Goal: Task Accomplishment & Management: Use online tool/utility

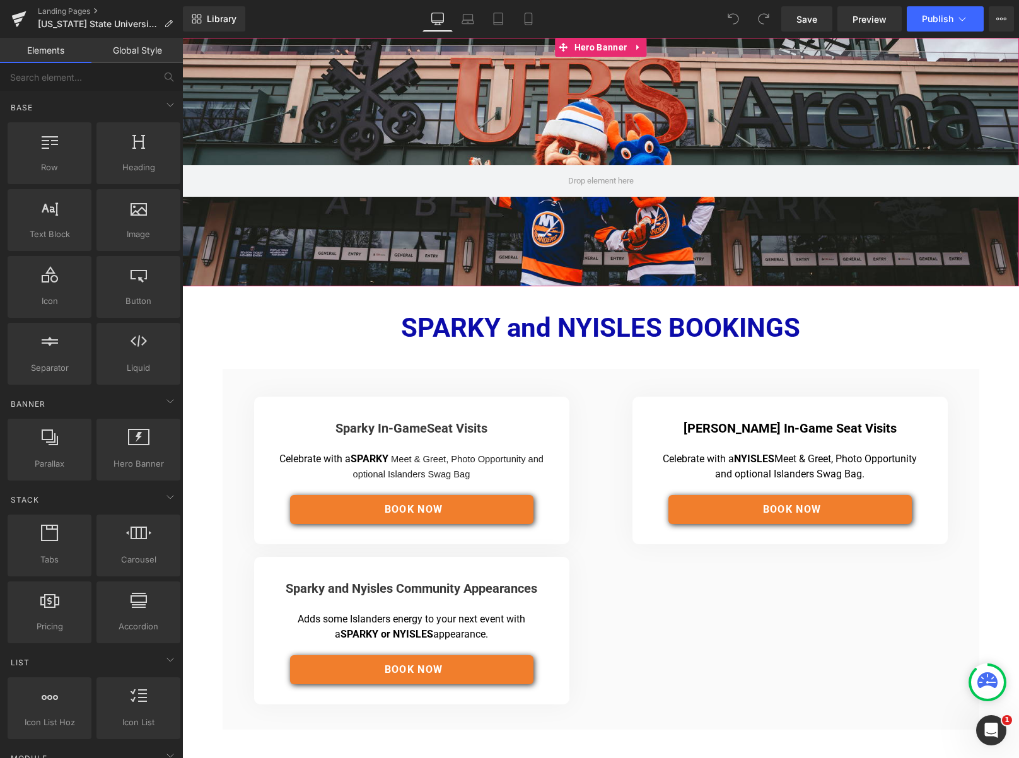
click at [460, 123] on div at bounding box center [600, 162] width 837 height 248
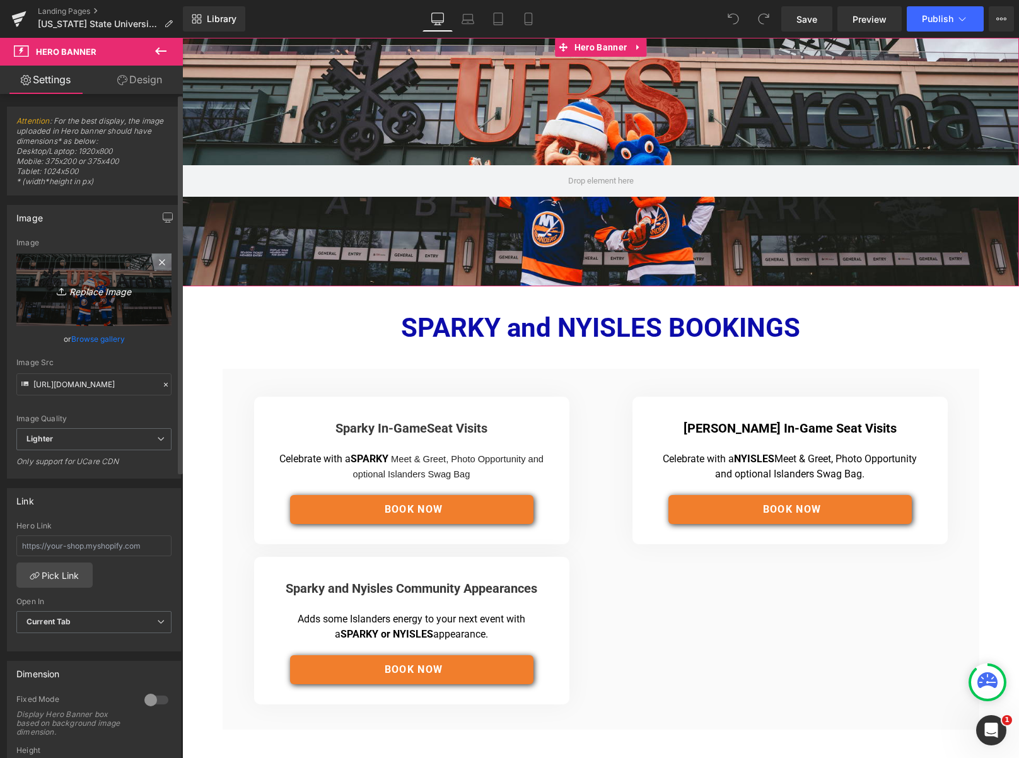
click at [100, 291] on icon "Replace Image" at bounding box center [94, 290] width 101 height 16
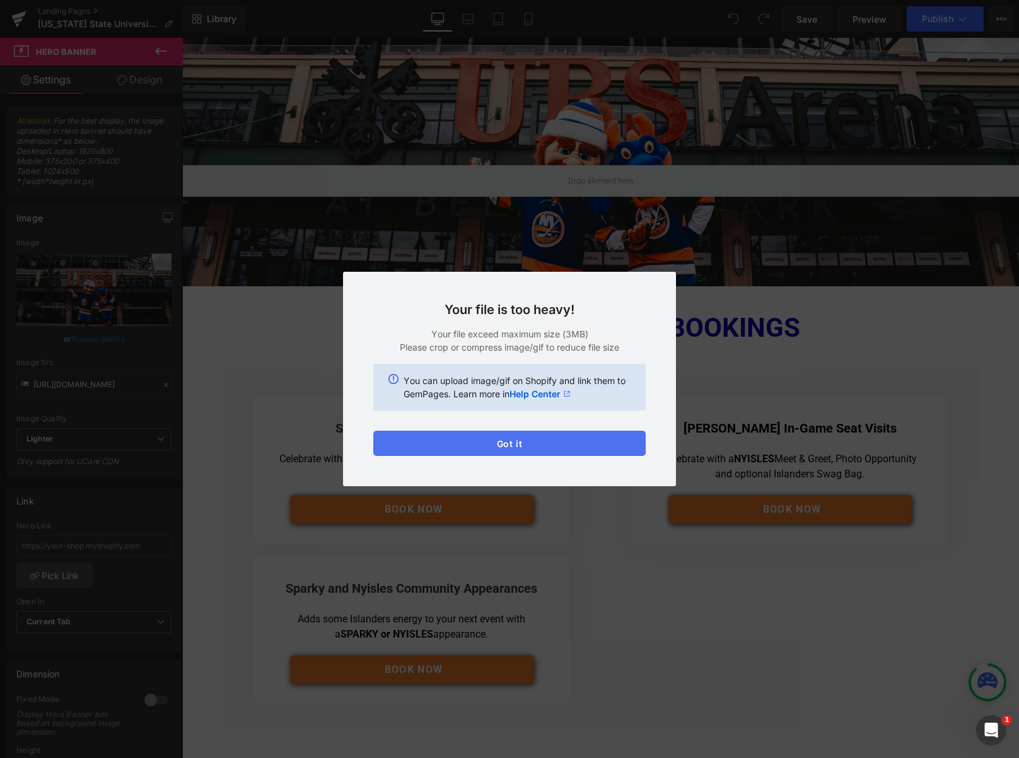
click at [513, 440] on button "Got it" at bounding box center [509, 443] width 272 height 25
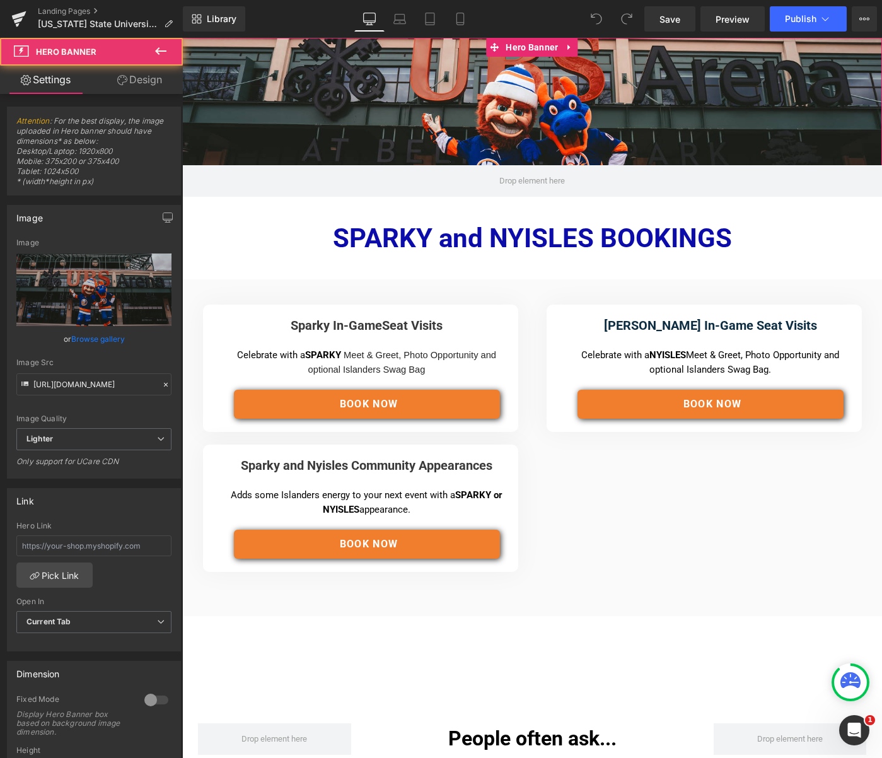
click at [380, 122] on div at bounding box center [532, 117] width 700 height 159
click at [97, 339] on link "Browse gallery" at bounding box center [98, 339] width 54 height 22
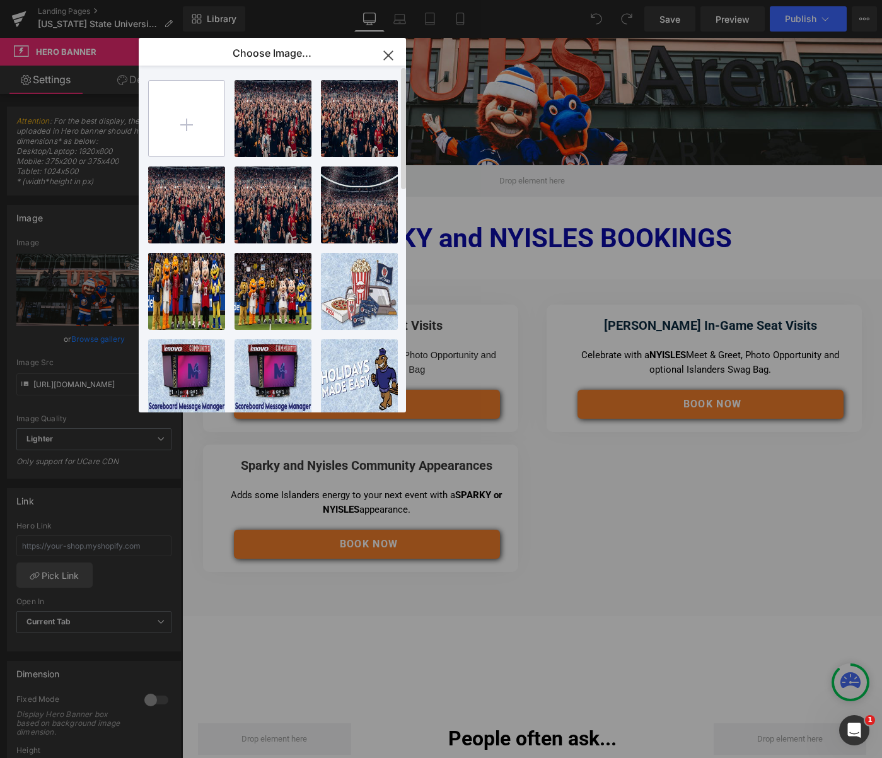
click at [188, 125] on input "file" at bounding box center [187, 119] width 76 height 76
type input "C:\fakepath\msulanding.jpg"
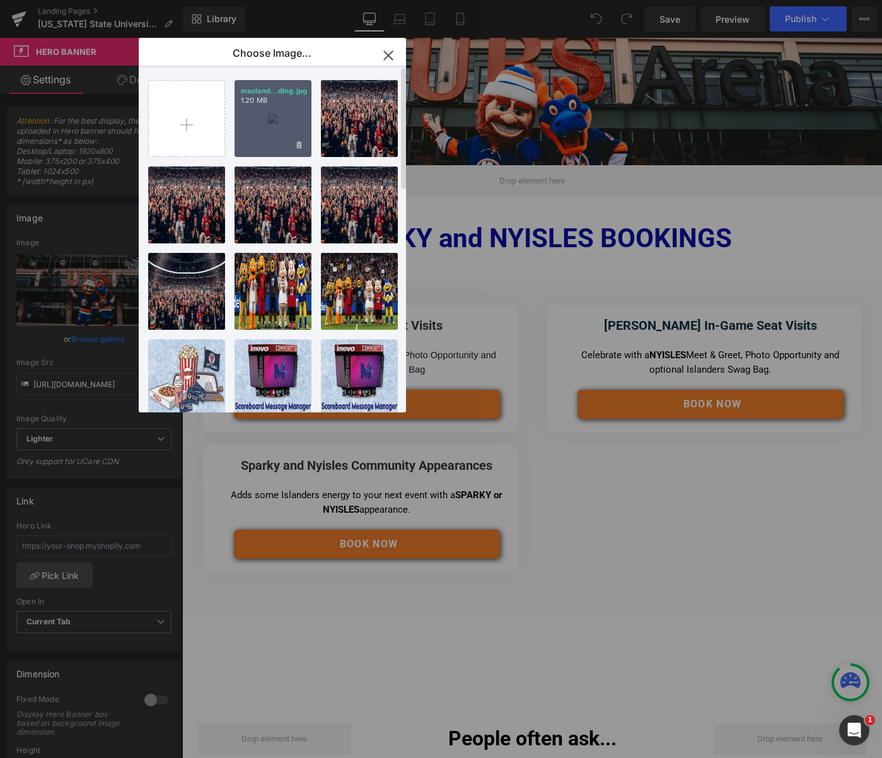
click at [276, 127] on div "msuland...ding.jpg 1.20 MB" at bounding box center [273, 118] width 77 height 77
type input "[URL][DOMAIN_NAME]"
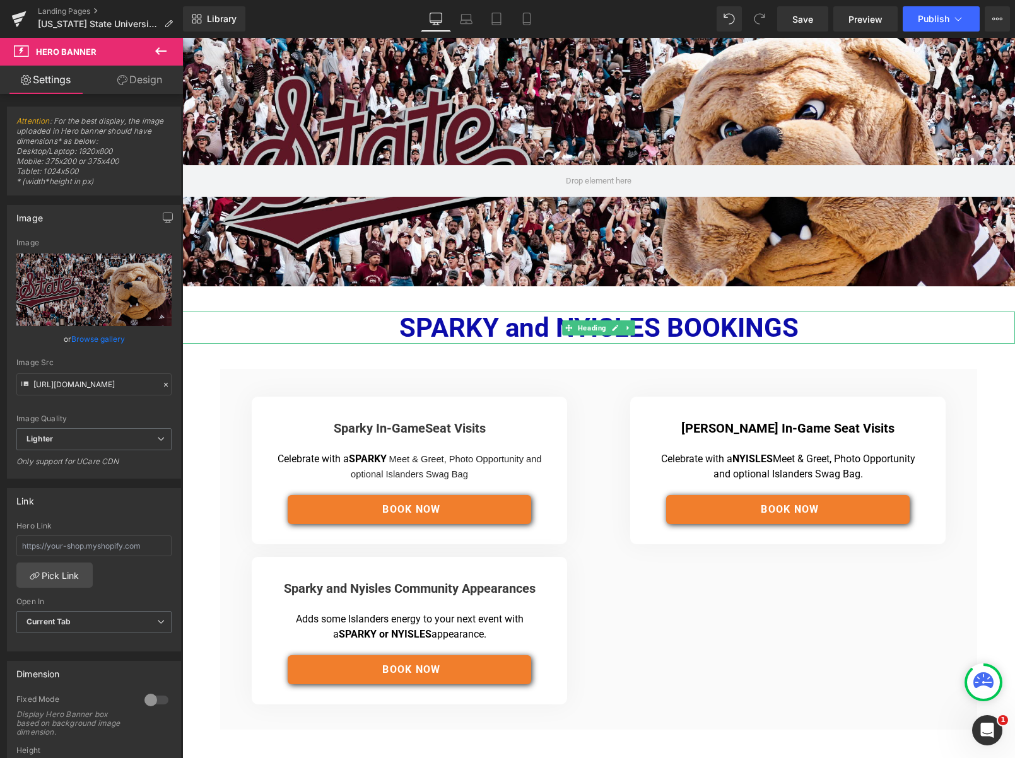
click at [416, 328] on strong "SPARKY and NYISLES BOOKINGS" at bounding box center [598, 327] width 399 height 31
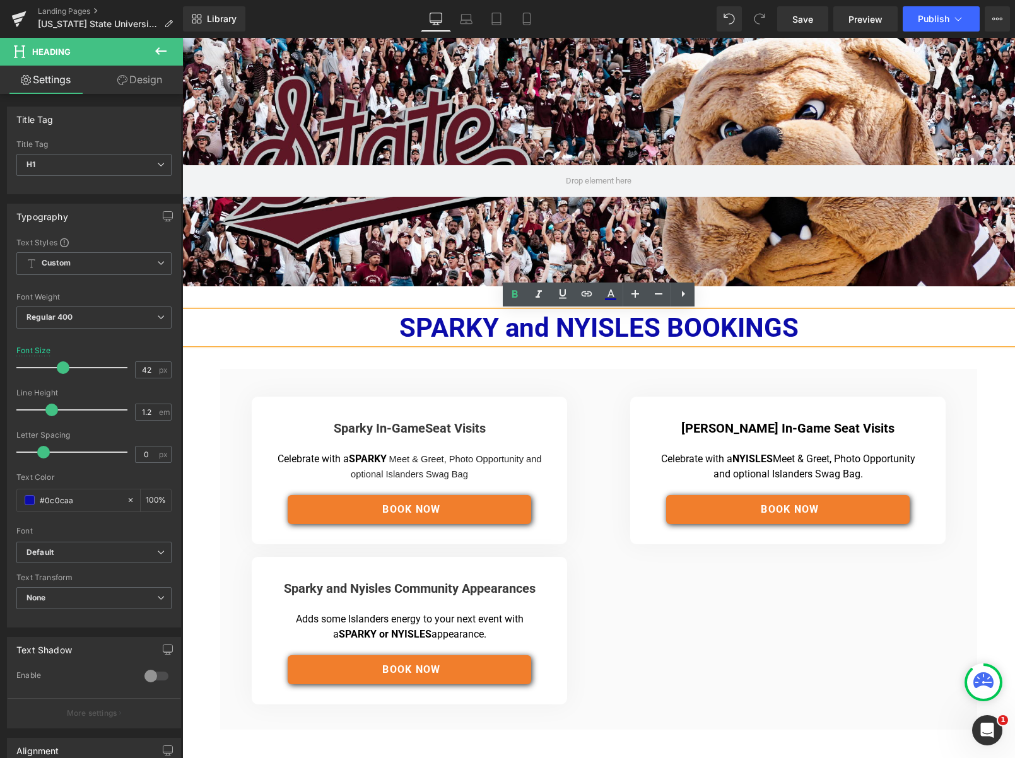
drag, startPoint x: 396, startPoint y: 325, endPoint x: 832, endPoint y: 332, distance: 436.4
click at [832, 332] on h1 "SPARKY and NYISLES BOOKINGS" at bounding box center [598, 328] width 832 height 32
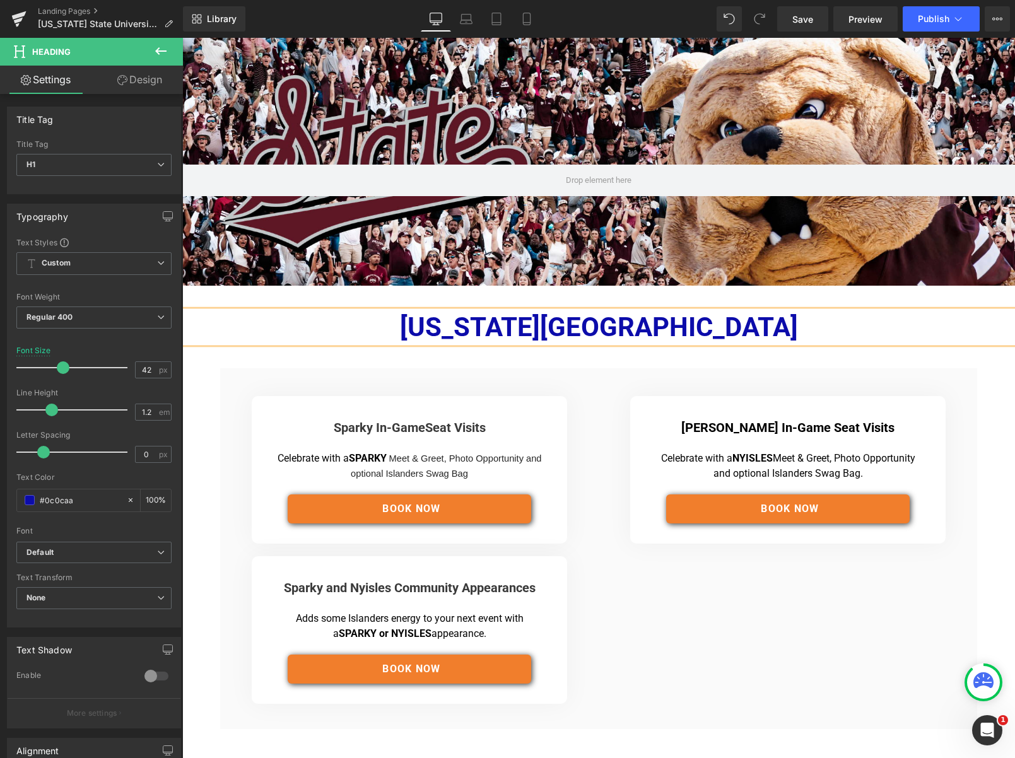
scroll to position [11, 0]
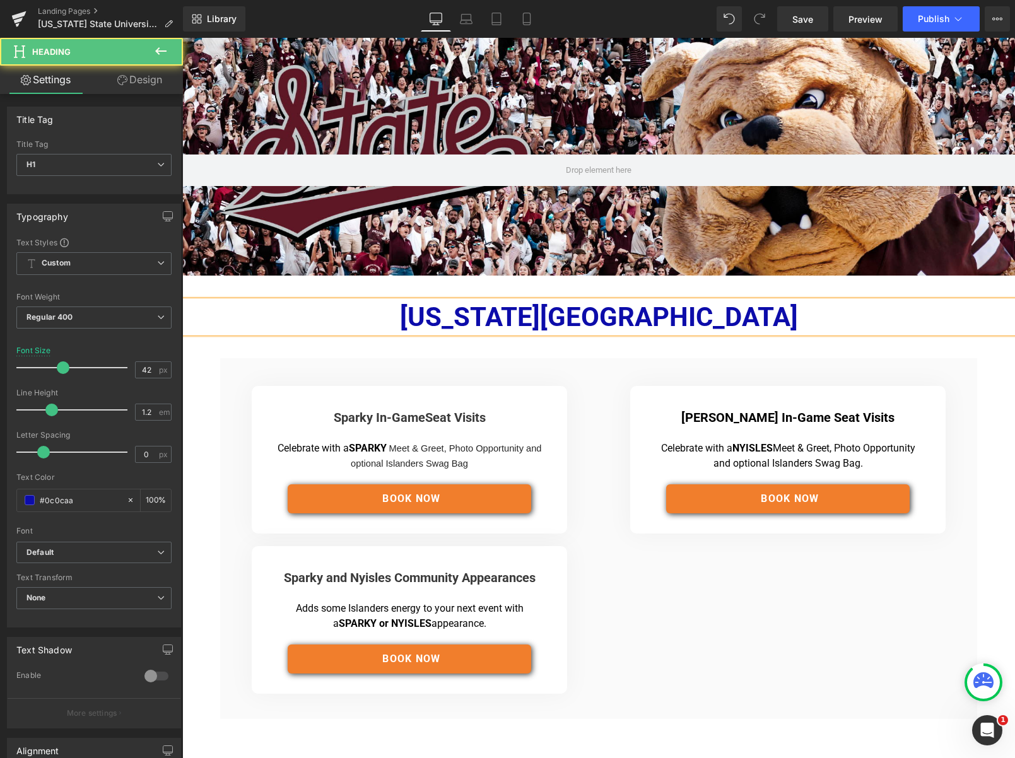
drag, startPoint x: 561, startPoint y: 315, endPoint x: 337, endPoint y: 312, distance: 224.5
click at [326, 310] on h1 "[US_STATE][GEOGRAPHIC_DATA]" at bounding box center [598, 317] width 832 height 32
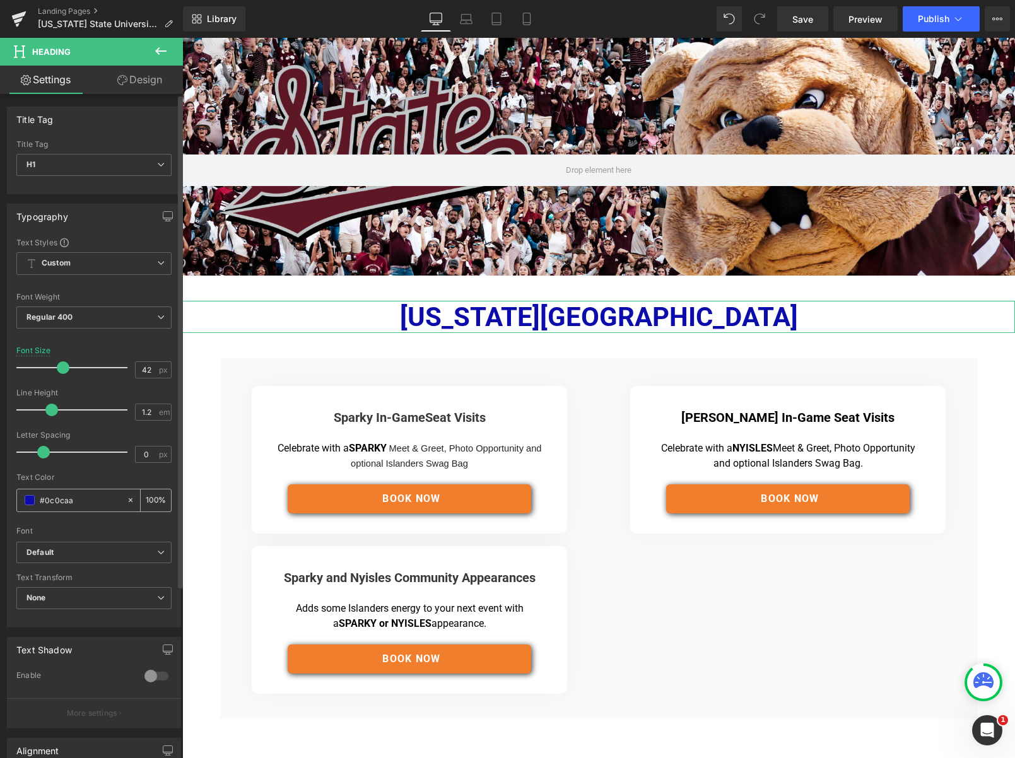
click at [31, 499] on span at bounding box center [30, 500] width 10 height 10
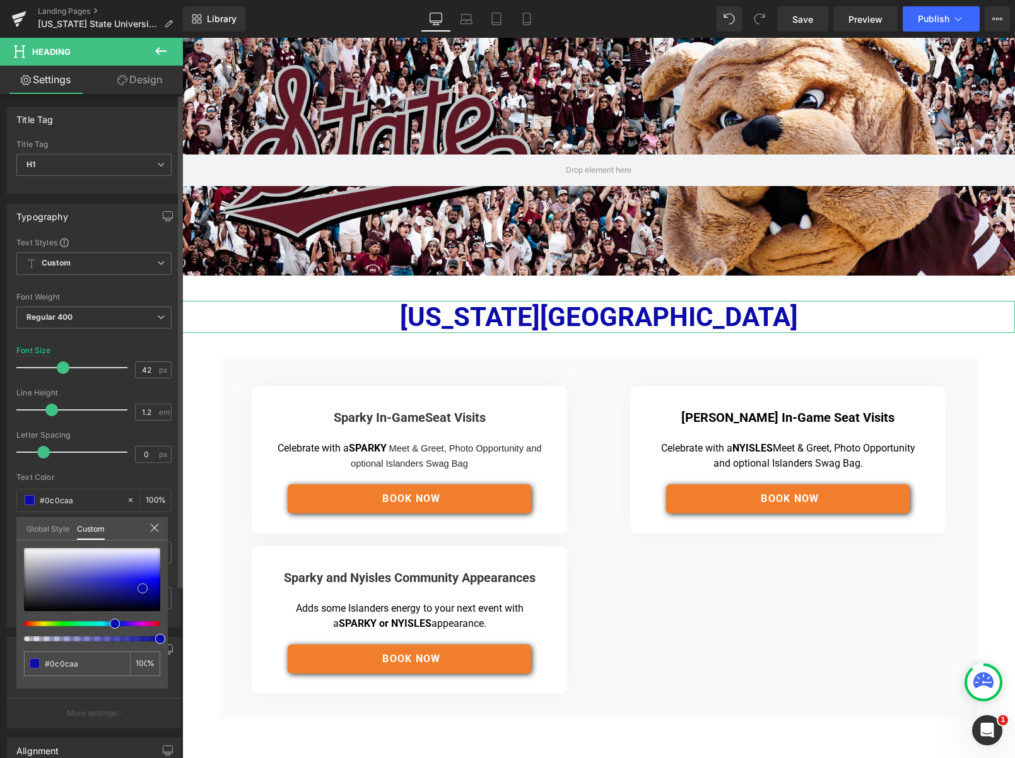
type input "#0a0aa2"
type input "#000028"
type input "#000000"
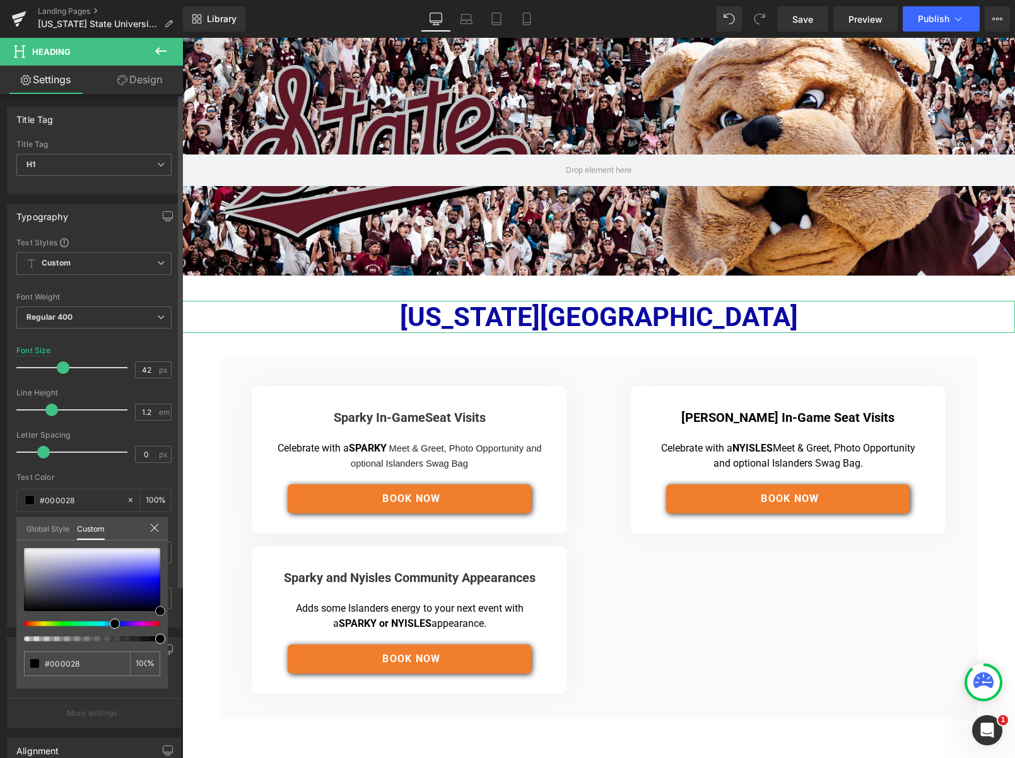
type input "#000000"
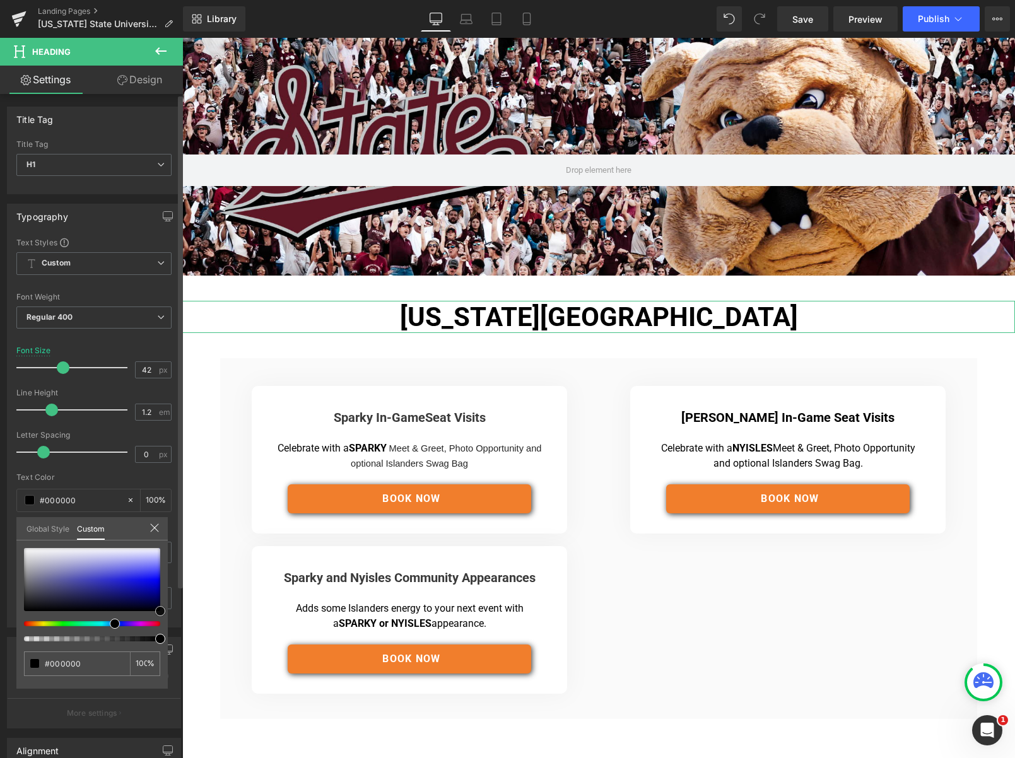
drag, startPoint x: 141, startPoint y: 589, endPoint x: 167, endPoint y: 617, distance: 38.4
click at [167, 617] on div "#000000 100 %" at bounding box center [91, 618] width 151 height 141
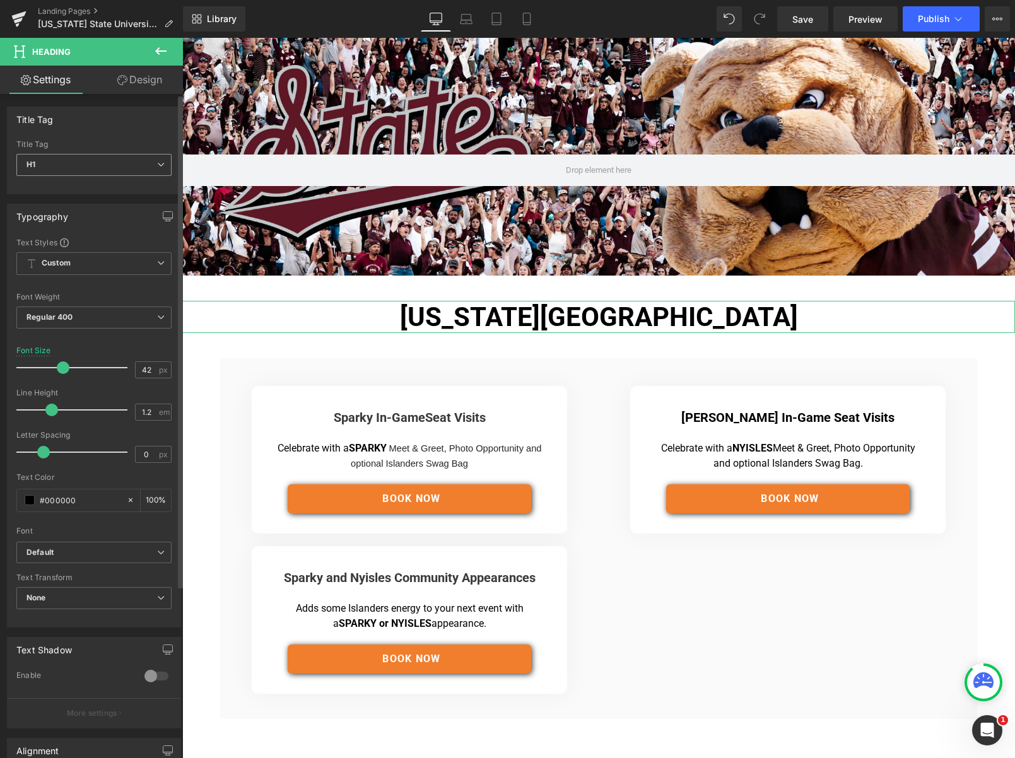
click at [47, 163] on span "H1" at bounding box center [93, 165] width 155 height 22
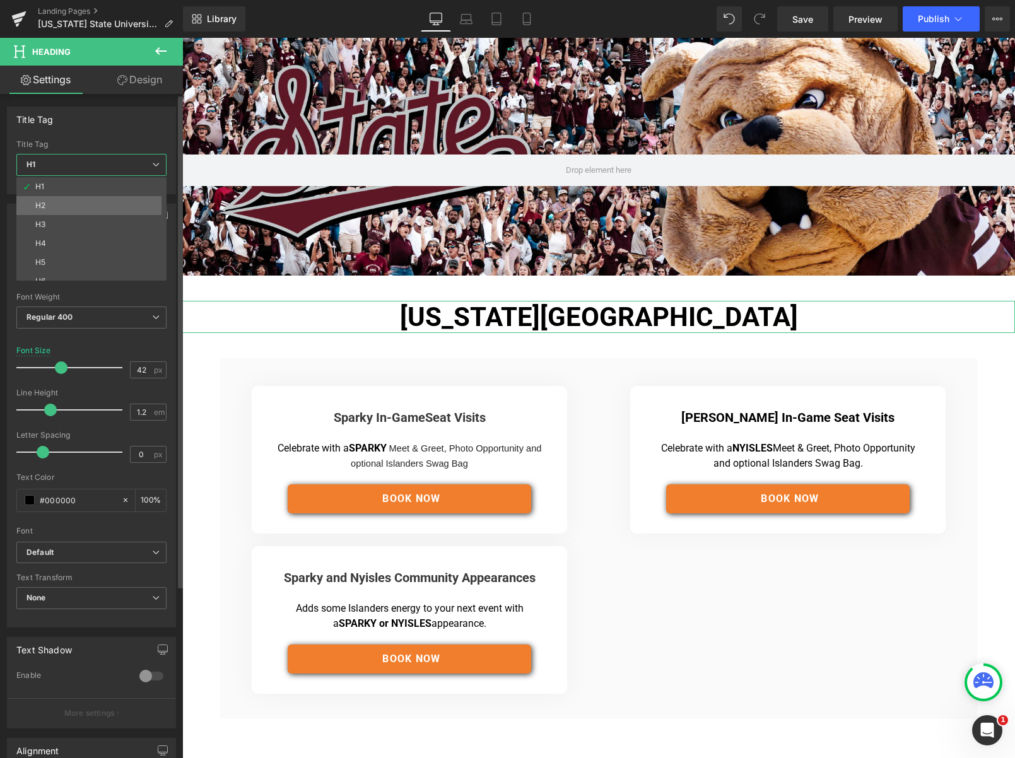
click at [47, 209] on li "H2" at bounding box center [94, 205] width 156 height 19
type input "18"
type input "1.8"
type input "#3a3a3a"
type input "100"
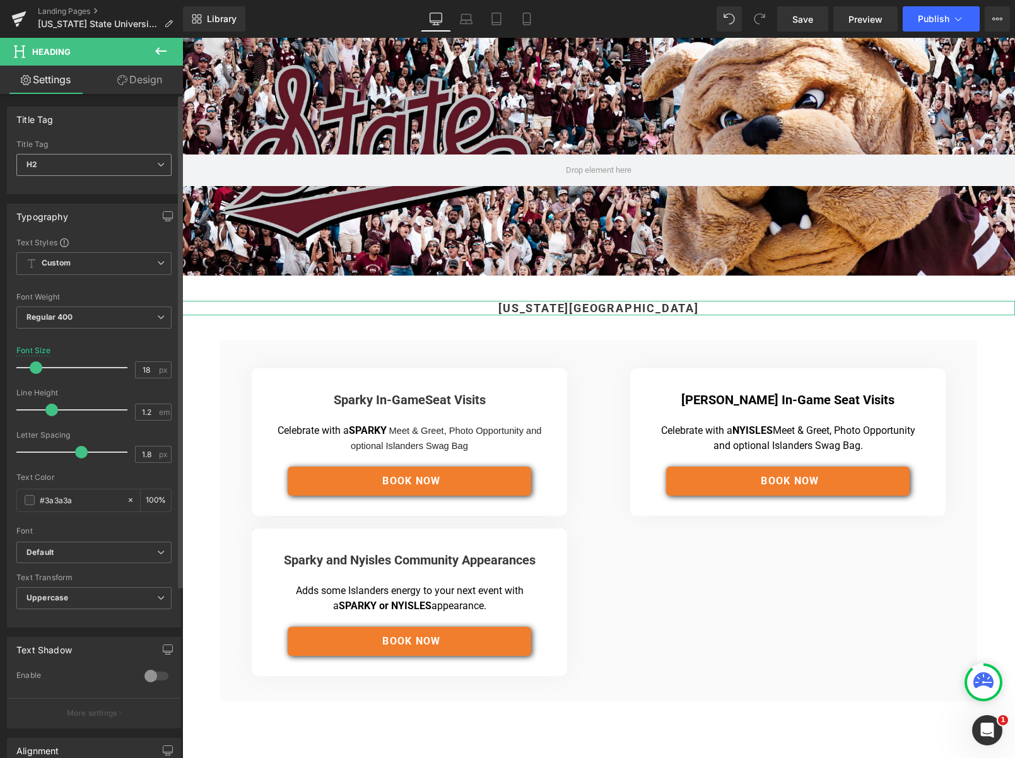
click at [57, 165] on span "H2" at bounding box center [93, 165] width 155 height 22
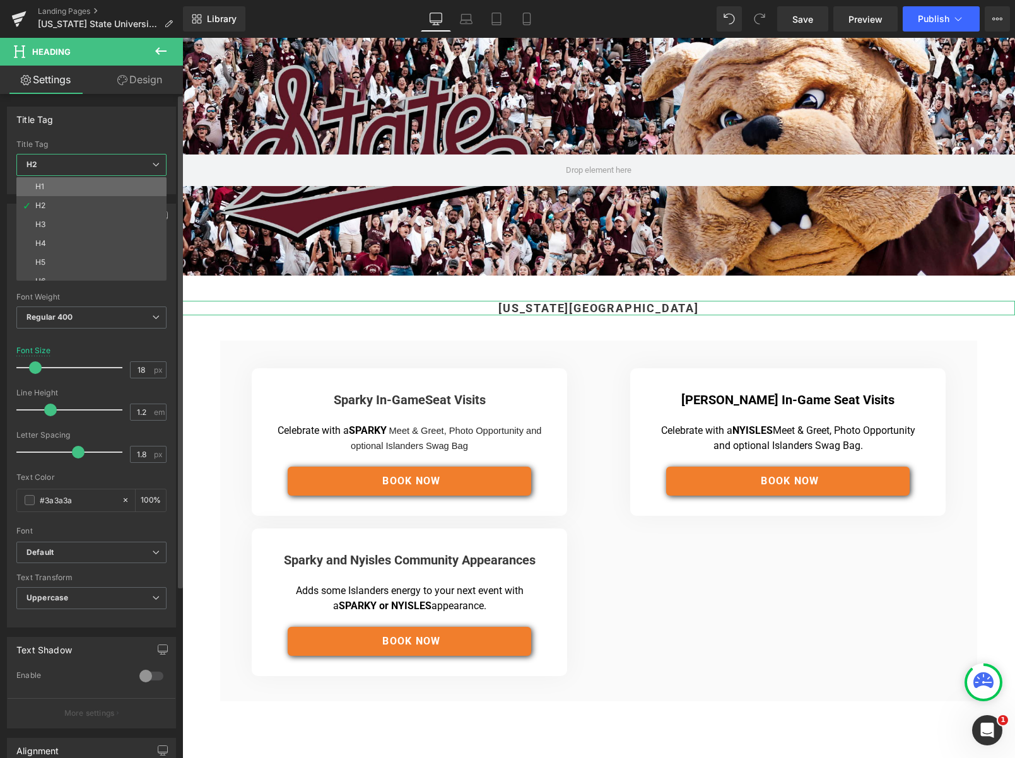
click at [52, 185] on li "H1" at bounding box center [94, 186] width 156 height 19
type input "42"
type input "0"
type input "#000000"
type input "100"
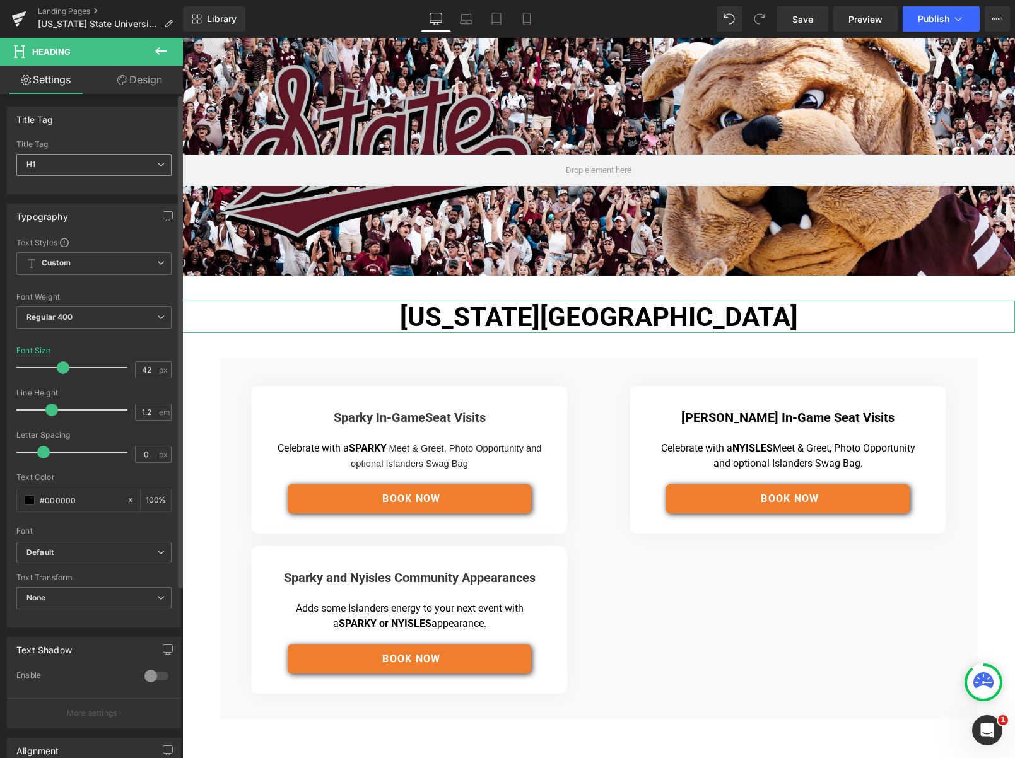
click at [59, 173] on span "H1" at bounding box center [93, 165] width 155 height 22
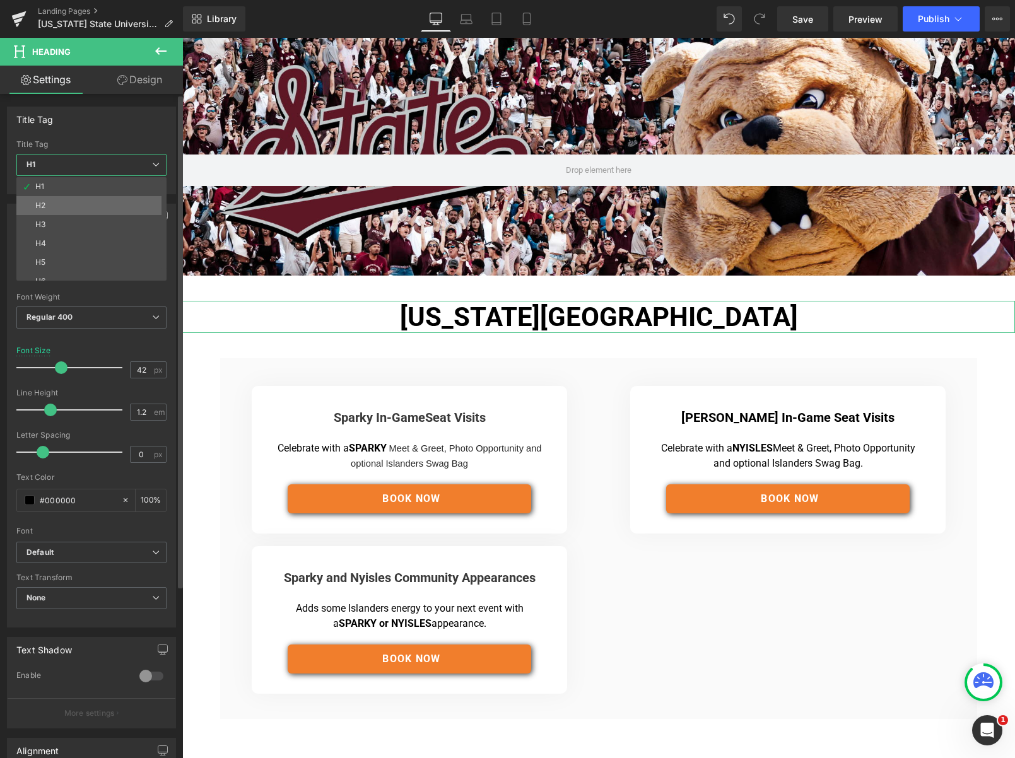
click at [49, 201] on li "H2" at bounding box center [94, 205] width 156 height 19
type input "18"
type input "1.8"
type input "#3a3a3a"
type input "100"
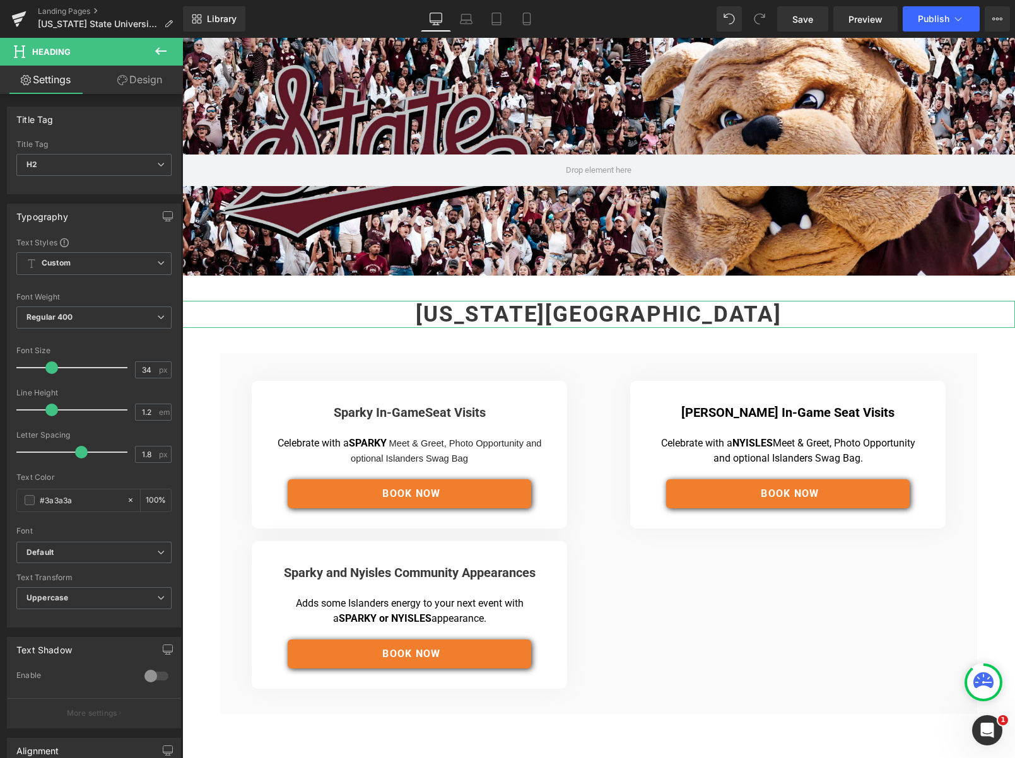
type input "33"
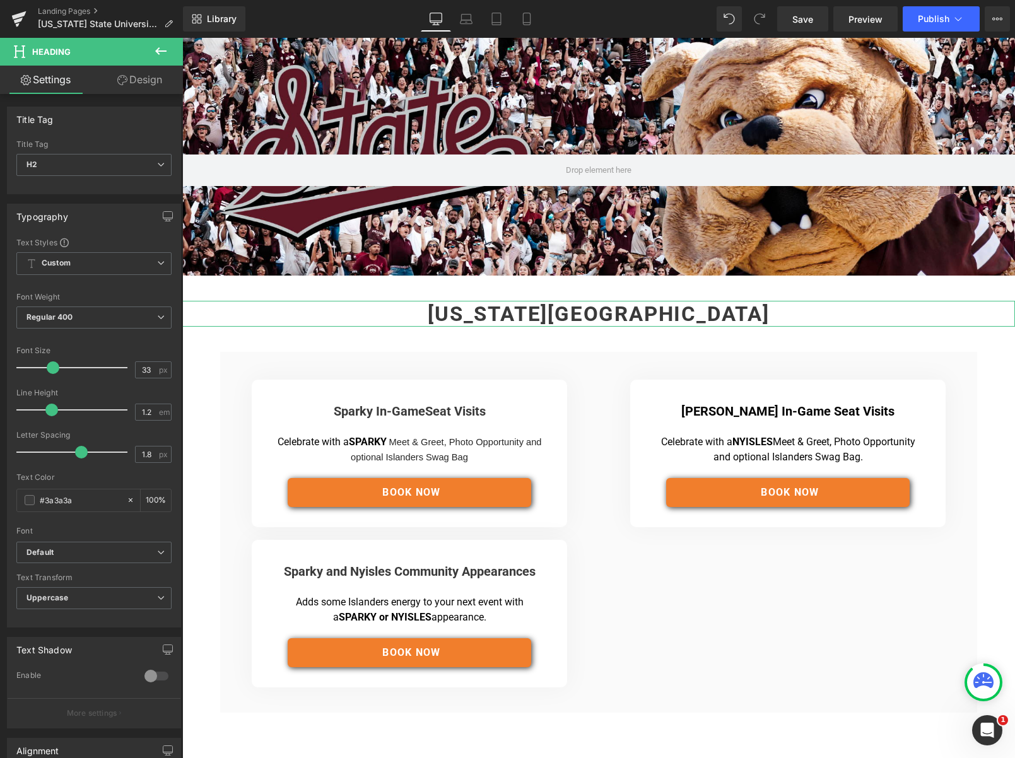
drag, startPoint x: 40, startPoint y: 370, endPoint x: 54, endPoint y: 370, distance: 13.9
click at [54, 370] on span at bounding box center [53, 367] width 13 height 13
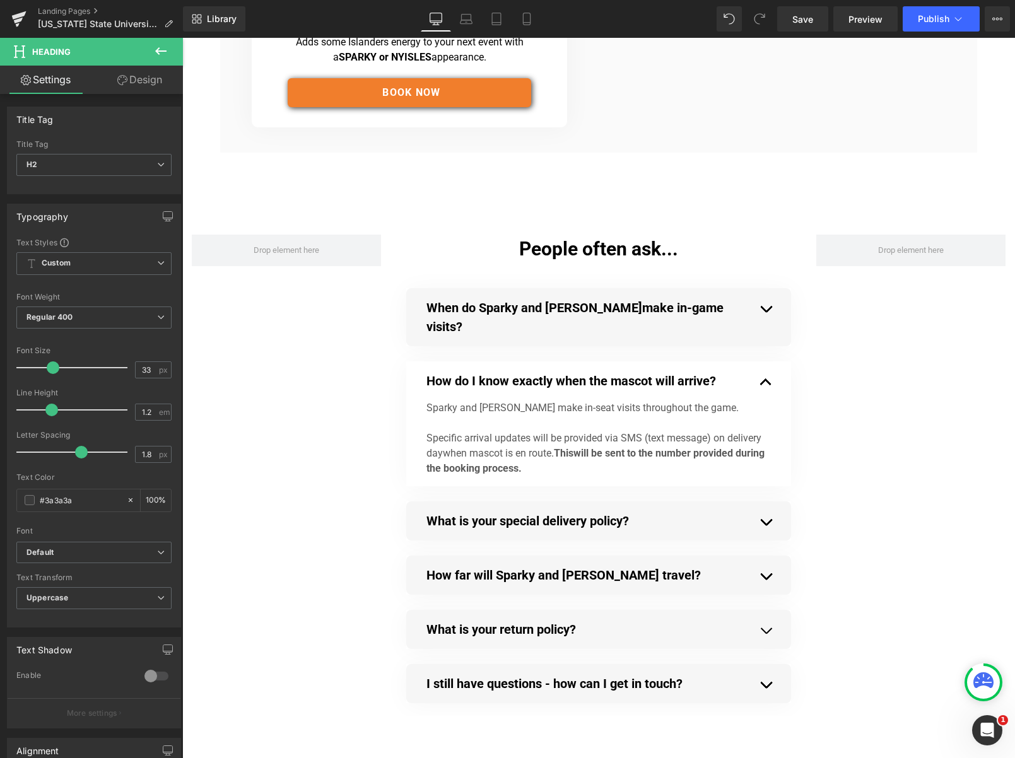
scroll to position [574, 0]
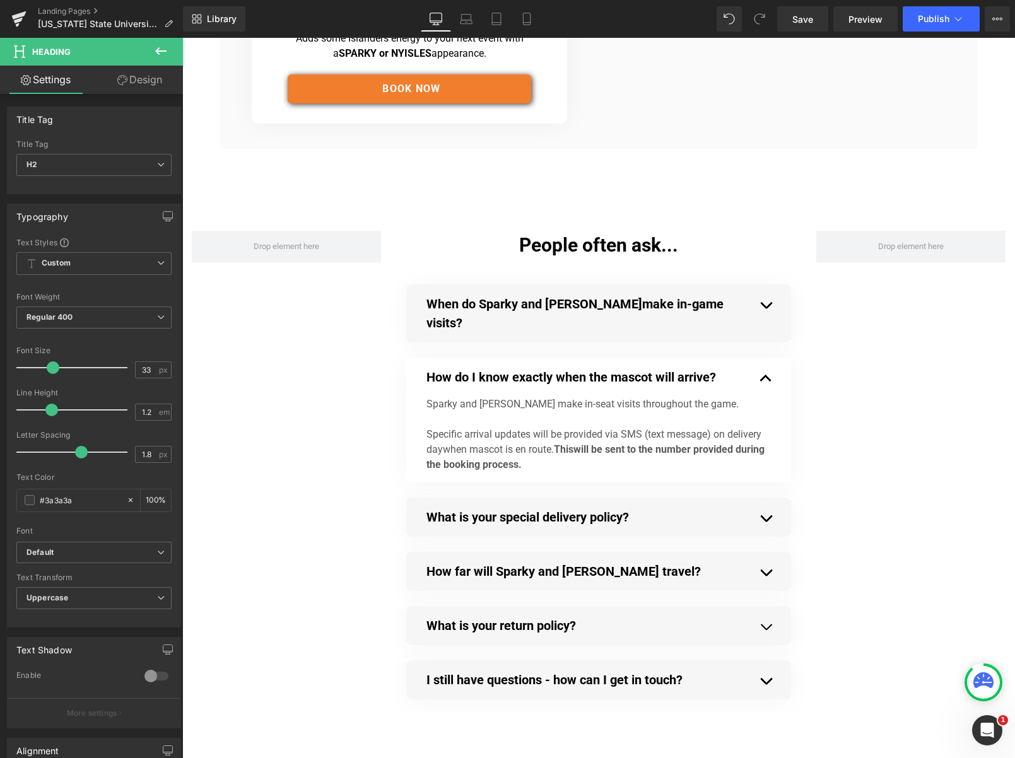
click at [466, 318] on body "Hero Banner 202px Image Row Separator [US_STATE] State University Heading Separ…" at bounding box center [598, 345] width 832 height 1764
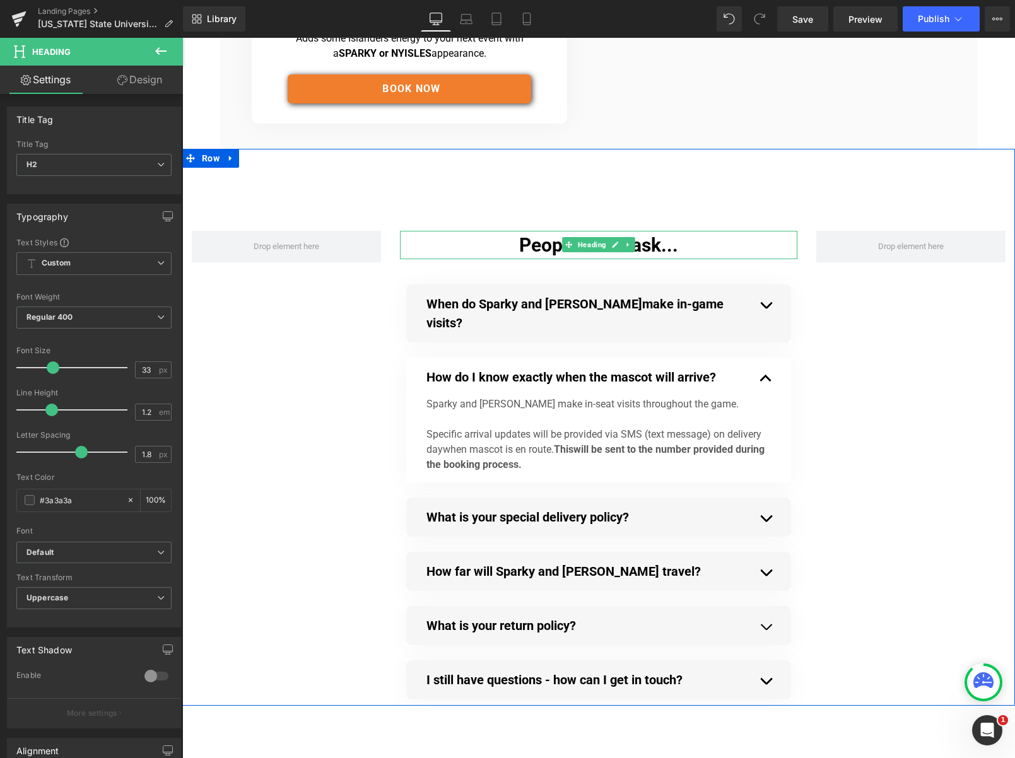
click at [550, 240] on h1 "People often ask..." at bounding box center [598, 245] width 397 height 28
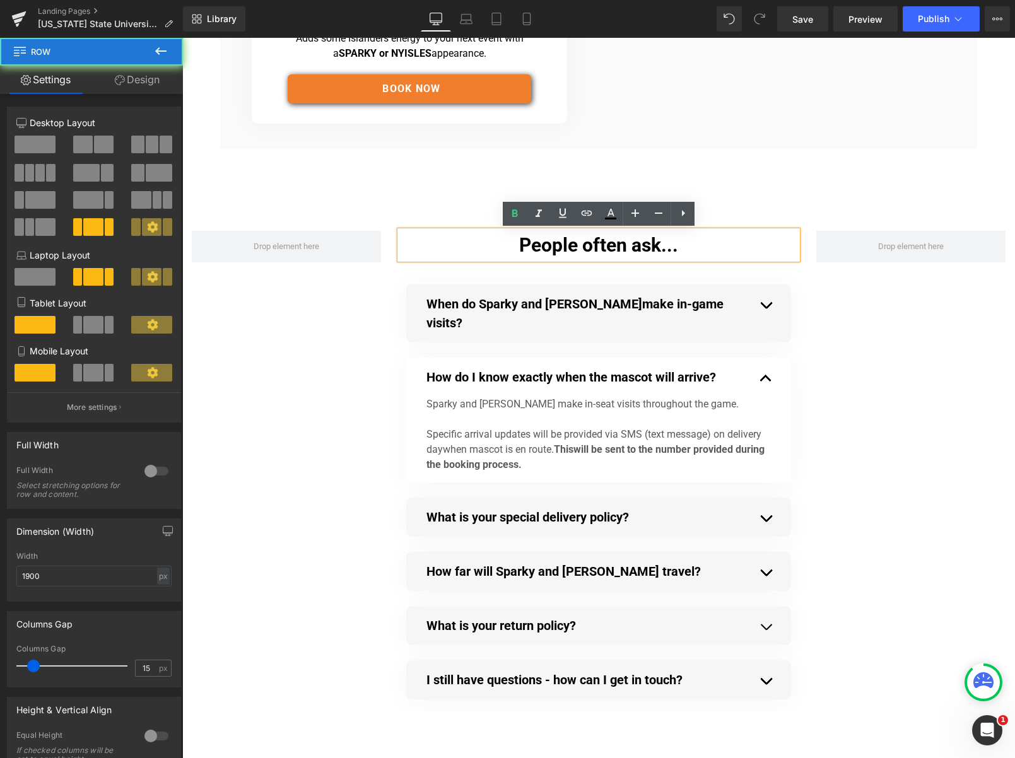
drag, startPoint x: 436, startPoint y: 212, endPoint x: 460, endPoint y: 245, distance: 40.6
click at [436, 215] on div "People often ask... Heading When do Sparky and [PERSON_NAME] make in-game visit…" at bounding box center [598, 427] width 832 height 557
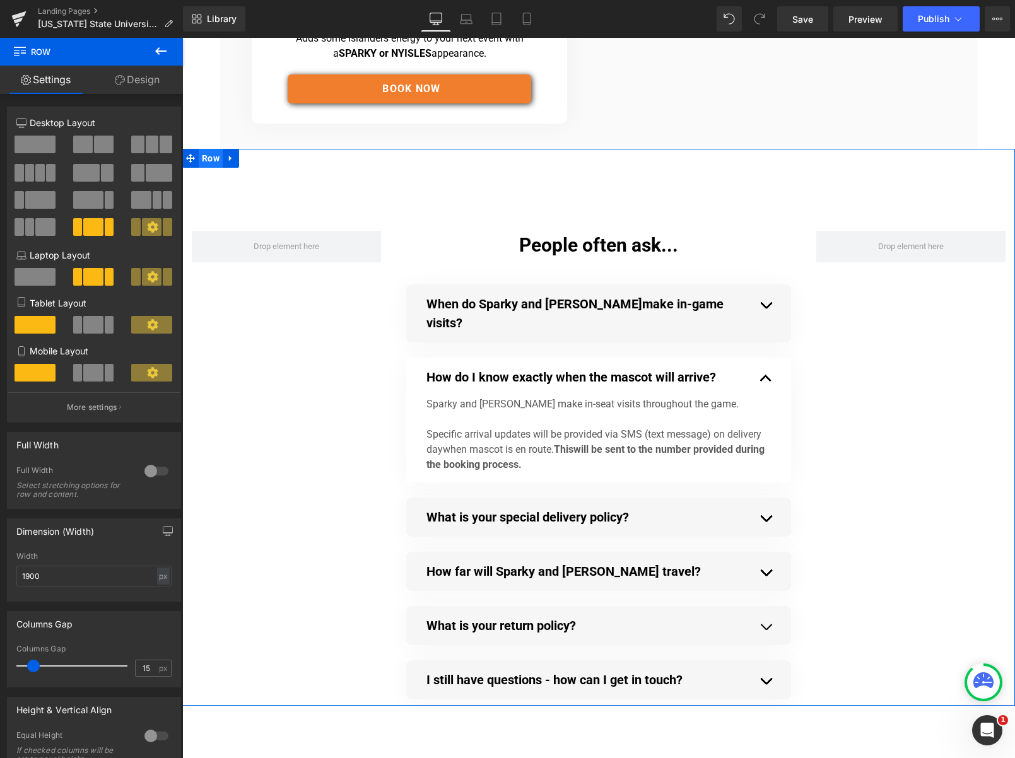
click at [209, 157] on span "Row" at bounding box center [211, 158] width 24 height 19
click at [231, 156] on icon at bounding box center [230, 157] width 9 height 9
click at [268, 159] on link at bounding box center [263, 158] width 16 height 19
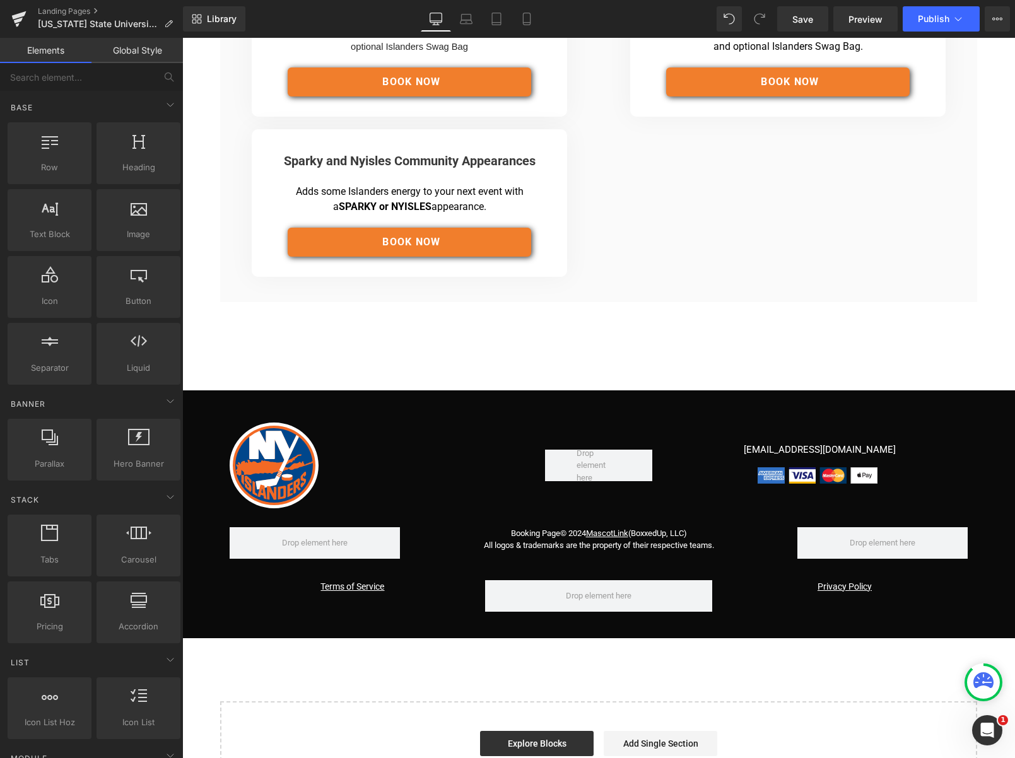
scroll to position [422, 0]
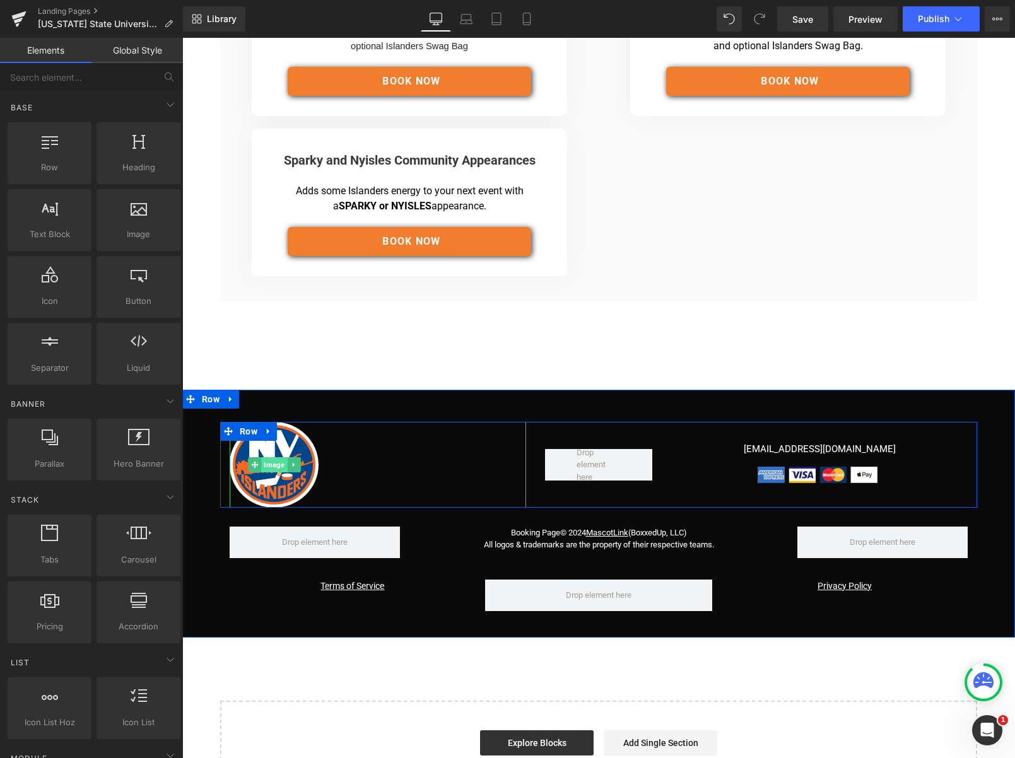
click at [276, 467] on span "Image" at bounding box center [274, 464] width 26 height 15
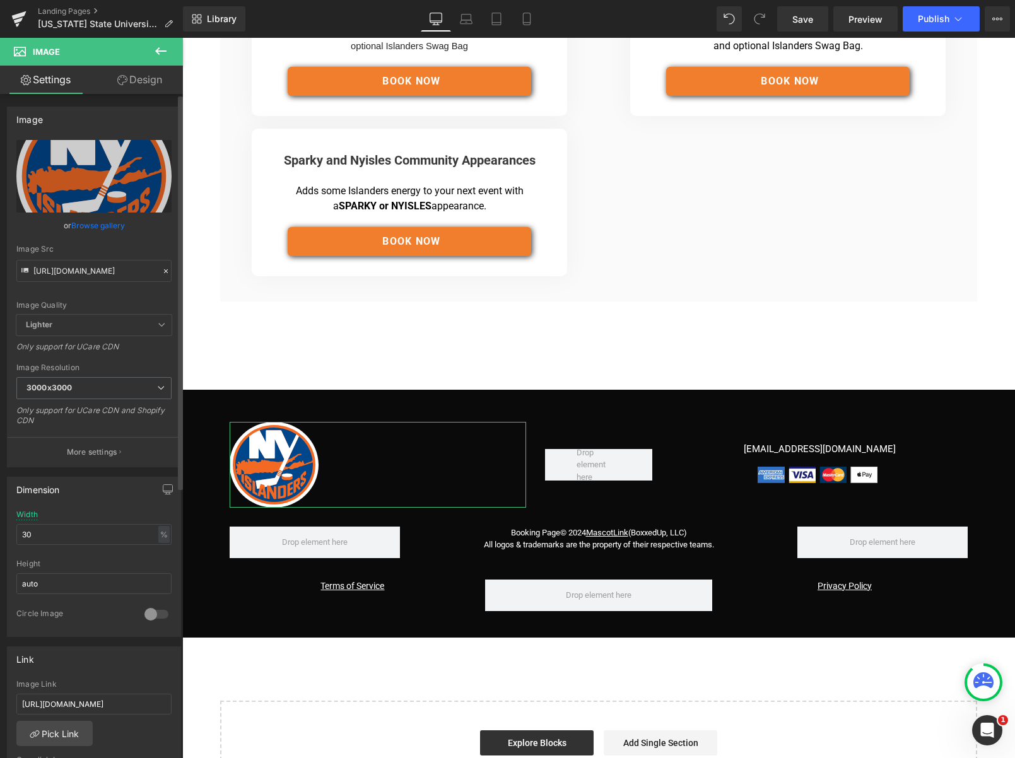
click at [88, 226] on link "Browse gallery" at bounding box center [98, 225] width 54 height 22
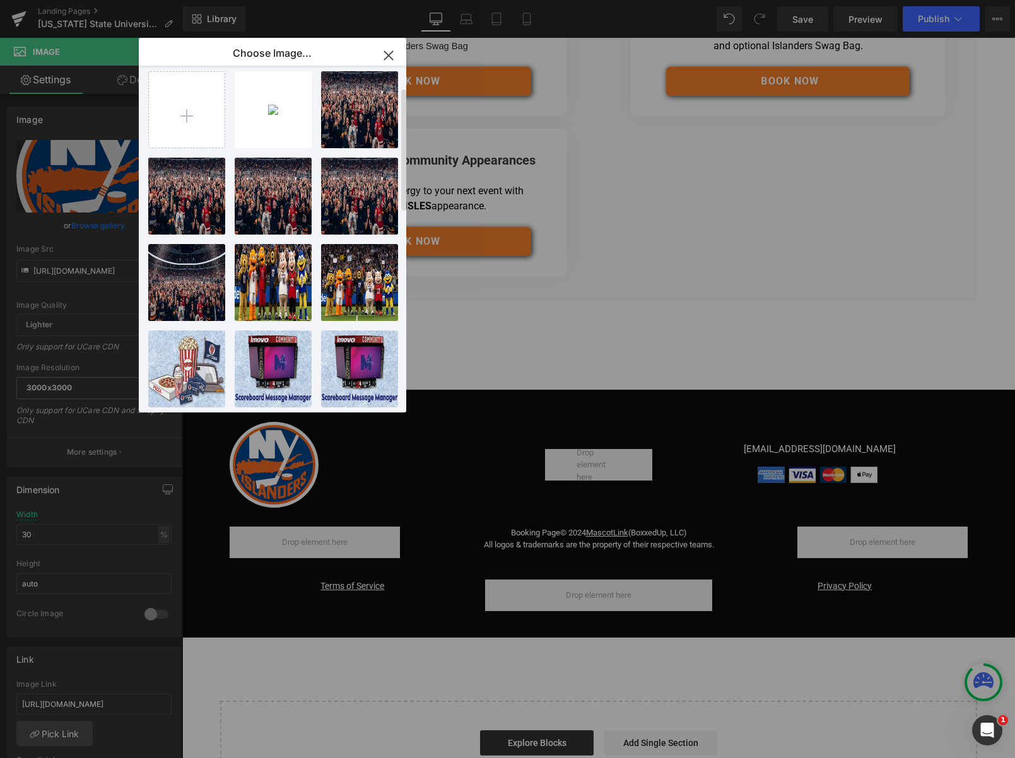
scroll to position [0, 0]
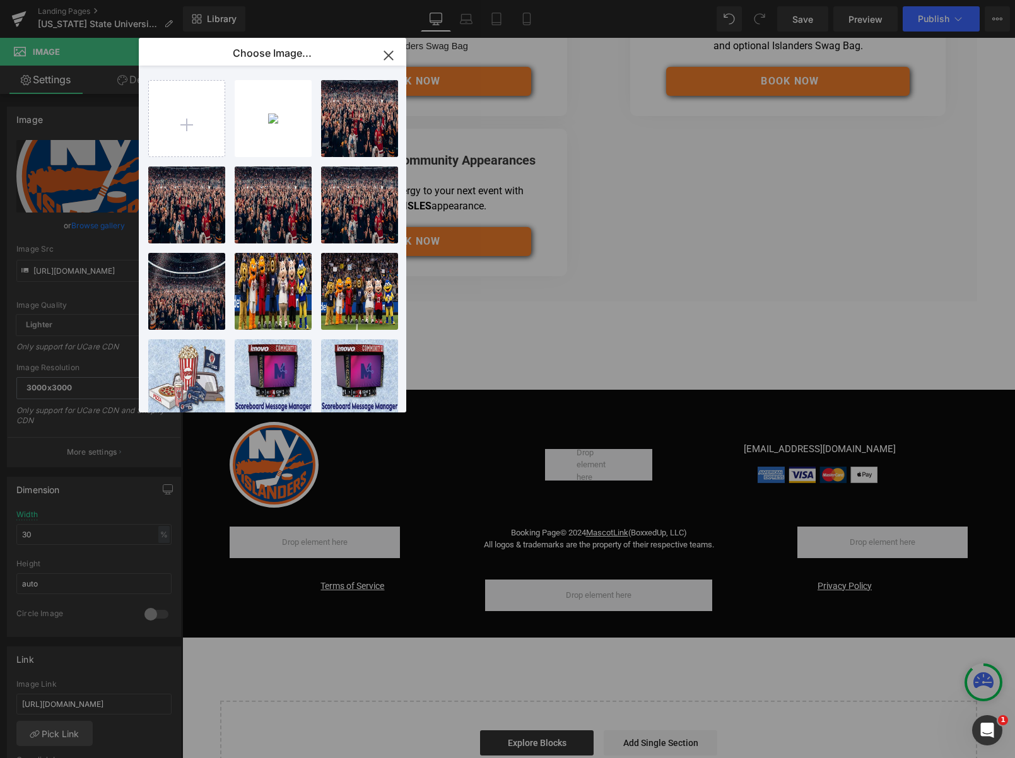
click at [389, 53] on icon "button" at bounding box center [388, 55] width 20 height 20
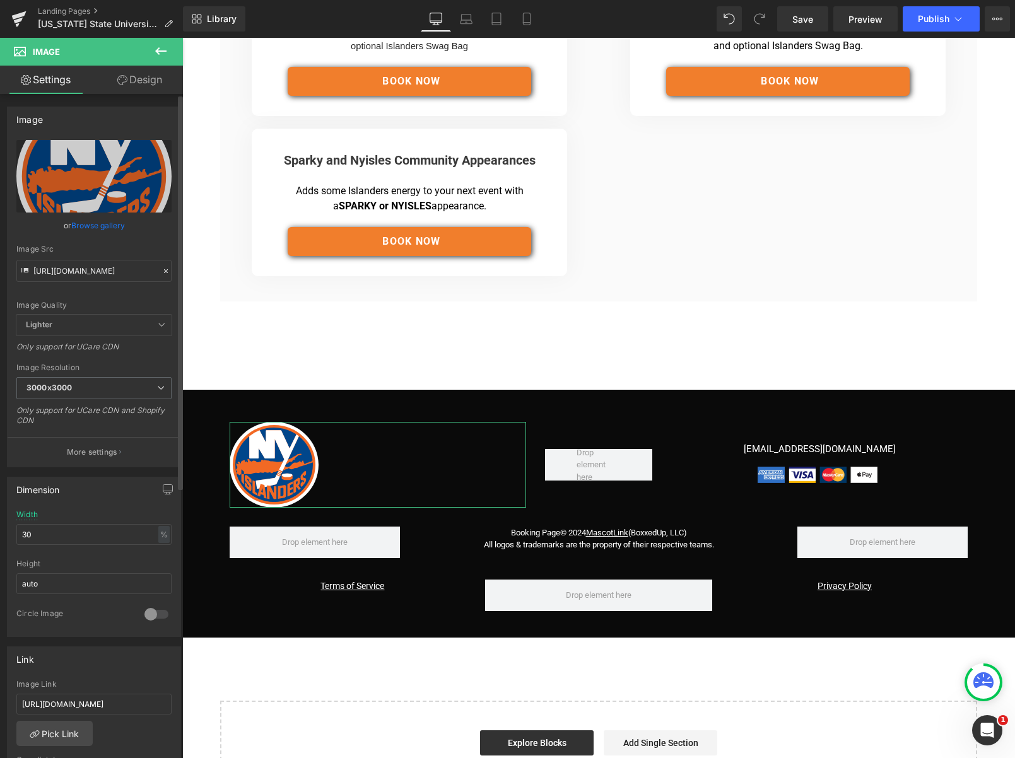
click at [107, 223] on link "Browse gallery" at bounding box center [98, 225] width 54 height 22
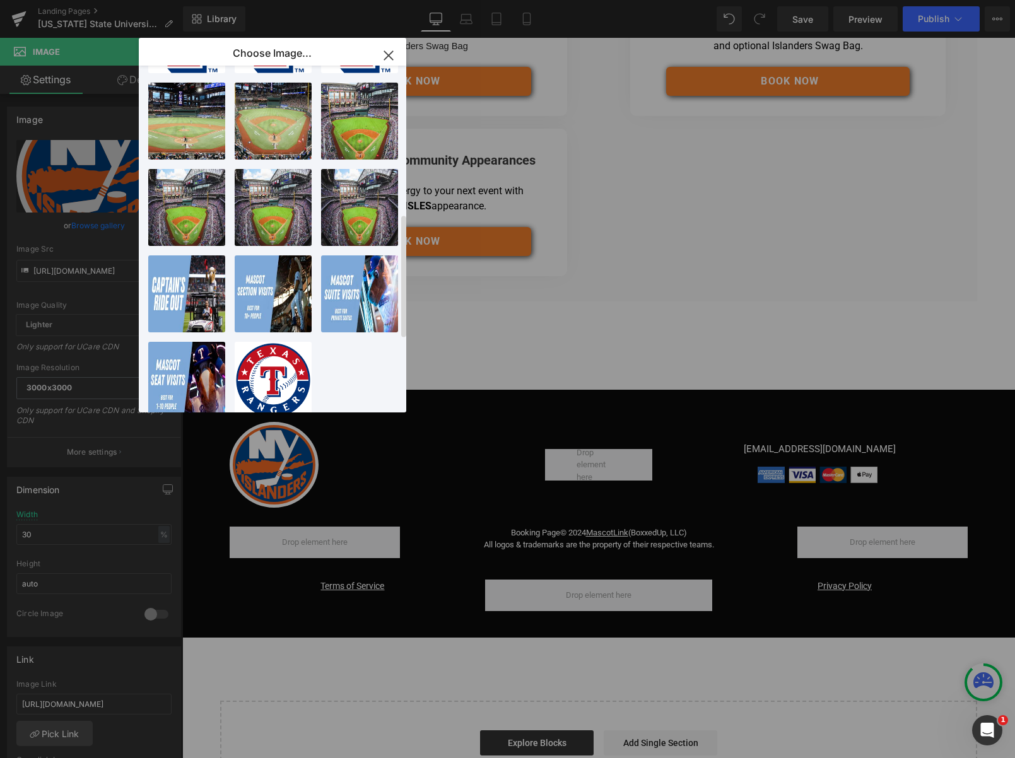
scroll to position [623, 0]
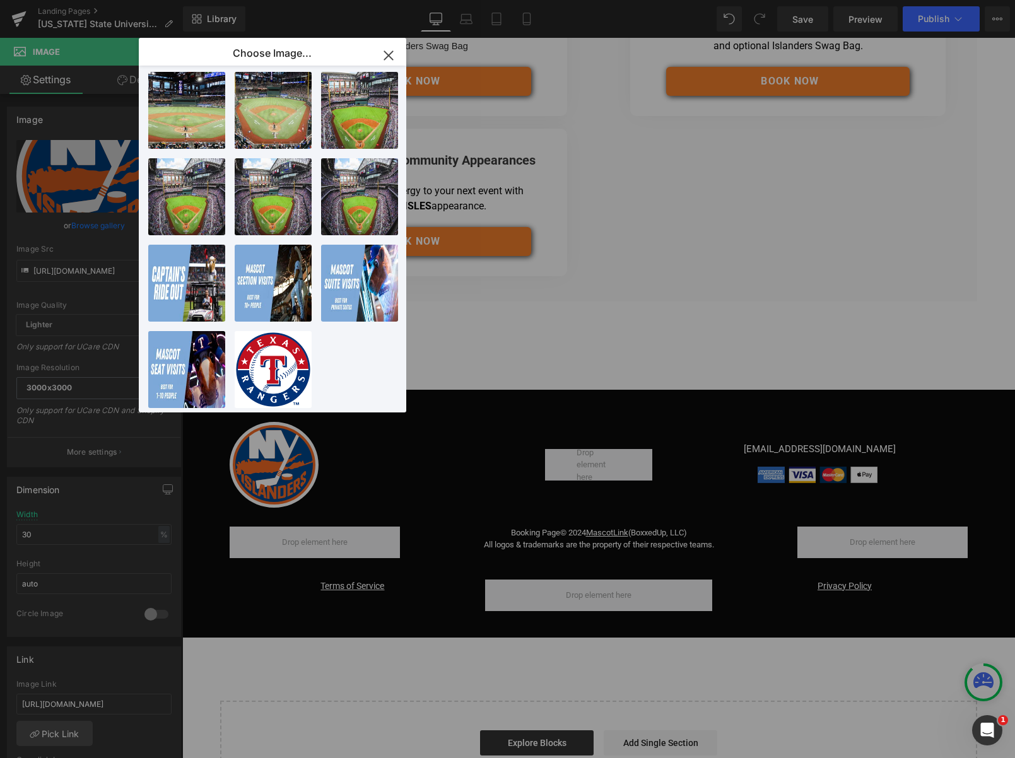
click at [385, 59] on icon "button" at bounding box center [388, 55] width 20 height 20
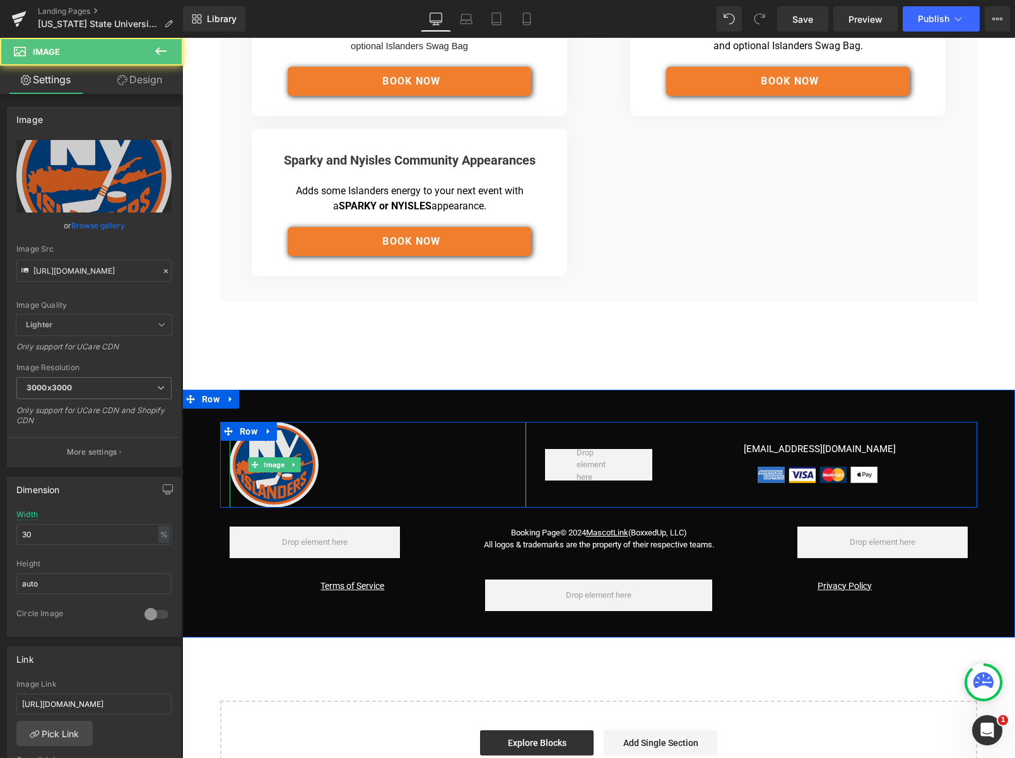
click at [274, 472] on img at bounding box center [274, 465] width 89 height 86
click at [276, 465] on span "Image" at bounding box center [274, 464] width 26 height 15
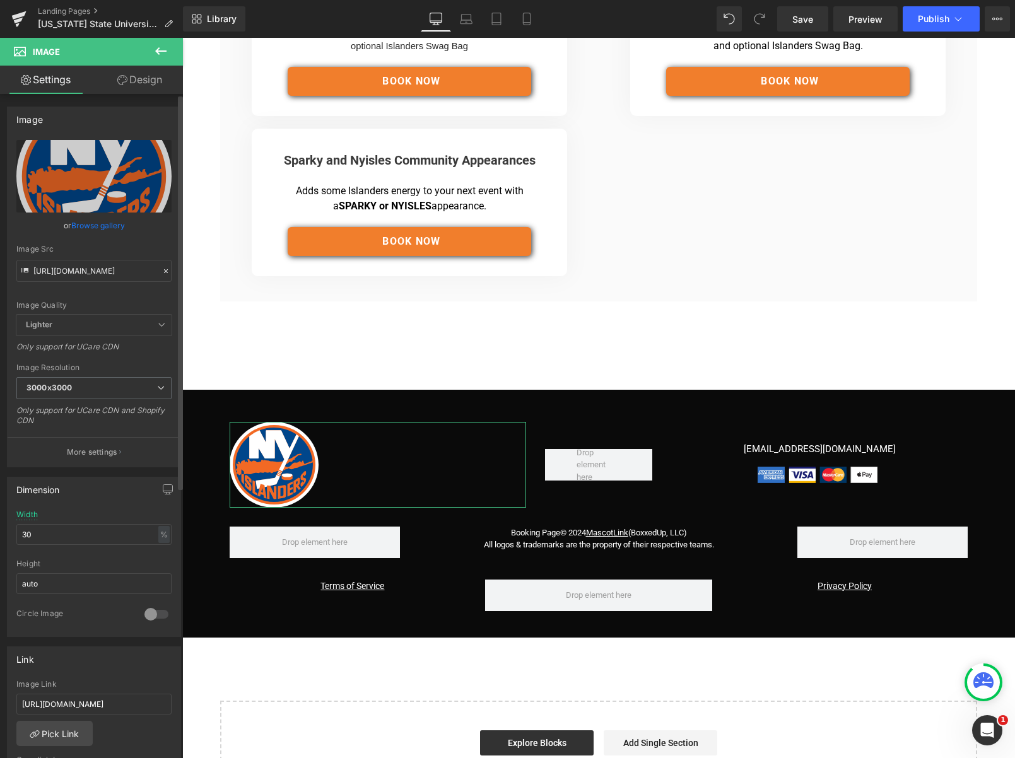
click at [96, 221] on link "Browse gallery" at bounding box center [98, 225] width 54 height 22
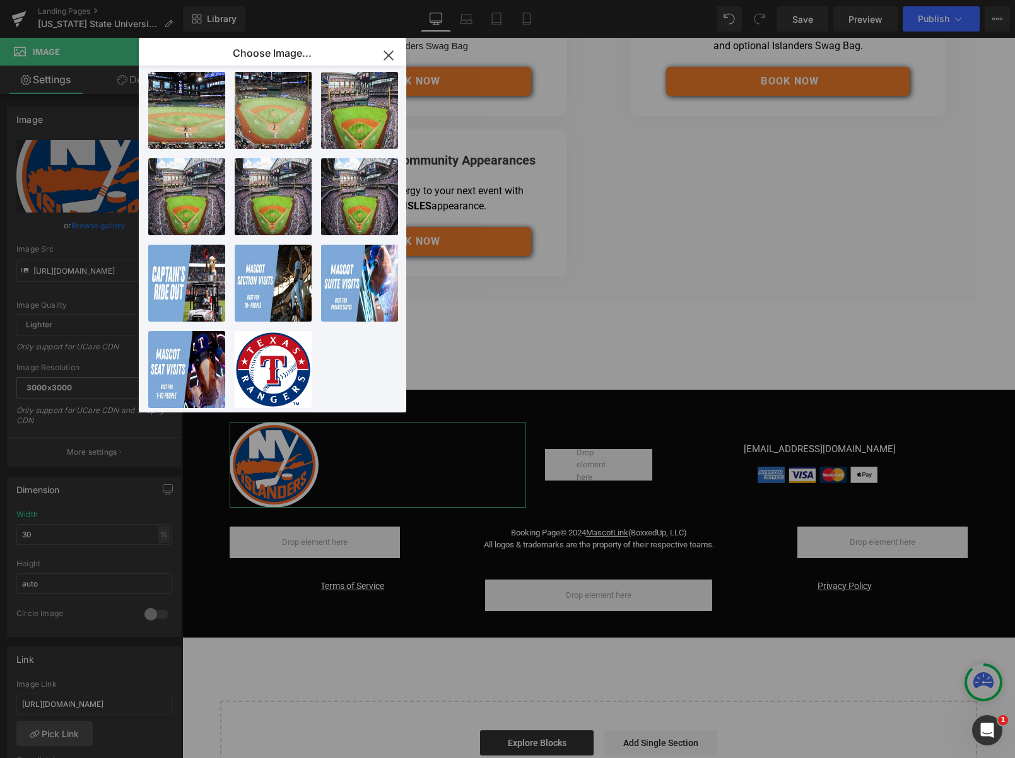
click at [73, 0] on div "Image You are previewing how the will restyle your page. You can not edit Eleme…" at bounding box center [507, 0] width 1015 height 0
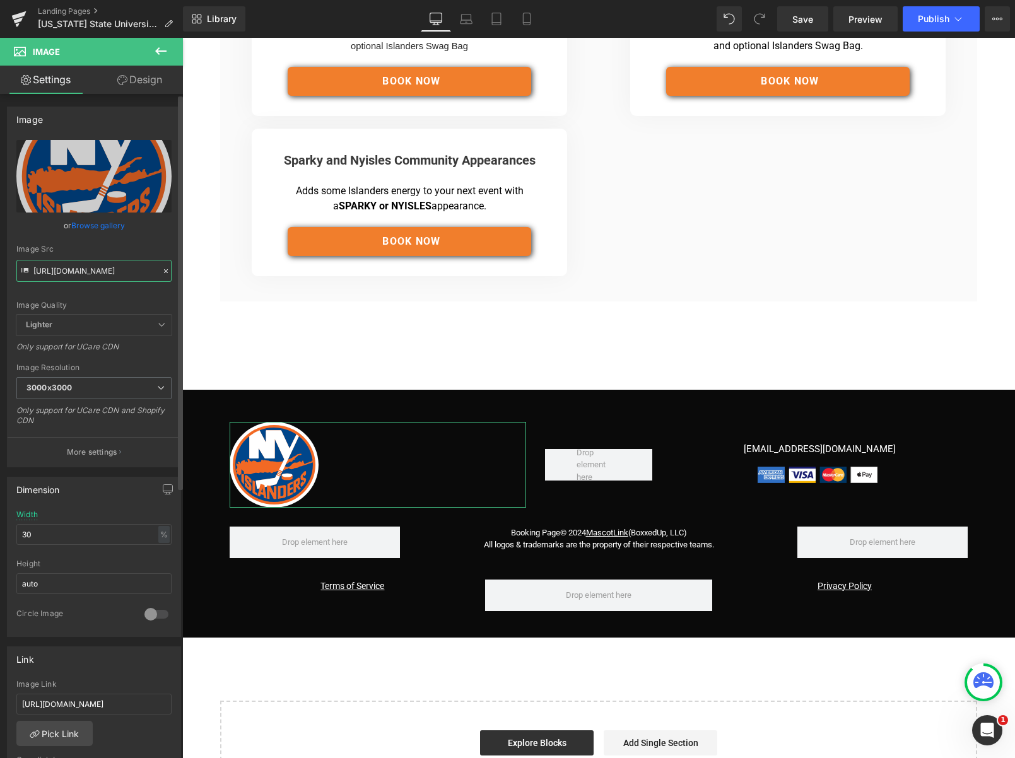
click at [59, 274] on input "[URL][DOMAIN_NAME]" at bounding box center [93, 271] width 155 height 22
click at [22, 271] on icon at bounding box center [25, 272] width 14 height 14
click at [51, 272] on input "[URL][DOMAIN_NAME]" at bounding box center [93, 271] width 155 height 22
click at [161, 271] on icon at bounding box center [165, 271] width 9 height 9
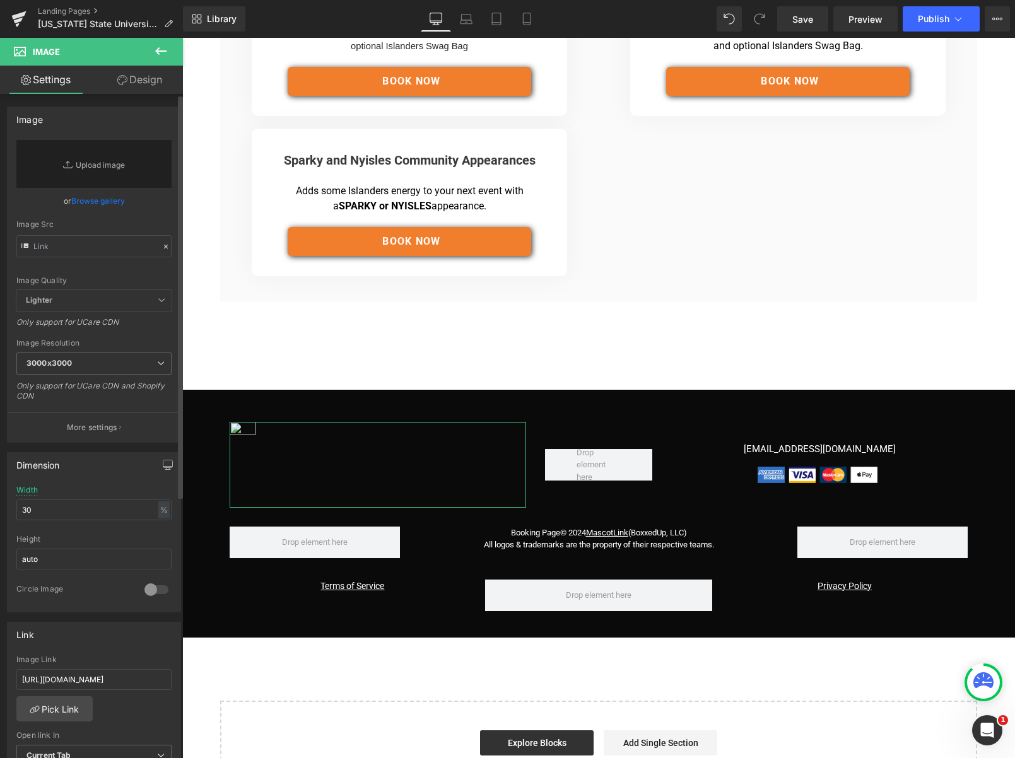
click at [101, 199] on link "Browse gallery" at bounding box center [98, 201] width 54 height 22
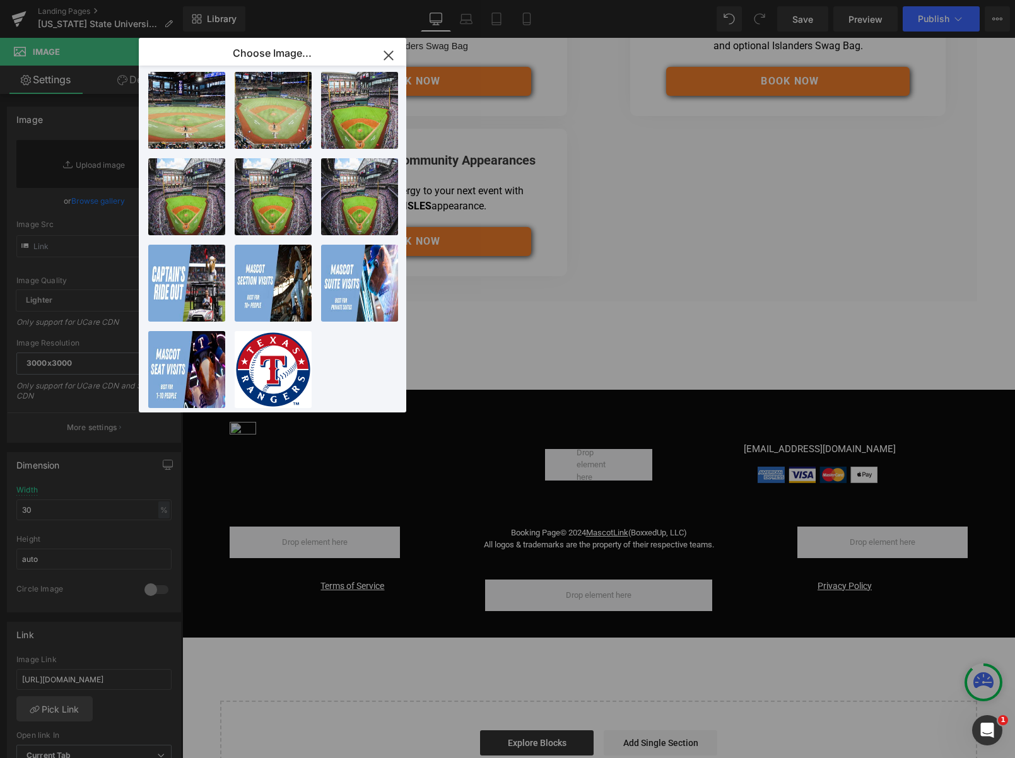
click at [394, 55] on icon "button" at bounding box center [388, 55] width 20 height 20
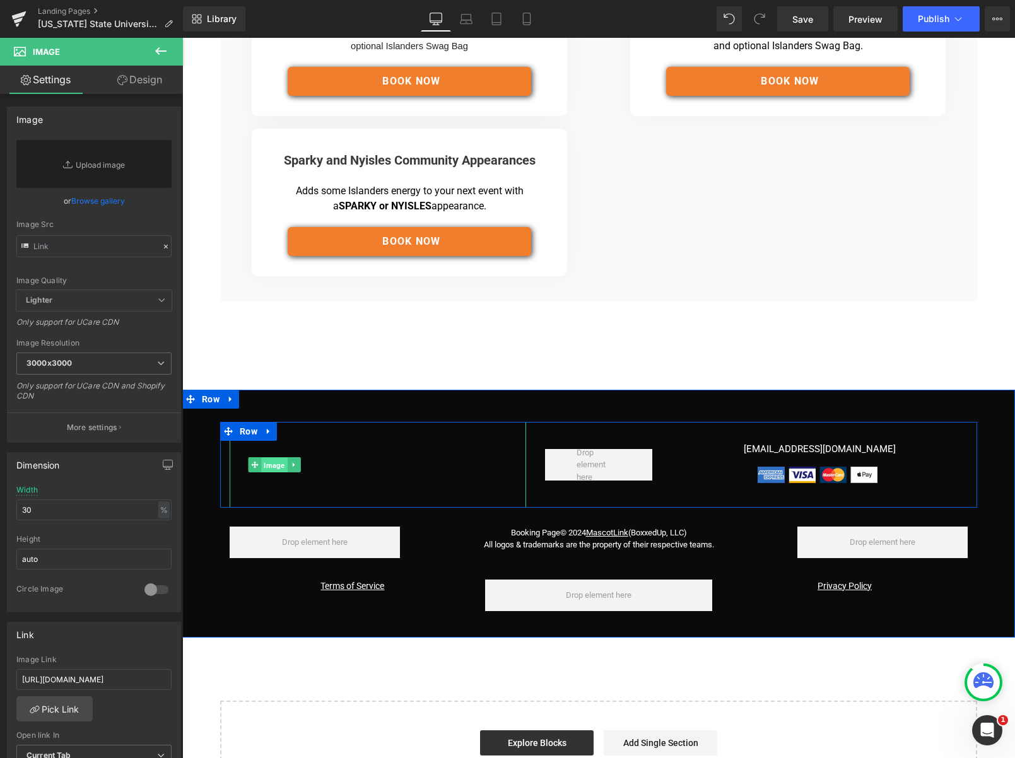
click at [276, 468] on span "Image" at bounding box center [274, 464] width 26 height 15
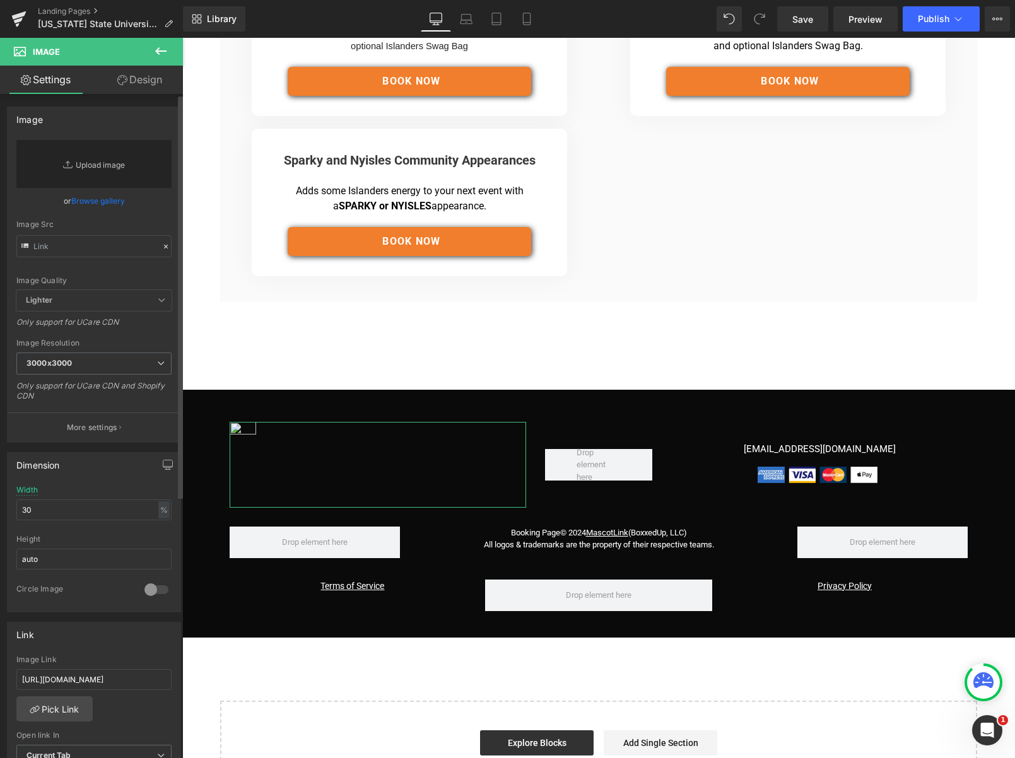
click at [93, 167] on link "Replace Image" at bounding box center [93, 164] width 155 height 48
type input "C:\fakepath\[US_STATE]_State_Bulldogs_script_logo.svg.png"
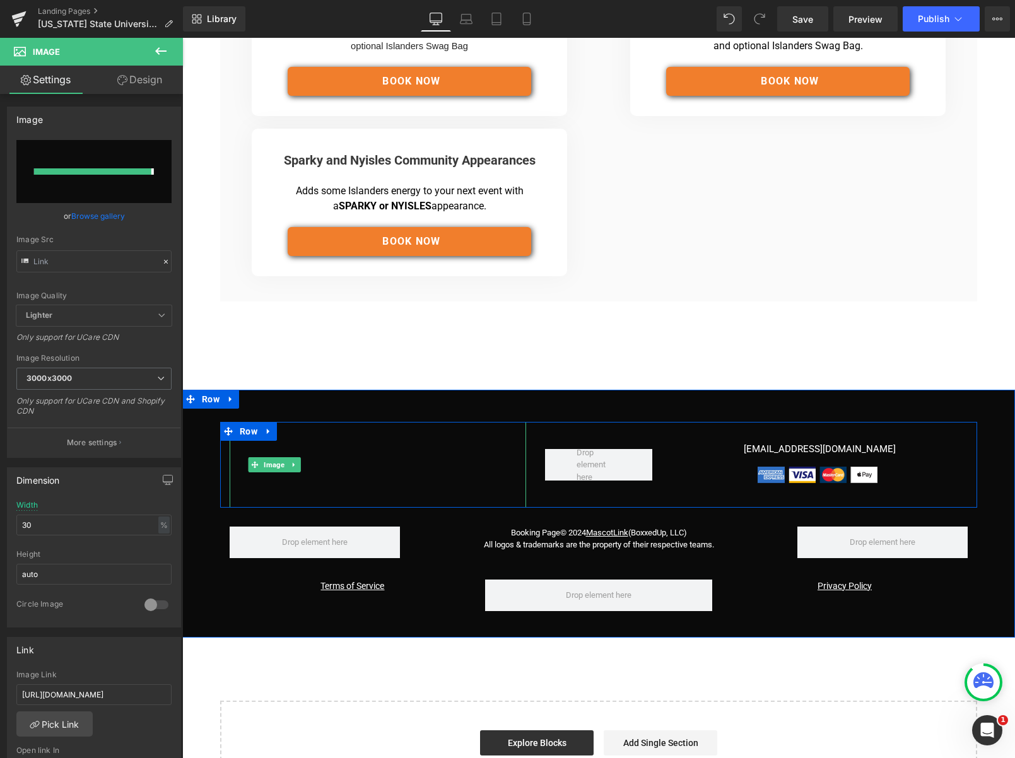
type input "[URL][DOMAIN_NAME][US_STATE]"
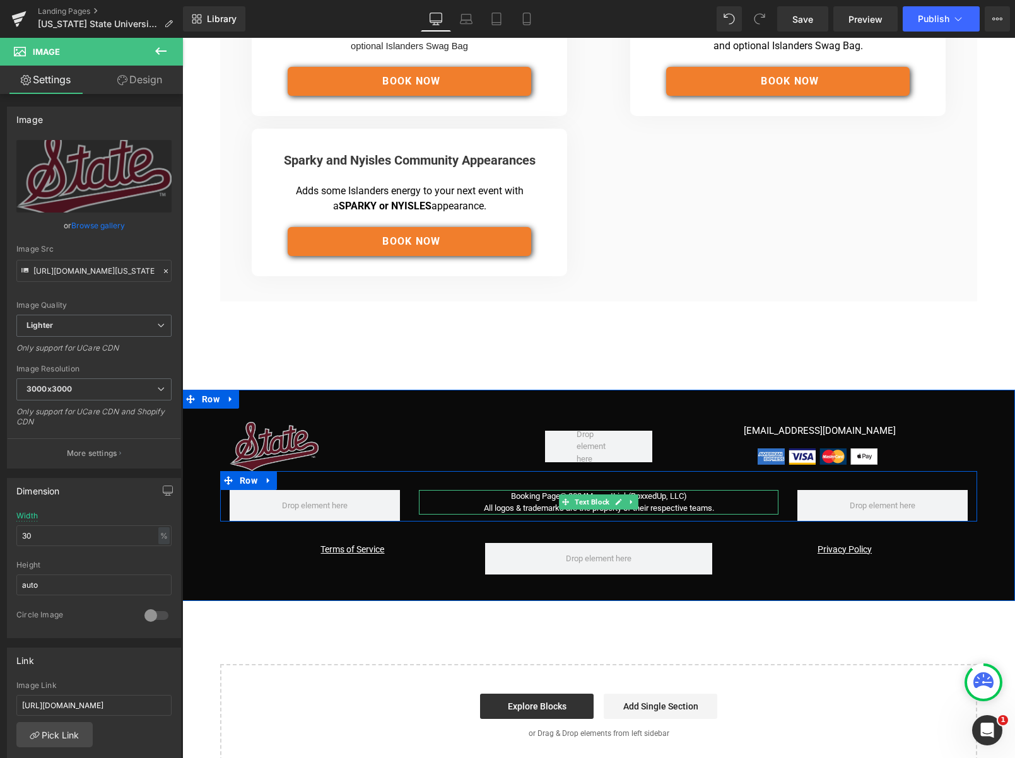
click at [541, 499] on p "Booking Page © 2024 MascotLink (BoxxedUp, LLC)" at bounding box center [598, 496] width 359 height 13
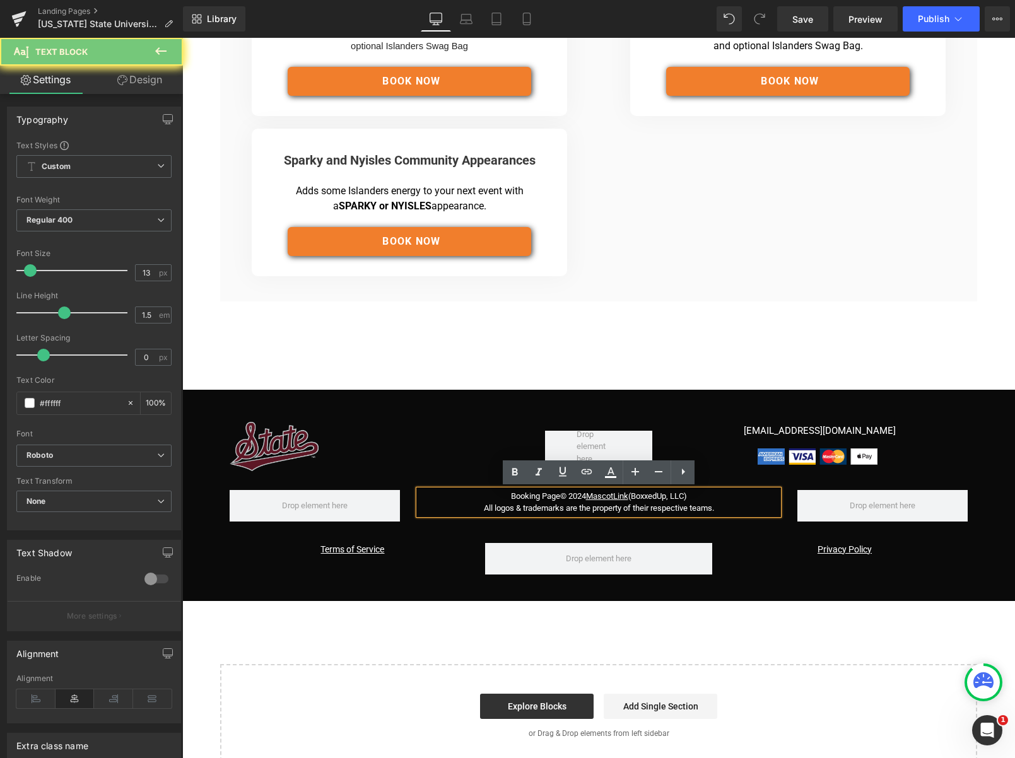
click at [573, 496] on span "© 2024" at bounding box center [573, 495] width 26 height 9
click at [583, 493] on span "© 2024" at bounding box center [573, 495] width 26 height 9
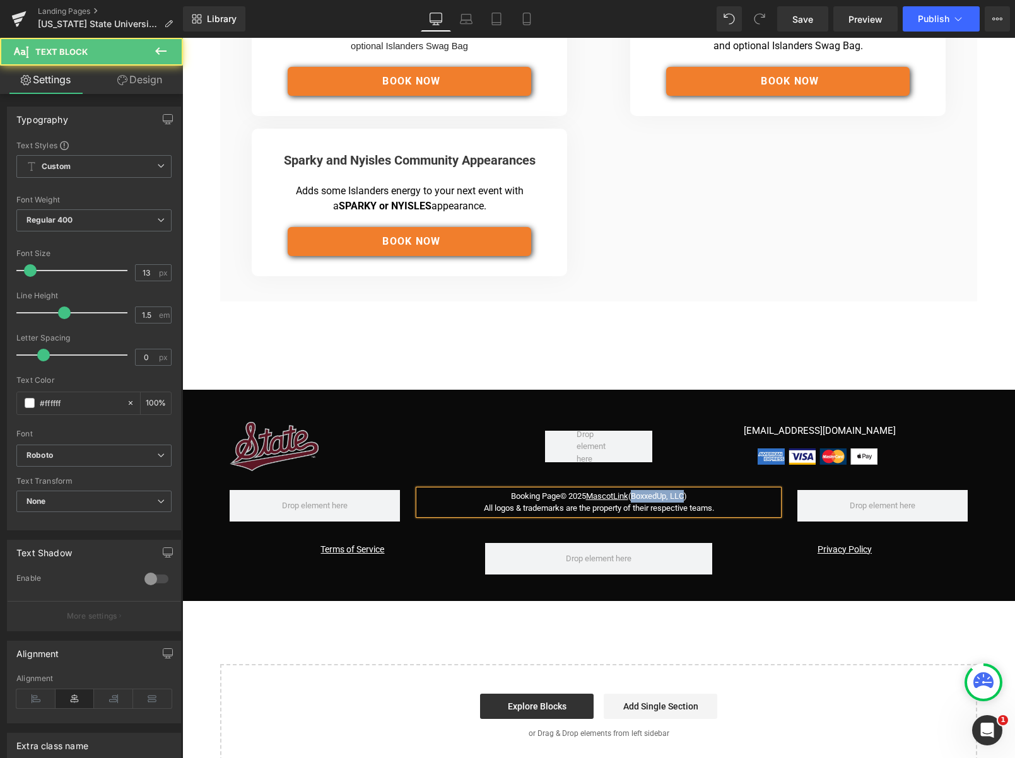
drag, startPoint x: 647, startPoint y: 496, endPoint x: 693, endPoint y: 496, distance: 46.0
click at [687, 496] on span "(BoxxedUp, LLC)" at bounding box center [657, 495] width 59 height 9
click at [385, 631] on div "Hero Banner 202px Image Row Separator [US_STATE] State University Heading Separ…" at bounding box center [598, 191] width 832 height 1151
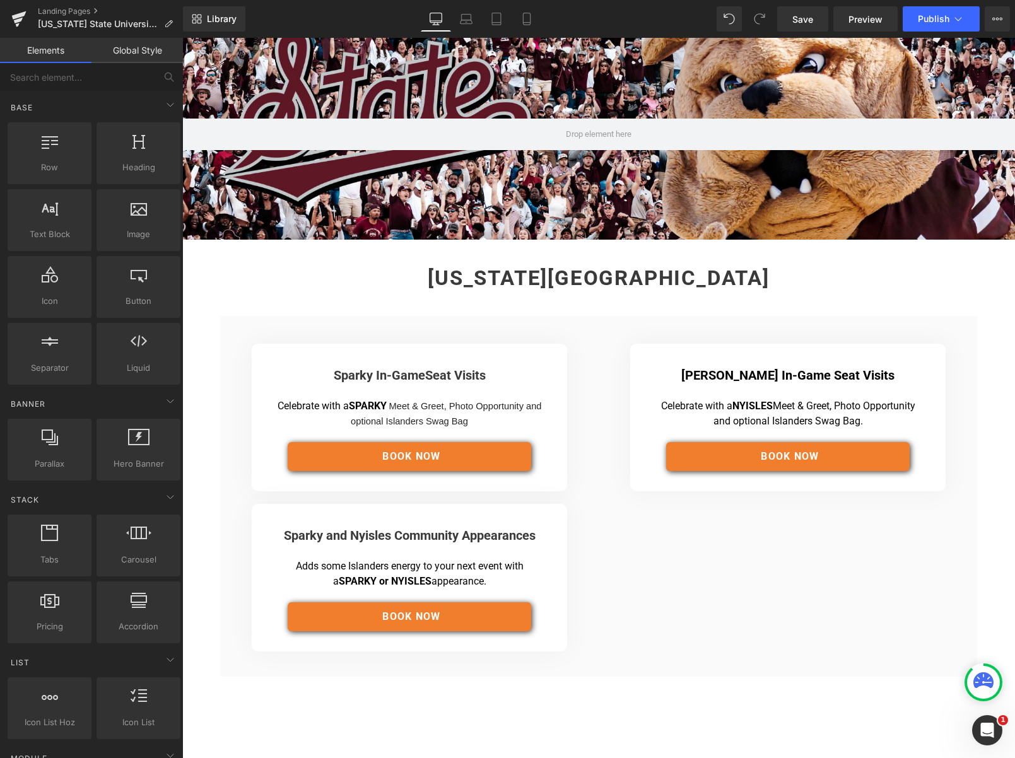
scroll to position [0, 0]
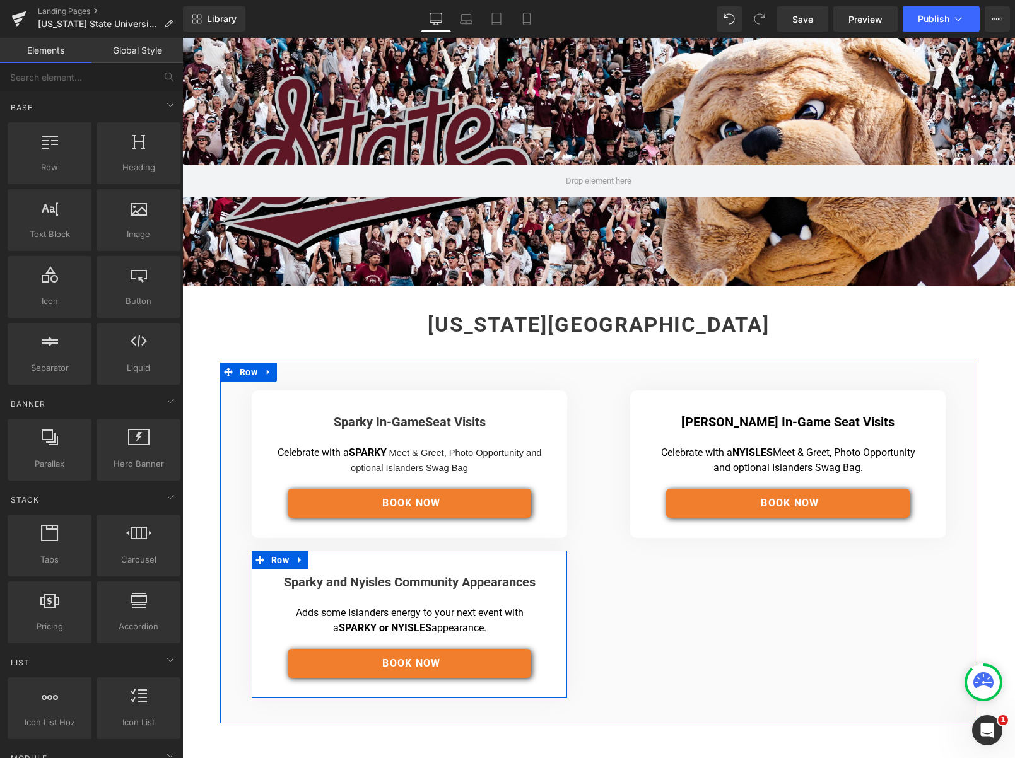
click at [445, 571] on div "Sparky and Nyisles Community Appearances Heading Separator Adds some Islanders …" at bounding box center [409, 623] width 275 height 109
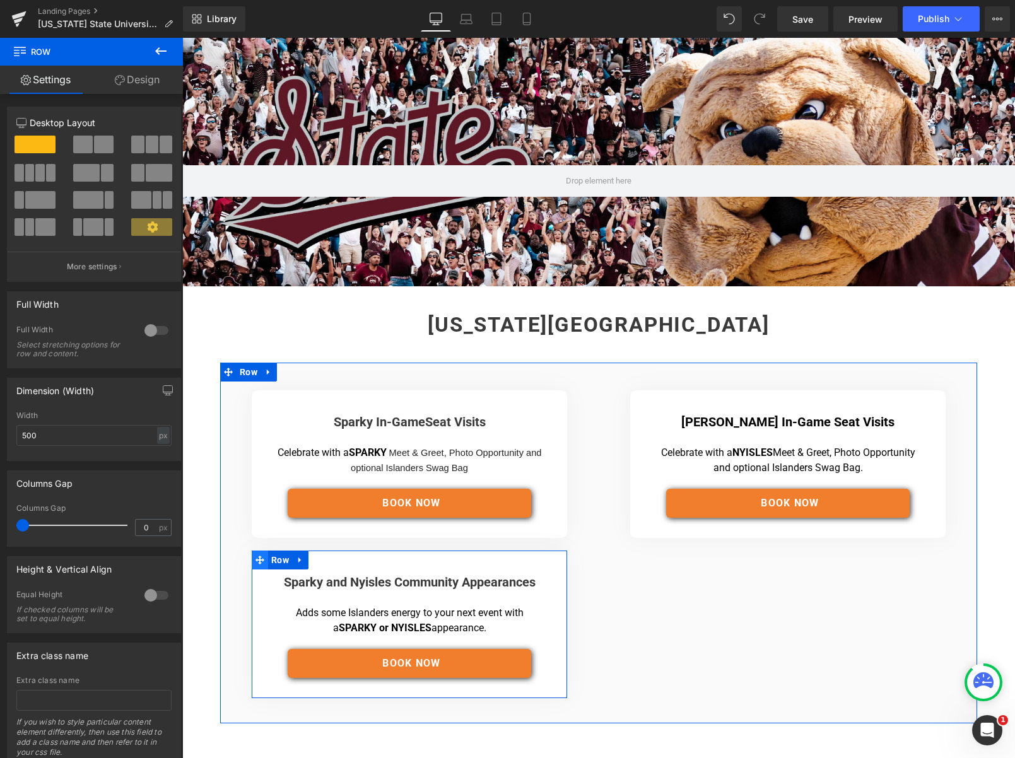
click at [260, 561] on icon at bounding box center [259, 560] width 9 height 9
click at [303, 560] on icon at bounding box center [300, 559] width 9 height 9
click at [333, 559] on icon at bounding box center [333, 559] width 9 height 9
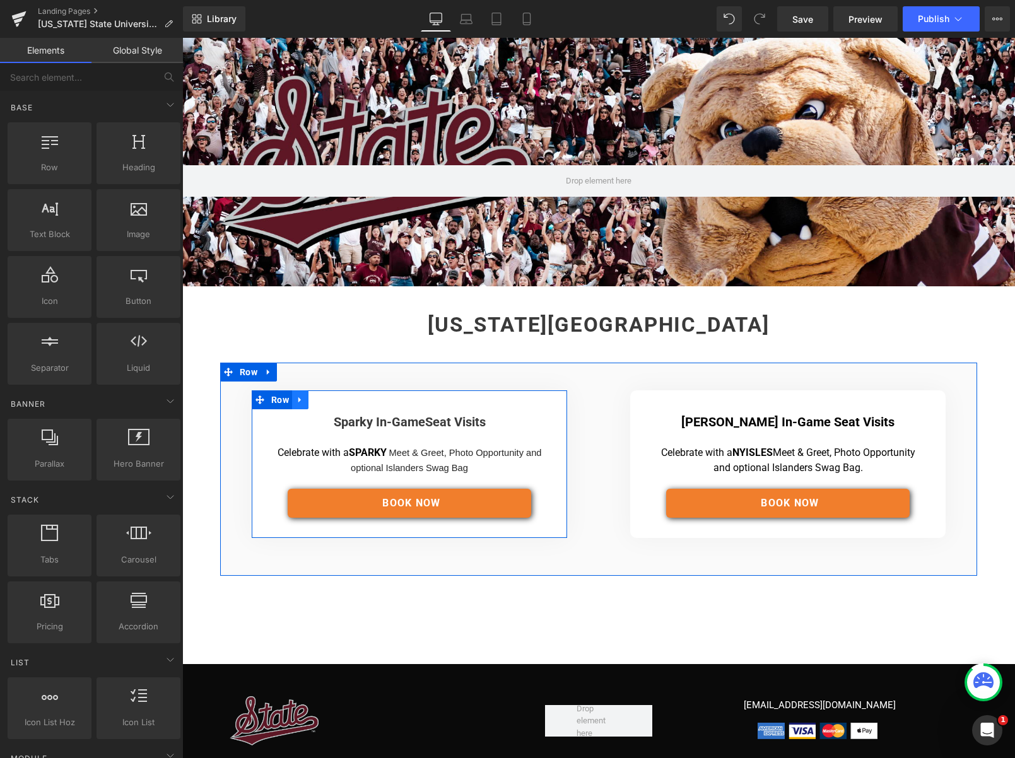
click at [300, 397] on icon at bounding box center [300, 399] width 9 height 9
click at [320, 400] on icon at bounding box center [316, 399] width 9 height 9
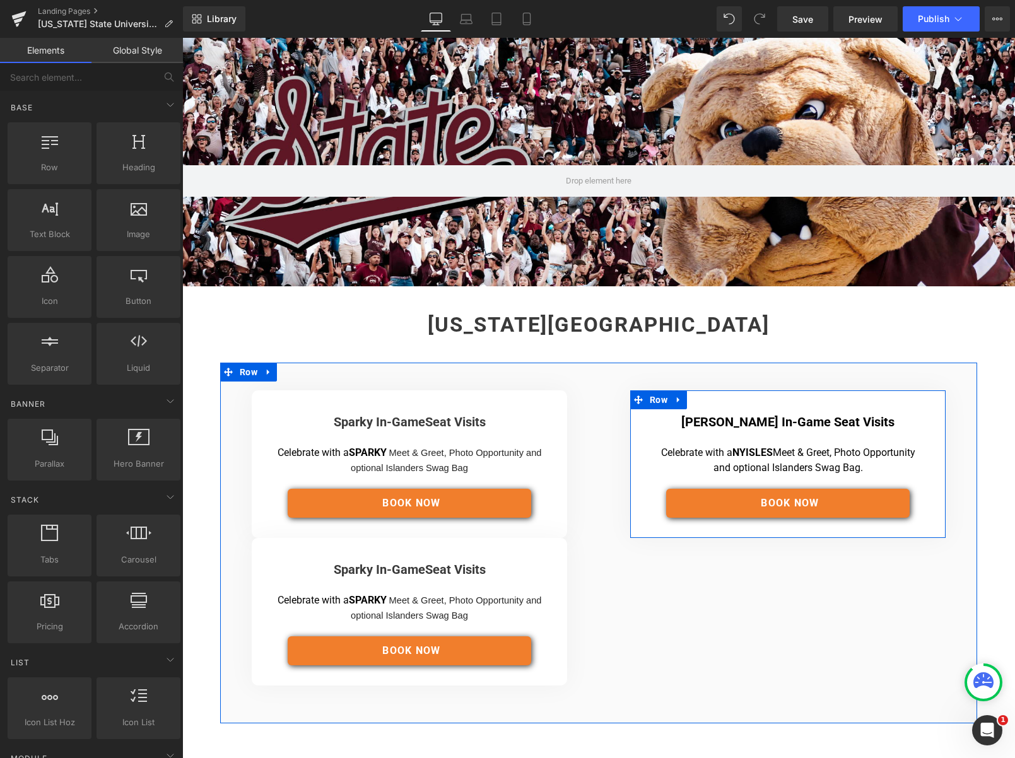
click at [803, 419] on div "[PERSON_NAME] In-Game Seat Visits Heading" at bounding box center [787, 422] width 275 height 16
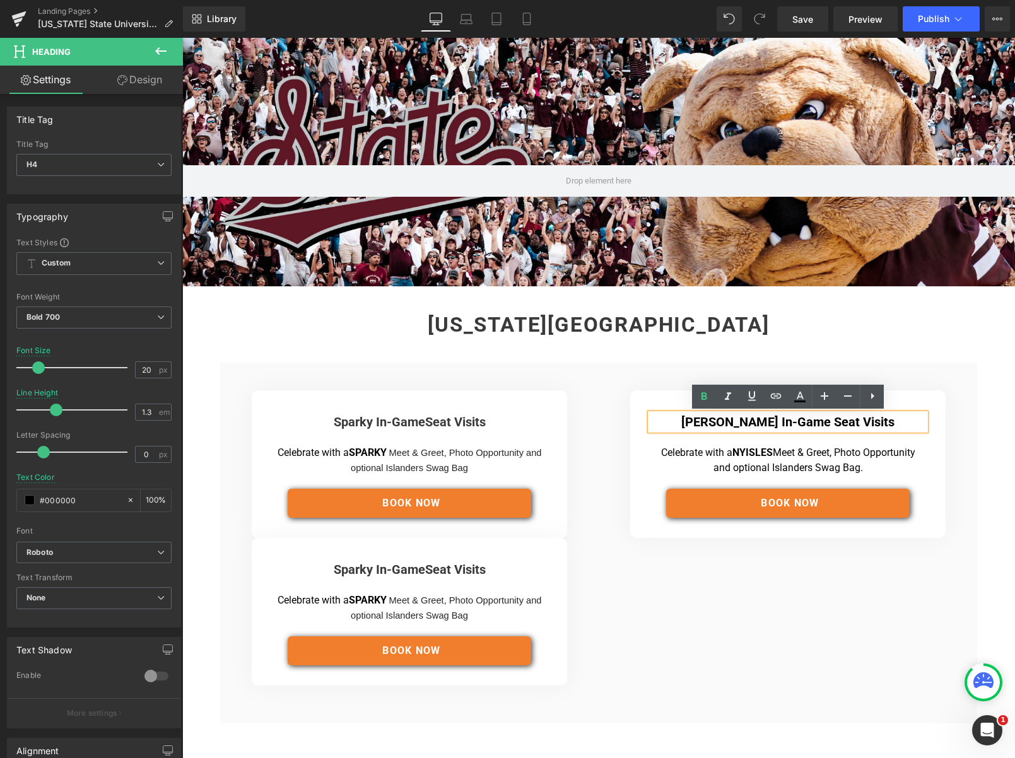
drag, startPoint x: 705, startPoint y: 452, endPoint x: 672, endPoint y: 419, distance: 47.3
click at [703, 451] on p "Celebrate with a NYISLES Meet & Greet, Photo Opportunity and optional Islanders…" at bounding box center [787, 460] width 269 height 30
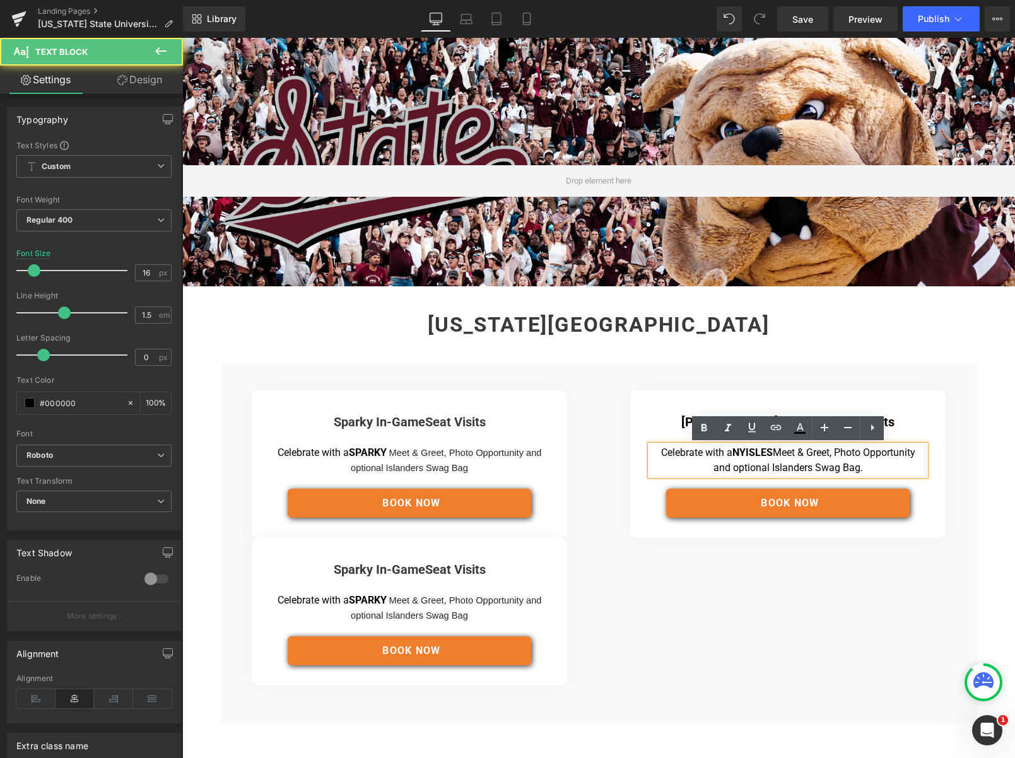
drag, startPoint x: 665, startPoint y: 407, endPoint x: 671, endPoint y: 403, distance: 7.4
click at [665, 406] on div "[PERSON_NAME] In-Game Seat Visits Heading Separator Celebrate with a NYISLES Me…" at bounding box center [787, 464] width 315 height 148
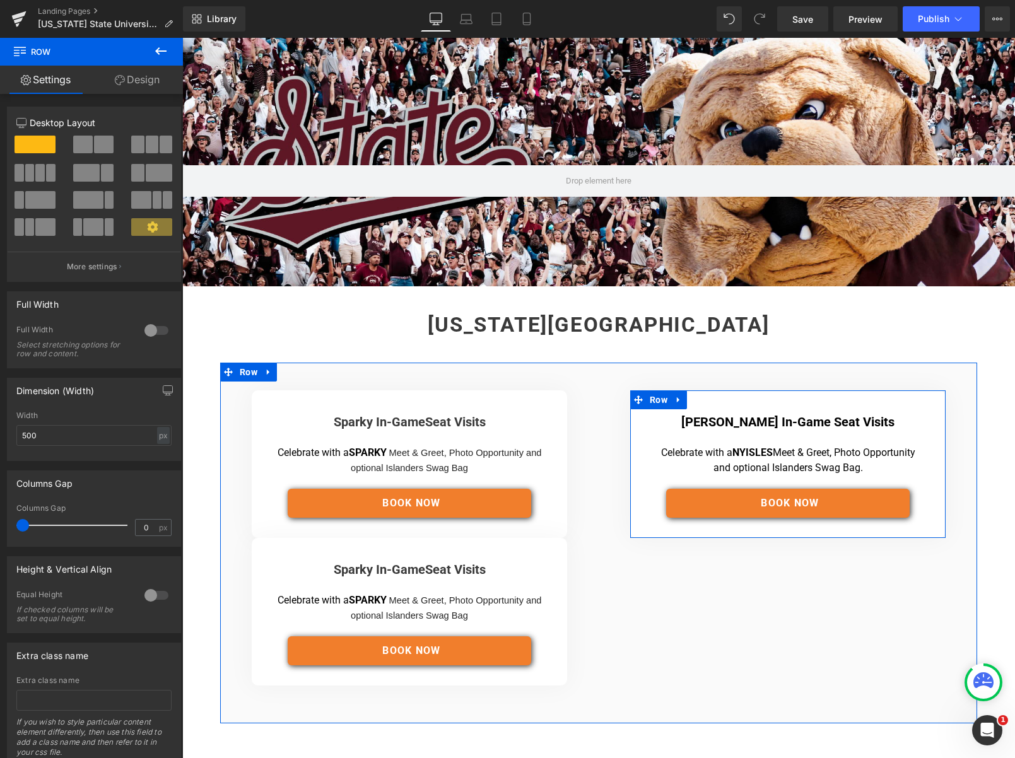
click at [730, 405] on div "[PERSON_NAME] In-Game Seat Visits Heading Separator Celebrate with a NYISLES Me…" at bounding box center [787, 464] width 315 height 148
click at [677, 399] on icon at bounding box center [678, 400] width 3 height 6
click at [696, 398] on icon at bounding box center [694, 399] width 9 height 9
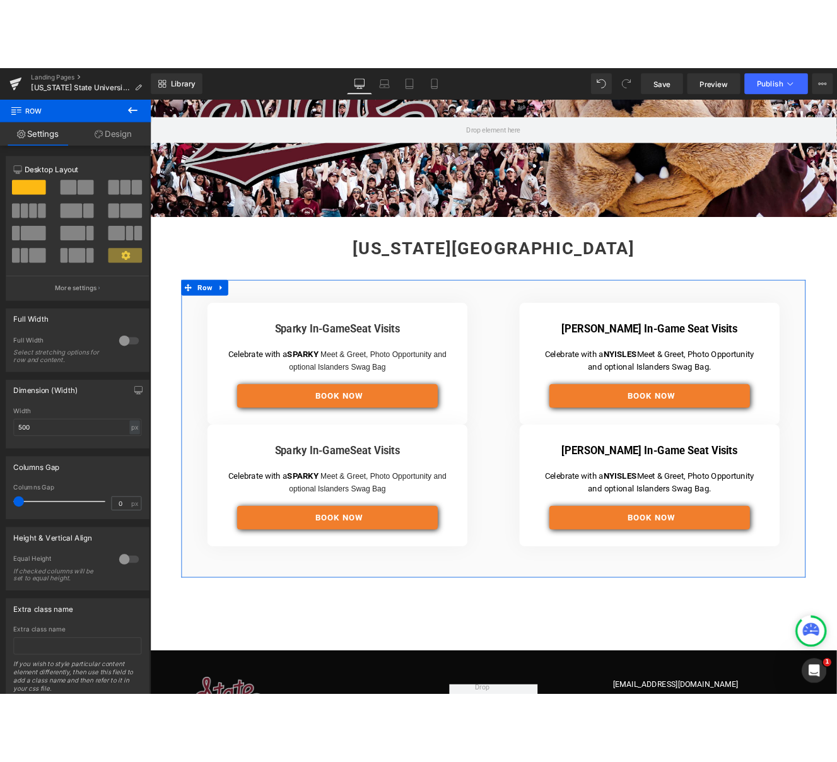
scroll to position [118, 0]
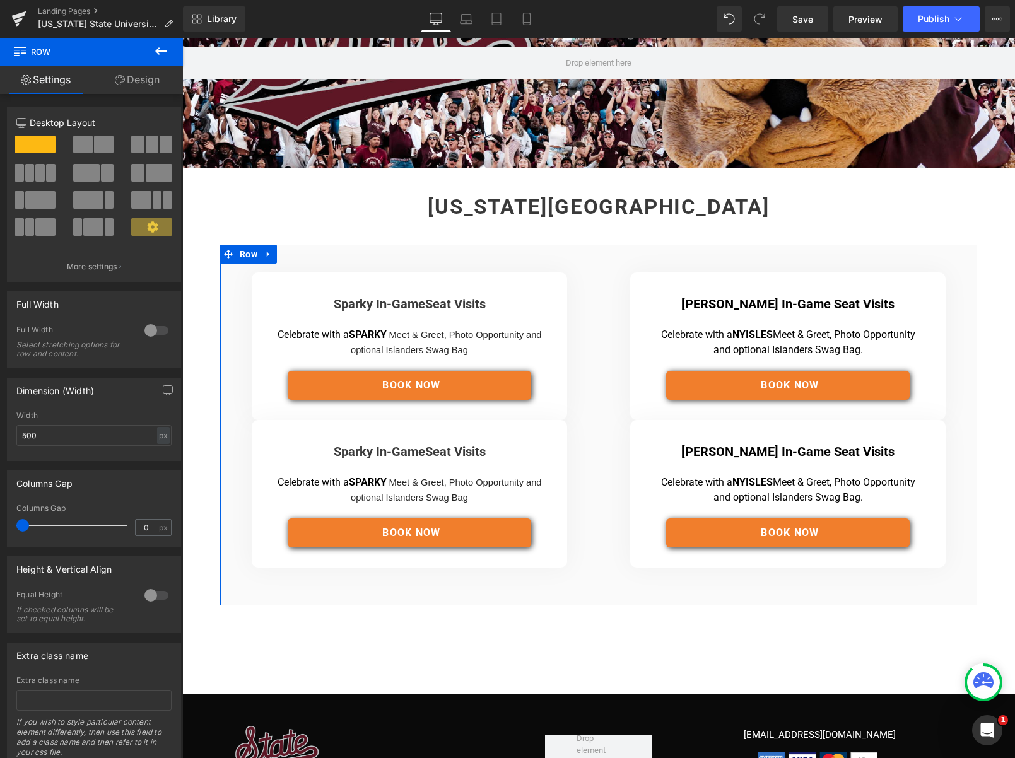
click at [459, 482] on span "Meet & Greet, Photo Opportunity and optional Islanders Swag Bag" at bounding box center [446, 489] width 190 height 25
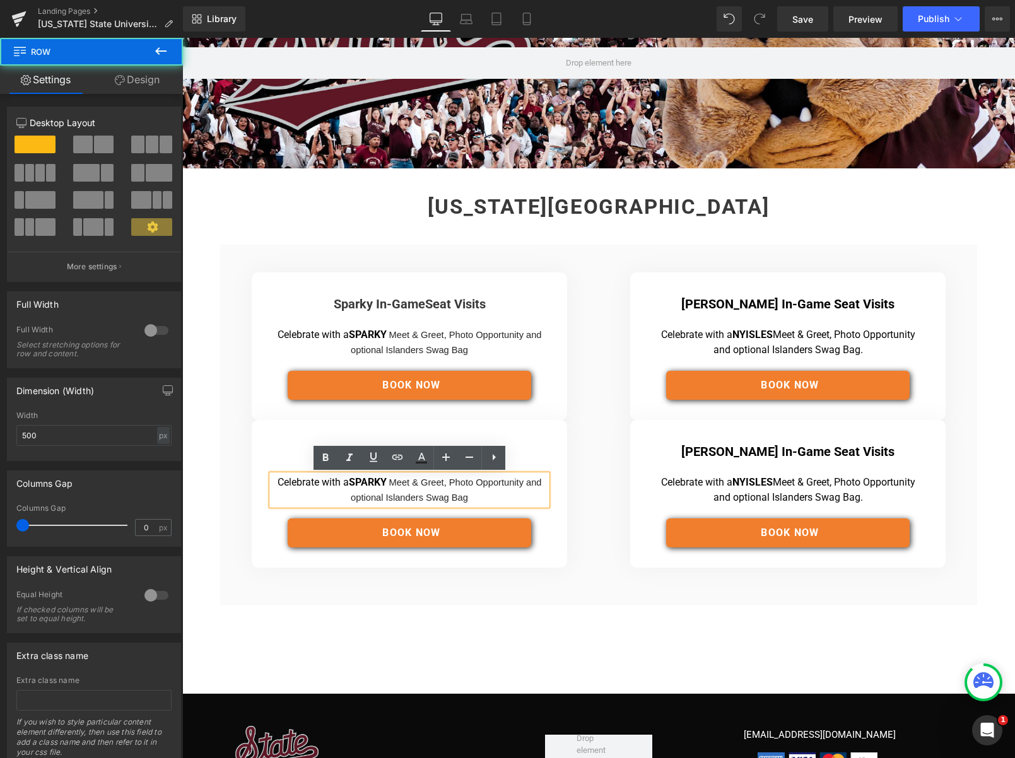
click at [313, 434] on div "Sparky In-Game Seat Visits Heading Separator Celebrate with a SPARKY Meet & Gre…" at bounding box center [409, 494] width 315 height 148
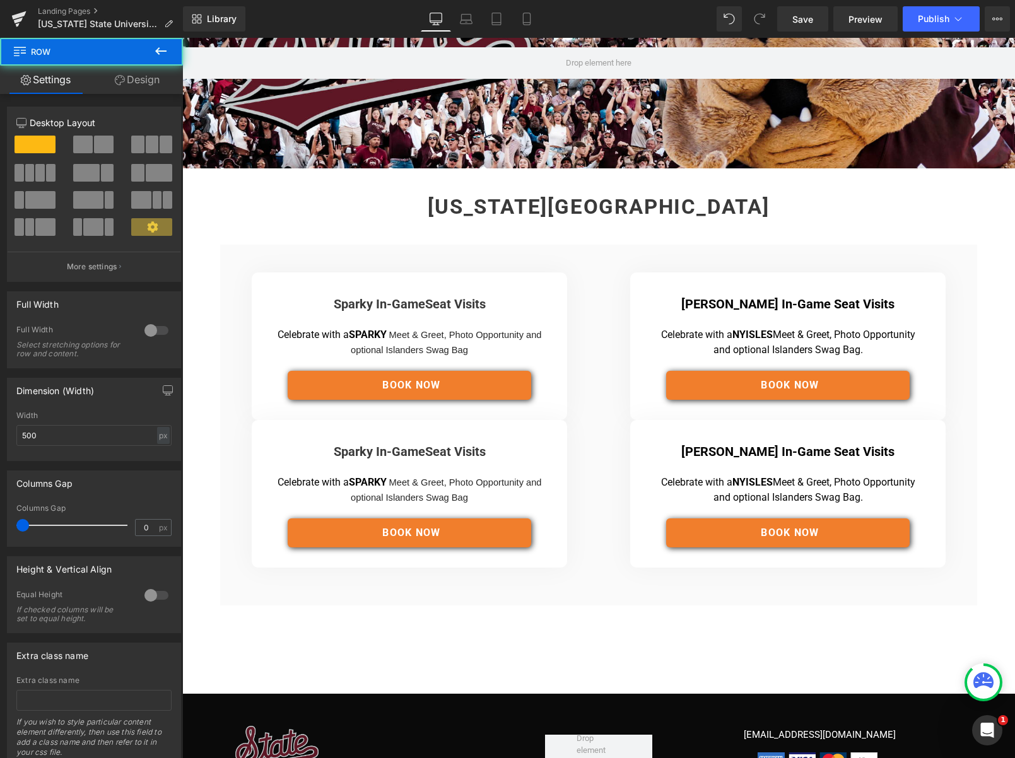
click at [283, 445] on div "Sparky In-Game Seat Visits Heading" at bounding box center [409, 451] width 275 height 16
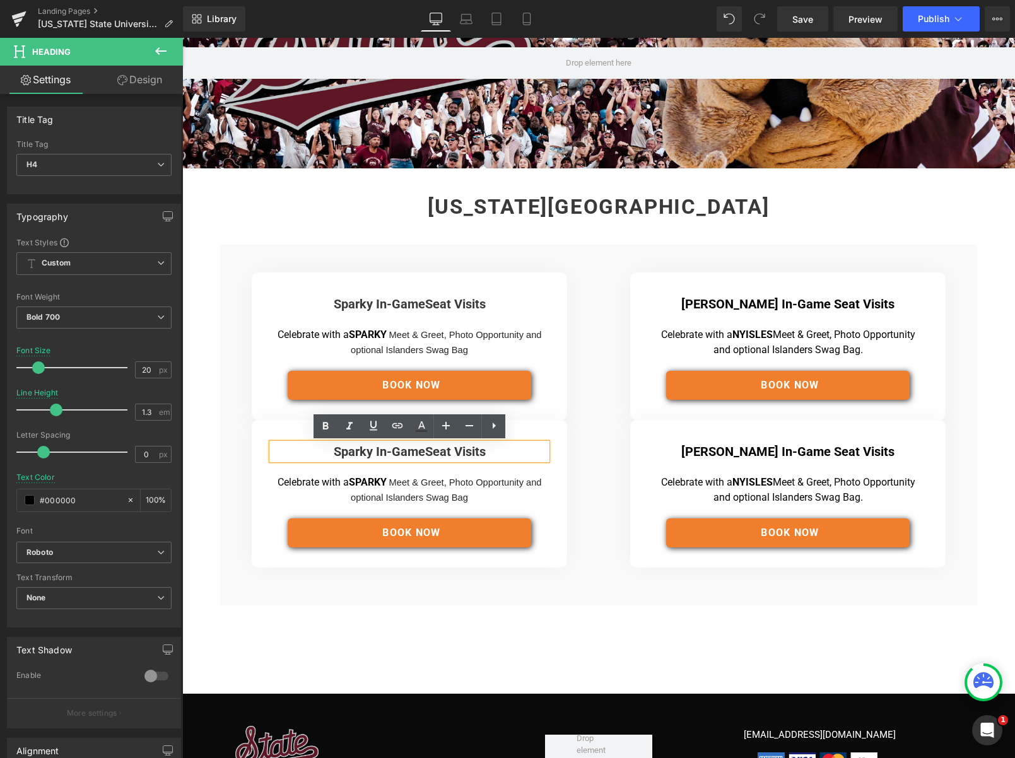
click at [270, 467] on div "Sparky In-Game Seat Visits Heading Separator Celebrate with a SPARKY Meet & Gre…" at bounding box center [409, 494] width 315 height 148
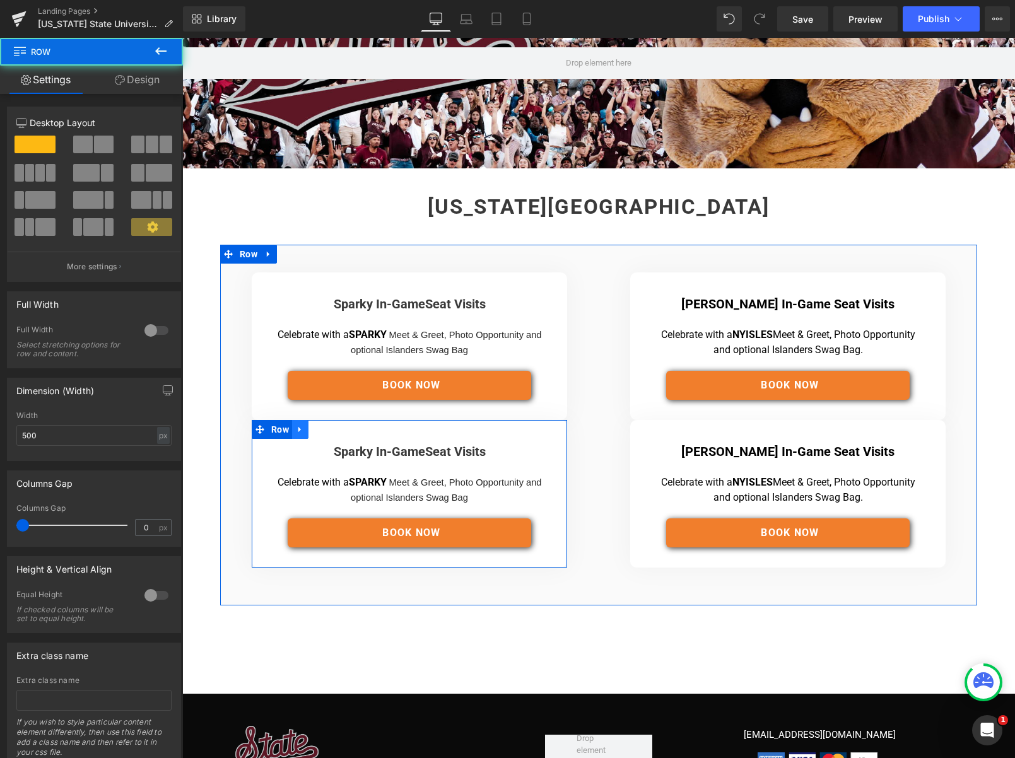
click at [303, 429] on icon at bounding box center [300, 428] width 9 height 9
click at [321, 431] on icon at bounding box center [316, 429] width 9 height 9
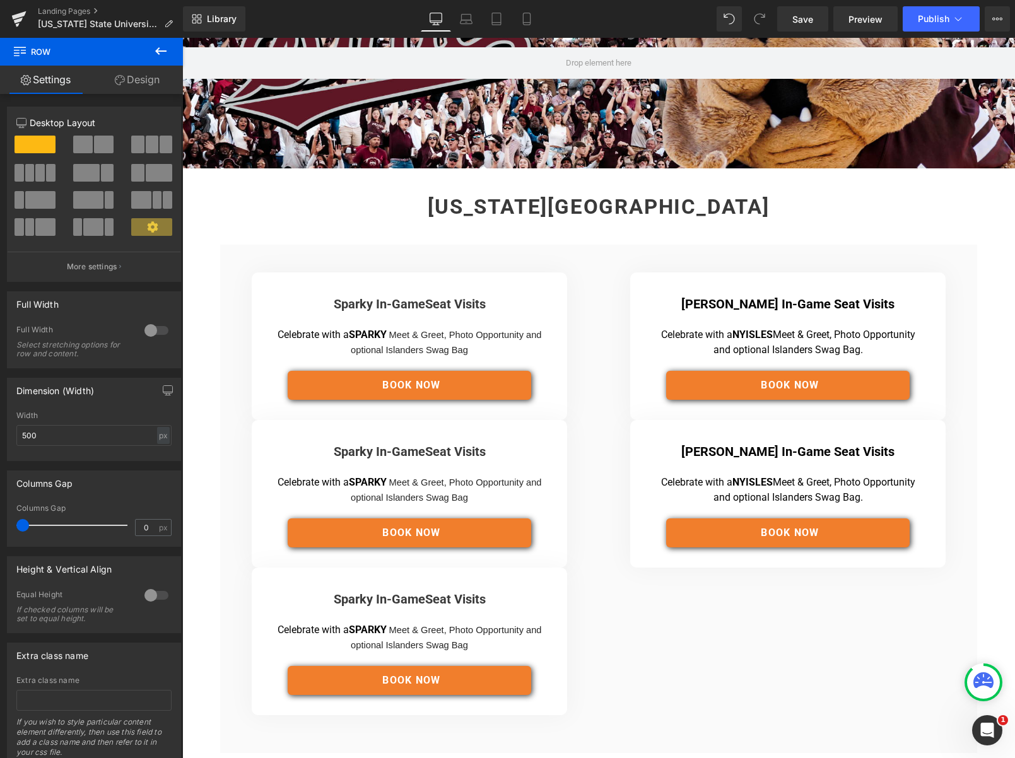
click at [161, 50] on icon at bounding box center [160, 51] width 15 height 15
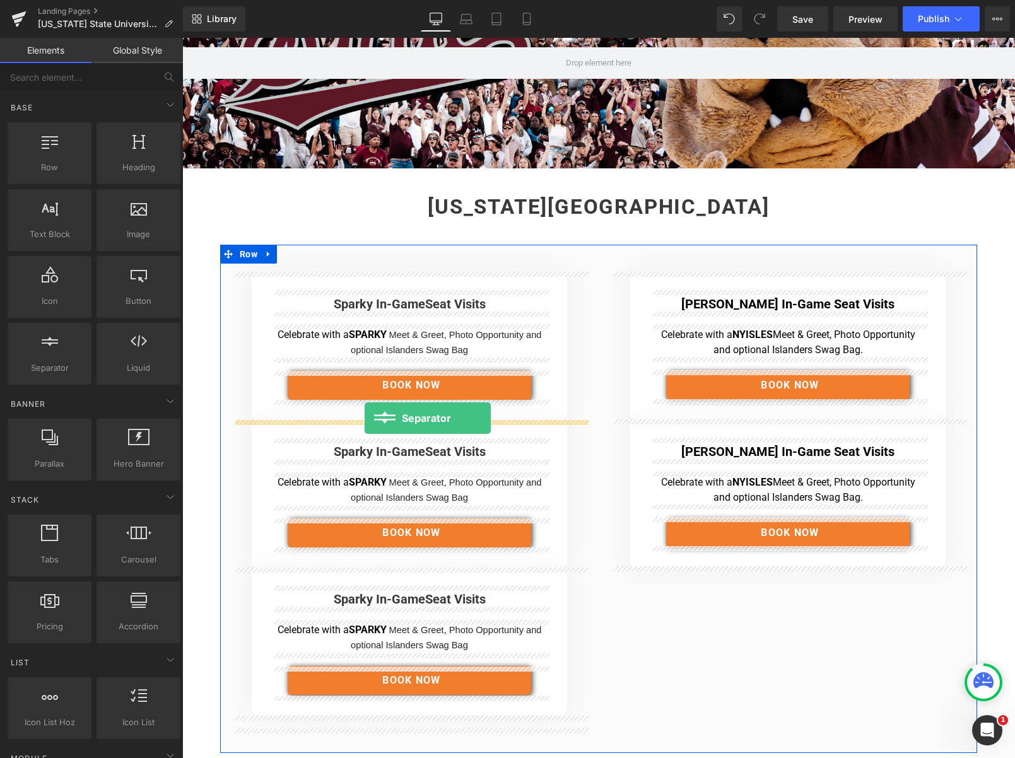
drag, startPoint x: 335, startPoint y: 397, endPoint x: 364, endPoint y: 418, distance: 36.6
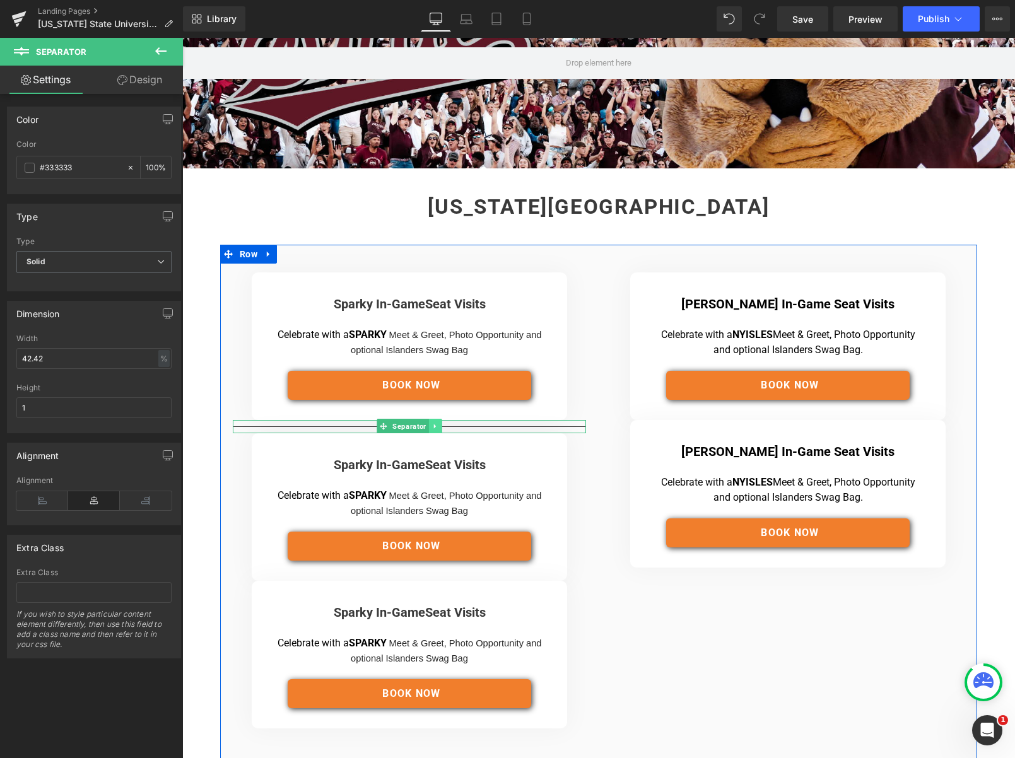
click at [434, 428] on icon at bounding box center [434, 426] width 7 height 8
click at [428, 426] on icon at bounding box center [428, 425] width 7 height 7
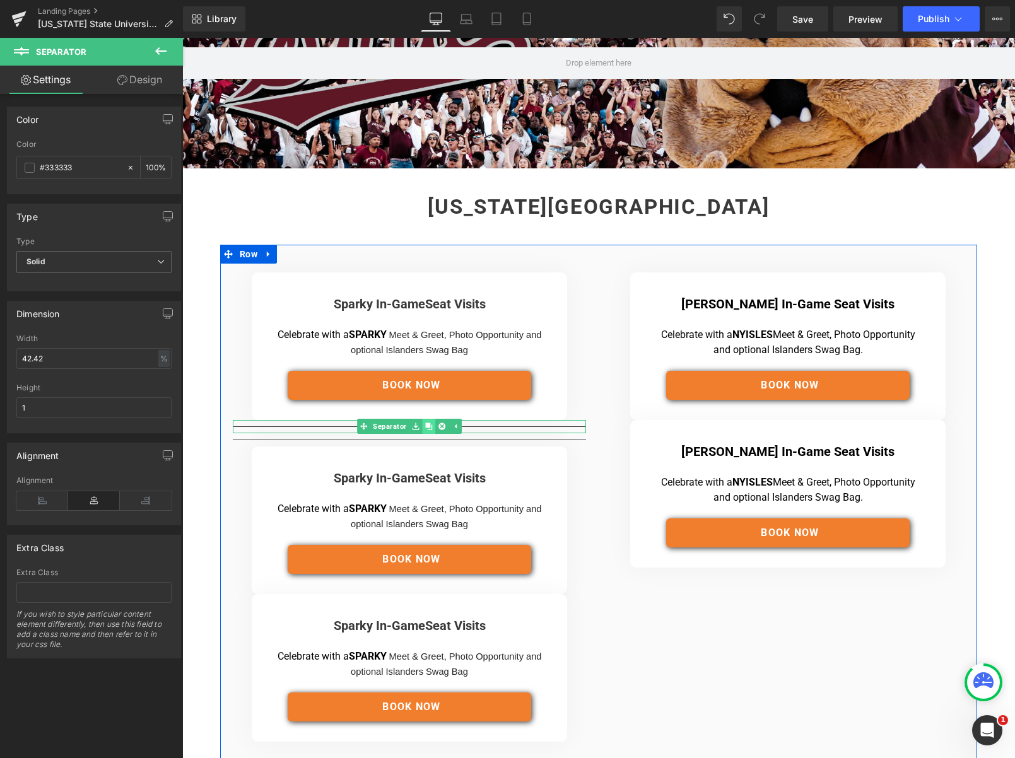
click at [428, 426] on icon at bounding box center [428, 425] width 7 height 7
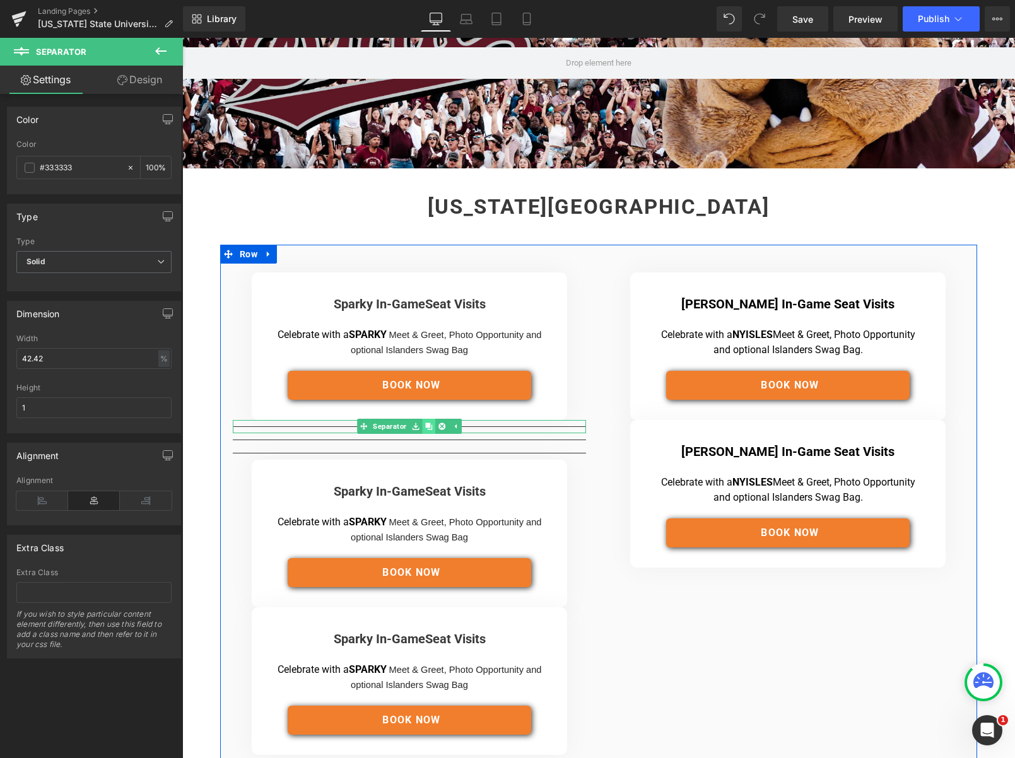
click at [428, 426] on icon at bounding box center [428, 425] width 7 height 7
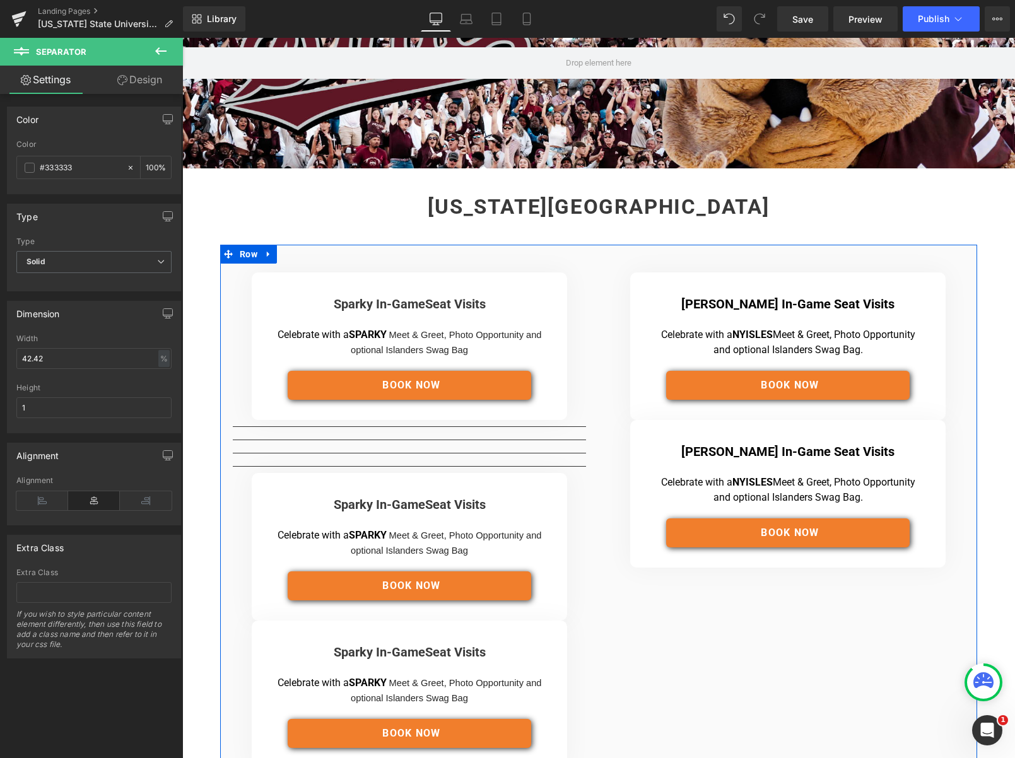
drag, startPoint x: 475, startPoint y: 438, endPoint x: 595, endPoint y: 435, distance: 119.8
click at [597, 435] on div "Sparky In-Game Seat Visits Heading Separator Celebrate with a SPARKY Meet & Gre…" at bounding box center [409, 526] width 378 height 508
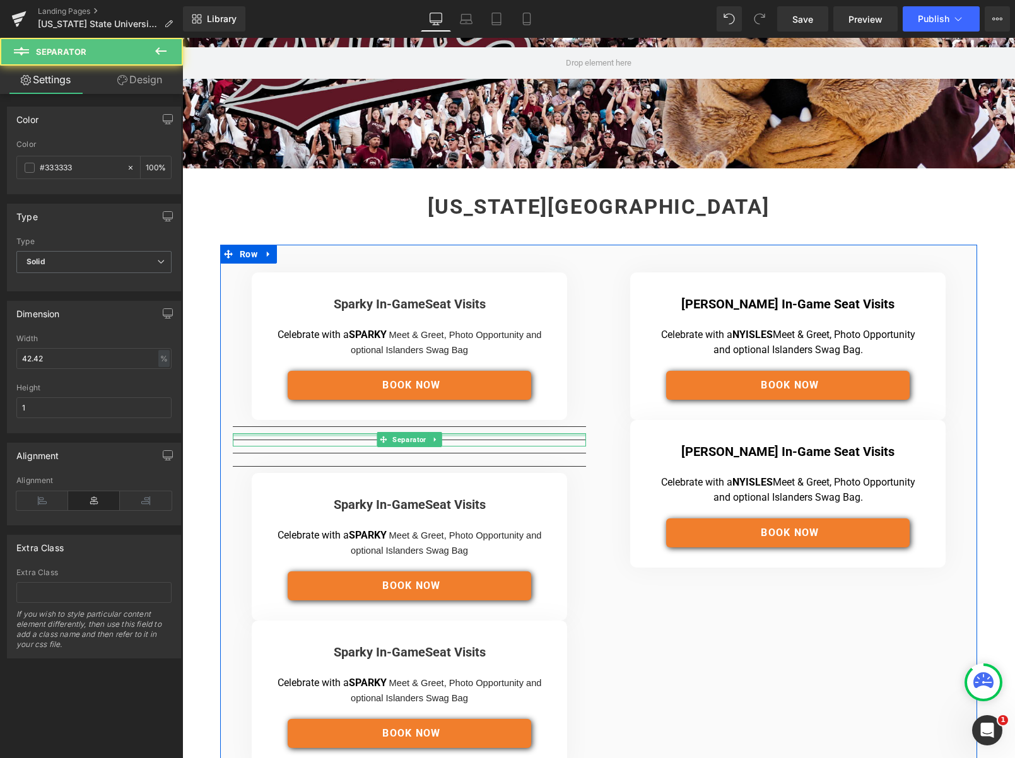
click at [491, 439] on hr at bounding box center [409, 442] width 353 height 7
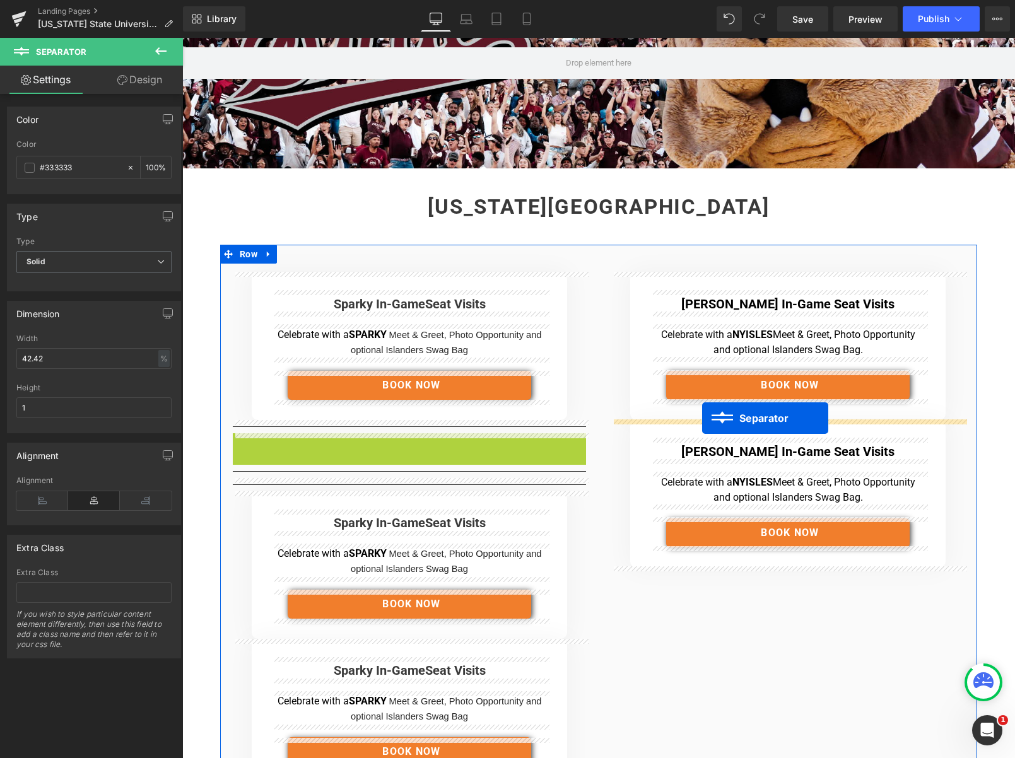
drag, startPoint x: 390, startPoint y: 438, endPoint x: 702, endPoint y: 418, distance: 312.1
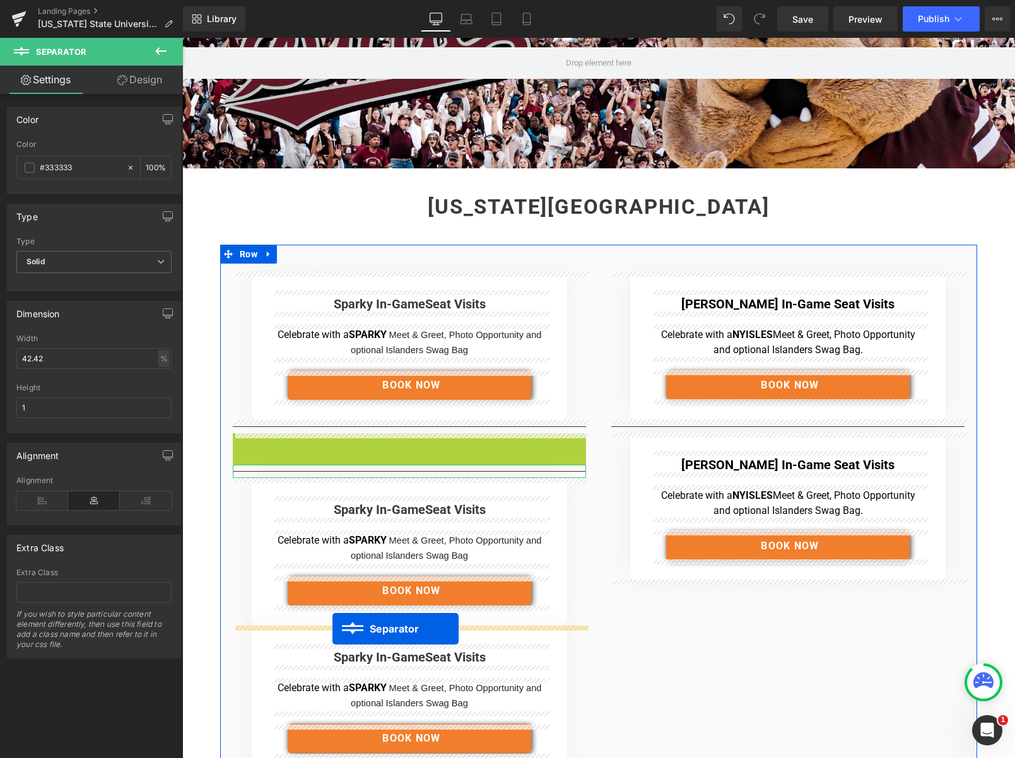
drag, startPoint x: 383, startPoint y: 440, endPoint x: 332, endPoint y: 629, distance: 195.9
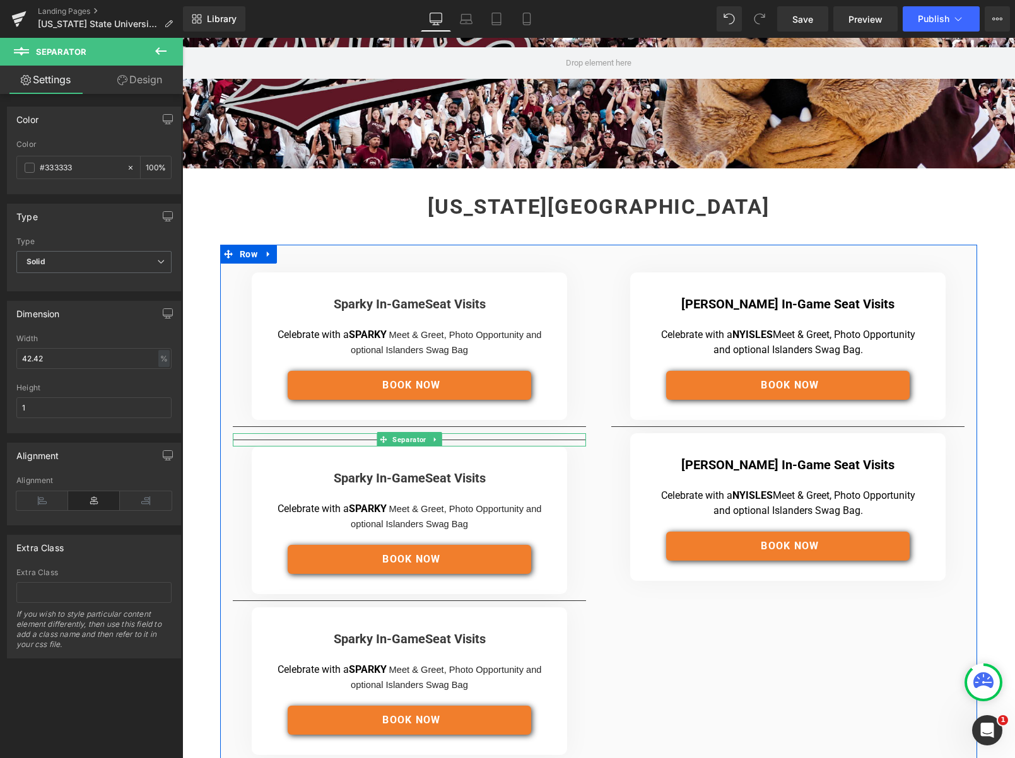
click at [365, 439] on div at bounding box center [409, 439] width 353 height 13
click at [437, 439] on icon at bounding box center [434, 440] width 7 height 8
click at [442, 440] on icon at bounding box center [441, 439] width 7 height 7
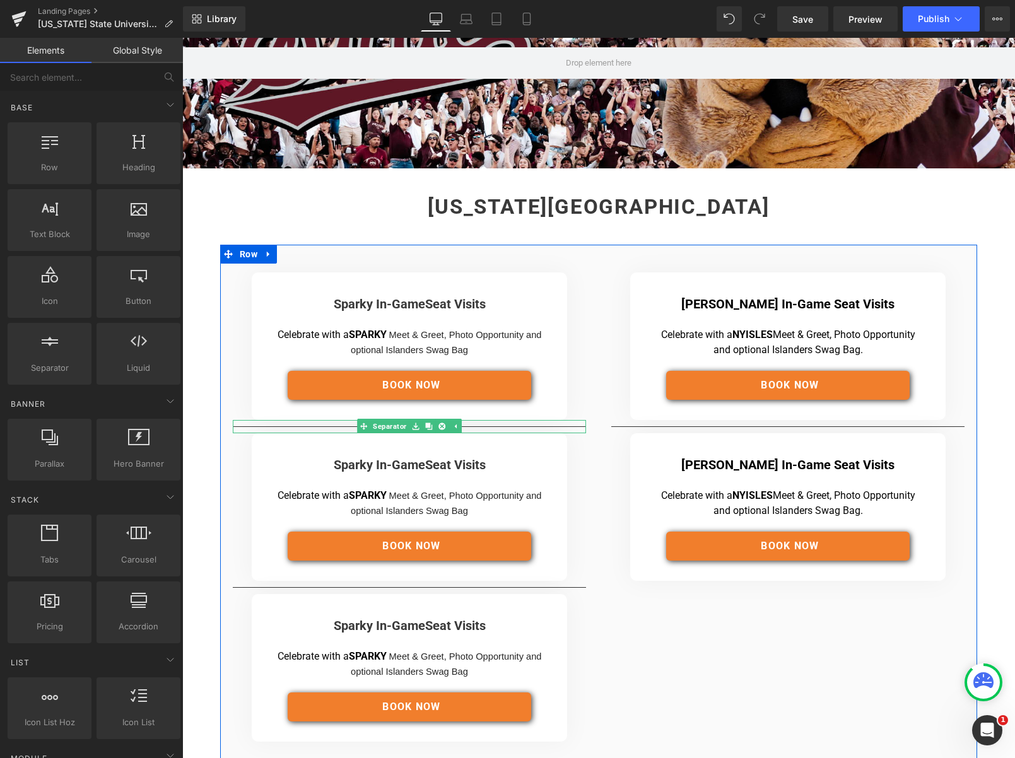
click at [518, 424] on div at bounding box center [409, 426] width 353 height 13
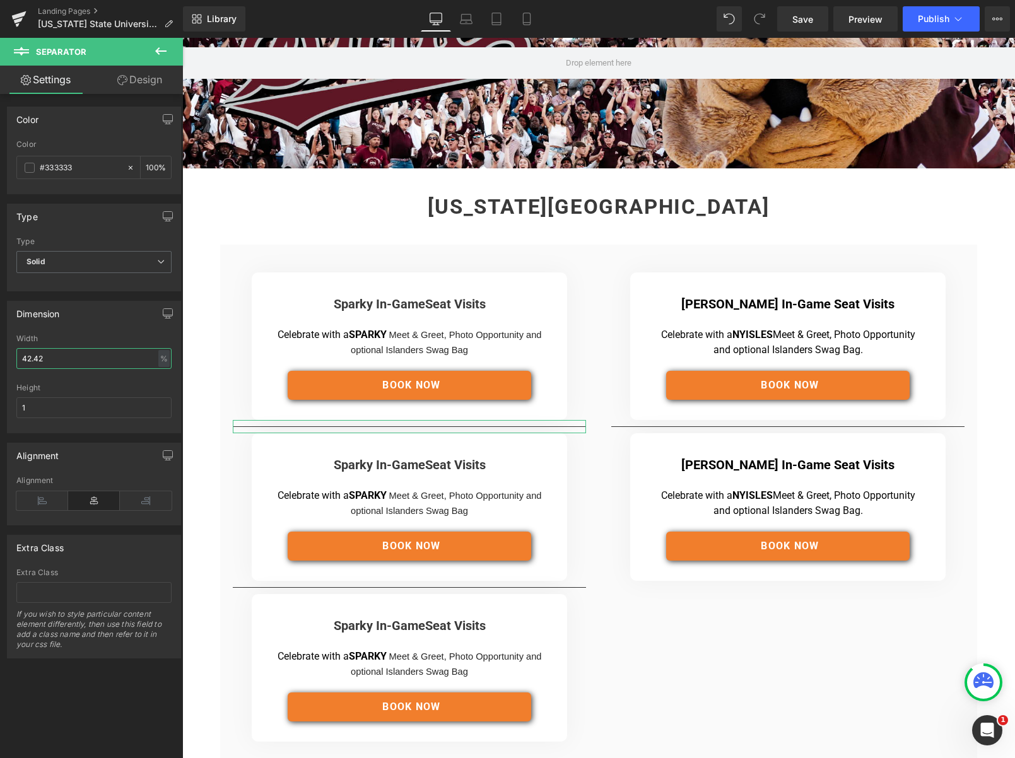
click at [14, 359] on div "42.42% Width 42.42 % % px 1px Height 1" at bounding box center [94, 383] width 173 height 98
type input "0"
click at [75, 409] on input "1" at bounding box center [93, 407] width 155 height 21
drag, startPoint x: 50, startPoint y: 407, endPoint x: 29, endPoint y: 407, distance: 21.4
click at [11, 405] on div "0% Width 0 % % px 1px Height 1" at bounding box center [94, 383] width 173 height 98
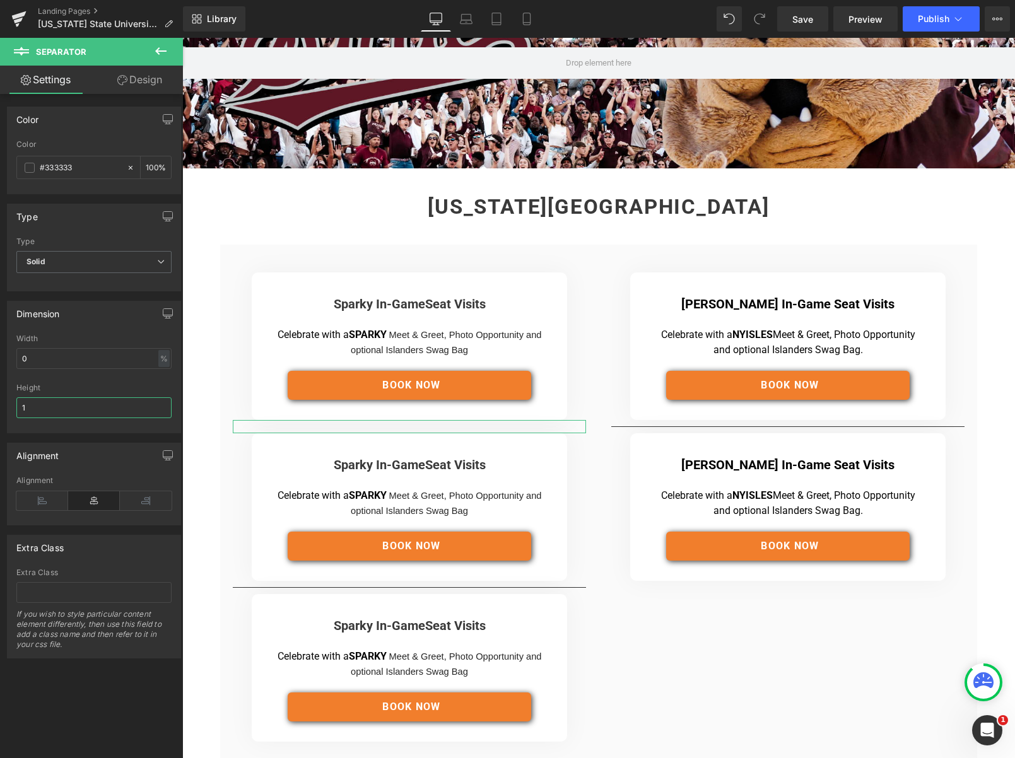
type input "0"
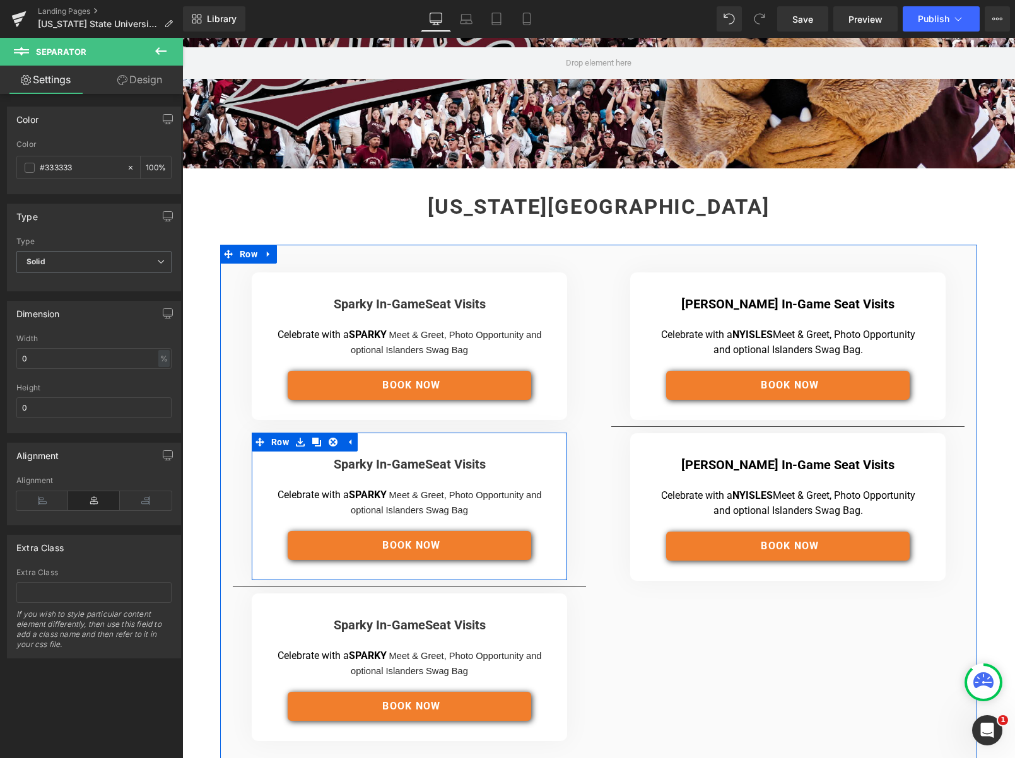
click at [385, 449] on div at bounding box center [409, 442] width 315 height 18
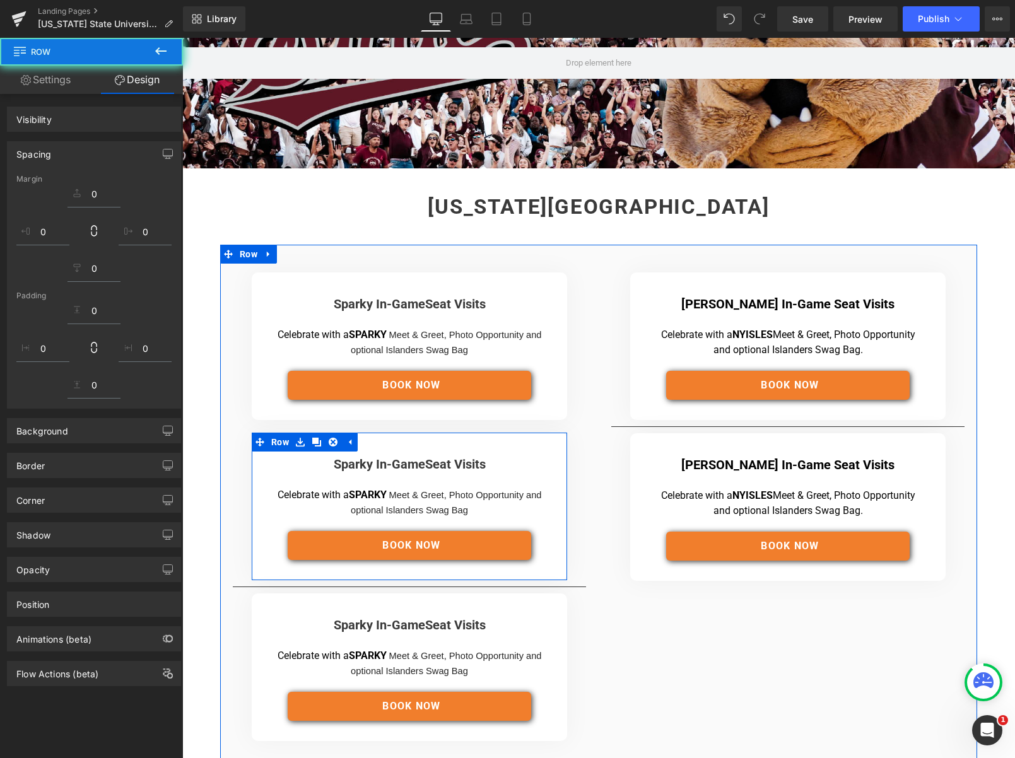
click at [417, 414] on div "Sparky In-Game Seat Visits Heading Separator Celebrate with a SPARKY Meet & Gre…" at bounding box center [409, 346] width 315 height 148
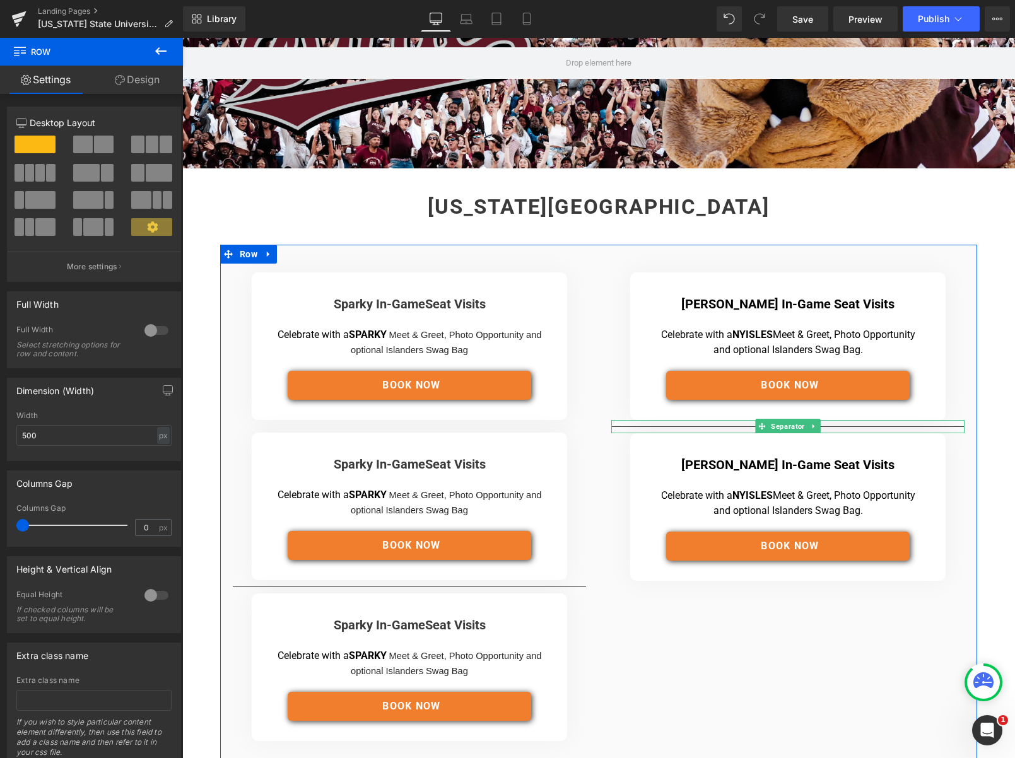
click at [707, 426] on hr at bounding box center [787, 429] width 353 height 7
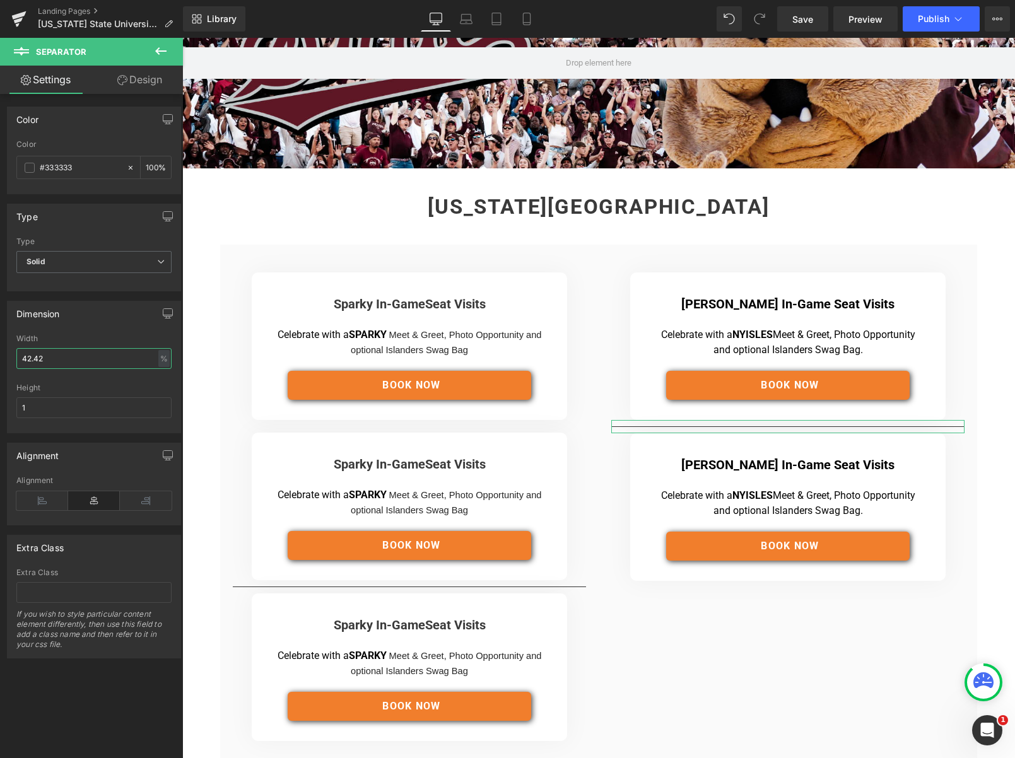
drag, startPoint x: 16, startPoint y: 360, endPoint x: 6, endPoint y: 360, distance: 9.5
click at [6, 360] on div "Dimension 42.42% Width 42.42 % % px 1px Height 1" at bounding box center [94, 362] width 189 height 142
type input "0"
drag, startPoint x: 33, startPoint y: 409, endPoint x: 49, endPoint y: 414, distance: 16.8
click at [8, 407] on div "0% Width 0 % % px 1px Height 1" at bounding box center [94, 383] width 173 height 98
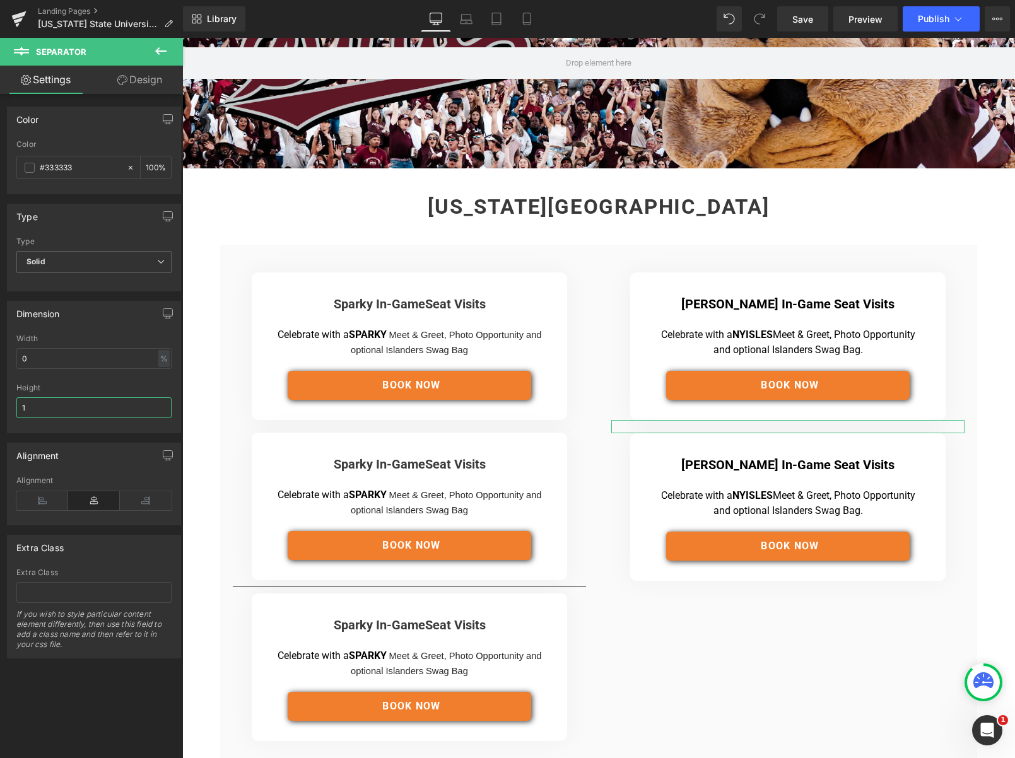
type input "0"
click at [397, 514] on span "Meet & Greet, Photo Opportunity and optional Islanders Swag Bag" at bounding box center [446, 502] width 190 height 25
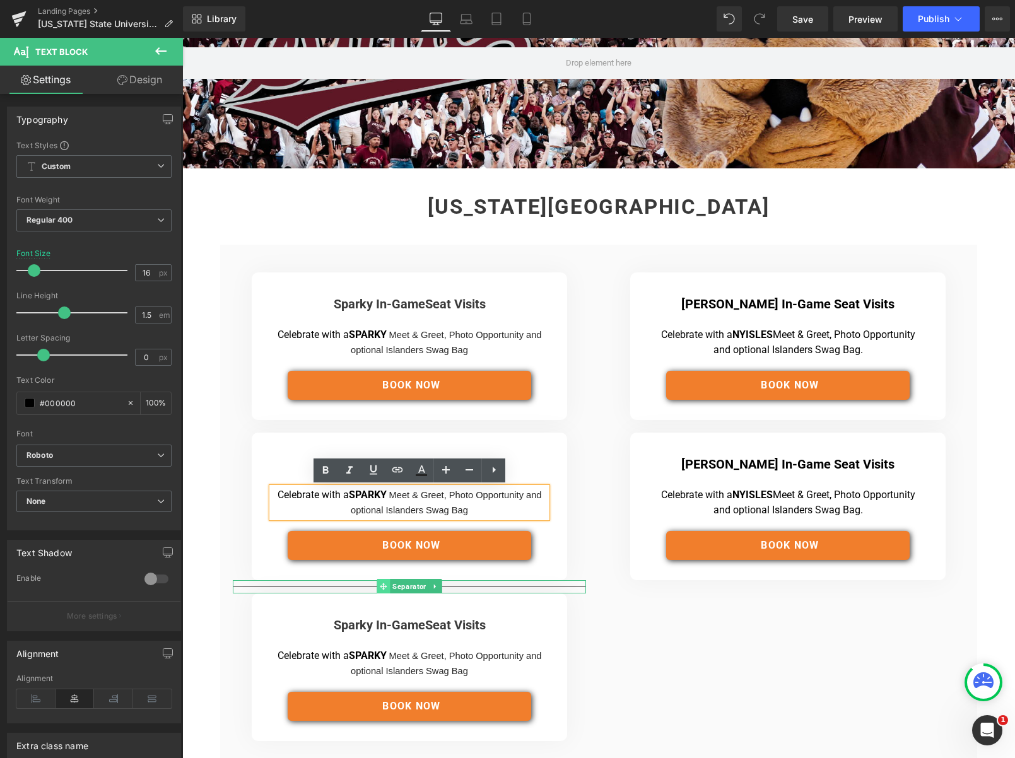
click at [382, 588] on icon at bounding box center [383, 587] width 7 height 8
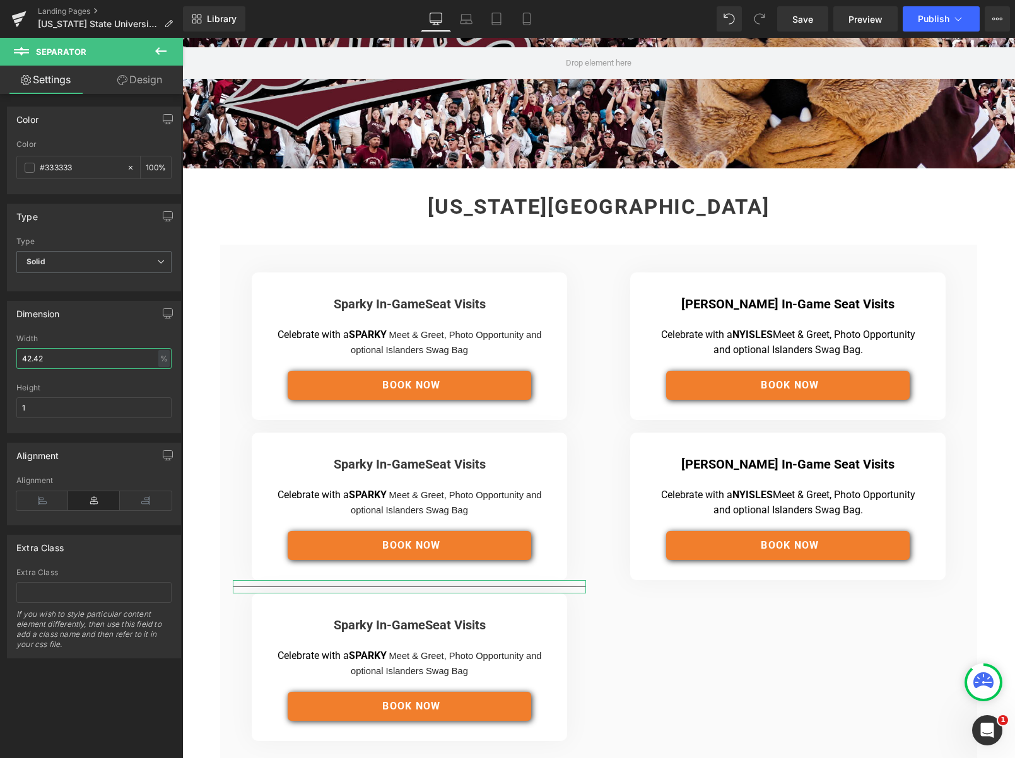
drag, startPoint x: 43, startPoint y: 354, endPoint x: 12, endPoint y: 358, distance: 31.1
click at [12, 358] on div "42.42% Width 42.42 % % px 1px Height 1" at bounding box center [94, 383] width 173 height 98
drag, startPoint x: 21, startPoint y: 358, endPoint x: 10, endPoint y: 358, distance: 10.7
click at [10, 358] on div "42.42% Width 42.42 % % px 1px Height 1" at bounding box center [94, 383] width 173 height 98
type input "0"
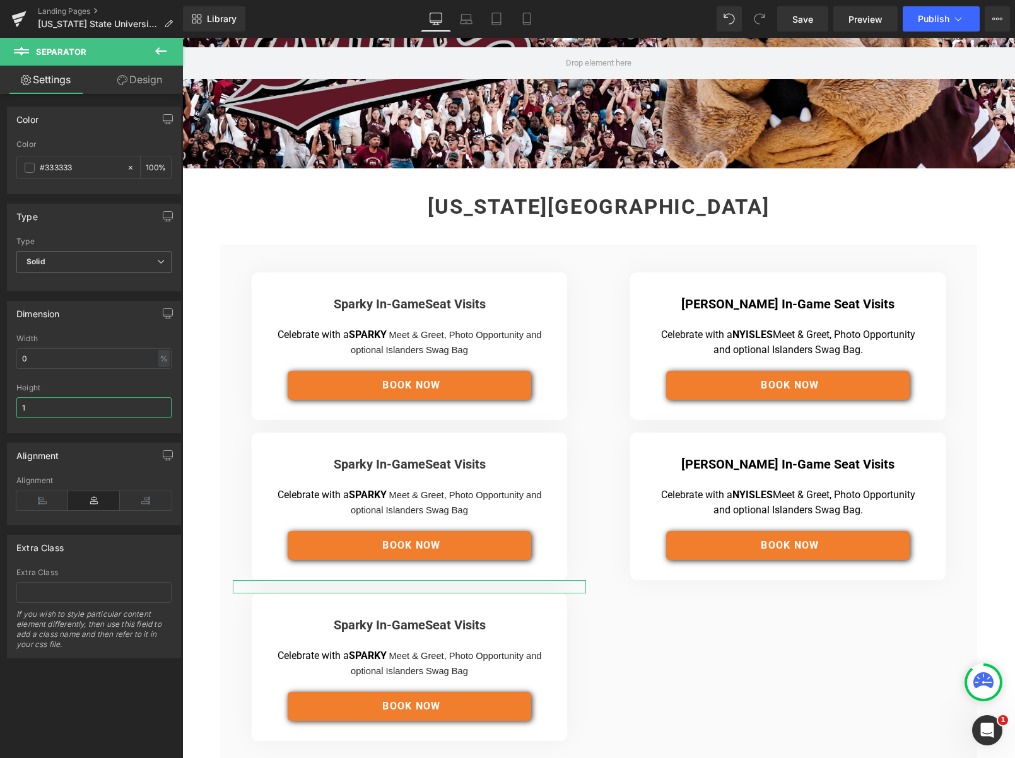
click at [43, 404] on input "1" at bounding box center [93, 407] width 155 height 21
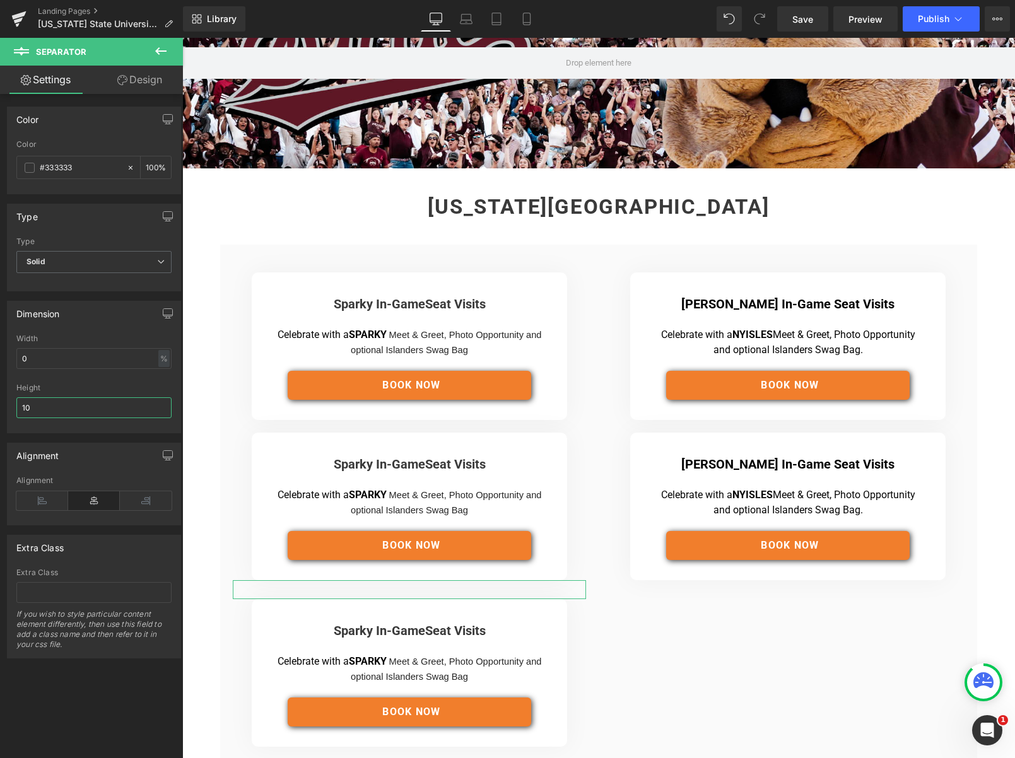
drag, startPoint x: 59, startPoint y: 408, endPoint x: 28, endPoint y: 407, distance: 30.3
click at [0, 403] on html "Separator You are previewing how the will restyle your page. You can not edit E…" at bounding box center [507, 379] width 1015 height 758
type input "0"
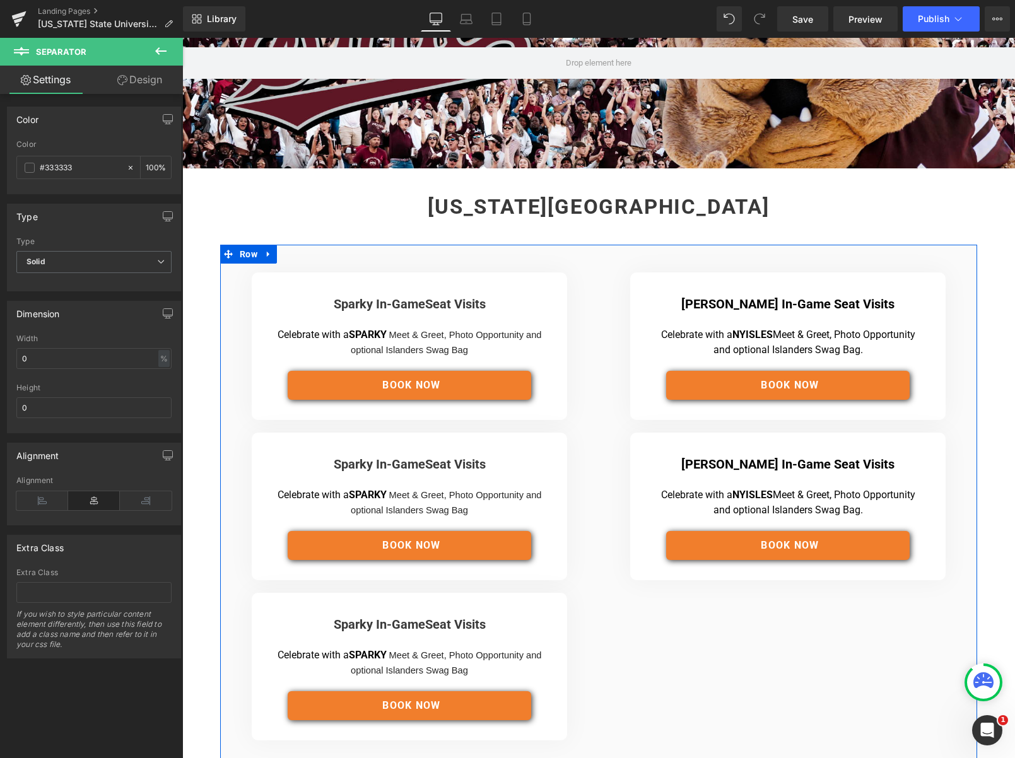
click at [614, 594] on div "Sparky In-Game Seat Visits Heading Separator Celebrate with a SPARKY Meet & Gre…" at bounding box center [598, 511] width 757 height 533
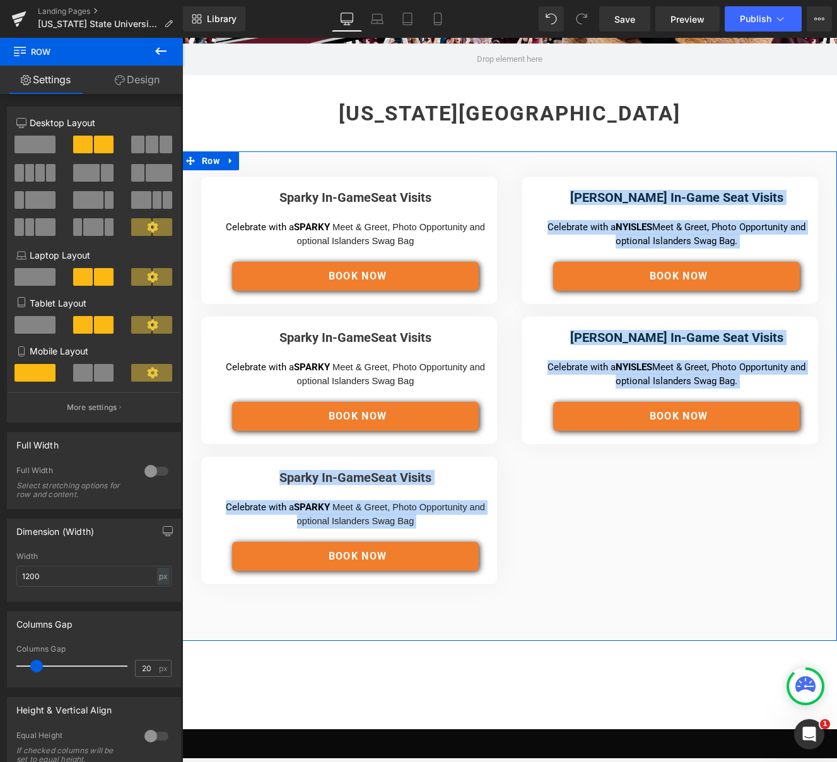
scroll to position [125, 0]
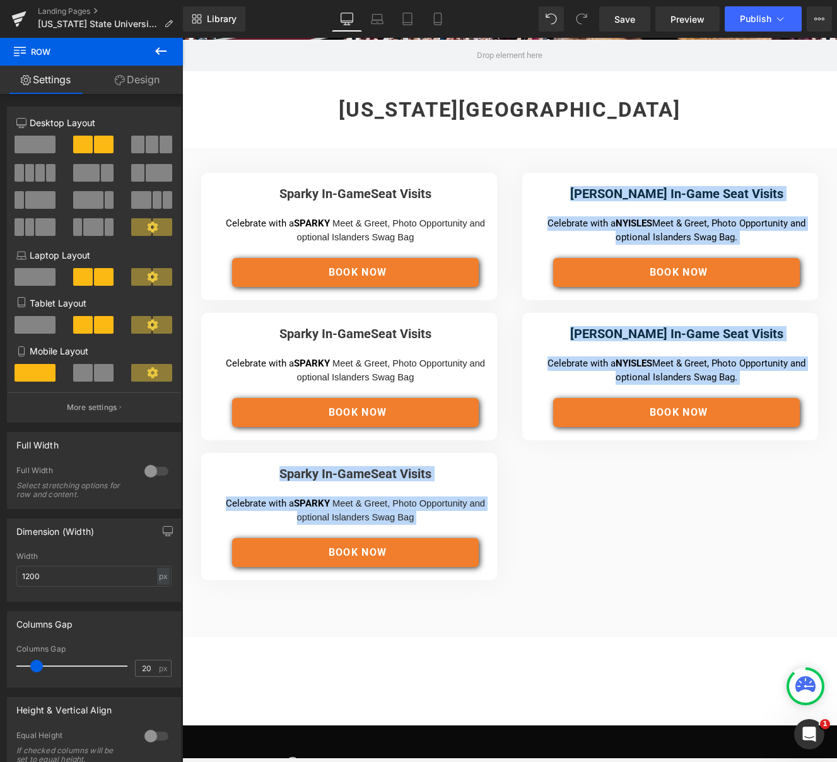
click at [322, 192] on div "Sparky In-Game Seat Visits Heading" at bounding box center [355, 190] width 278 height 21
click at [322, 192] on strong "Sparky In-Game" at bounding box center [324, 193] width 91 height 15
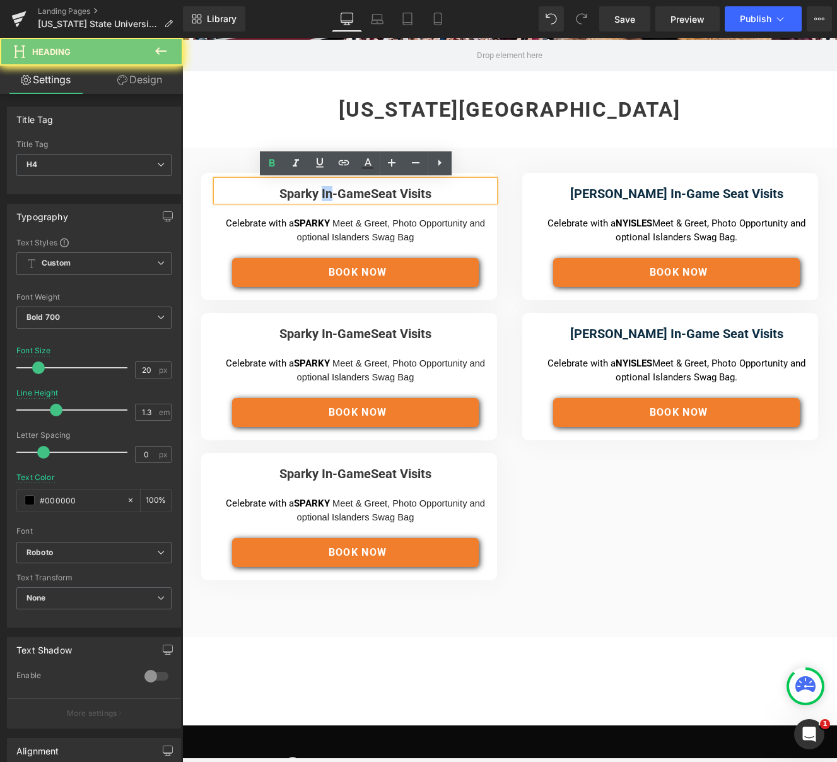
drag, startPoint x: 282, startPoint y: 191, endPoint x: 455, endPoint y: 190, distance: 172.8
click at [455, 190] on h4 "Sparky In-Game Seat Visits" at bounding box center [355, 193] width 278 height 15
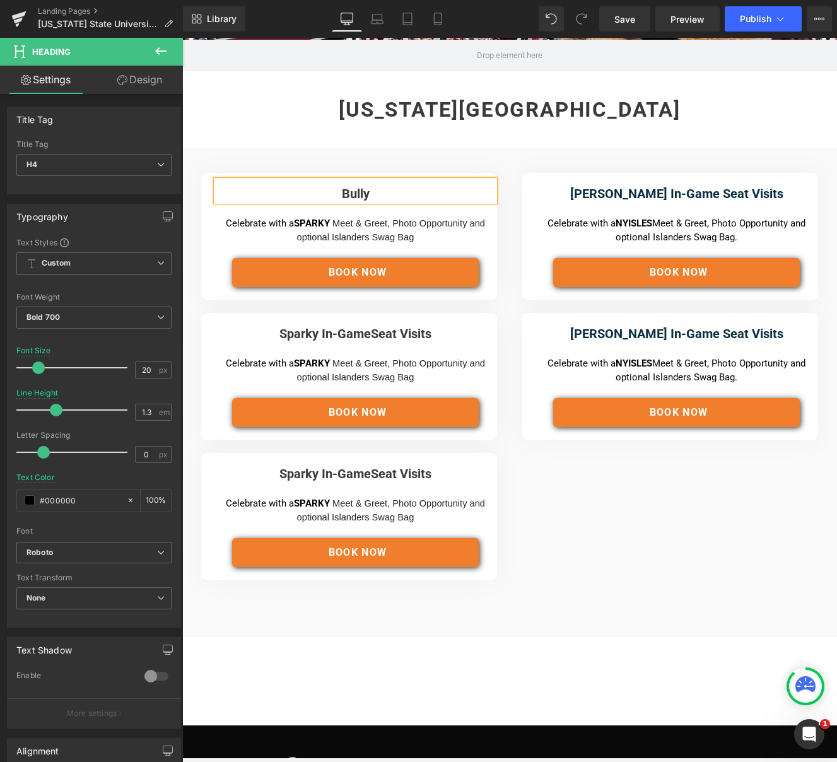
click at [374, 191] on h4 "Bully" at bounding box center [355, 193] width 278 height 15
click at [375, 191] on h4 "Bully" at bounding box center [355, 193] width 278 height 15
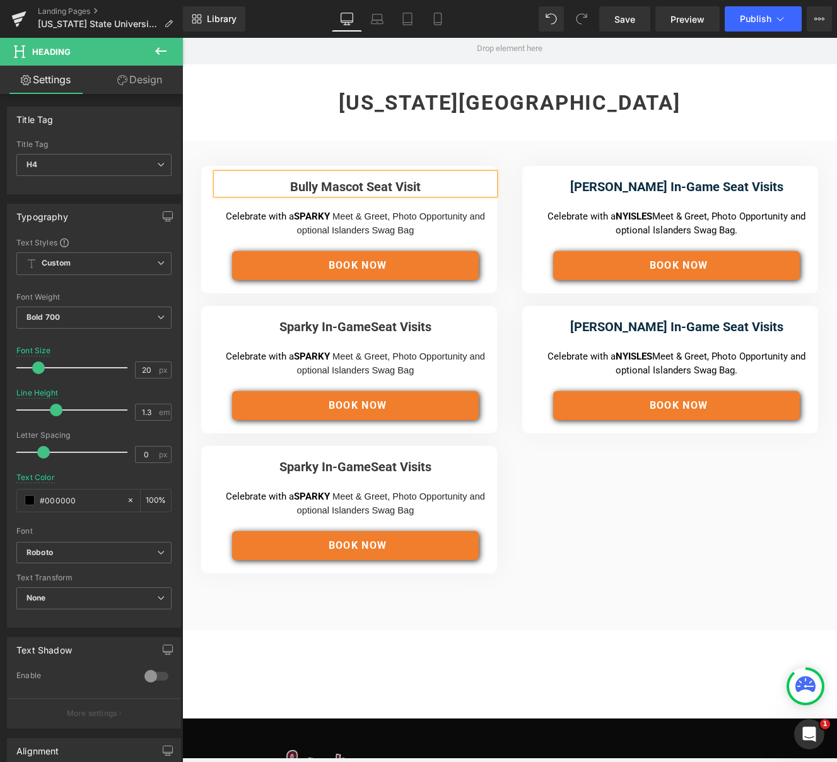
scroll to position [131, 0]
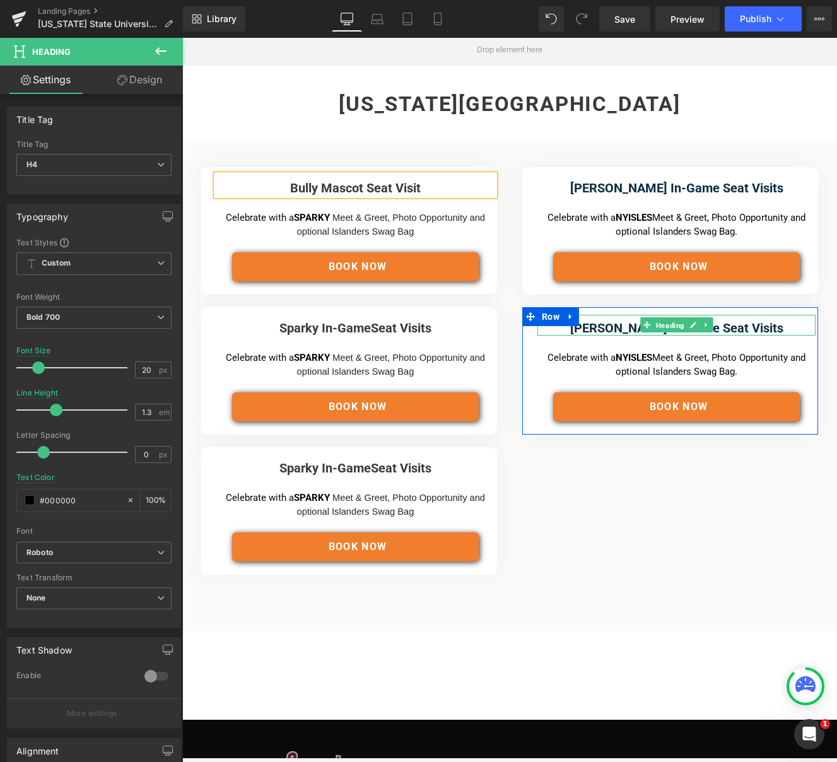
click at [661, 328] on span "Heading" at bounding box center [669, 325] width 33 height 15
click at [581, 330] on h4 "[PERSON_NAME] In-Game Seat Visits" at bounding box center [676, 327] width 278 height 15
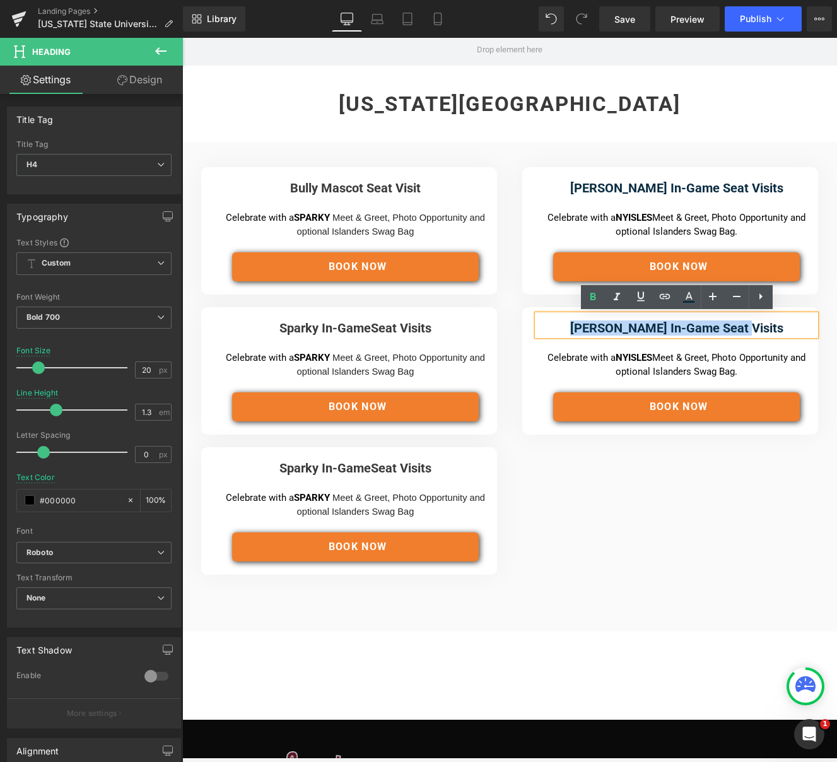
drag, startPoint x: 600, startPoint y: 327, endPoint x: 764, endPoint y: 322, distance: 164.7
click at [764, 322] on h4 "[PERSON_NAME] In-Game Seat Visits" at bounding box center [676, 327] width 278 height 15
paste div
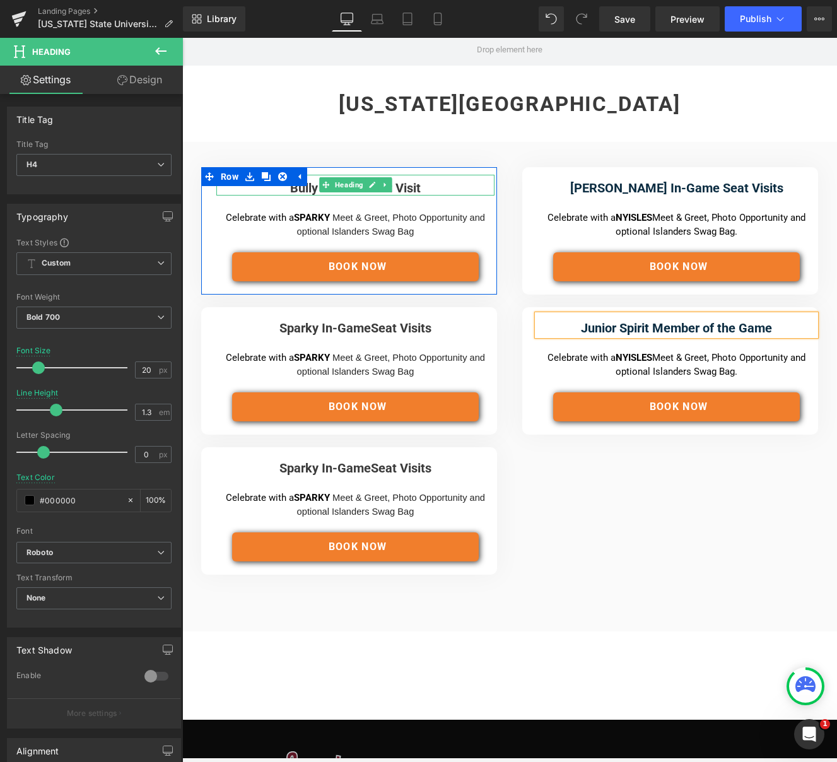
drag, startPoint x: 362, startPoint y: 184, endPoint x: 418, endPoint y: 187, distance: 56.2
click at [361, 184] on span "Heading" at bounding box center [348, 184] width 33 height 15
click at [419, 185] on font "Bully Mascot Seat Visit" at bounding box center [355, 187] width 131 height 15
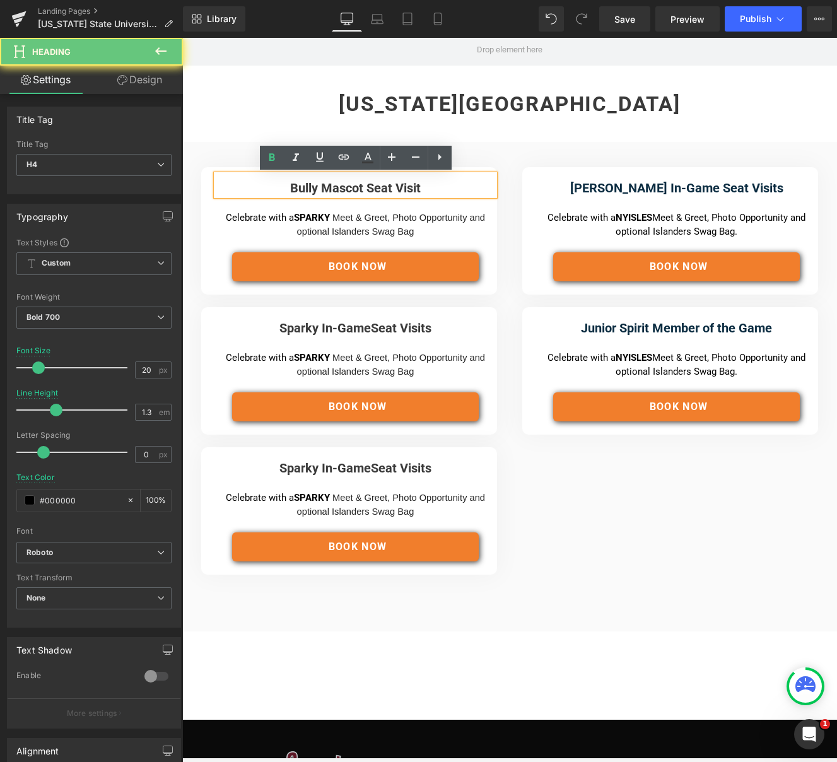
click at [419, 185] on font "Bully Mascot Seat Visit" at bounding box center [355, 187] width 131 height 15
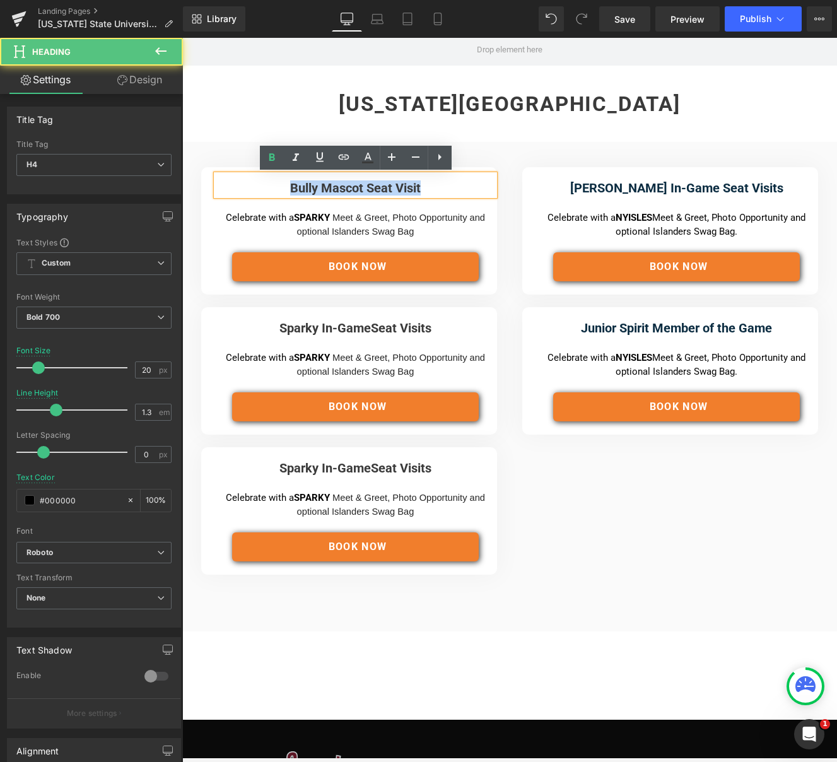
drag, startPoint x: 426, startPoint y: 185, endPoint x: 282, endPoint y: 188, distance: 143.2
click at [283, 188] on h4 "Bully Mascot Seat Visit" at bounding box center [355, 187] width 278 height 15
copy font "Bully Mascot Seat Visit"
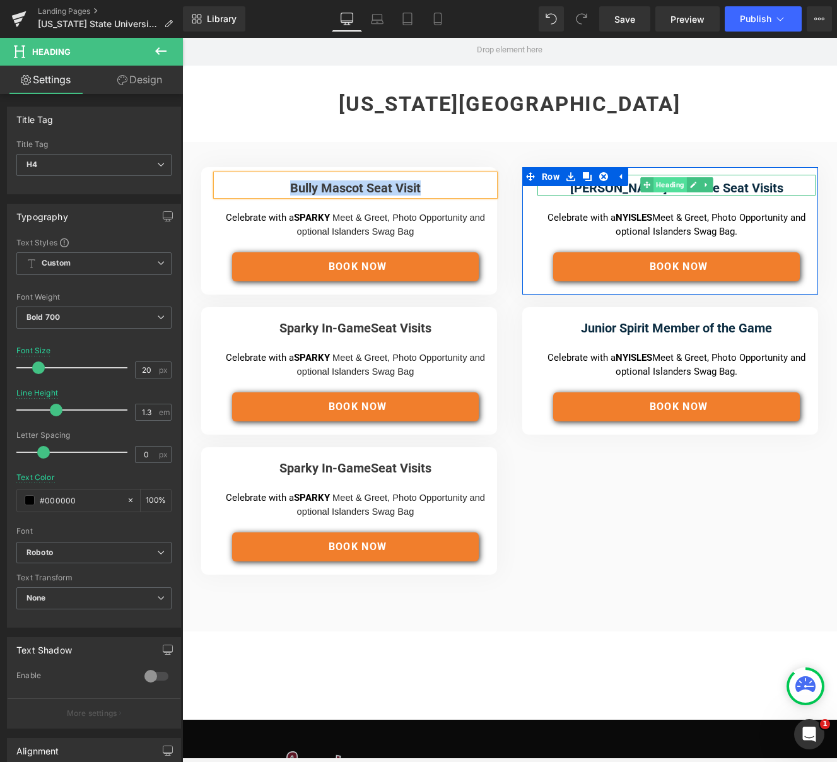
click at [660, 185] on span "Heading" at bounding box center [669, 184] width 33 height 15
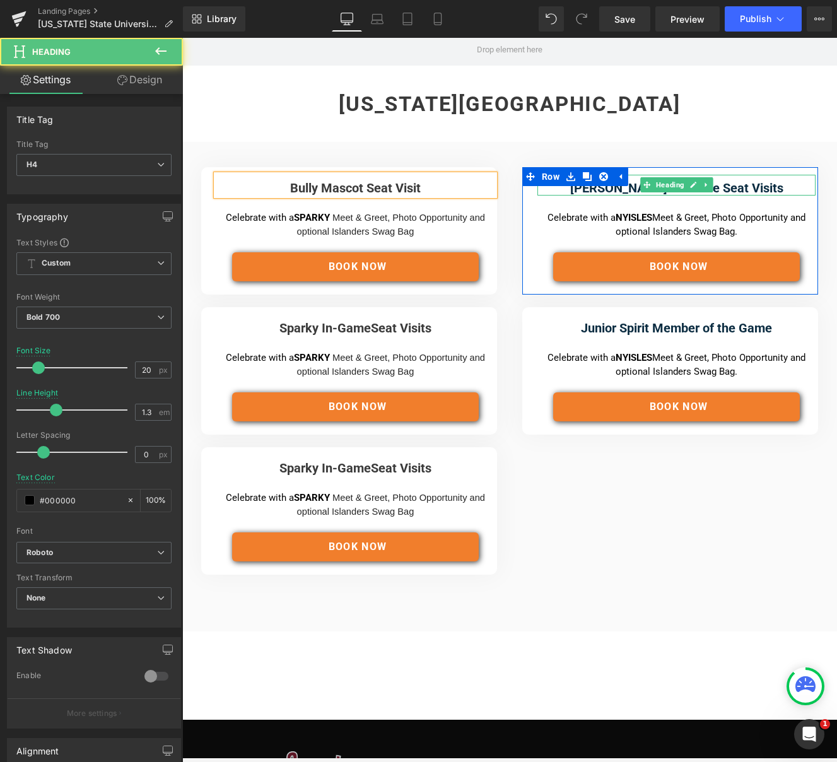
click at [626, 187] on h4 "[PERSON_NAME] In-Game Seat Visits" at bounding box center [676, 187] width 278 height 15
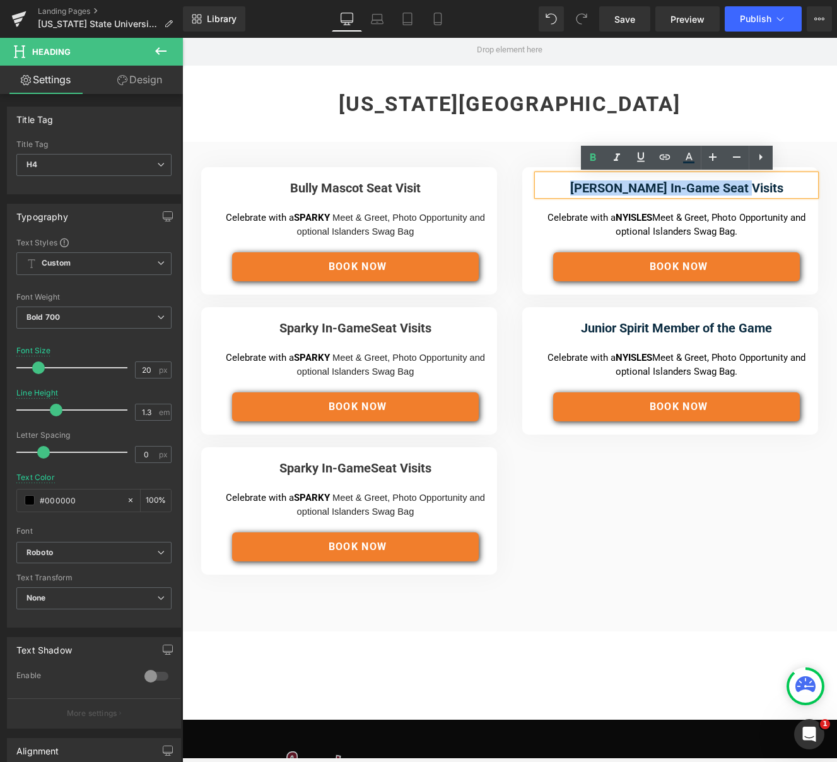
drag, startPoint x: 600, startPoint y: 185, endPoint x: 760, endPoint y: 187, distance: 160.2
click at [760, 187] on h4 "[PERSON_NAME] In-Game Seat Visits" at bounding box center [676, 187] width 278 height 15
paste div
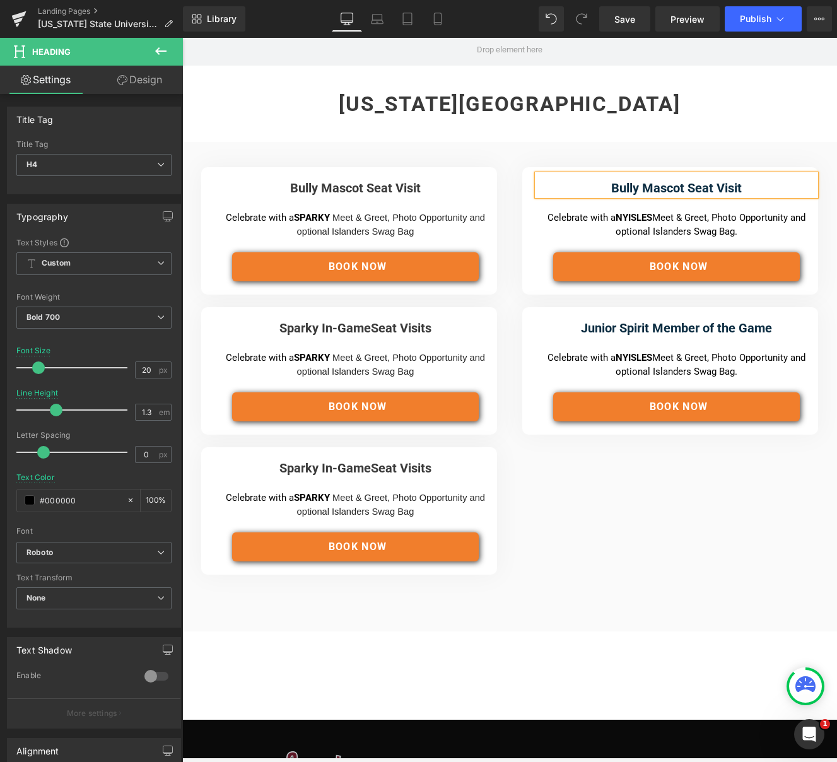
click at [332, 183] on div "Bully Mascot Seat Visit Heading" at bounding box center [355, 185] width 278 height 21
click at [332, 183] on font "Bully Mascot Seat Visit" at bounding box center [355, 187] width 131 height 15
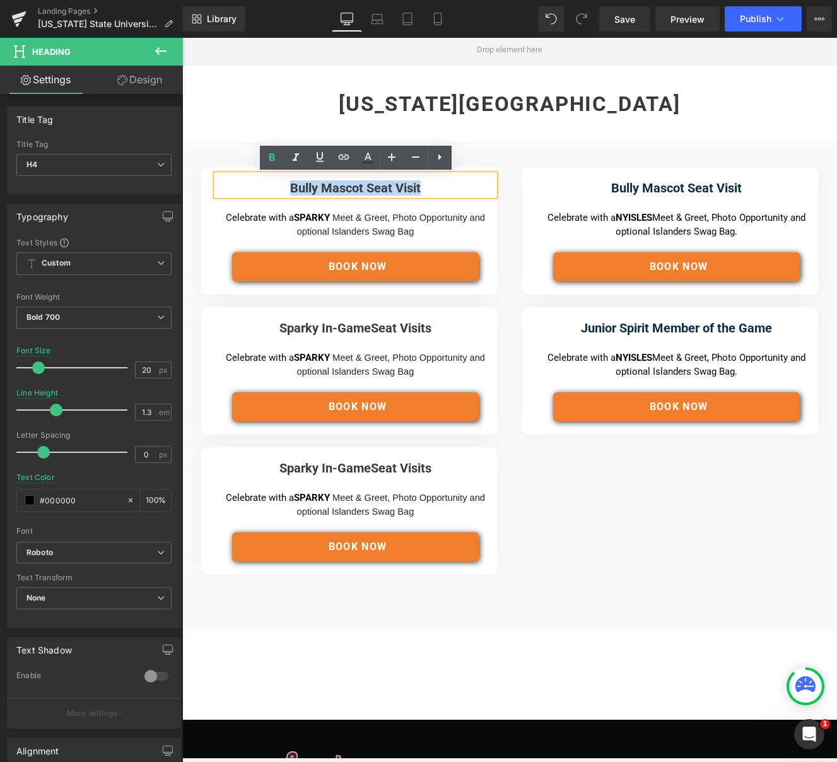
drag, startPoint x: 362, startPoint y: 186, endPoint x: 291, endPoint y: 186, distance: 70.6
click at [291, 186] on h4 "Bully Mascot Seat Visit" at bounding box center [355, 187] width 278 height 15
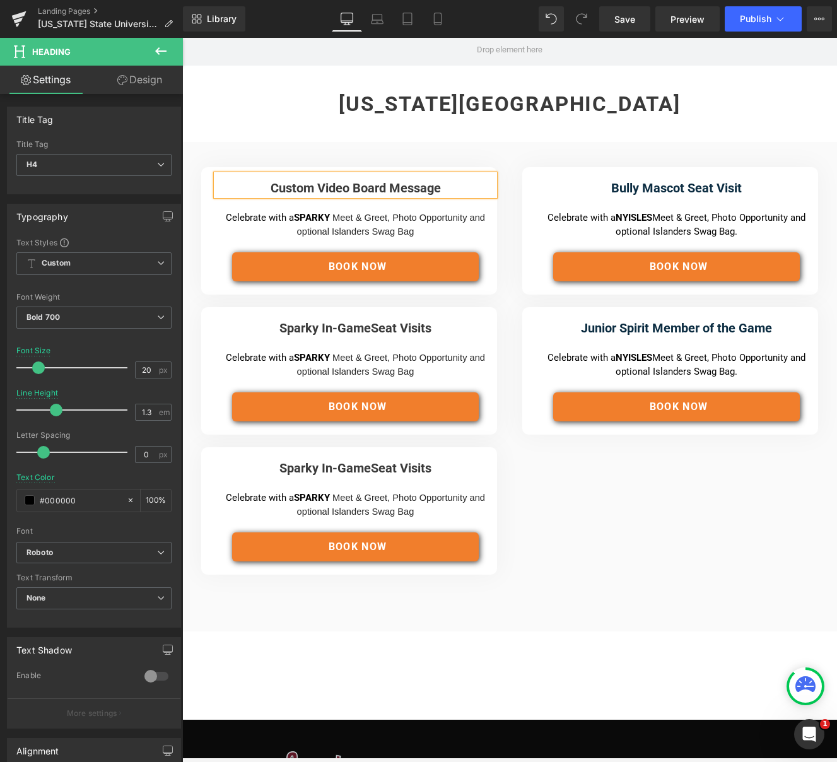
click at [327, 331] on div "Sparky In-Game Seat Visits Heading" at bounding box center [355, 325] width 278 height 21
click at [327, 331] on strong "Sparky In-Game" at bounding box center [324, 327] width 91 height 15
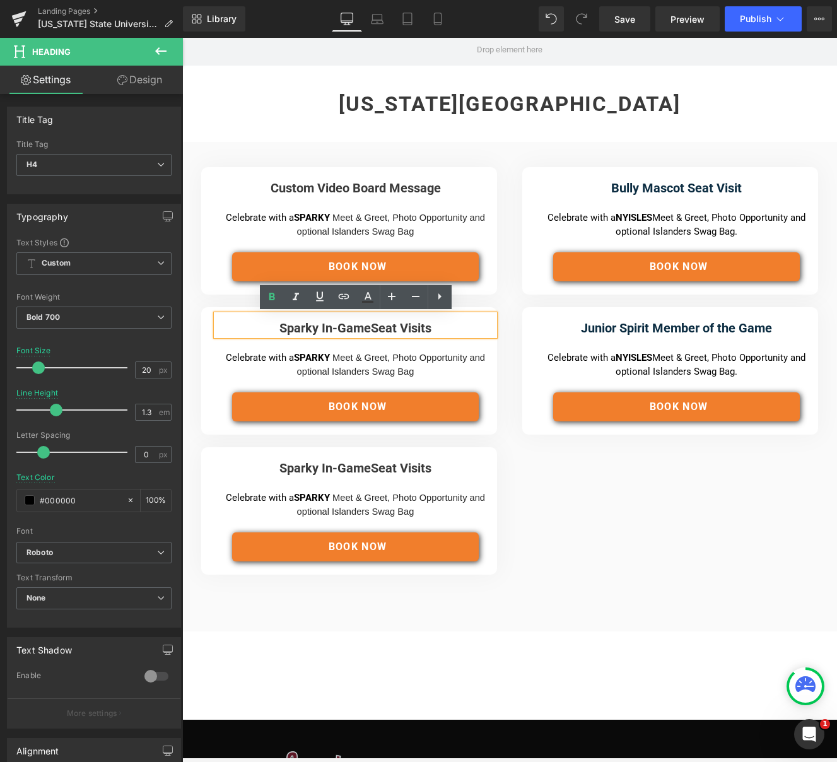
drag, startPoint x: 425, startPoint y: 327, endPoint x: 259, endPoint y: 328, distance: 165.8
click at [259, 328] on h4 "Sparky In-Game Seat Visits" at bounding box center [355, 327] width 278 height 15
paste div
click at [334, 465] on div "Sparky In-Game Seat Visits Heading" at bounding box center [355, 465] width 278 height 21
click at [334, 465] on strong "Sparky In-Game" at bounding box center [324, 467] width 91 height 15
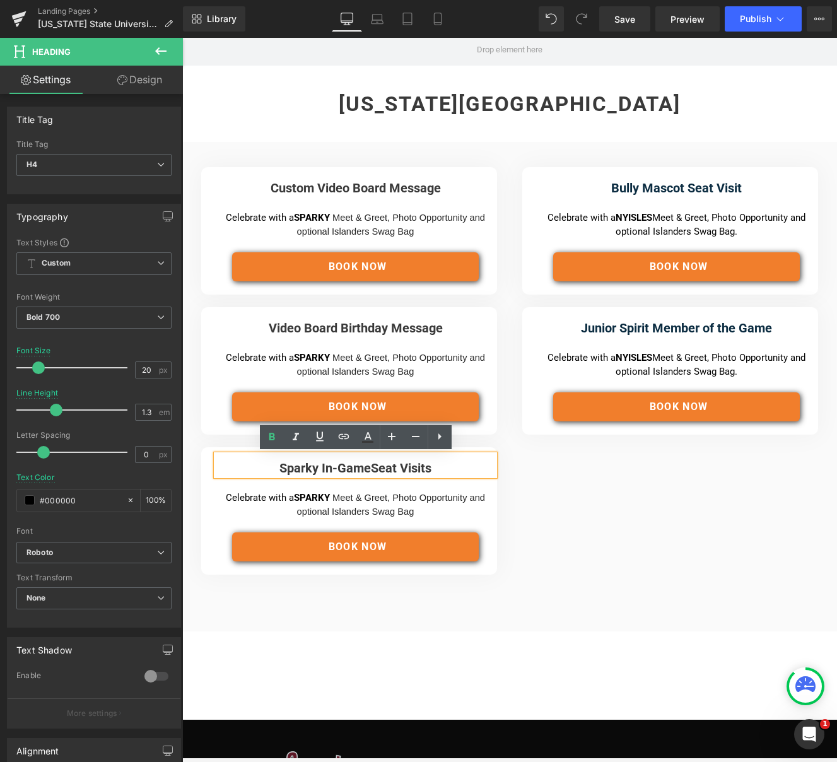
drag, startPoint x: 405, startPoint y: 465, endPoint x: 275, endPoint y: 465, distance: 129.9
click at [262, 465] on h4 "Sparky In-Game Seat Visits" at bounding box center [355, 467] width 278 height 15
paste div
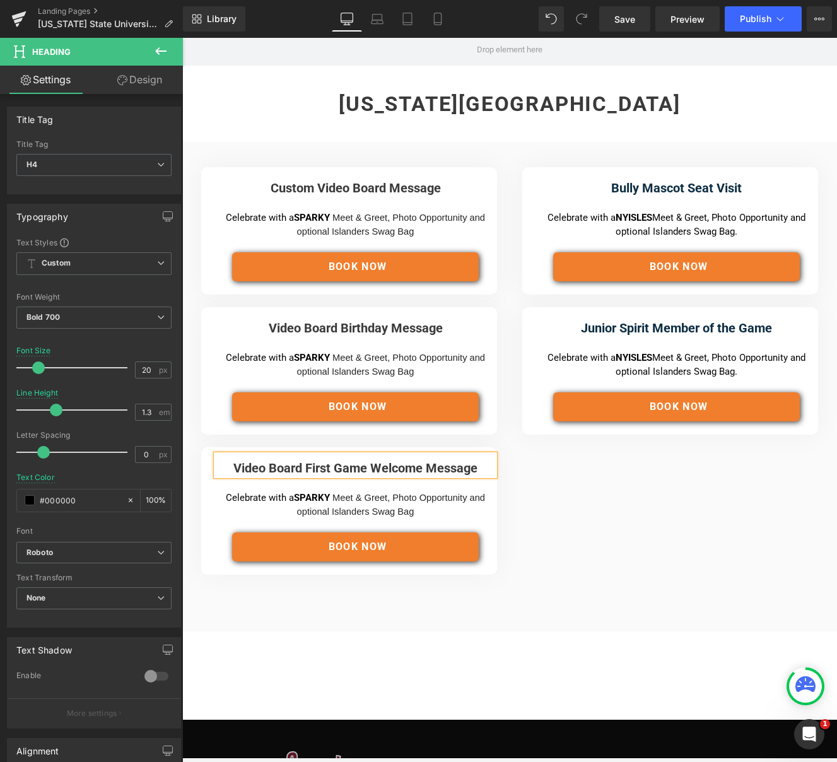
click at [303, 502] on p "Celebrate with a SPARKY Meet & Greet, Photo Opportunity and optional Islanders …" at bounding box center [355, 505] width 274 height 28
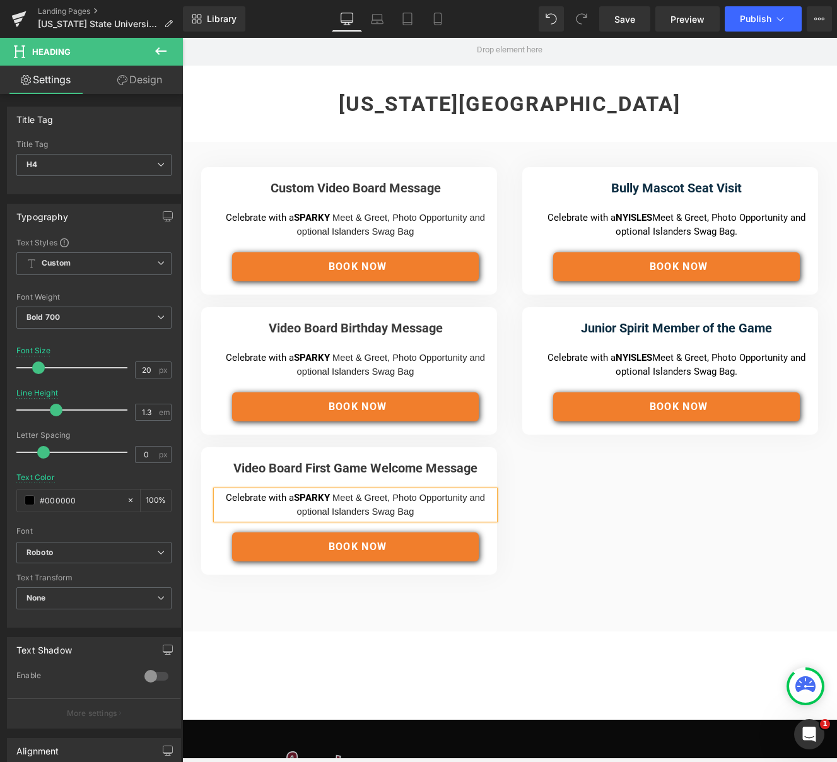
click at [415, 511] on p "Celebrate with a SPARKY Meet & Greet, Photo Opportunity and optional Islanders …" at bounding box center [355, 505] width 274 height 28
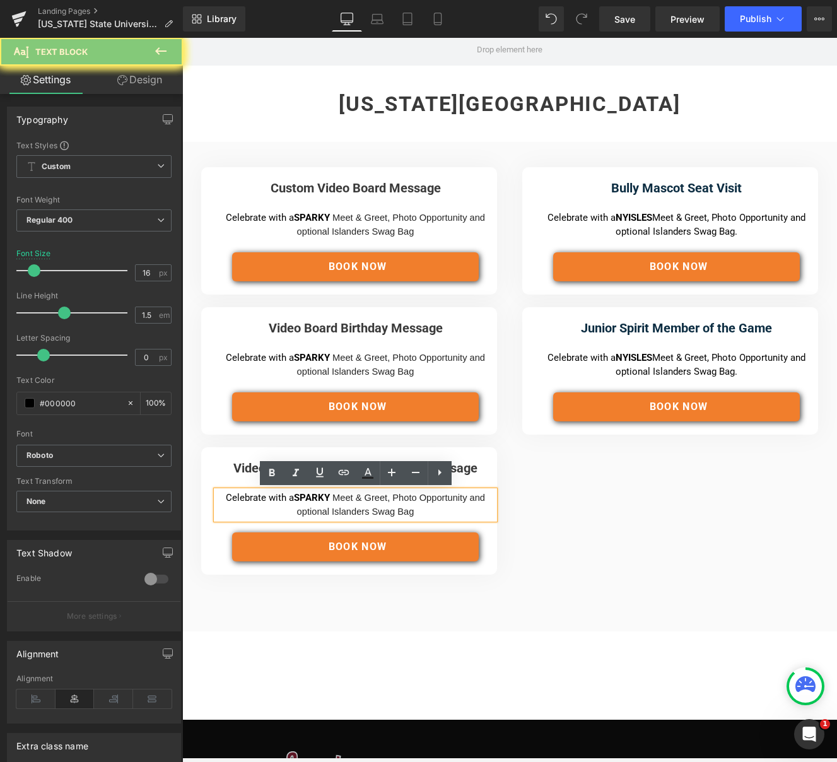
drag, startPoint x: 415, startPoint y: 511, endPoint x: 421, endPoint y: 512, distance: 6.4
click at [415, 511] on p "Celebrate with a SPARKY Meet & Greet, Photo Opportunity and optional Islanders …" at bounding box center [355, 505] width 274 height 28
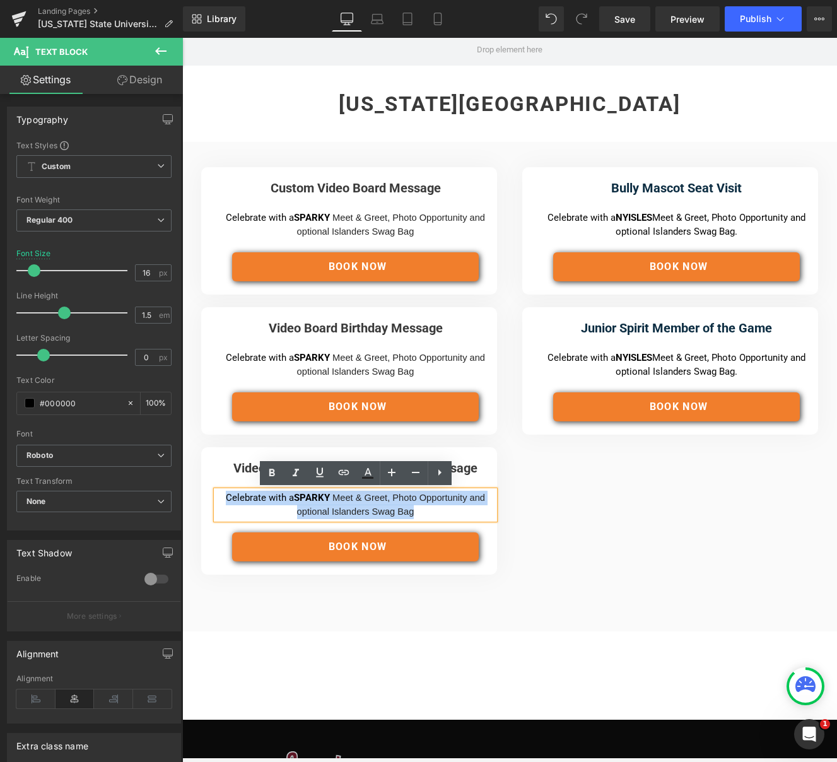
drag, startPoint x: 421, startPoint y: 511, endPoint x: 228, endPoint y: 499, distance: 193.3
click at [228, 499] on p "Celebrate with a SPARKY Meet & Greet, Photo Opportunity and optional Islanders …" at bounding box center [355, 505] width 274 height 28
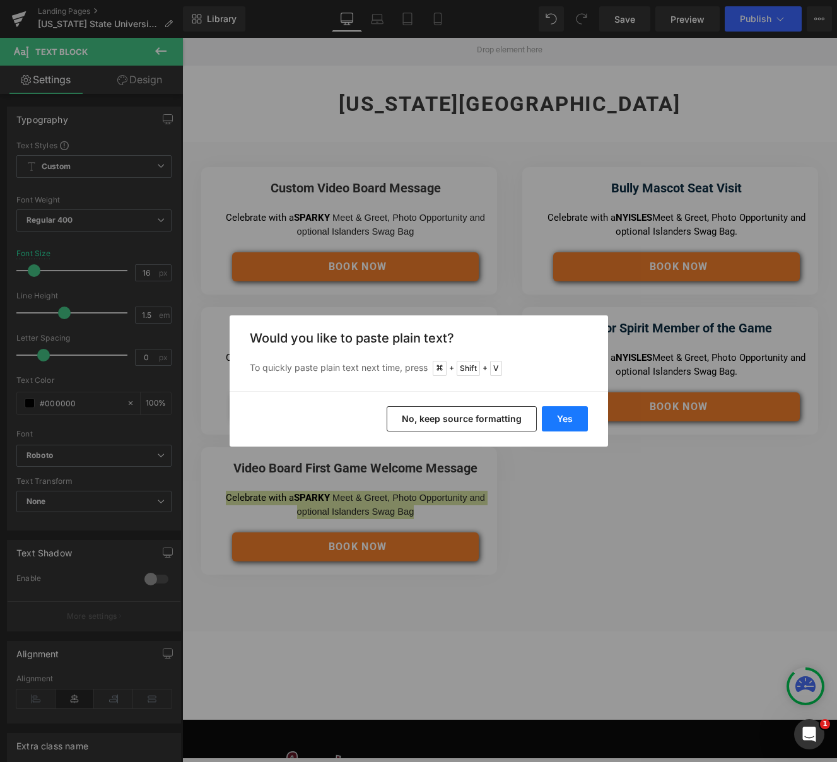
drag, startPoint x: 556, startPoint y: 421, endPoint x: 373, endPoint y: 383, distance: 186.1
click at [556, 421] on button "Yes" at bounding box center [565, 418] width 46 height 25
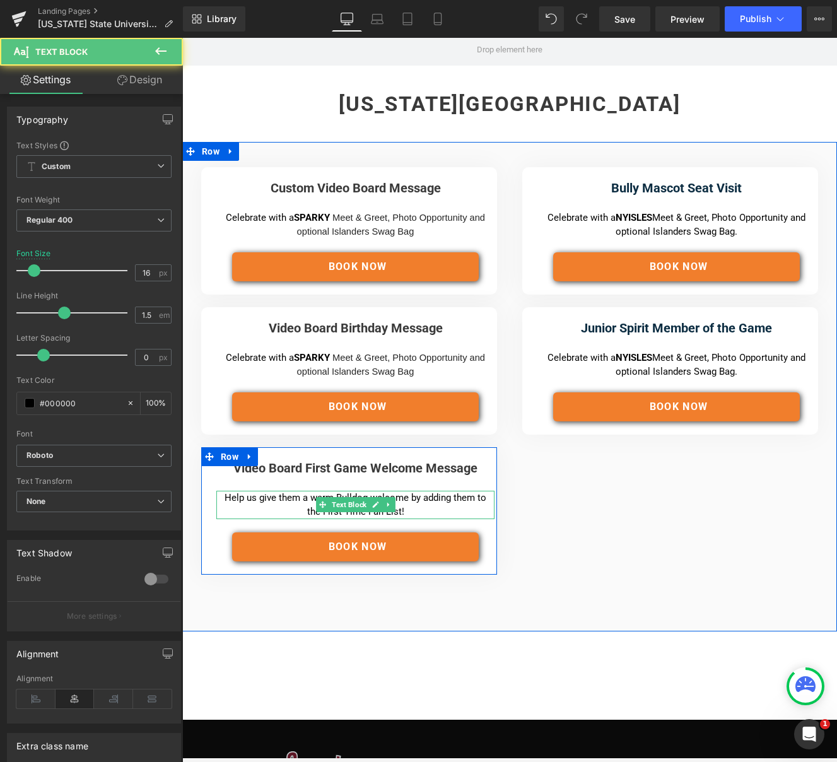
click at [289, 497] on p "Help us give them a warm Bulldog welcome by adding them to the First-Time Fan L…" at bounding box center [355, 505] width 274 height 28
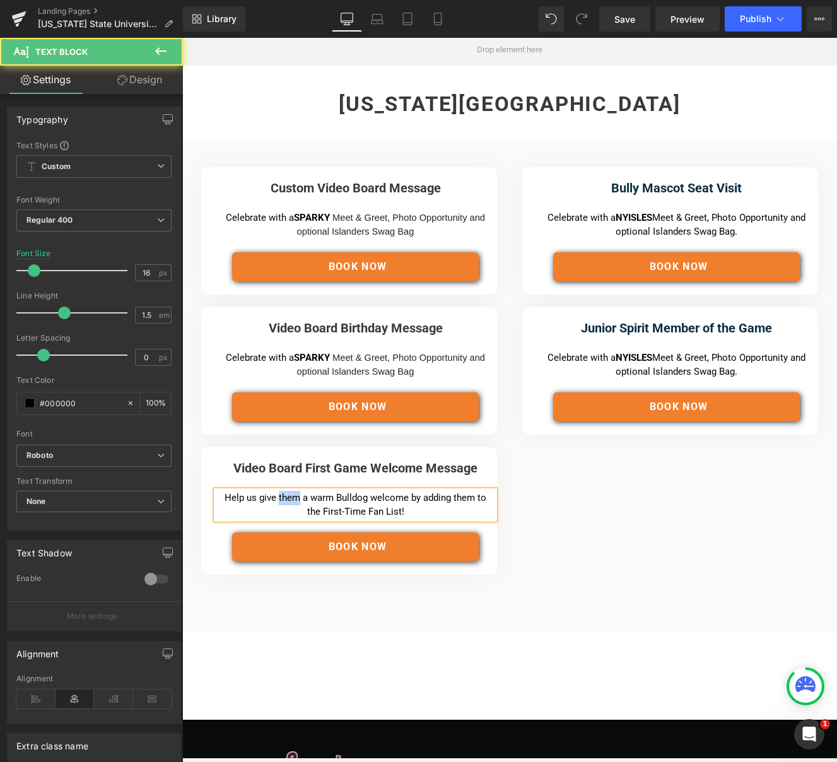
drag, startPoint x: 289, startPoint y: 497, endPoint x: 311, endPoint y: 493, distance: 23.0
click at [290, 497] on p "Help us give them a warm Bulldog welcome by adding them to the First-Time Fan L…" at bounding box center [355, 505] width 274 height 28
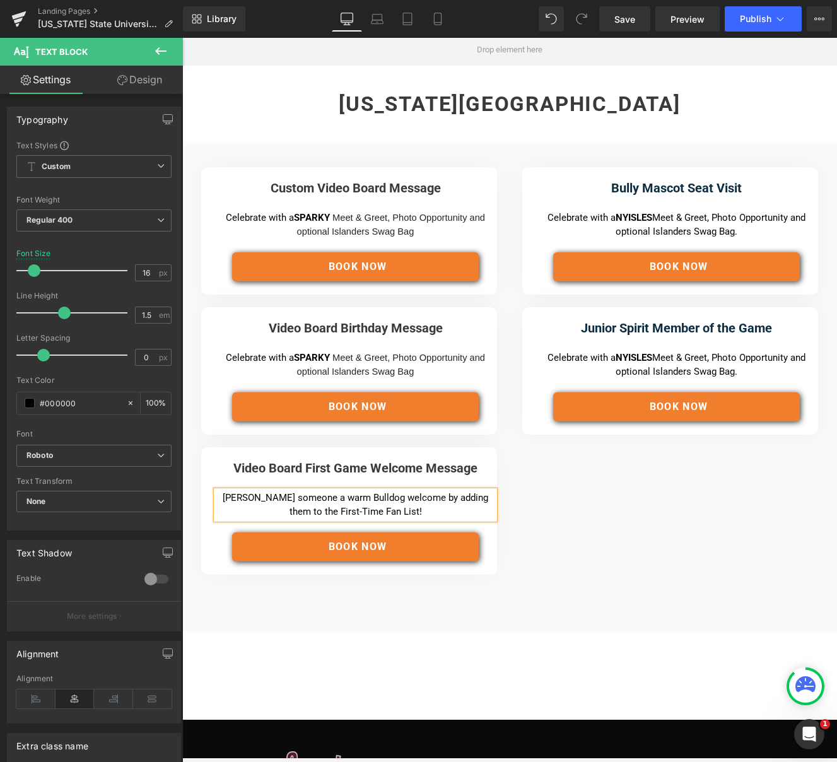
drag, startPoint x: 236, startPoint y: 499, endPoint x: 269, endPoint y: 495, distance: 33.1
click at [235, 499] on p "[PERSON_NAME] someone a warm Bulldog welcome by adding them to the First-Time F…" at bounding box center [355, 505] width 274 height 28
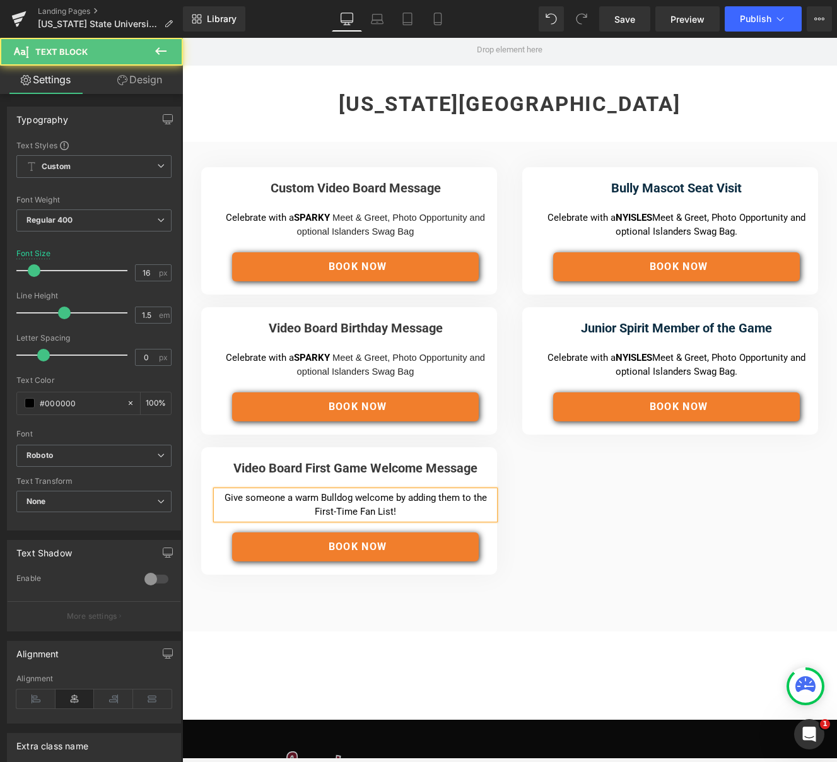
click at [413, 514] on p "Give someone a warm Bulldog welcome by adding them to the First-Time Fan List!" at bounding box center [355, 505] width 274 height 28
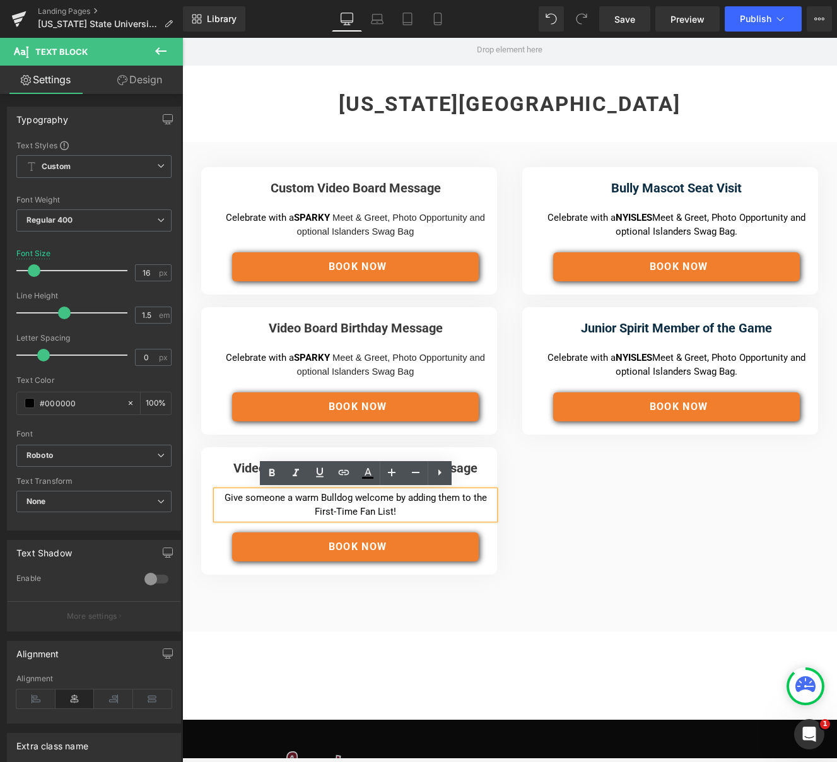
click at [397, 496] on p "Give someone a warm Bulldog welcome by adding them to the First-Time Fan List!" at bounding box center [355, 505] width 274 height 28
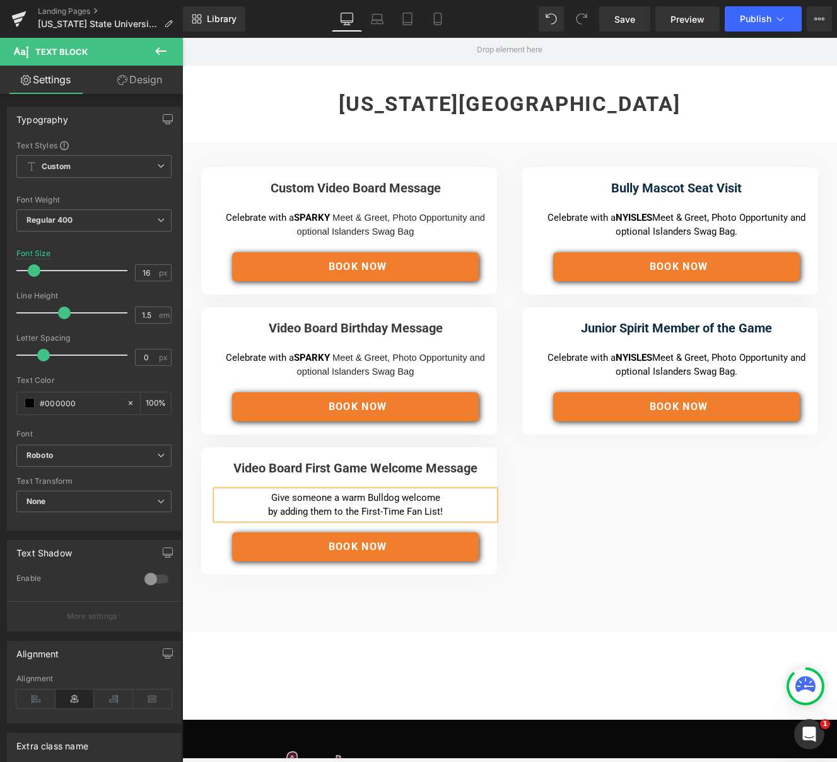
scroll to position [155, 0]
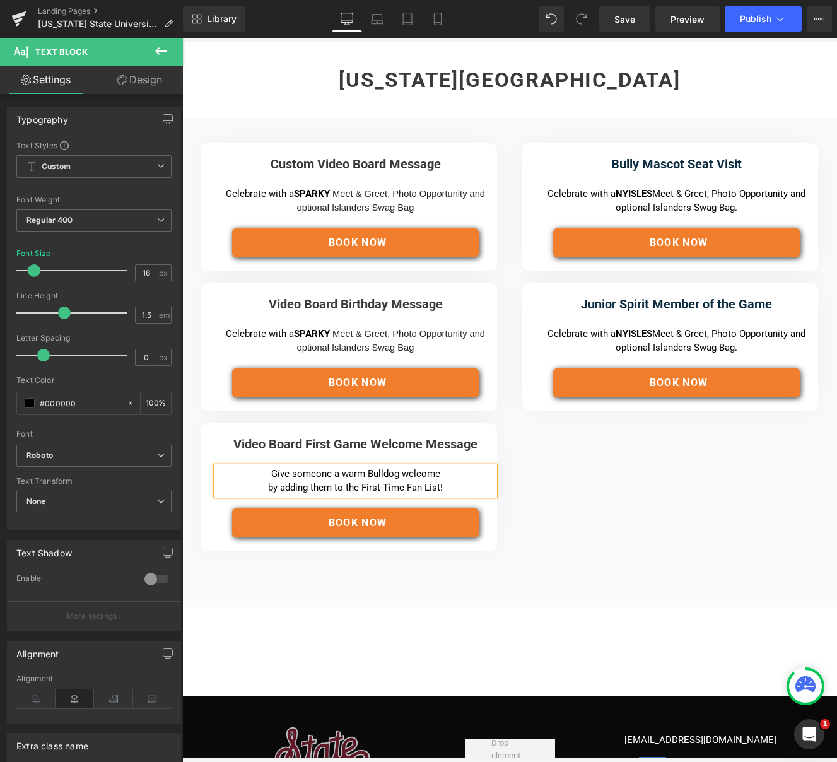
drag, startPoint x: 290, startPoint y: 334, endPoint x: 238, endPoint y: 331, distance: 52.4
click at [289, 334] on p "Celebrate with a SPARKY Meet & Greet, Photo Opportunity and optional Islanders …" at bounding box center [355, 341] width 274 height 28
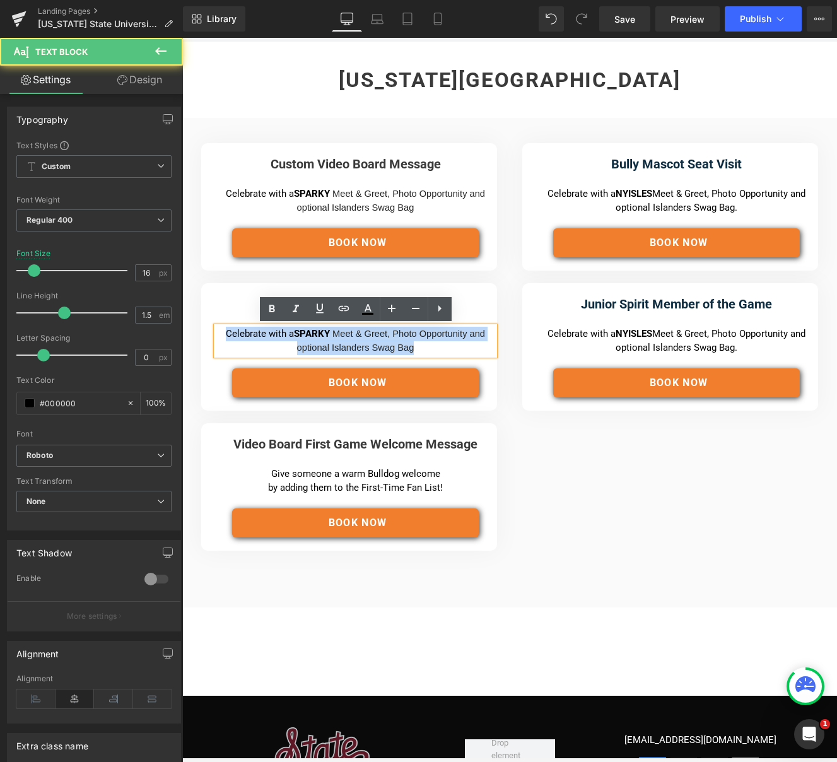
drag, startPoint x: 226, startPoint y: 333, endPoint x: 438, endPoint y: 347, distance: 211.7
click at [438, 347] on p "Celebrate with a SPARKY Meet & Greet, Photo Opportunity and optional Islanders …" at bounding box center [355, 341] width 274 height 28
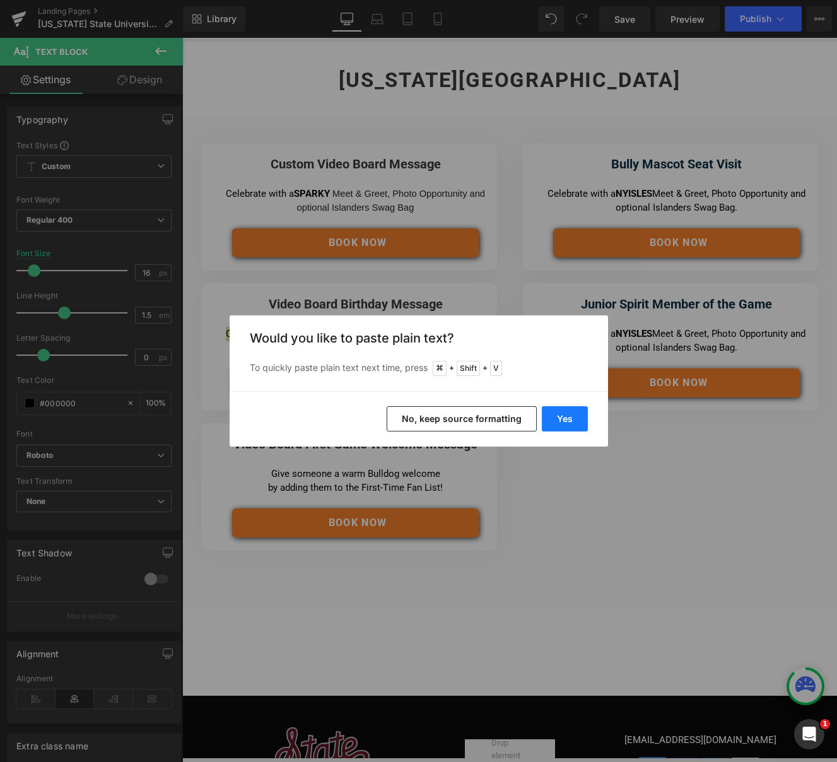
click at [564, 419] on button "Yes" at bounding box center [565, 418] width 46 height 25
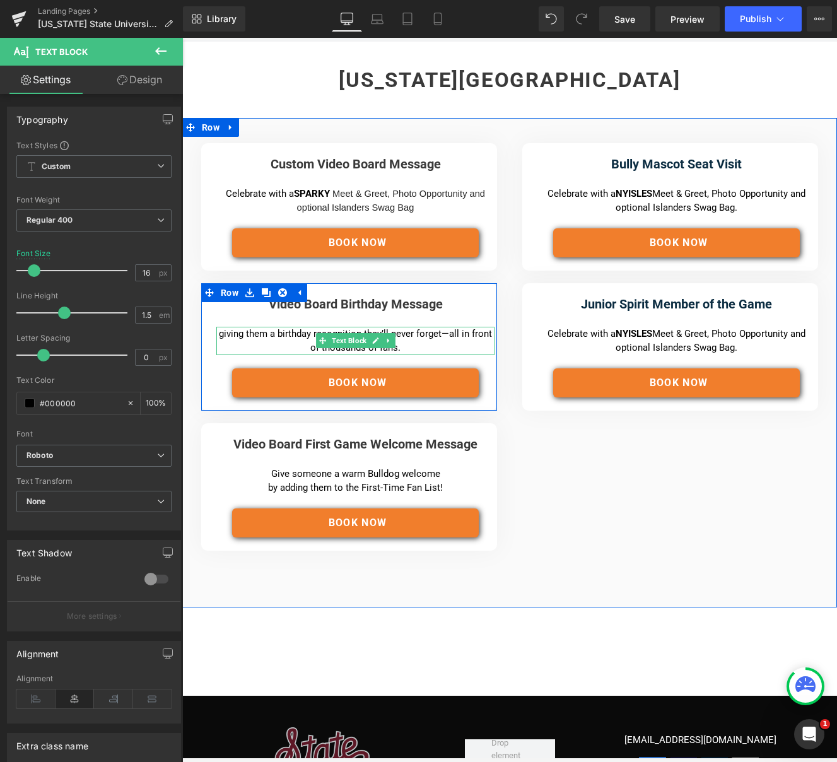
click at [224, 333] on p "giving them a birthday recognition they’ll never forget—all in front of thousan…" at bounding box center [355, 341] width 274 height 28
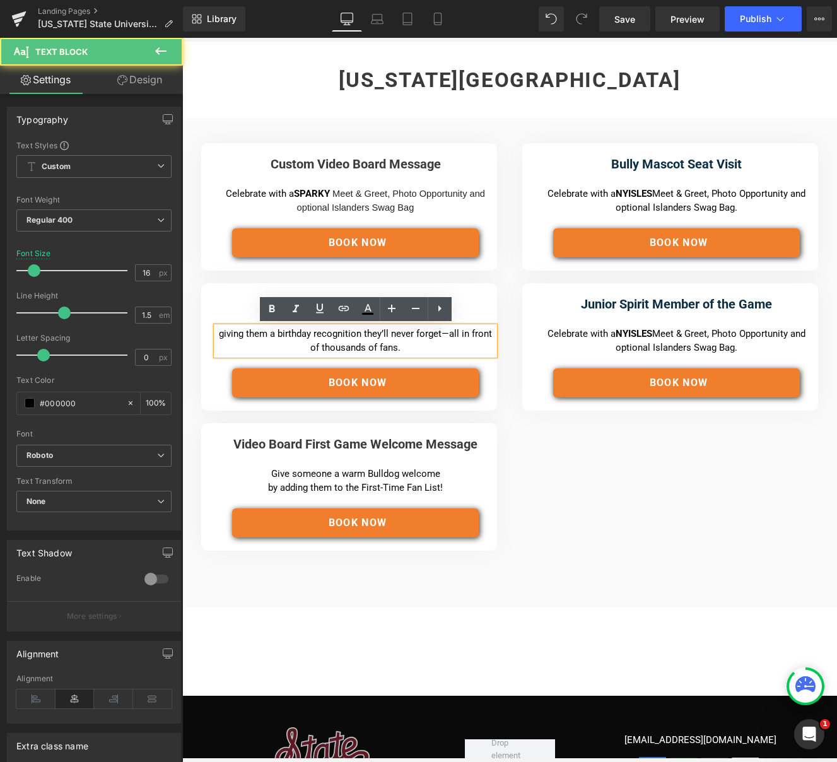
click at [232, 341] on p "giving them a birthday recognition they’ll never forget—all in front of thousan…" at bounding box center [355, 341] width 274 height 28
click at [228, 332] on p "giving them a birthday recognition they’ll never forget—all in front of thousan…" at bounding box center [355, 341] width 274 height 28
click at [438, 332] on p "Give them a birthday recognition they’ll never forget—all in front of thousands…" at bounding box center [355, 341] width 274 height 28
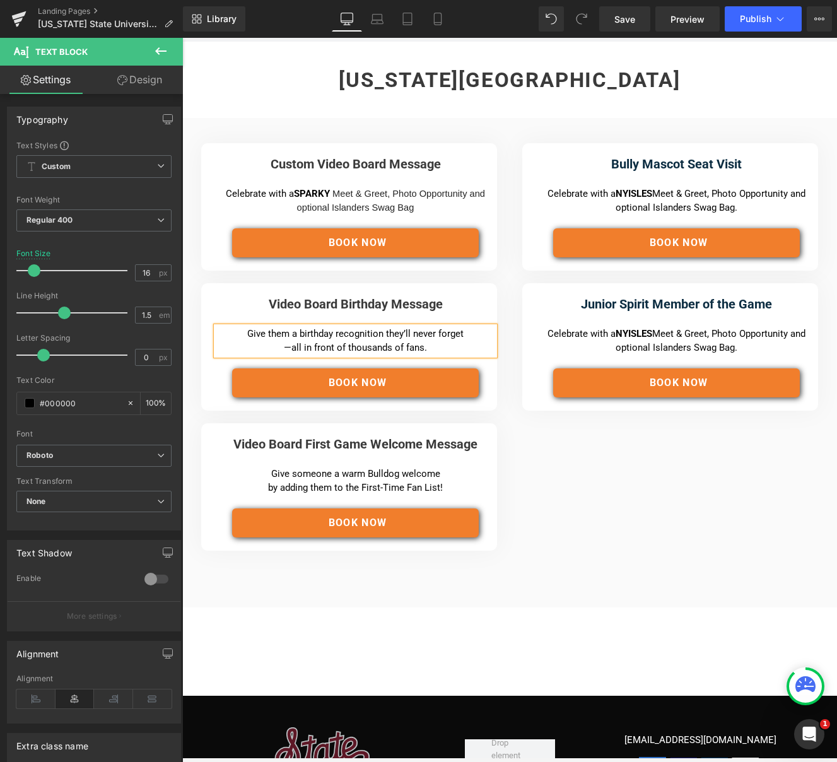
click at [391, 208] on span "Meet & Greet, Photo Opportunity and optional Islanders Swag Bag" at bounding box center [391, 201] width 188 height 25
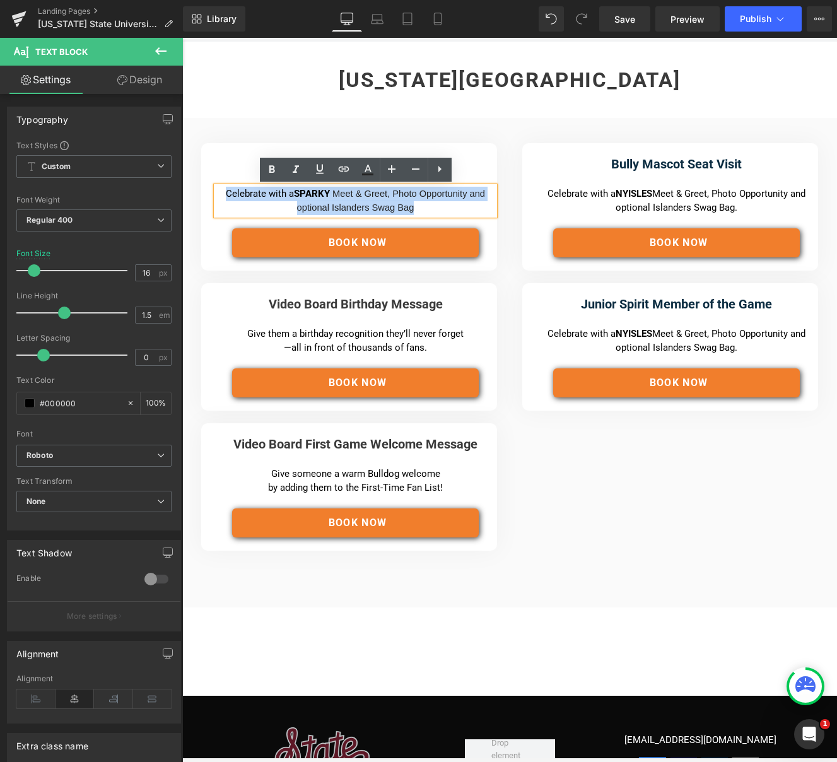
drag, startPoint x: 419, startPoint y: 208, endPoint x: 222, endPoint y: 193, distance: 197.9
click at [217, 193] on div "Celebrate with a SPARKY Meet & Greet, Photo Opportunity and optional Islanders …" at bounding box center [355, 201] width 278 height 28
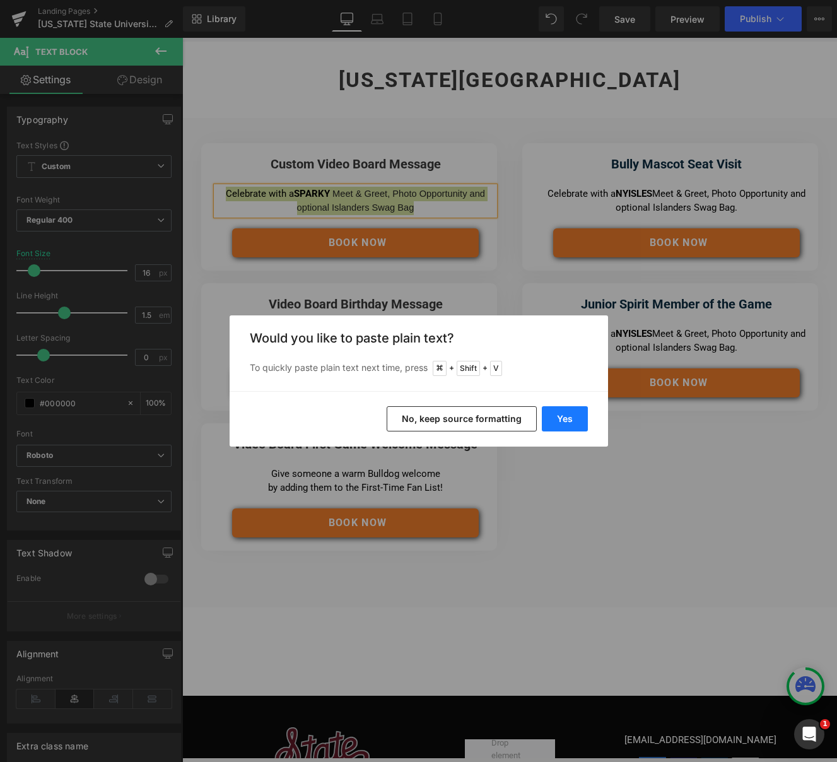
click at [553, 414] on button "Yes" at bounding box center [565, 418] width 46 height 25
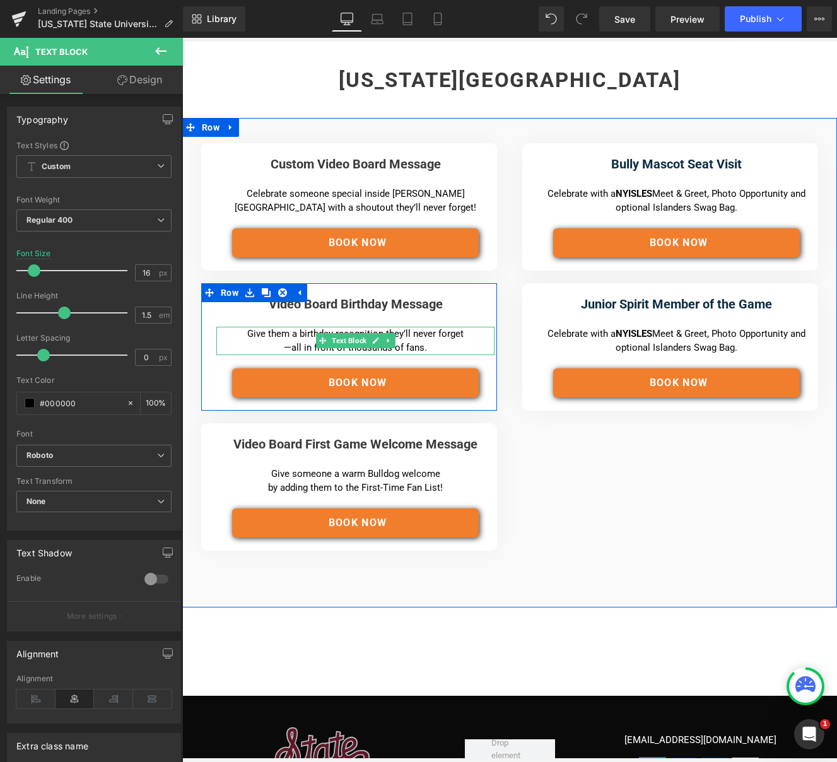
click at [441, 344] on p "Give them a birthday recognition they’ll never forget —all in front of thousand…" at bounding box center [355, 341] width 274 height 28
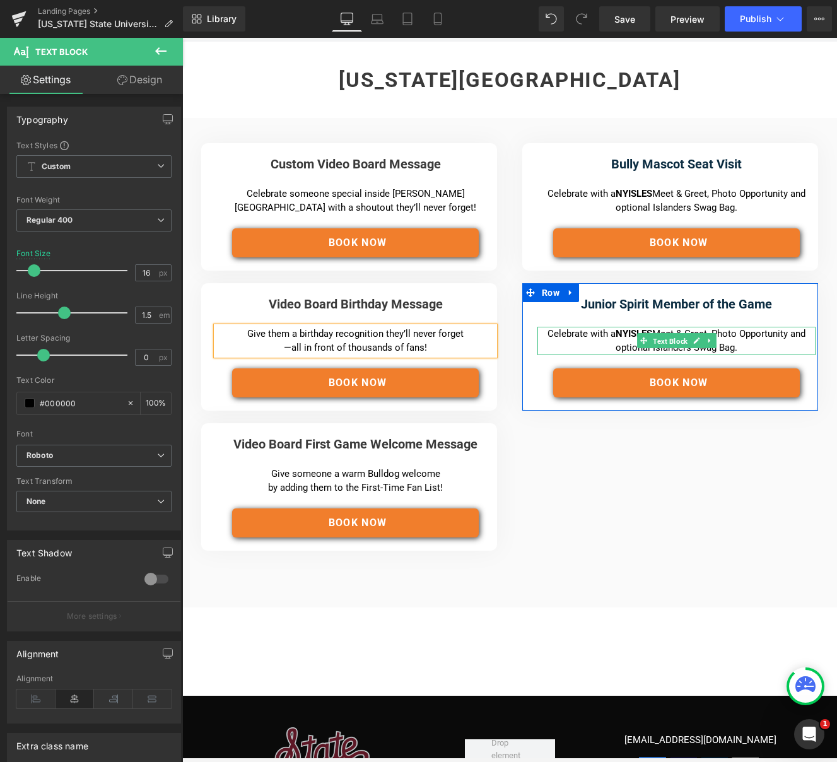
drag, startPoint x: 667, startPoint y: 335, endPoint x: 745, endPoint y: 347, distance: 78.5
click at [667, 335] on span "Text Block" at bounding box center [670, 341] width 40 height 15
click at [748, 345] on p "Celebrate with a NYISLES Meet & Greet, Photo Opportunity and optional Islanders…" at bounding box center [676, 341] width 274 height 28
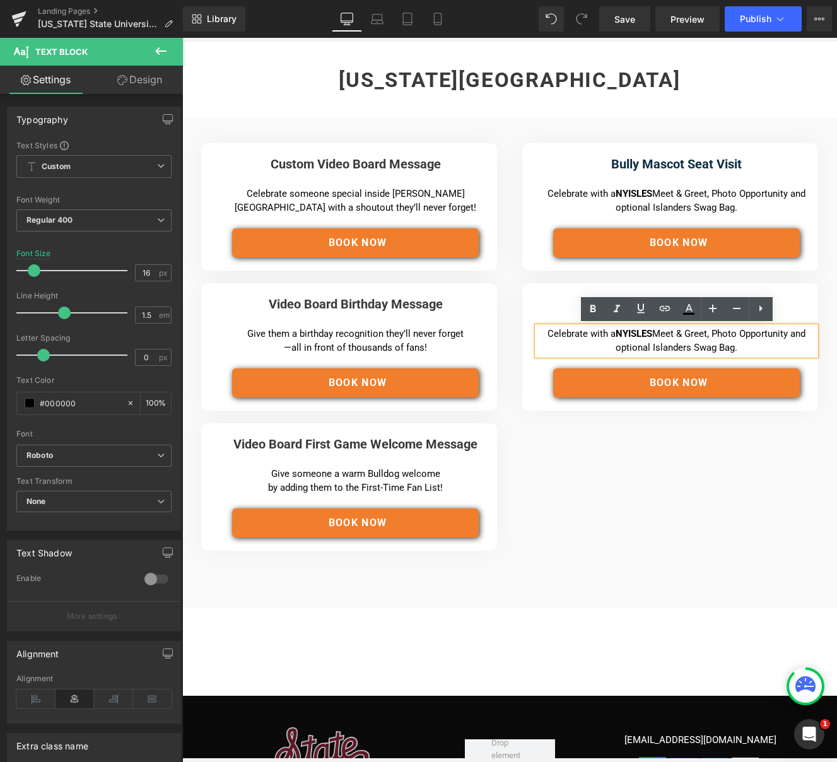
drag, startPoint x: 728, startPoint y: 348, endPoint x: 523, endPoint y: 334, distance: 205.4
click at [521, 334] on div "Bully Mascot Seat Visit Heading Separator Celebrate with a NYISLES Meet & Greet…" at bounding box center [669, 276] width 321 height 267
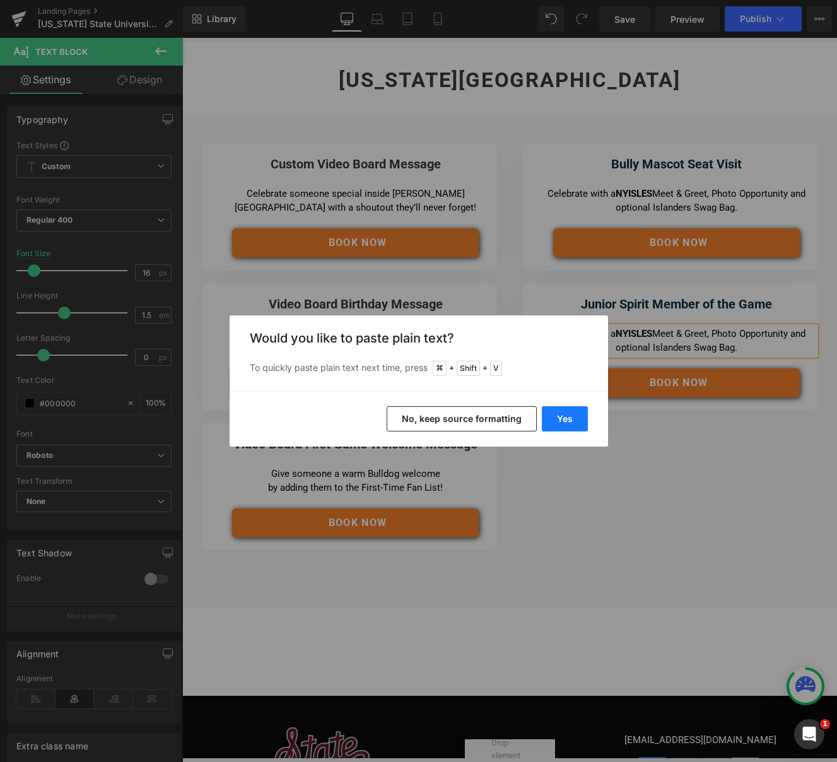
click at [574, 417] on button "Yes" at bounding box center [565, 418] width 46 height 25
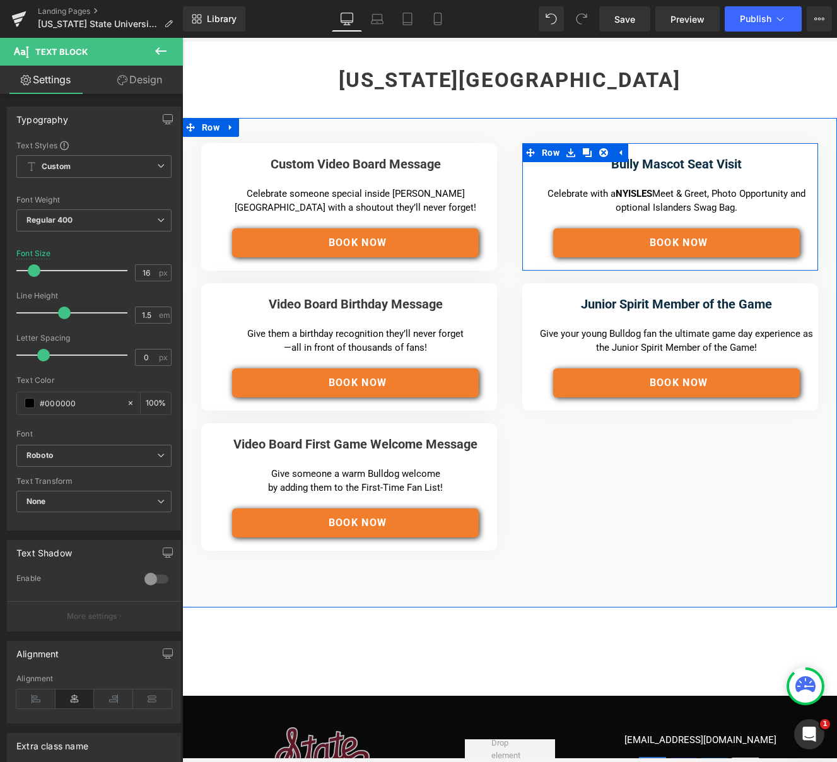
drag, startPoint x: 648, startPoint y: 190, endPoint x: 736, endPoint y: 209, distance: 90.8
click at [646, 190] on strong "NYISLES" at bounding box center [633, 193] width 37 height 11
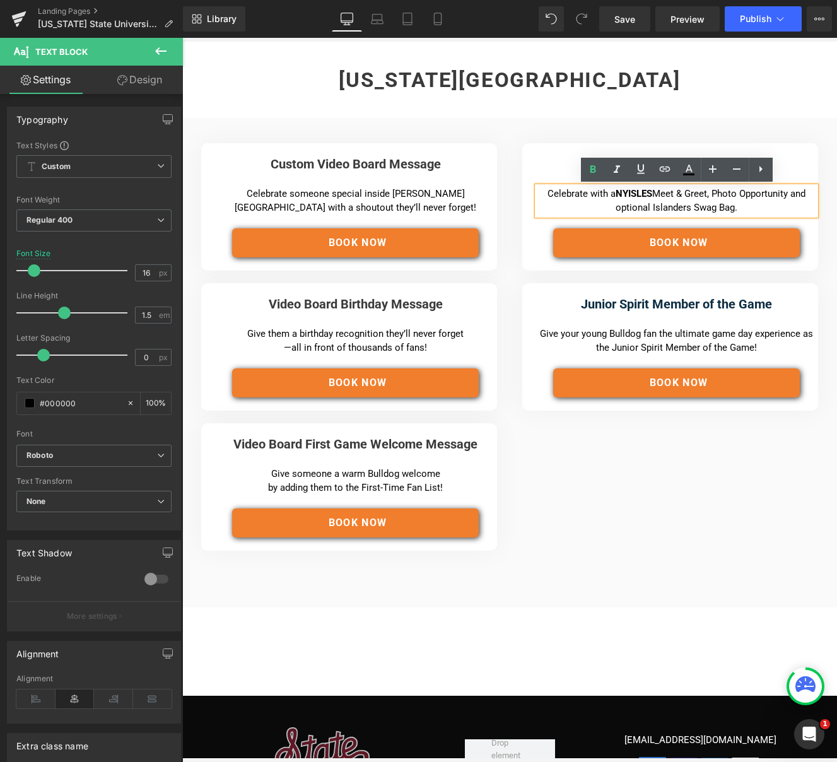
drag, startPoint x: 648, startPoint y: 201, endPoint x: 535, endPoint y: 192, distance: 113.8
click at [537, 192] on div "Celebrate with a NYISLES Meet & Greet, Photo Opportunity and optional Islanders…" at bounding box center [676, 201] width 278 height 28
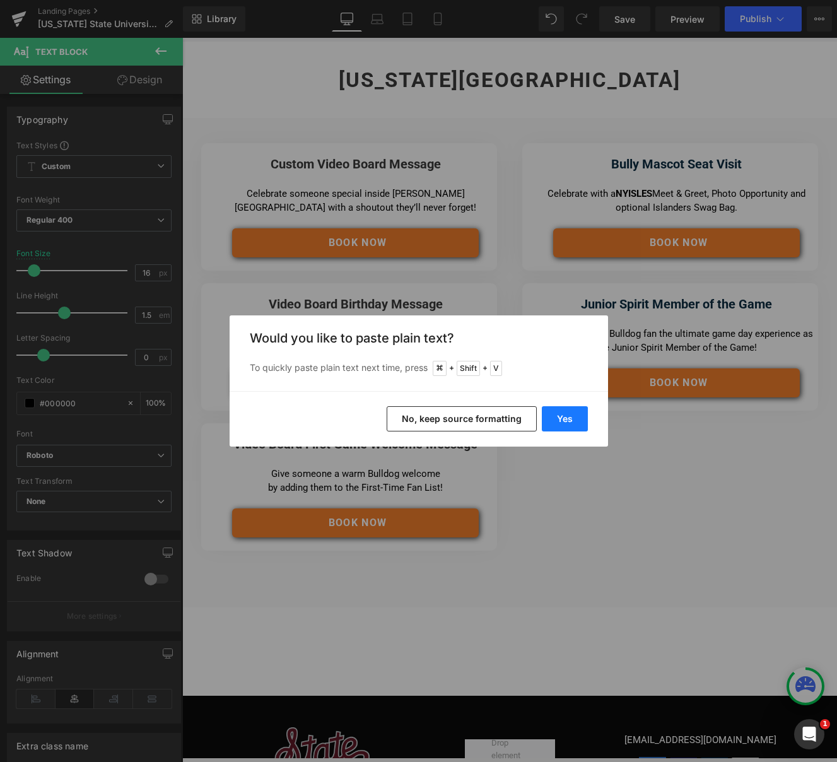
click at [568, 416] on button "Yes" at bounding box center [565, 418] width 46 height 25
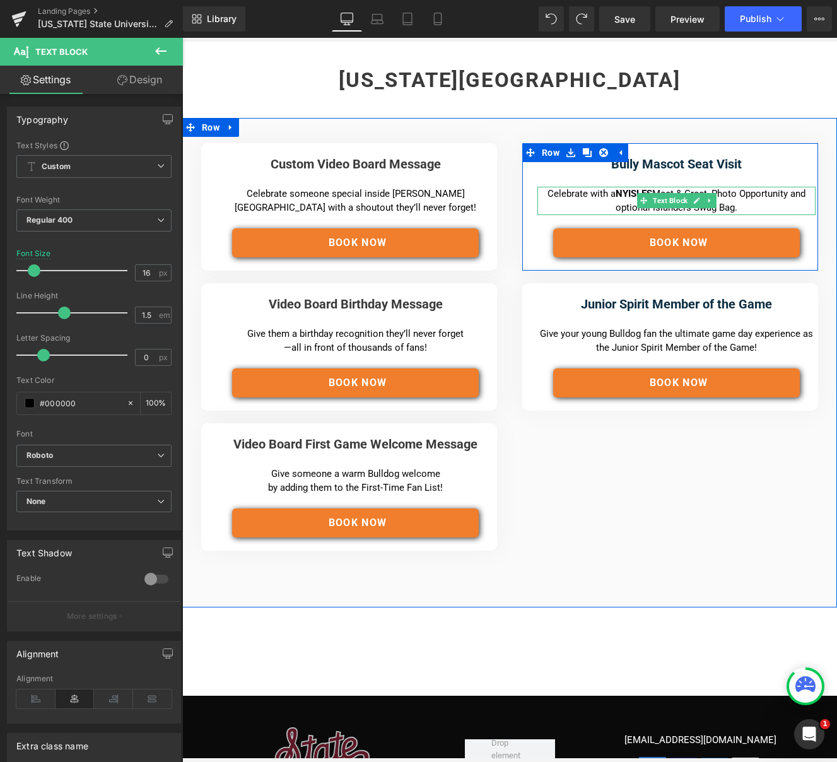
click at [615, 193] on strong "NYISLES" at bounding box center [633, 193] width 37 height 11
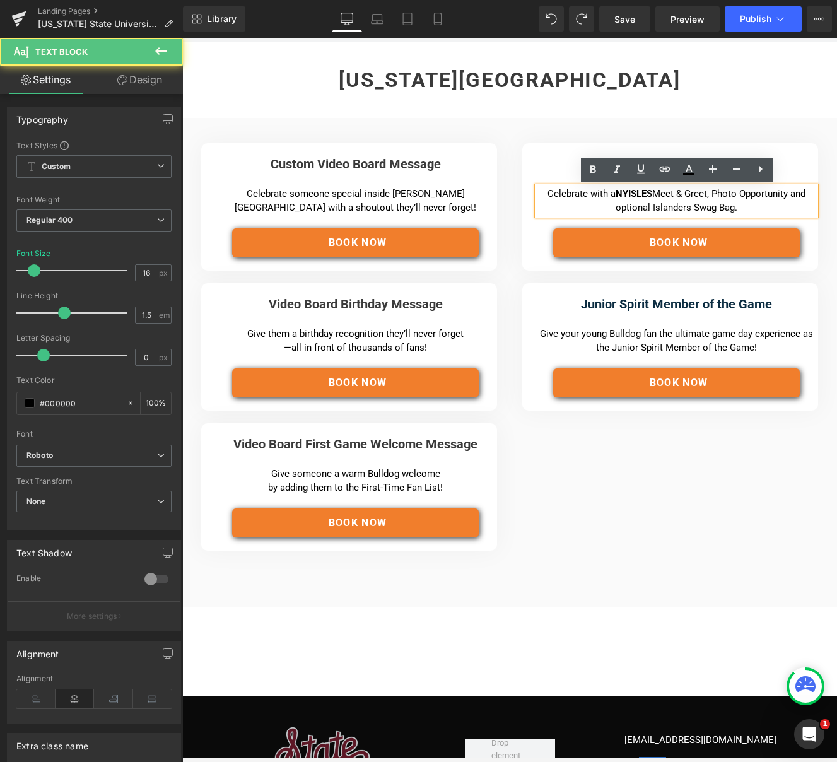
drag, startPoint x: 695, startPoint y: 199, endPoint x: 728, endPoint y: 206, distance: 34.3
click at [696, 199] on p "Celebrate with a NYISLES Meet & Greet, Photo Opportunity and optional Islanders…" at bounding box center [676, 201] width 274 height 28
drag, startPoint x: 729, startPoint y: 207, endPoint x: 545, endPoint y: 197, distance: 183.8
click at [545, 197] on p "Celebrate with a NYISLES Meet & Greet, Photo Opportunity and optional Islanders…" at bounding box center [676, 201] width 274 height 28
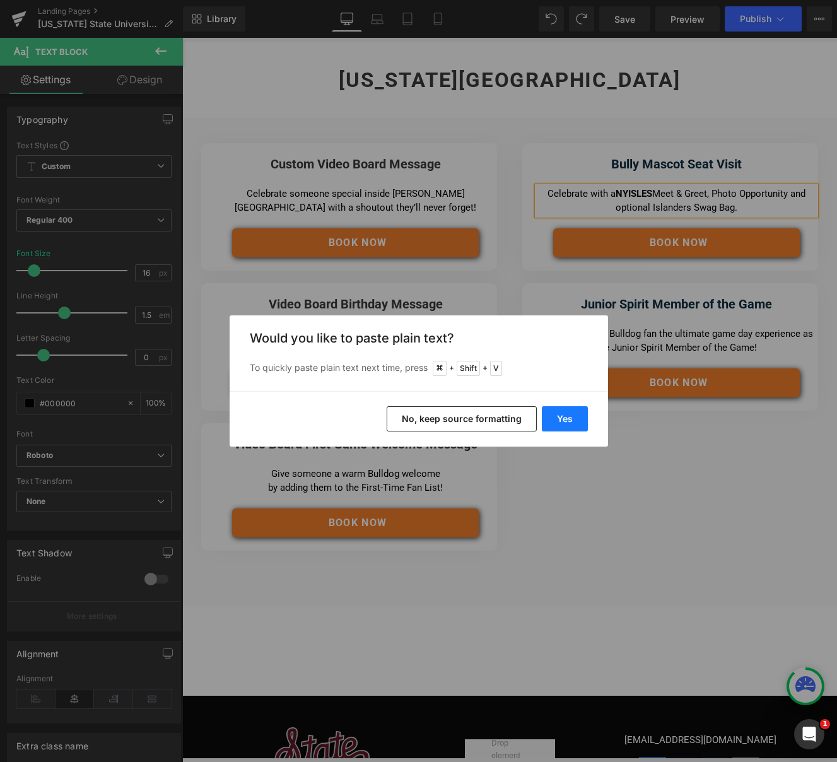
click at [565, 422] on button "Yes" at bounding box center [565, 418] width 46 height 25
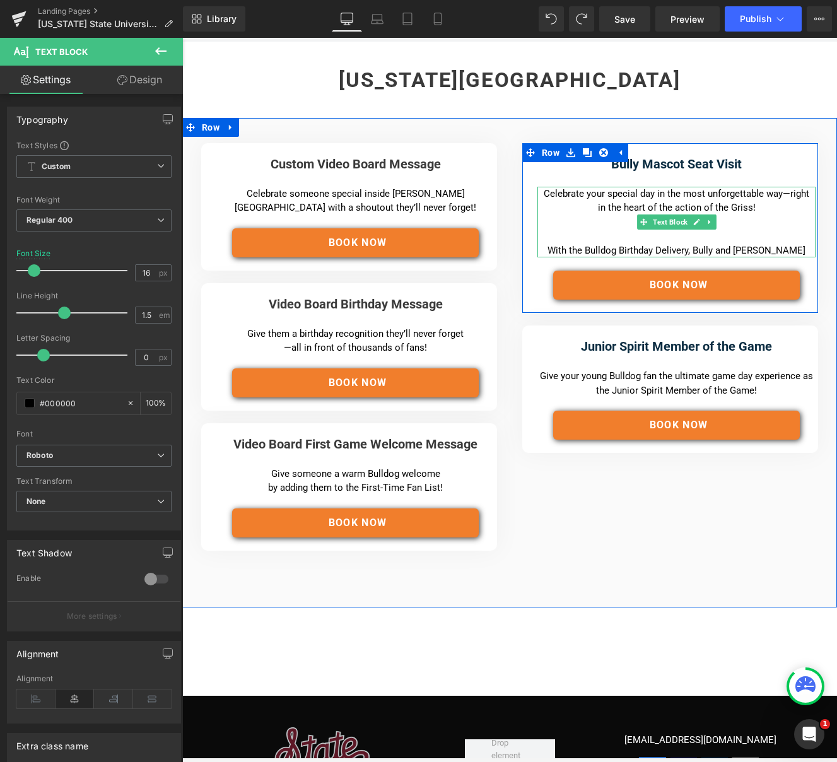
click at [772, 211] on p "Celebrate your special day in the most unforgettable way—right in the heart of …" at bounding box center [676, 201] width 274 height 28
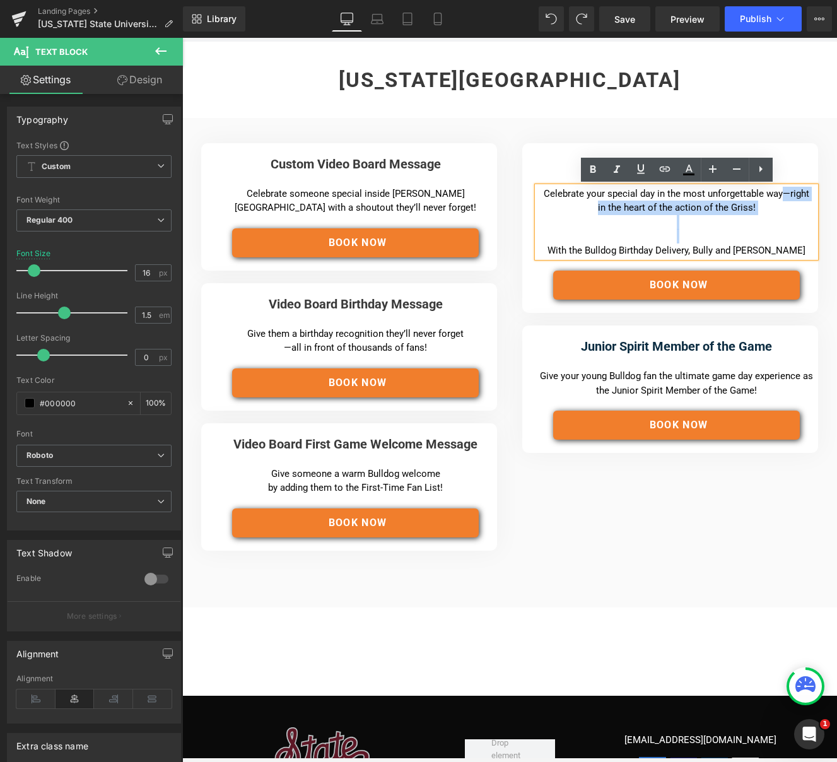
drag, startPoint x: 776, startPoint y: 195, endPoint x: 576, endPoint y: 247, distance: 206.3
click at [576, 247] on div "Celebrate your special day in the most unforgettable way—right in the heart of …" at bounding box center [676, 222] width 278 height 71
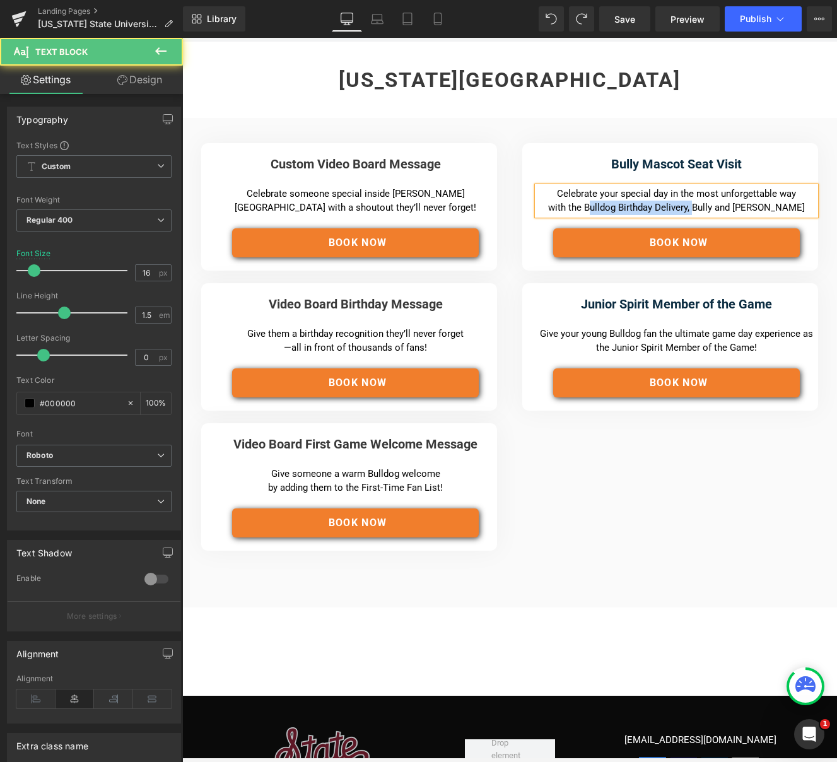
scroll to position [156, 0]
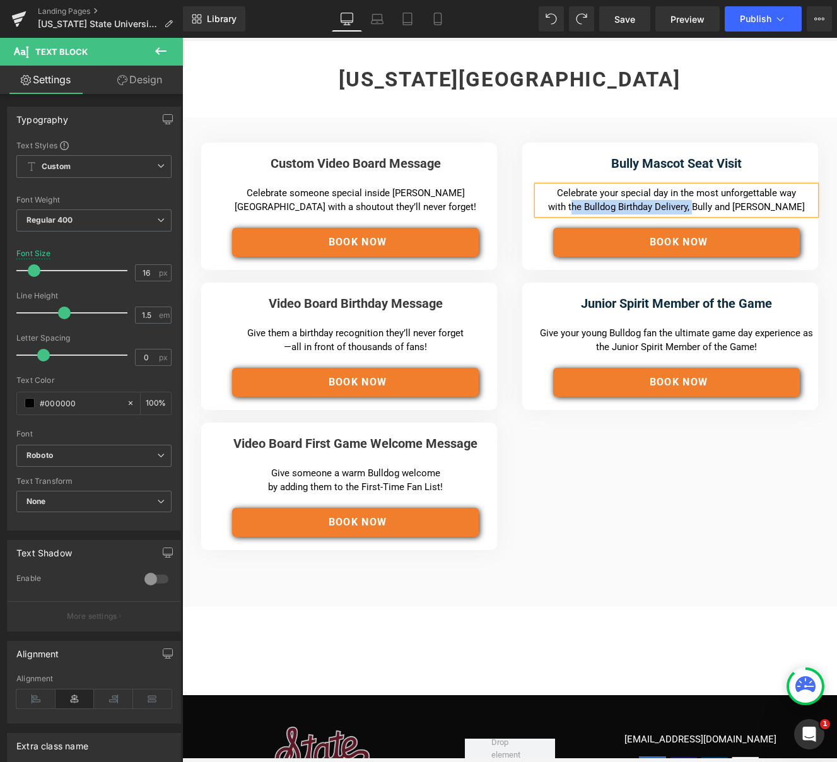
drag, startPoint x: 716, startPoint y: 207, endPoint x: 597, endPoint y: 209, distance: 118.6
click at [595, 209] on span "with the Bulldog Birthday Delivery, Bully and [PERSON_NAME]" at bounding box center [676, 206] width 257 height 11
click at [750, 203] on p "Celebrate your special day in the most unforgettable way with a visit from [GEO…" at bounding box center [676, 200] width 274 height 28
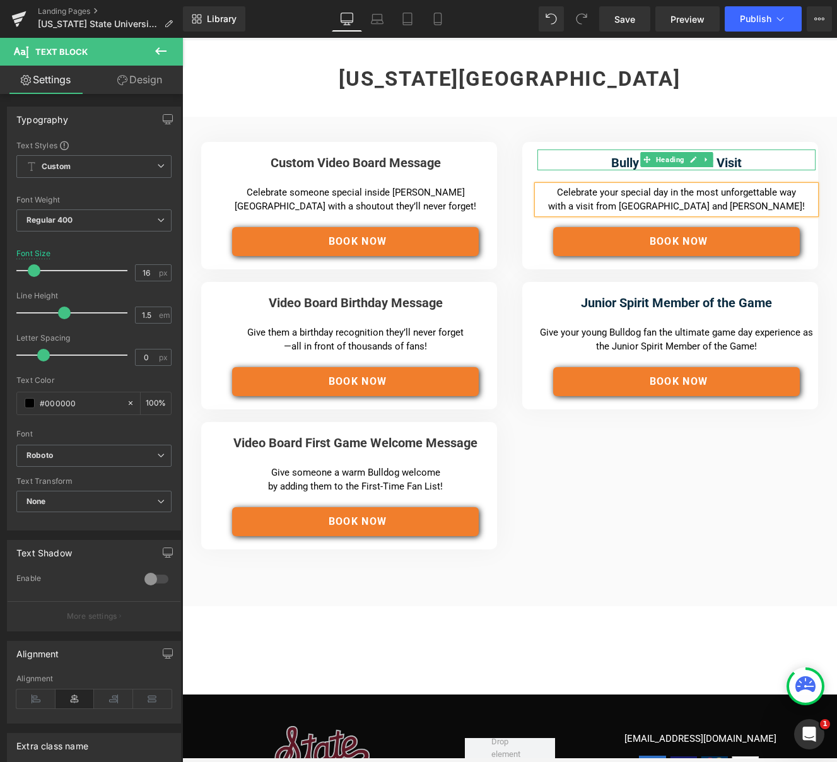
click at [537, 130] on div "Custom Video Board Message Heading Separator Celebrate someone special inside […" at bounding box center [509, 361] width 655 height 489
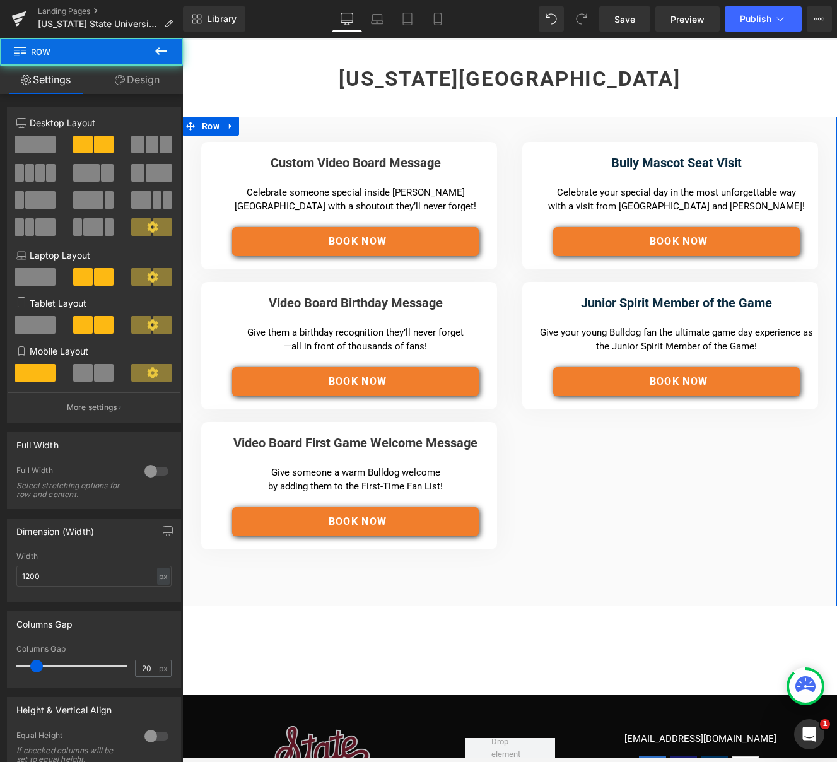
click at [625, 510] on div "Custom Video Board Message Heading Separator Celebrate someone special inside […" at bounding box center [509, 361] width 655 height 489
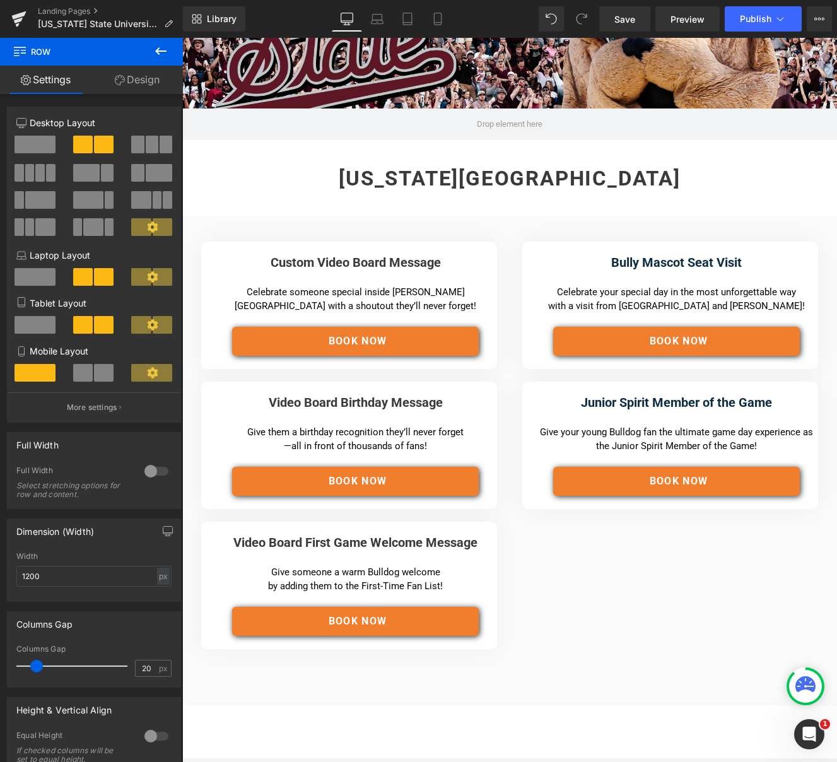
scroll to position [0, 0]
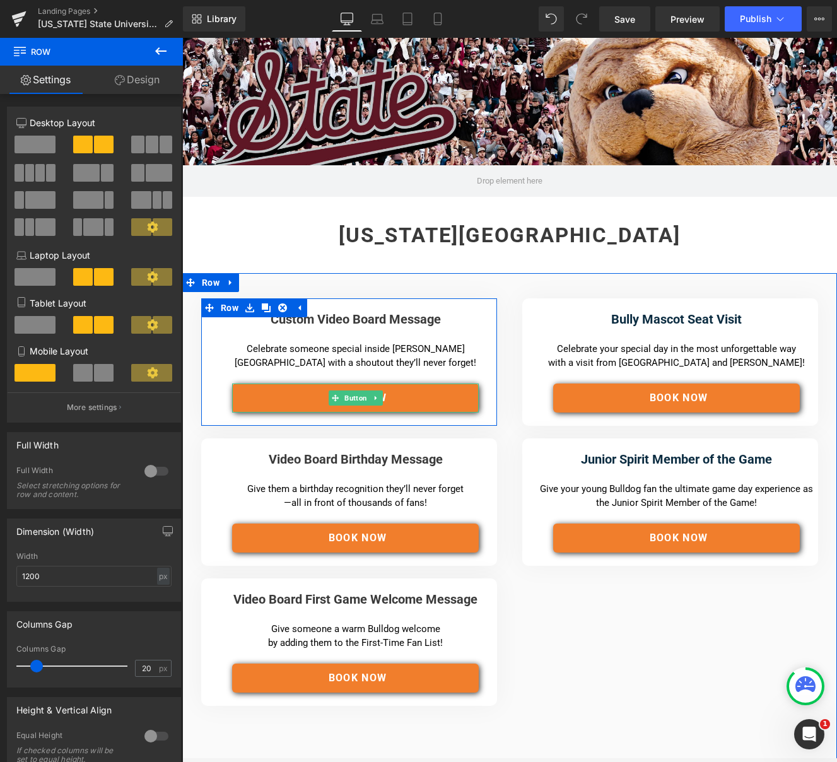
click at [421, 396] on link "Book NOw" at bounding box center [355, 397] width 247 height 29
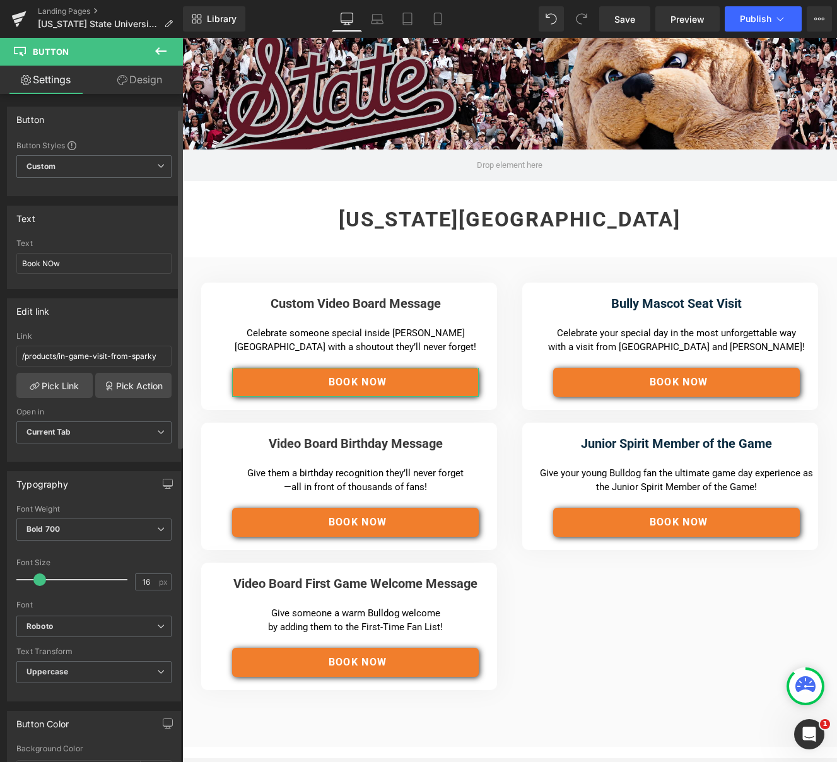
scroll to position [74, 0]
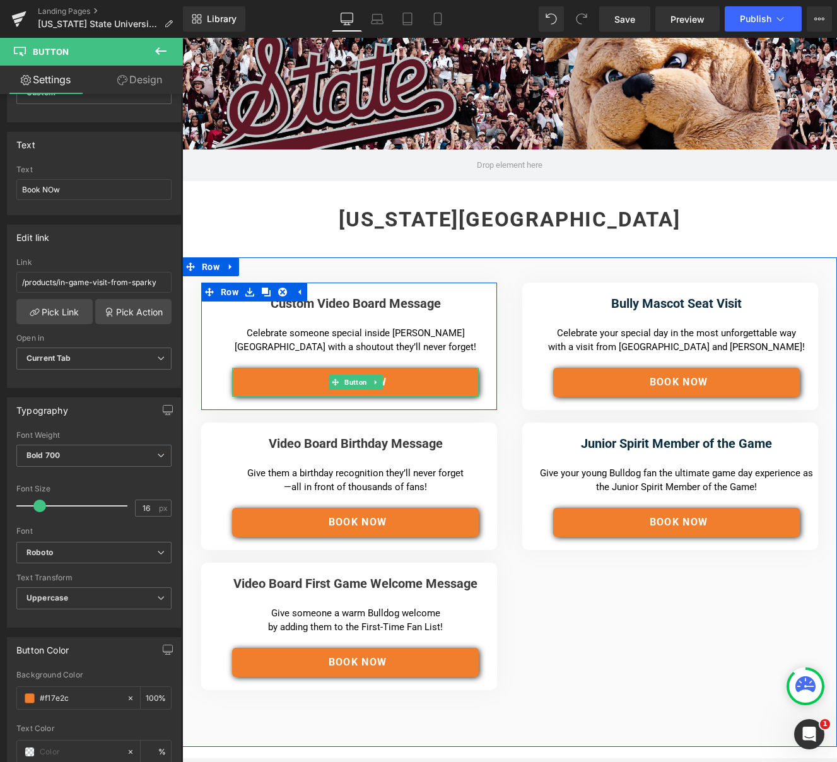
click at [270, 377] on link "Book NOw" at bounding box center [355, 382] width 247 height 29
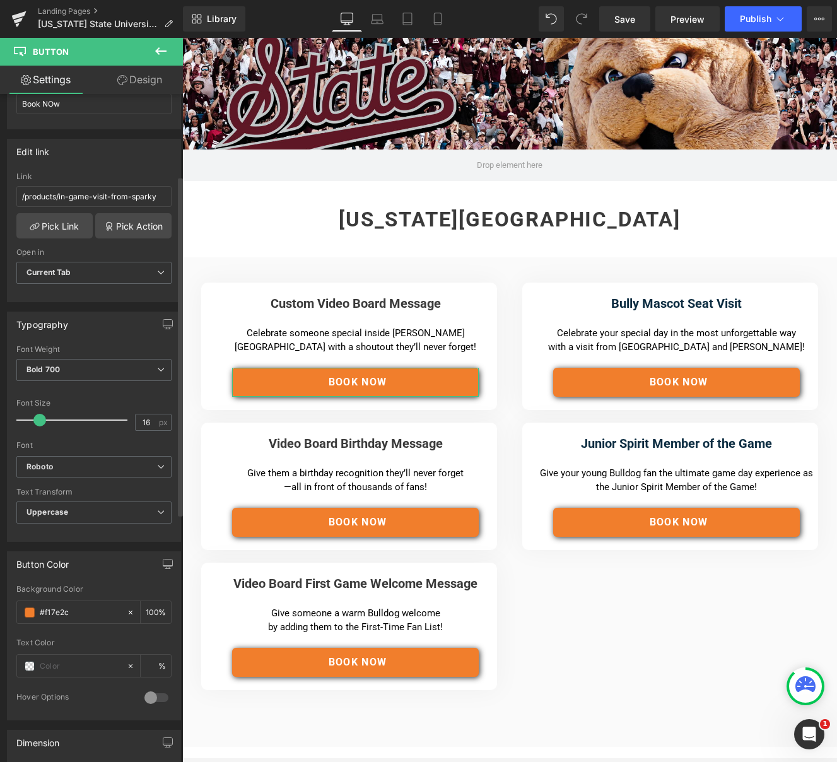
scroll to position [161, 0]
drag, startPoint x: 64, startPoint y: 612, endPoint x: 9, endPoint y: 609, distance: 54.9
click at [9, 609] on div "rgba(241, 126, 44, 1) Background Color #f17e2c 100 % Text Color % 0 Hover Optio…" at bounding box center [94, 650] width 173 height 135
type input "#5D1725"
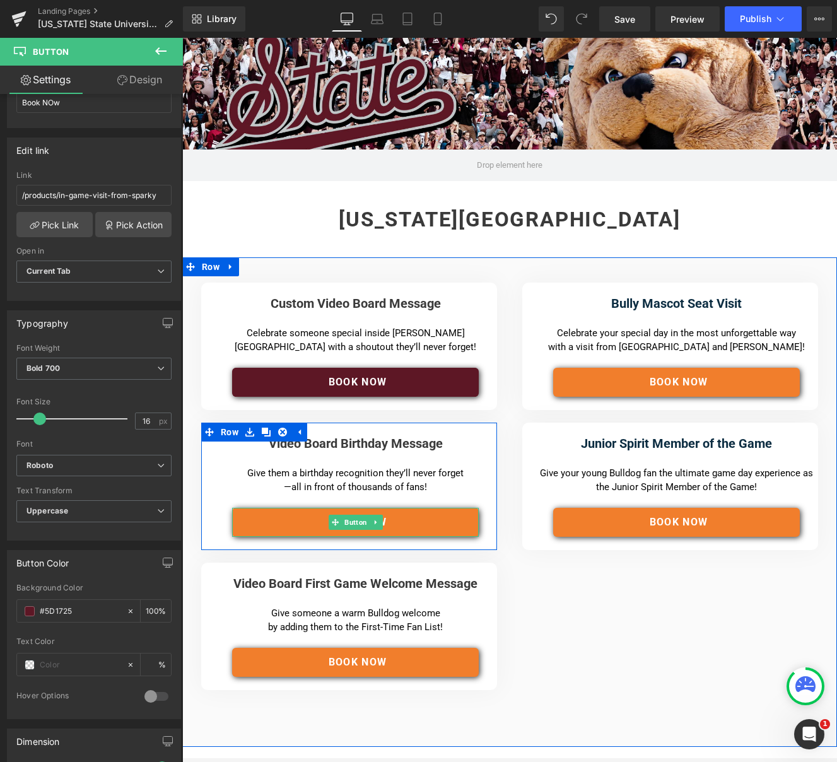
click at [277, 525] on link "Book NOw" at bounding box center [355, 522] width 247 height 29
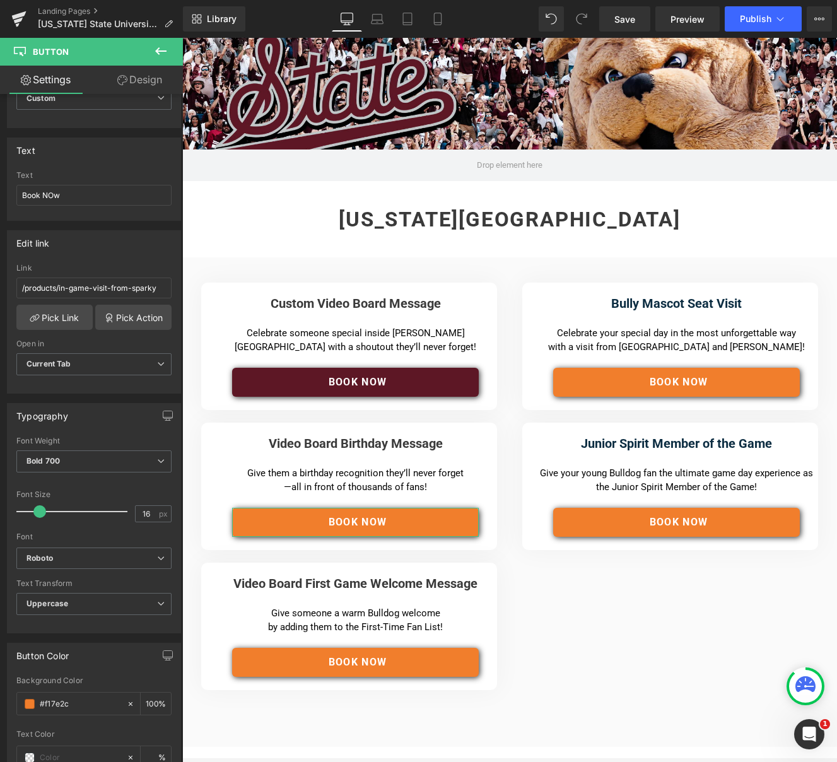
scroll to position [118, 0]
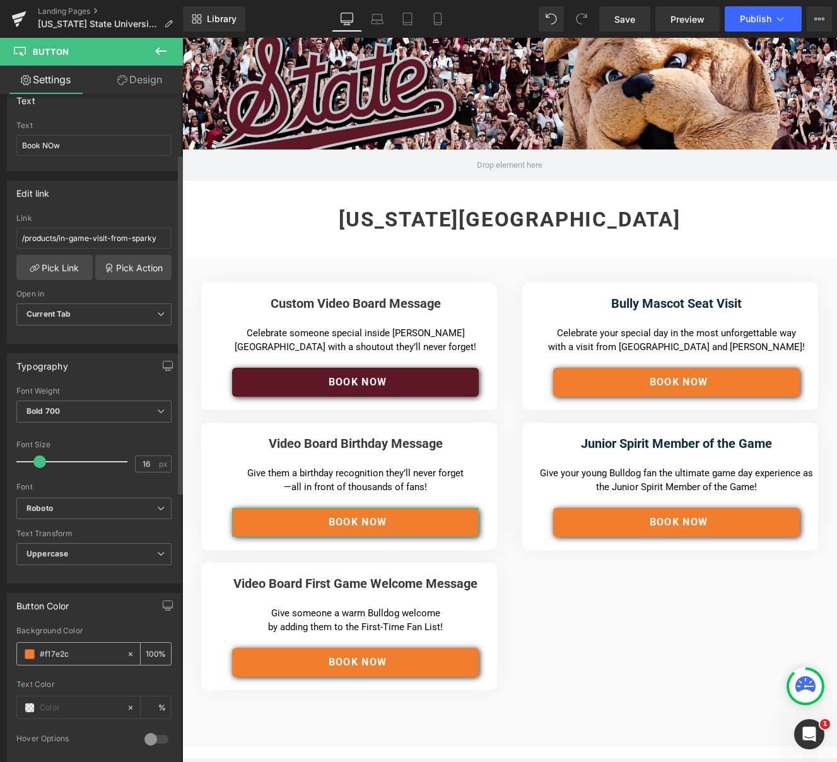
drag, startPoint x: 99, startPoint y: 648, endPoint x: 92, endPoint y: 650, distance: 7.4
click at [96, 648] on input "#f17e2c" at bounding box center [80, 654] width 81 height 14
click at [90, 652] on input "#f17e2c" at bounding box center [80, 654] width 81 height 14
drag, startPoint x: 90, startPoint y: 652, endPoint x: -1, endPoint y: 641, distance: 91.5
click at [0, 641] on html "Text Block You are previewing how the will restyle your page. You can not edit …" at bounding box center [418, 381] width 837 height 762
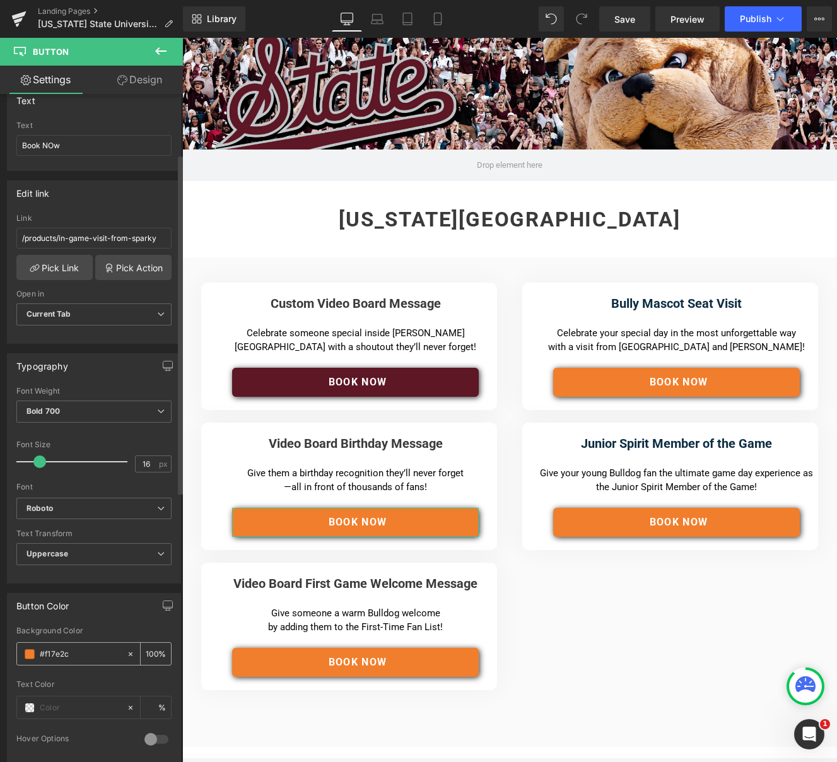
type input "#5D1725"
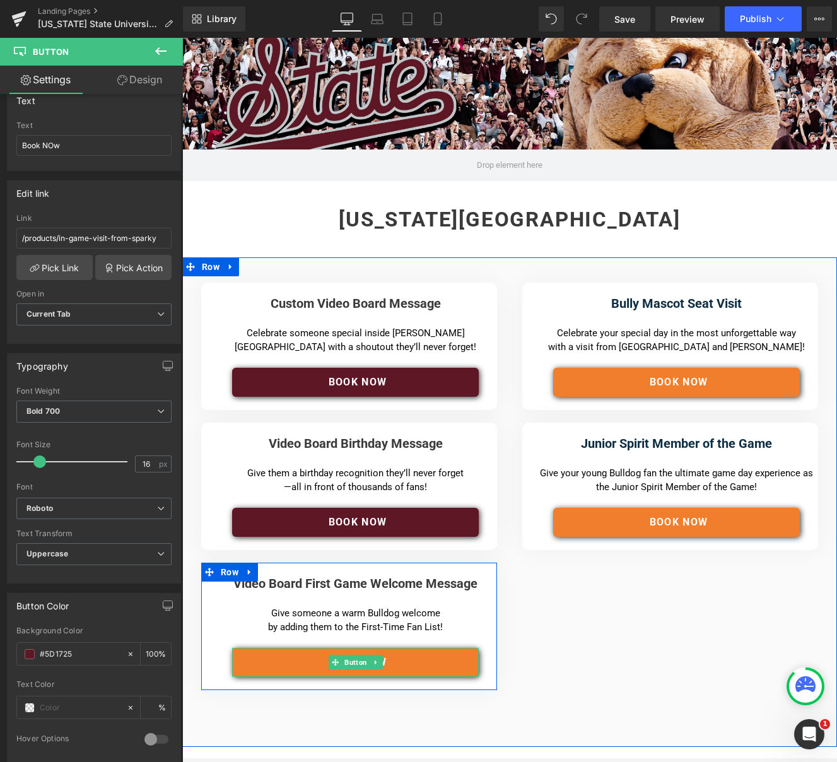
click at [310, 665] on link "Book NOw" at bounding box center [355, 662] width 247 height 29
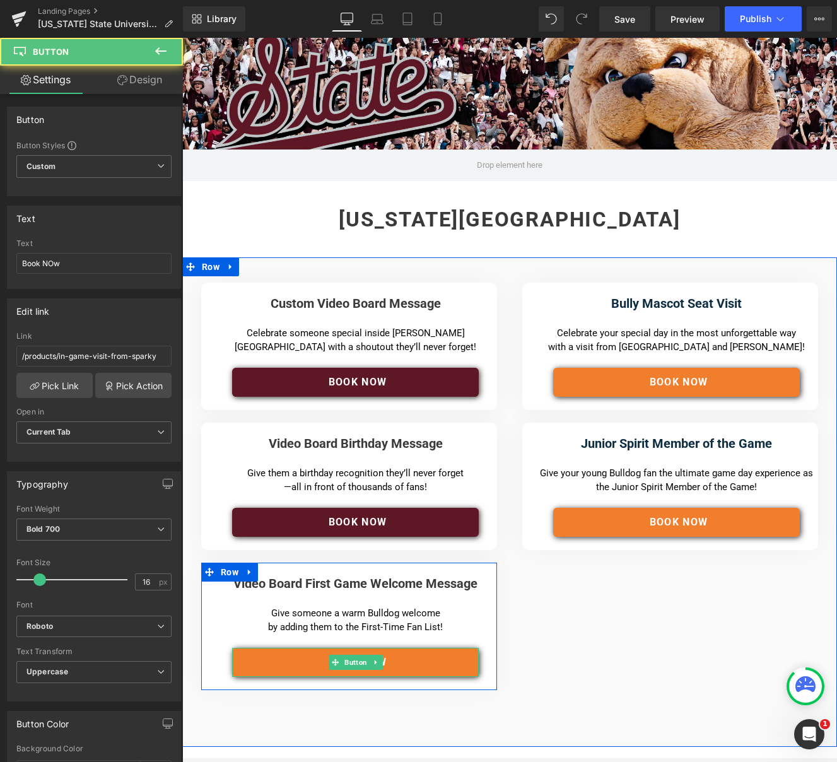
click at [314, 662] on link "Book NOw" at bounding box center [355, 662] width 247 height 29
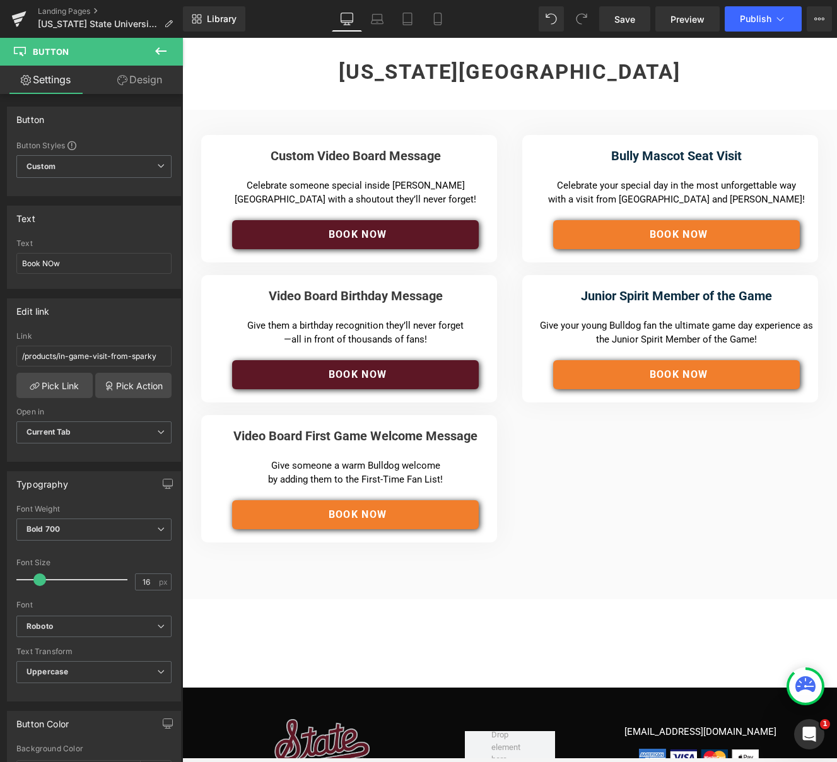
scroll to position [166, 0]
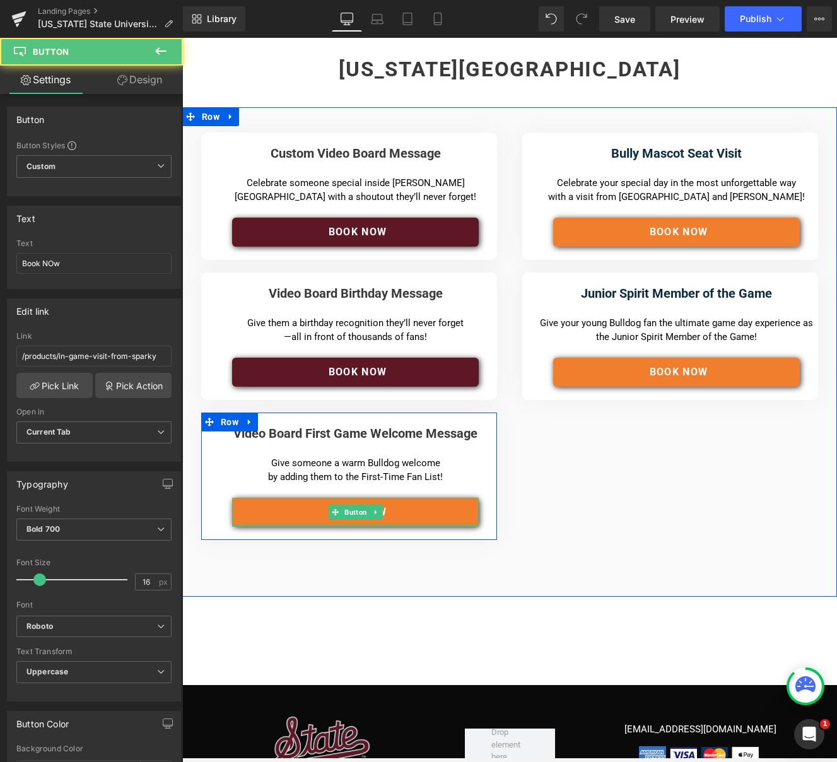
click at [305, 520] on link "Book NOw" at bounding box center [355, 512] width 247 height 29
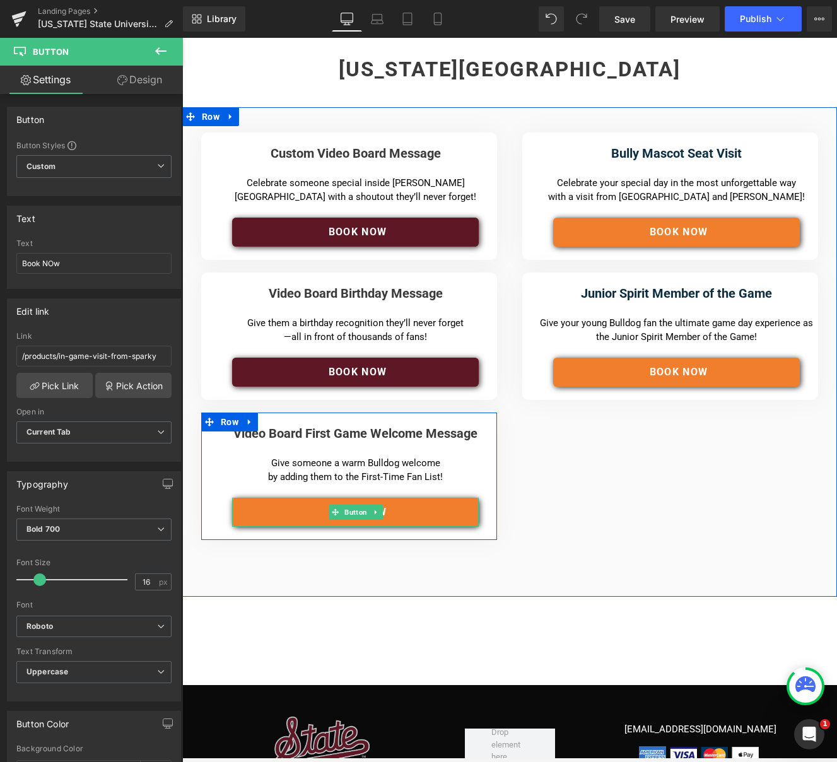
click at [290, 511] on link "Book NOw" at bounding box center [355, 512] width 247 height 29
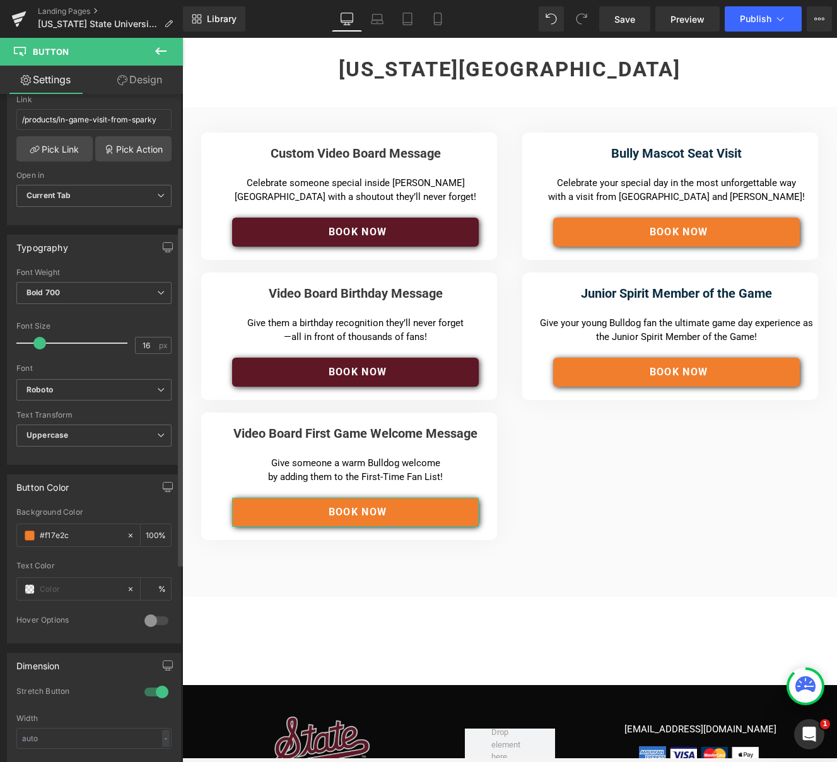
scroll to position [259, 0]
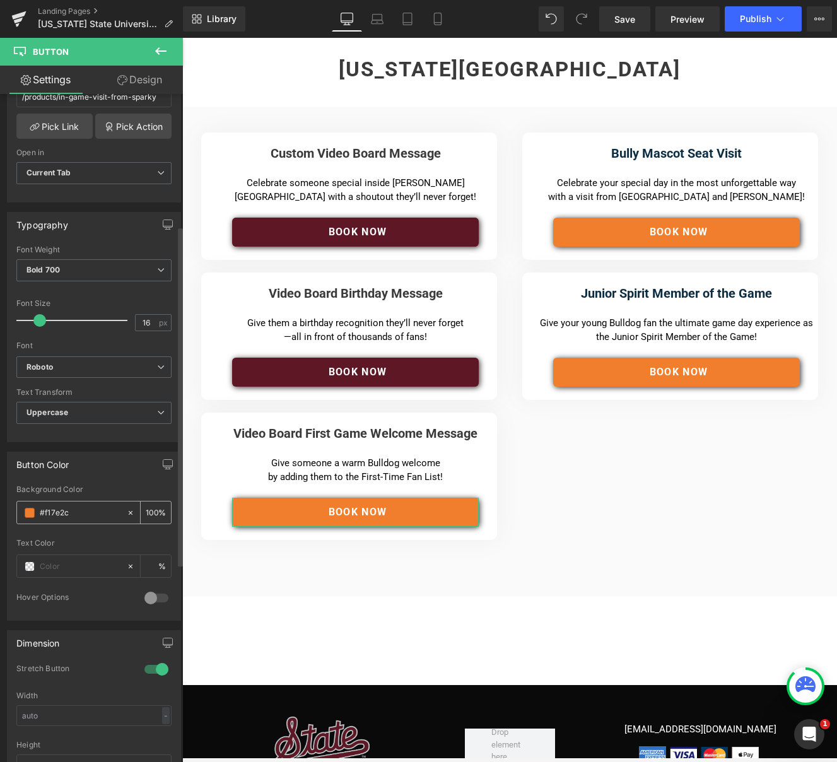
click at [92, 508] on input "#f17e2c" at bounding box center [80, 513] width 81 height 14
drag, startPoint x: 21, startPoint y: 507, endPoint x: 9, endPoint y: 507, distance: 12.0
click at [9, 507] on div "rgba(241, 126, 44, 1) Background Color #f17e2c 100 % Text Color % 0 Hover Optio…" at bounding box center [94, 552] width 173 height 135
type input "#5D1725"
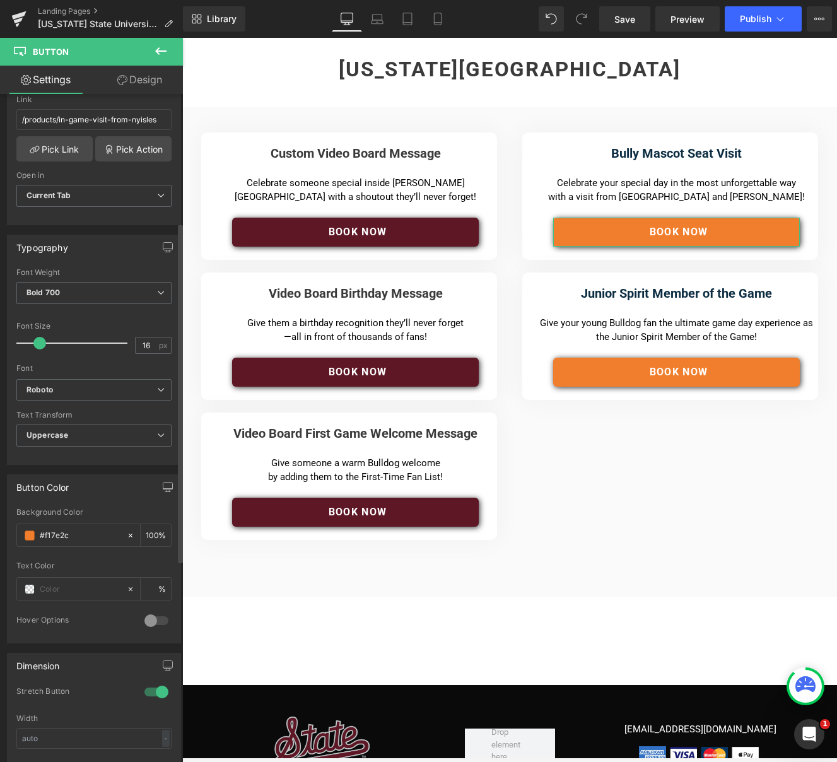
scroll to position [252, 0]
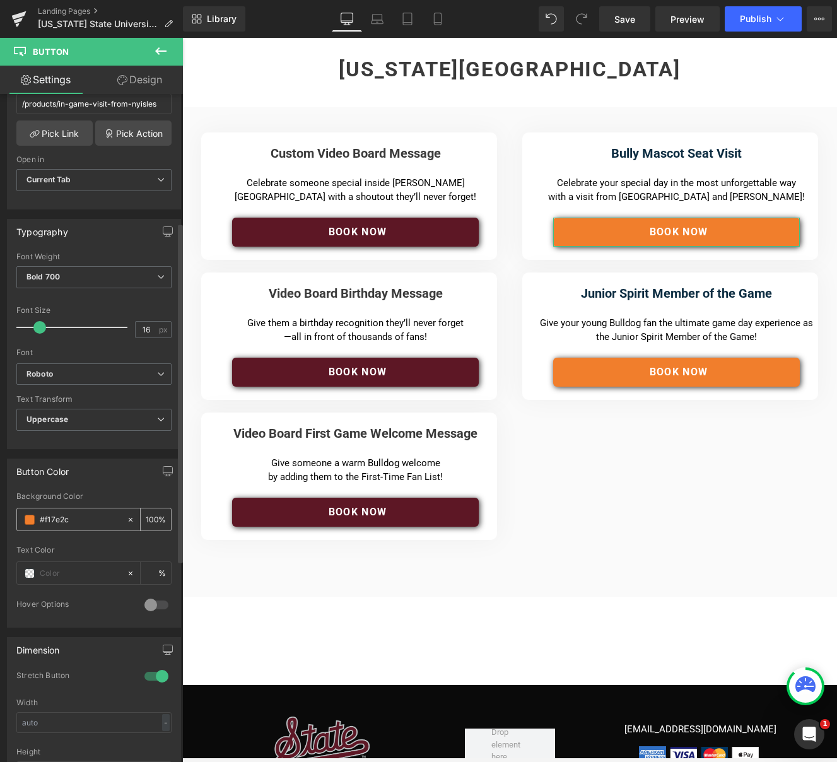
click at [88, 518] on input "#f17e2c" at bounding box center [80, 520] width 81 height 14
drag, startPoint x: 85, startPoint y: 518, endPoint x: 20, endPoint y: 508, distance: 65.7
click at [15, 509] on div "rgb(241, 126, 44) Background Color #f17e2c 100 % Text Color % 0 Hover Options B…" at bounding box center [94, 559] width 173 height 135
type input "#5D1725"
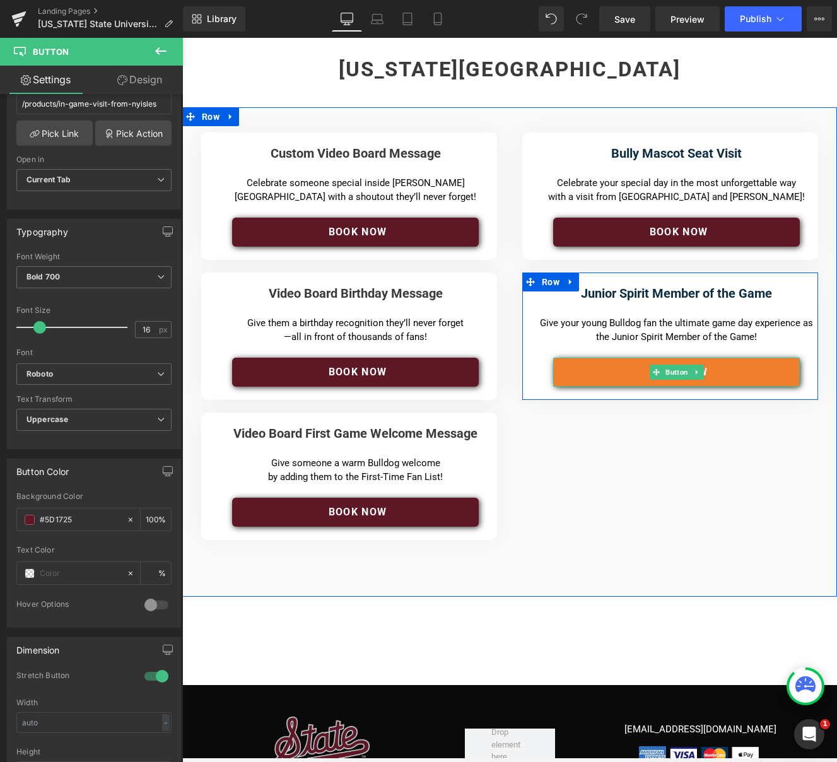
click at [617, 375] on link "Book NOw" at bounding box center [676, 372] width 247 height 29
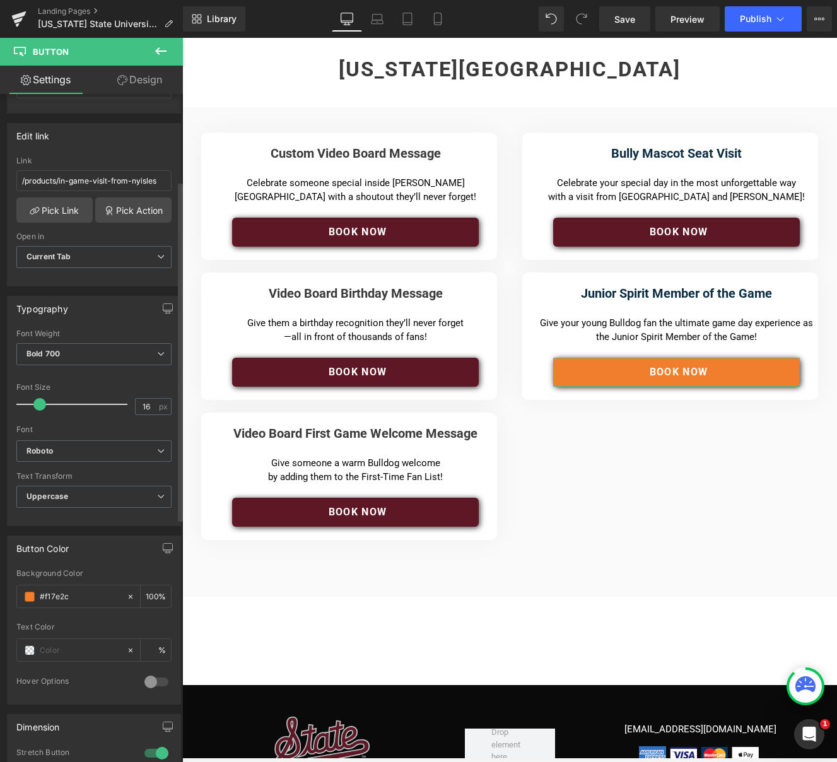
scroll to position [183, 0]
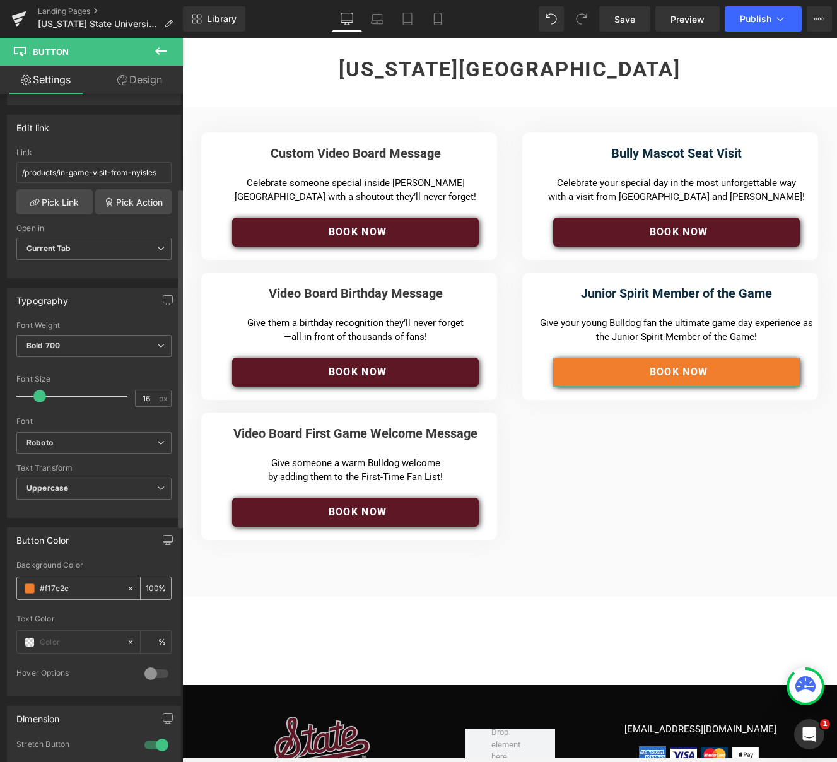
click at [81, 589] on input "#f17e2c" at bounding box center [80, 588] width 81 height 14
drag, startPoint x: 73, startPoint y: 587, endPoint x: 19, endPoint y: 586, distance: 54.2
click at [9, 585] on div "rgb(241, 126, 44) Background Color #f17e2c 100 % Text Color % 0 Hover Options B…" at bounding box center [94, 628] width 173 height 135
type input "#5D1725"
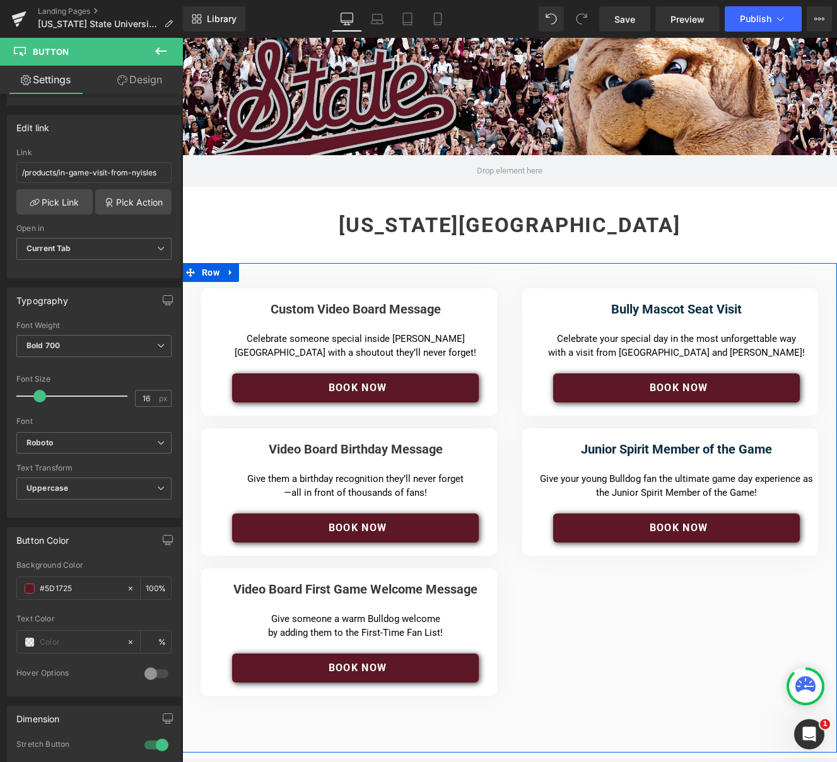
scroll to position [0, 0]
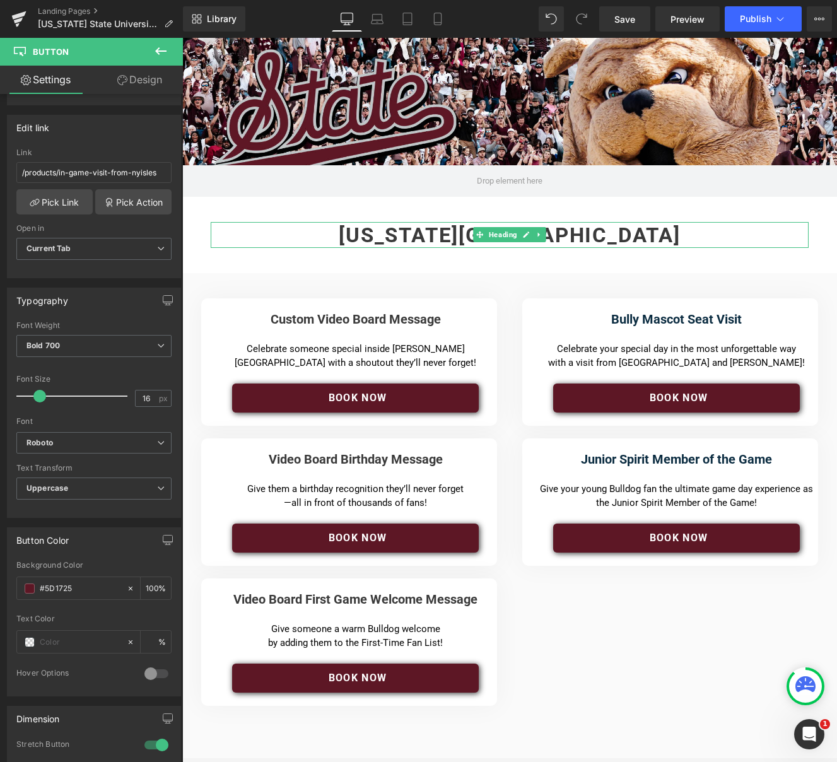
click at [686, 232] on h2 "[US_STATE][GEOGRAPHIC_DATA]" at bounding box center [509, 235] width 541 height 25
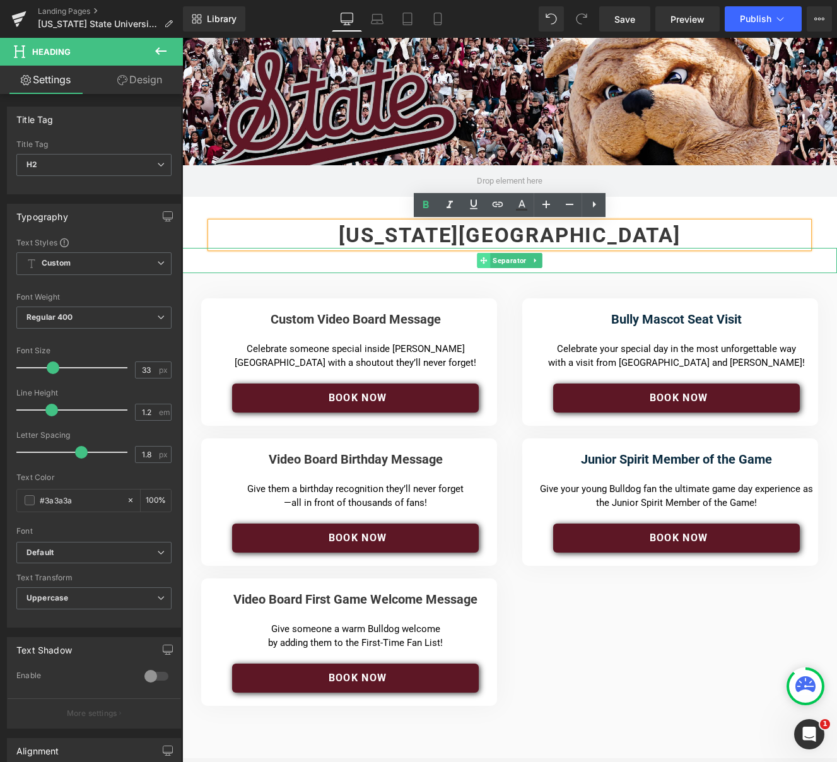
drag, startPoint x: 504, startPoint y: 262, endPoint x: 478, endPoint y: 253, distance: 27.9
click at [505, 262] on span "Separator" at bounding box center [509, 260] width 38 height 15
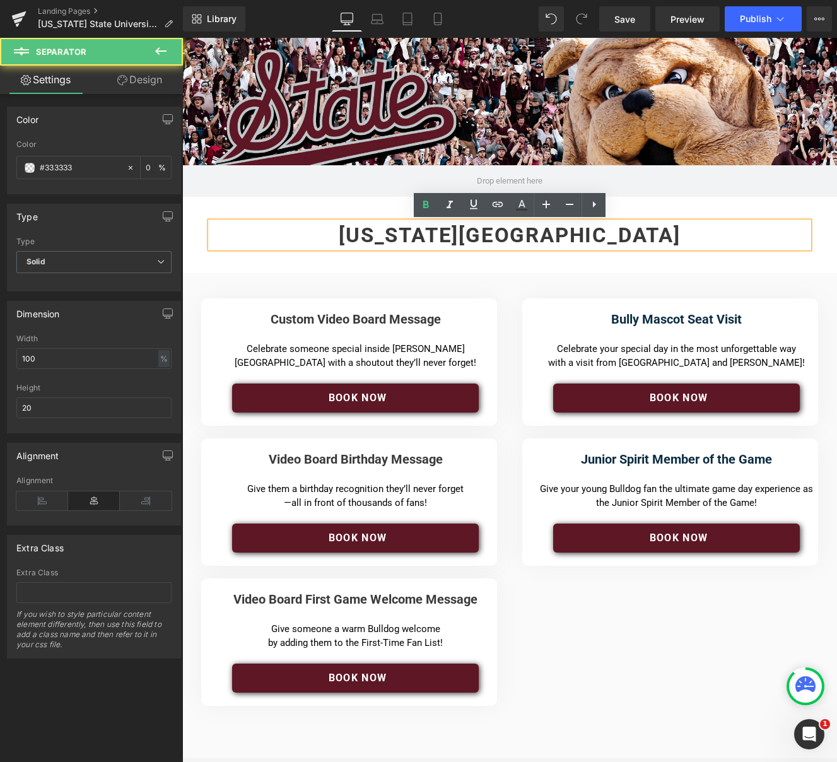
click at [349, 230] on strong "[US_STATE][GEOGRAPHIC_DATA]" at bounding box center [510, 235] width 342 height 25
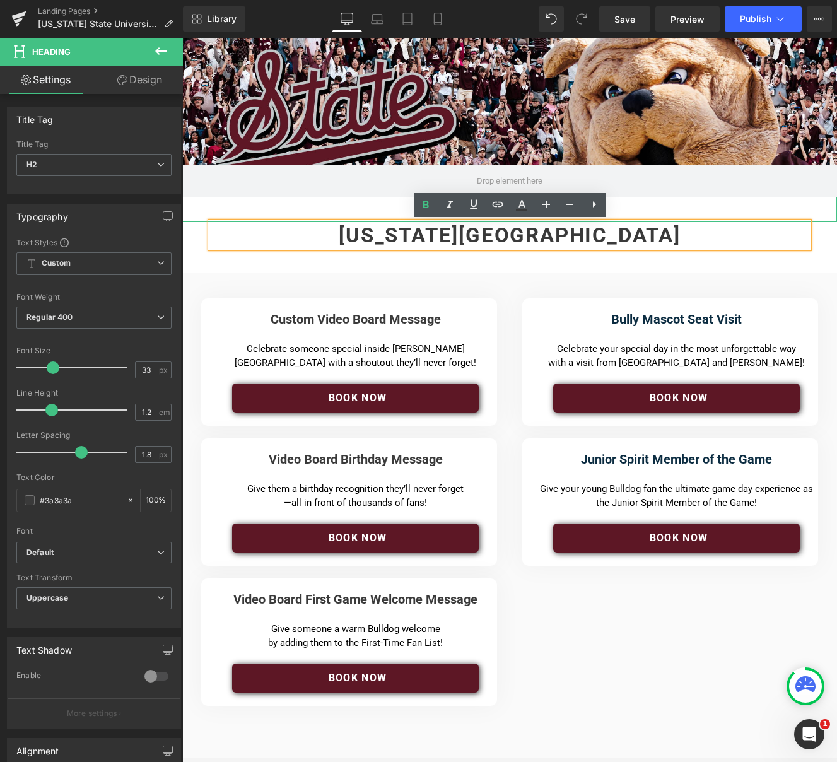
click at [298, 204] on hr at bounding box center [509, 212] width 655 height 19
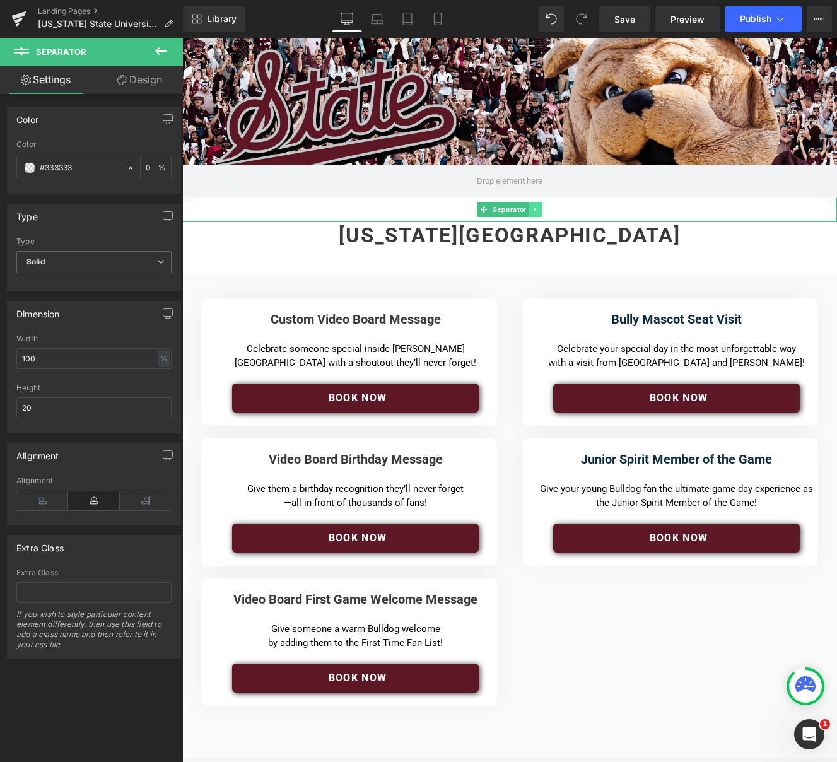
click at [537, 209] on icon at bounding box center [535, 210] width 7 height 8
click at [544, 209] on icon at bounding box center [541, 209] width 7 height 7
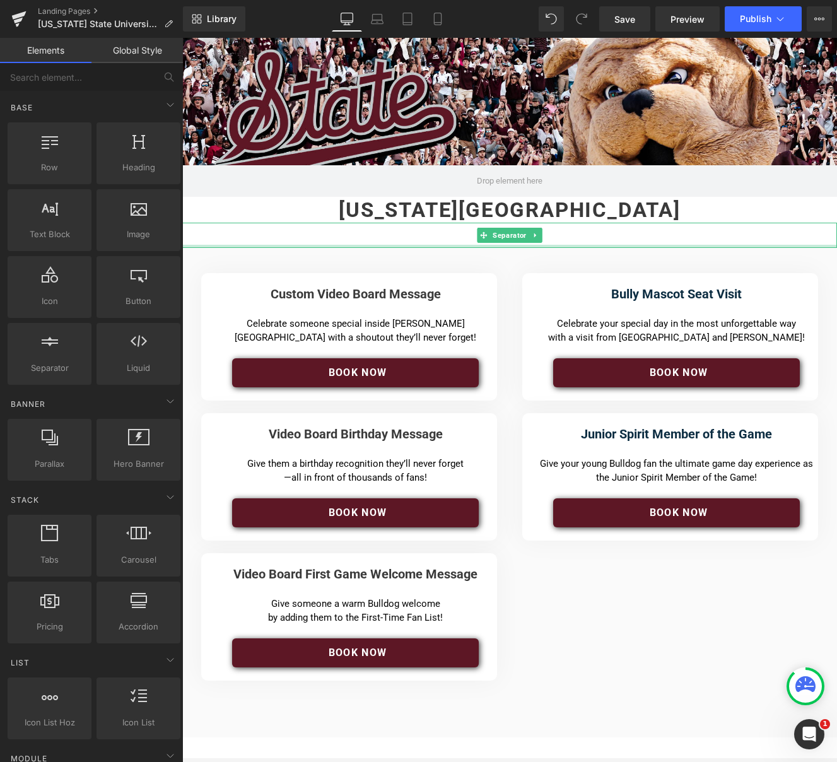
click at [412, 240] on hr at bounding box center [509, 238] width 655 height 19
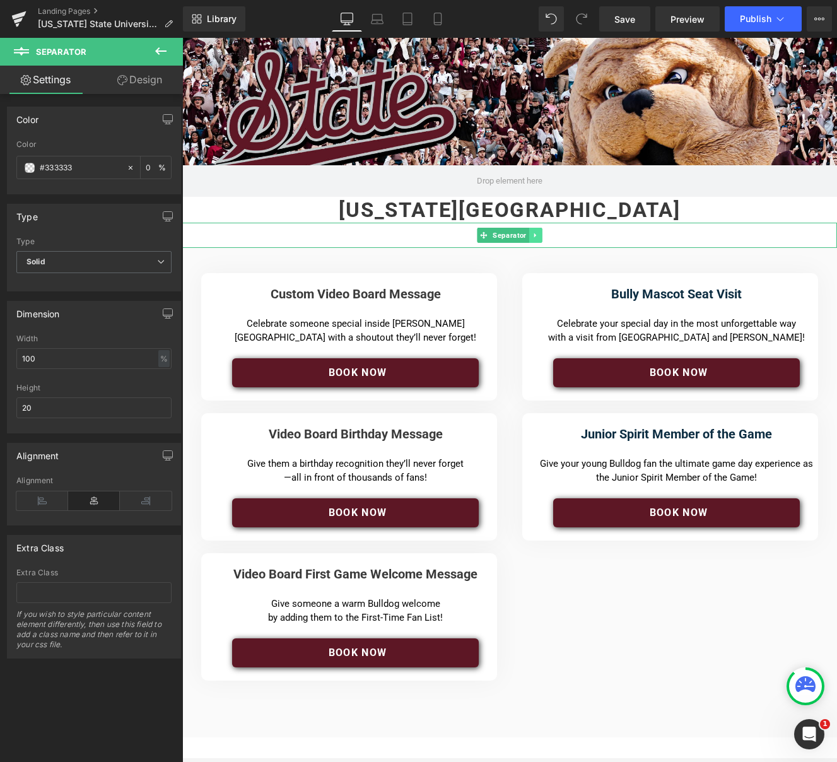
click at [534, 234] on icon at bounding box center [535, 235] width 2 height 4
click at [545, 234] on link at bounding box center [541, 235] width 13 height 15
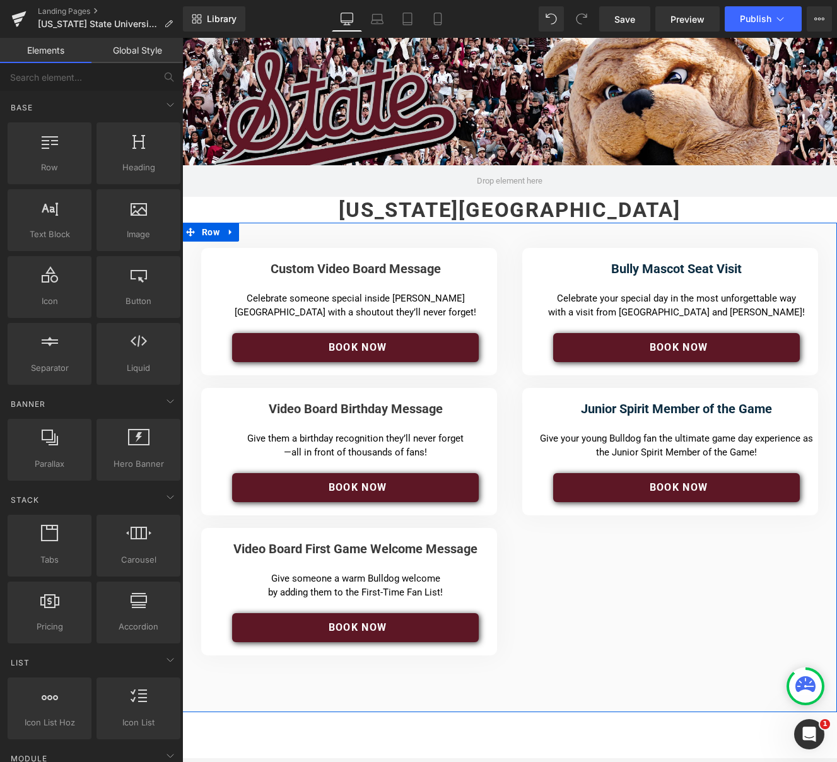
click at [612, 564] on div "Custom Video Board Message Heading Separator Celebrate someone special inside […" at bounding box center [509, 467] width 655 height 489
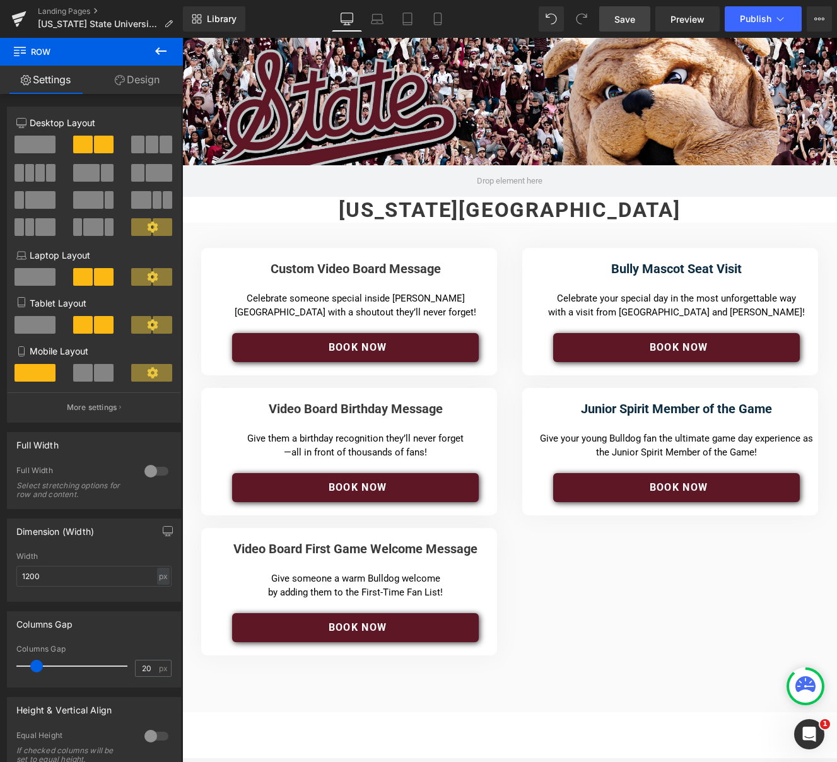
click at [629, 26] on link "Save" at bounding box center [624, 18] width 51 height 25
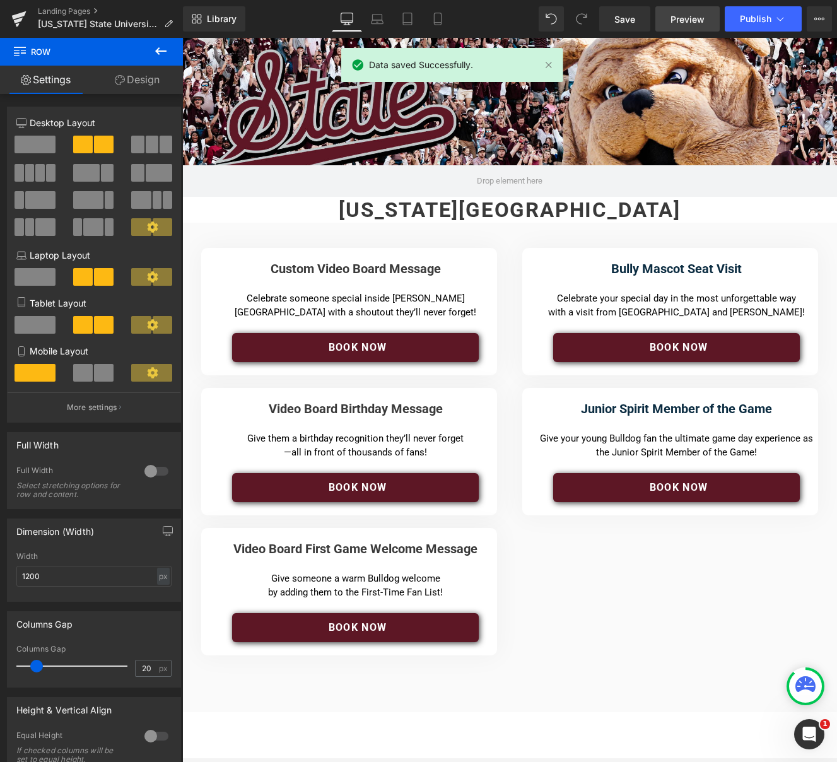
click at [690, 24] on span "Preview" at bounding box center [687, 19] width 34 height 13
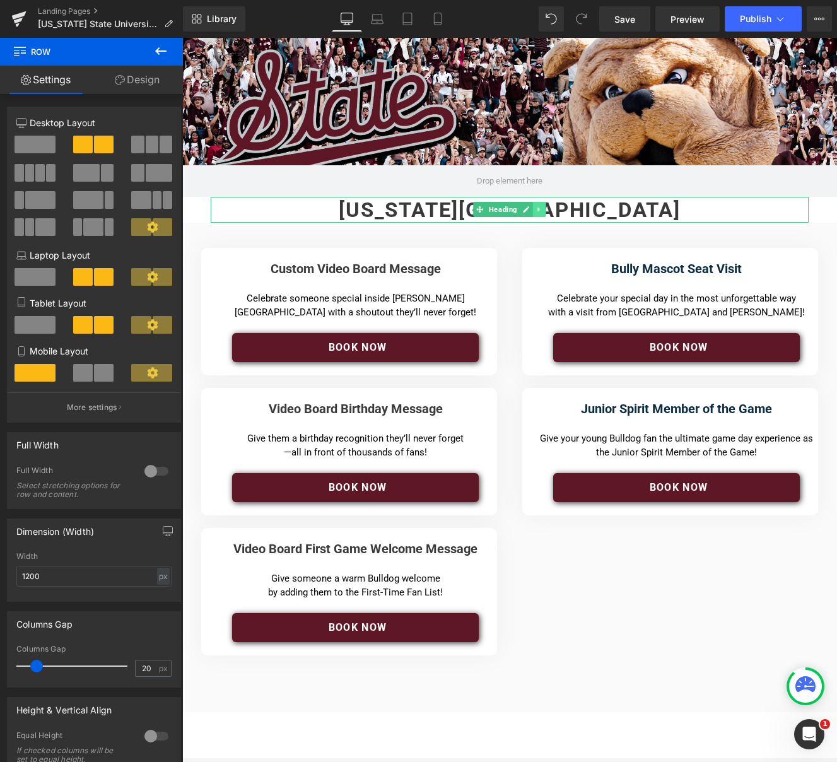
click at [539, 209] on icon at bounding box center [539, 210] width 7 height 8
click at [547, 211] on icon at bounding box center [545, 209] width 7 height 7
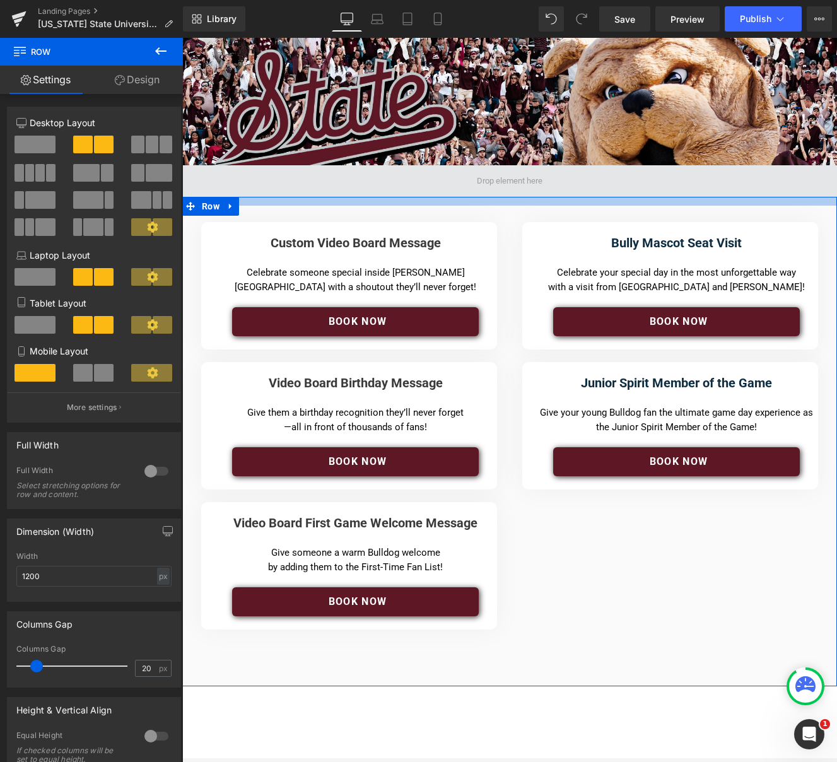
drag, startPoint x: 521, startPoint y: 202, endPoint x: 523, endPoint y: 181, distance: 21.6
click at [523, 181] on div "Hero Banner 202px Image Row Custom Video Board Message Heading Separator Celebr…" at bounding box center [509, 611] width 655 height 1146
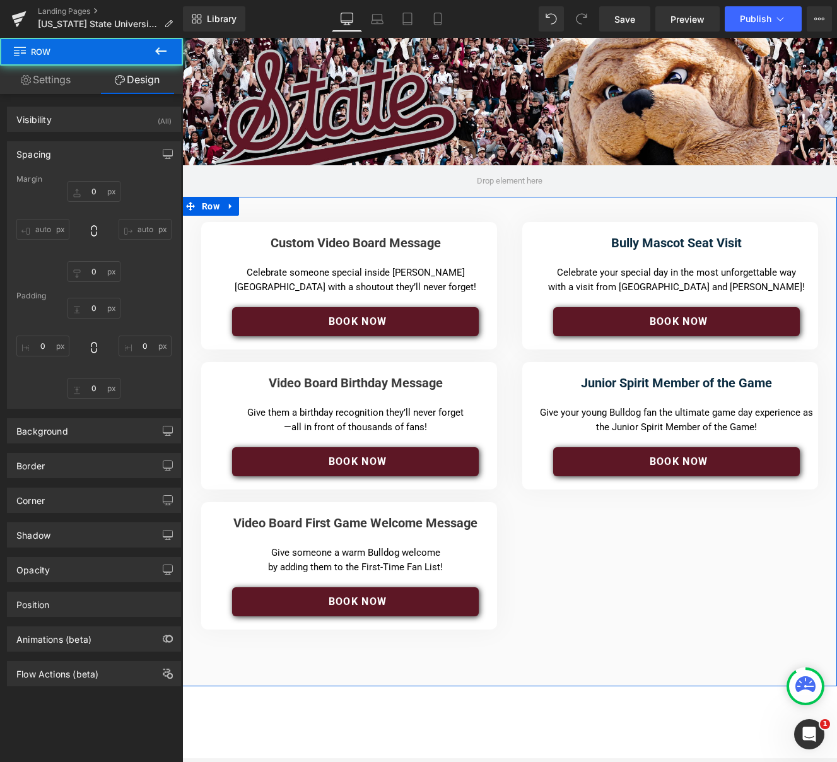
type input "0"
type input "40"
type input "10"
type input "70"
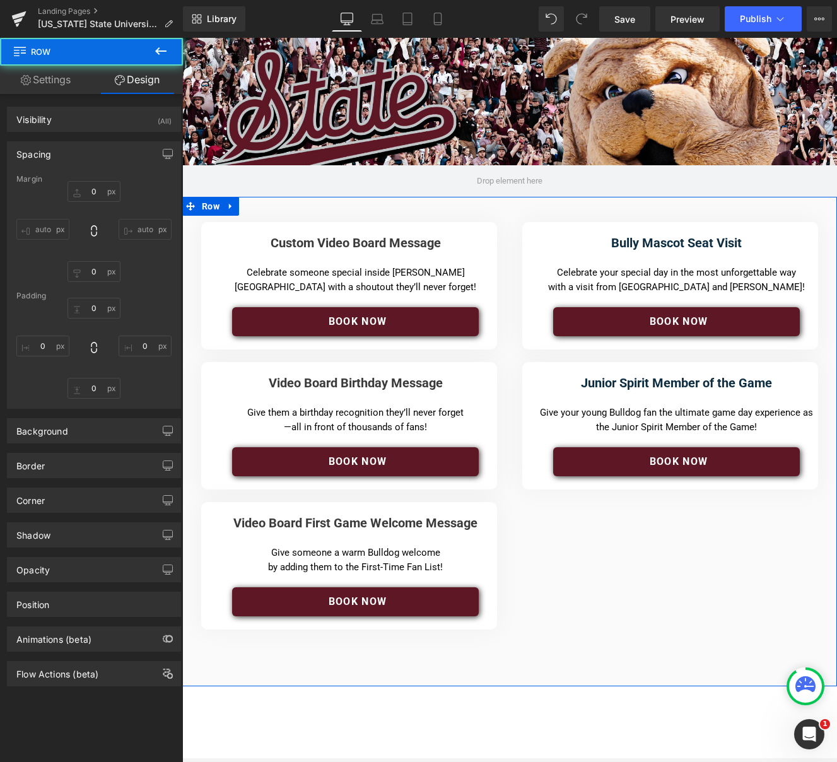
type input "10"
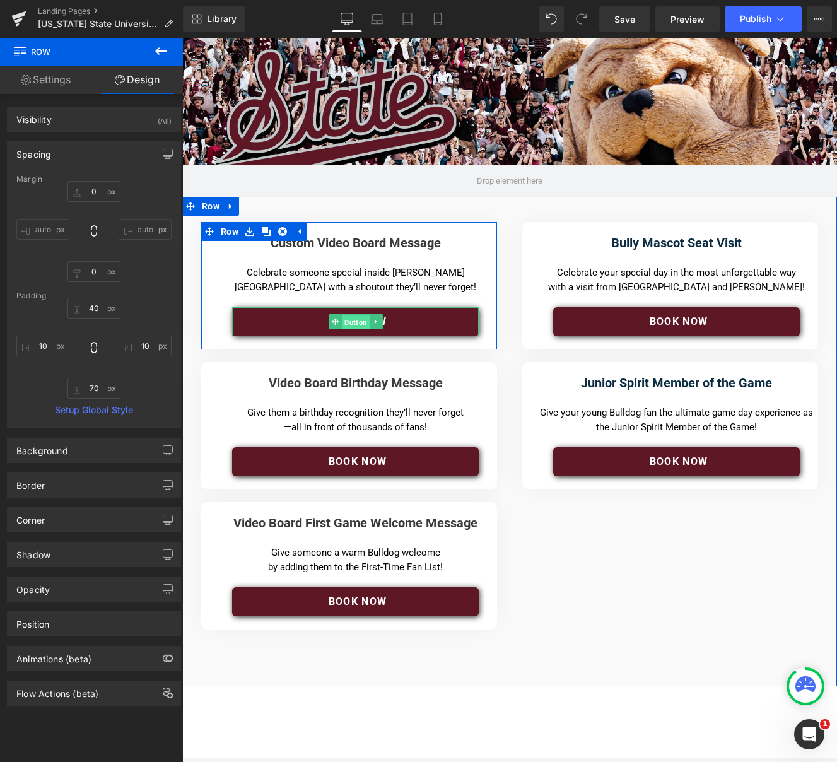
click at [356, 323] on span "Button" at bounding box center [356, 322] width 28 height 15
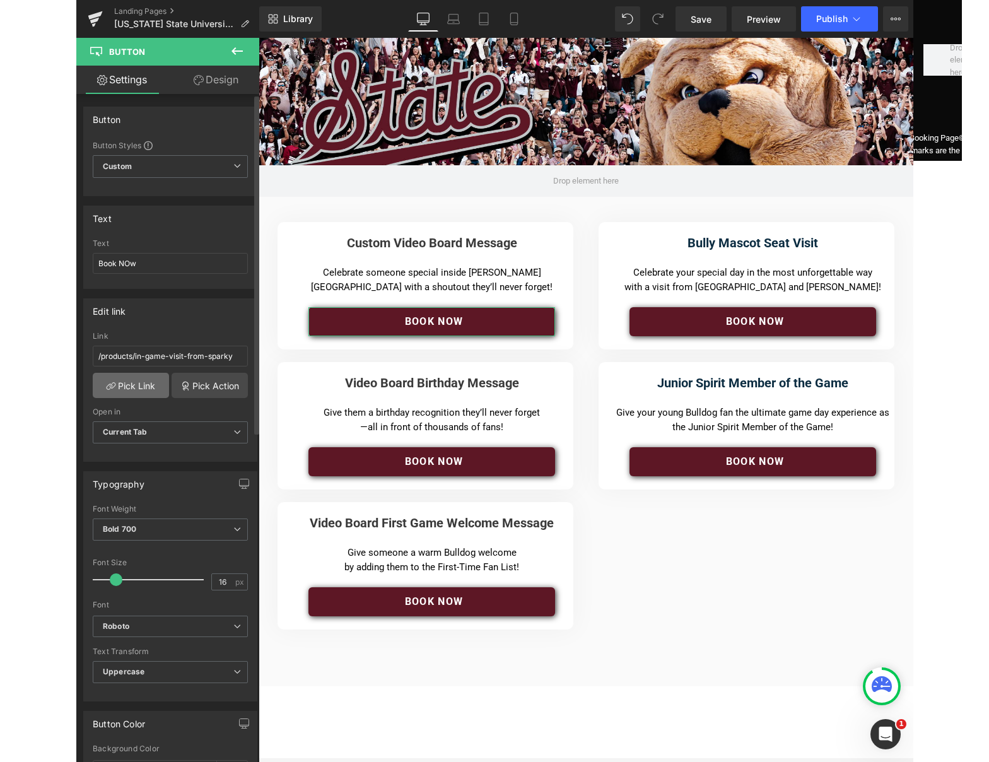
scroll to position [7, 0]
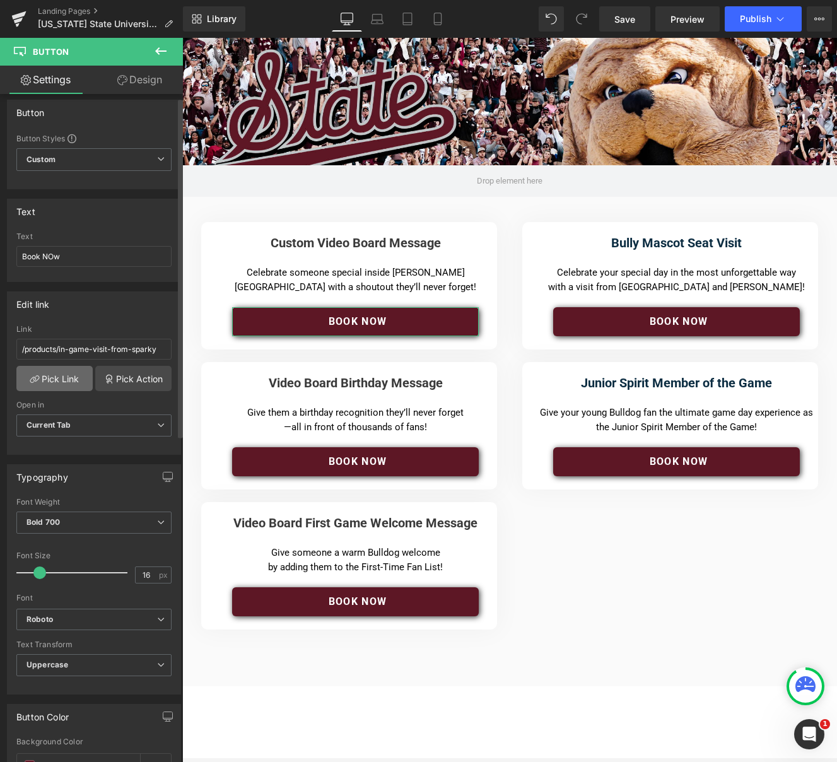
click at [54, 377] on link "Pick Link" at bounding box center [54, 378] width 76 height 25
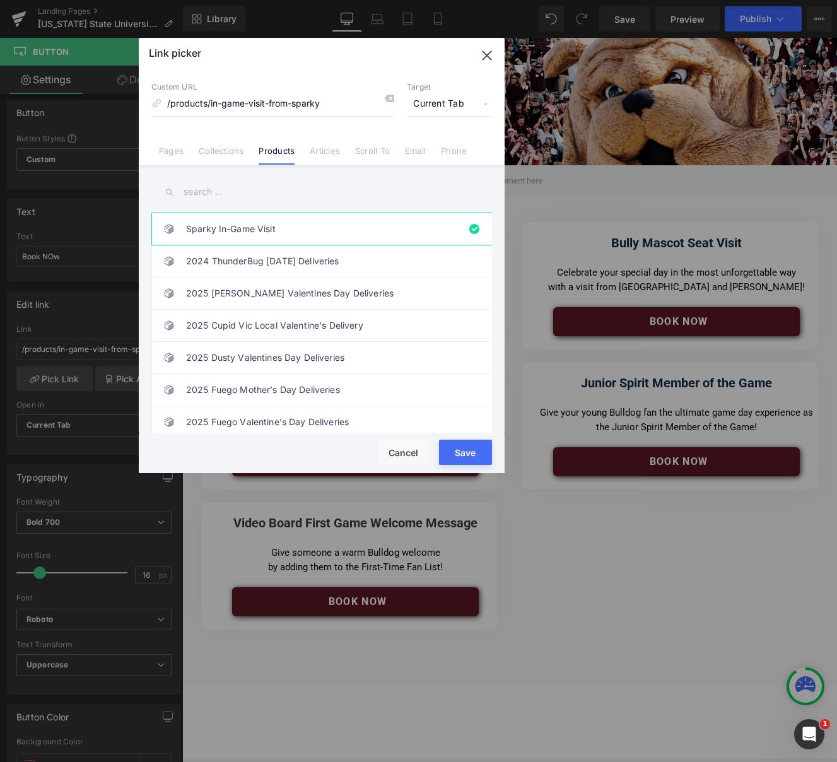
click at [249, 192] on input "text" at bounding box center [321, 192] width 341 height 28
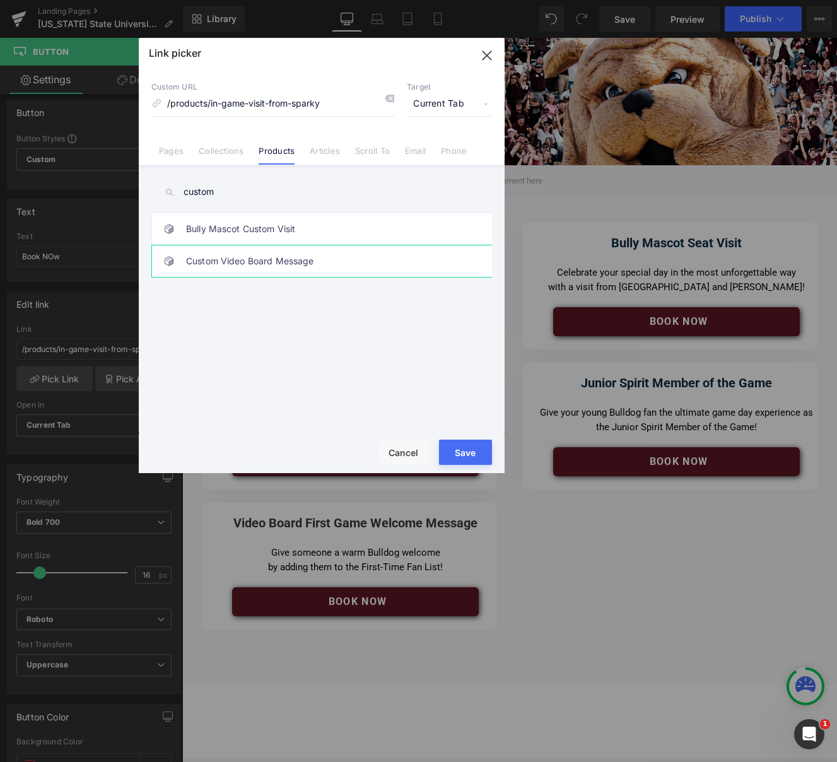
type input "custom"
click at [275, 264] on link "Custom Video Board Message" at bounding box center [324, 261] width 277 height 32
type input "/products/msu-videoboard"
click at [471, 457] on button "Save" at bounding box center [465, 451] width 53 height 25
type input "/products/msu-videoboard"
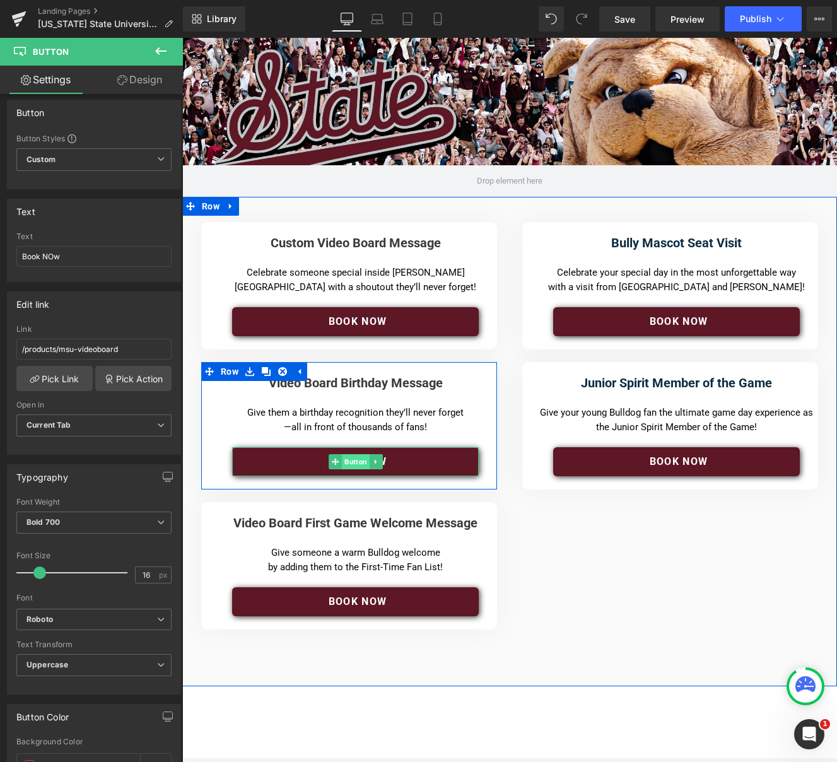
click at [361, 464] on span "Button" at bounding box center [356, 461] width 28 height 15
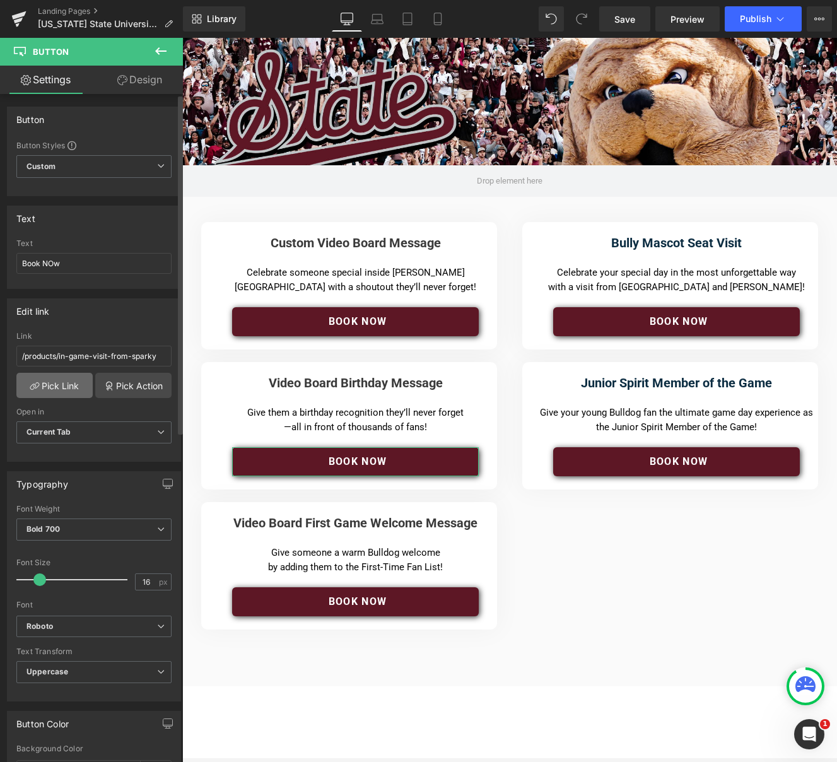
click at [52, 384] on link "Pick Link" at bounding box center [54, 385] width 76 height 25
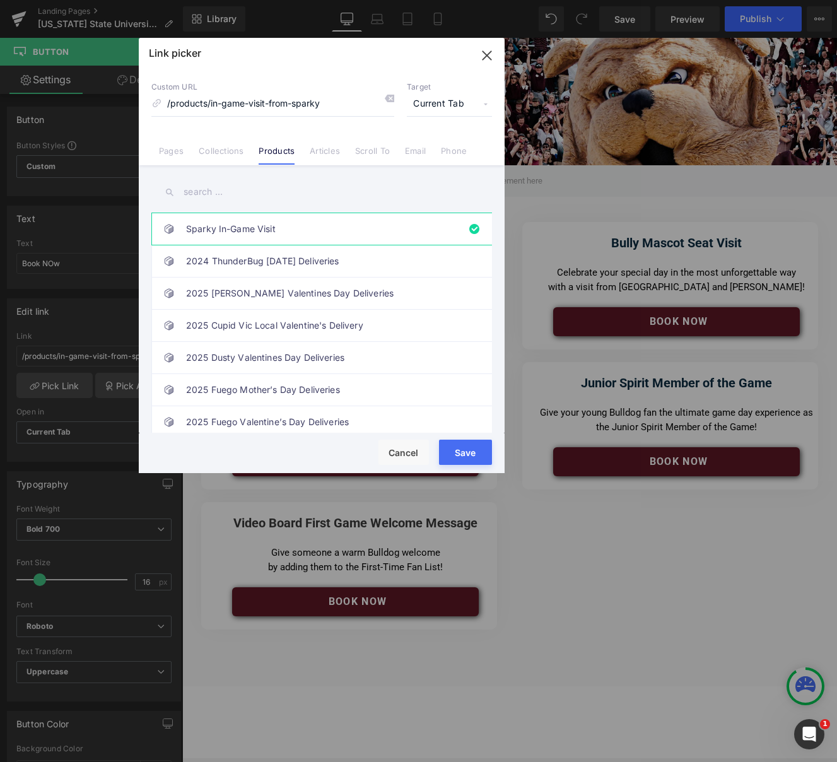
click at [242, 195] on input "text" at bounding box center [321, 192] width 341 height 28
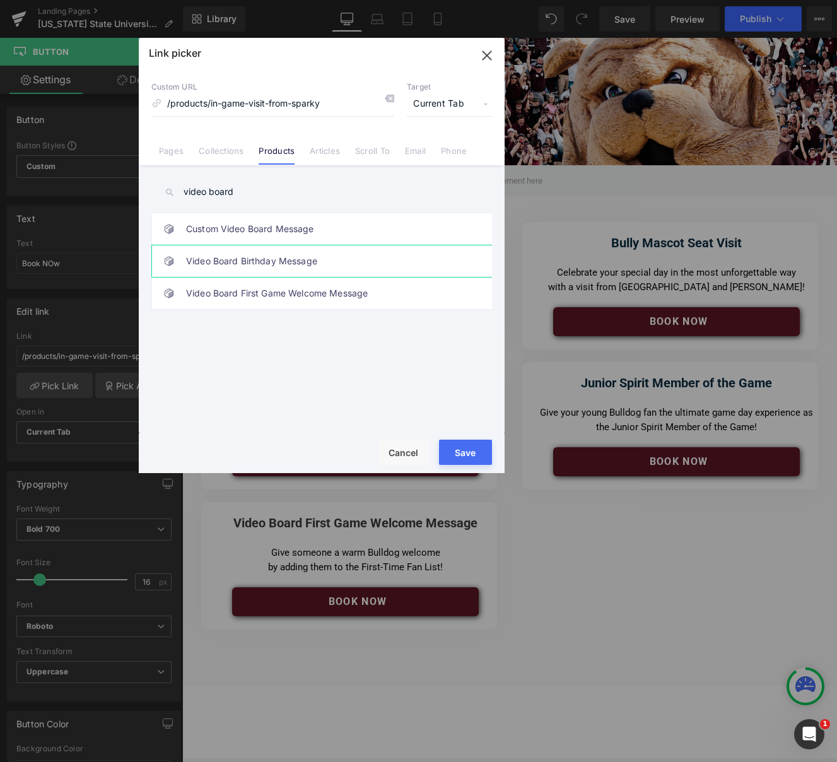
type input "video board"
click at [245, 257] on link "Video Board Birthday Message" at bounding box center [324, 261] width 277 height 32
type input "/products/msu-videoboard-bday"
click at [467, 450] on button "Save" at bounding box center [465, 451] width 53 height 25
type input "/products/msu-videoboard-bday"
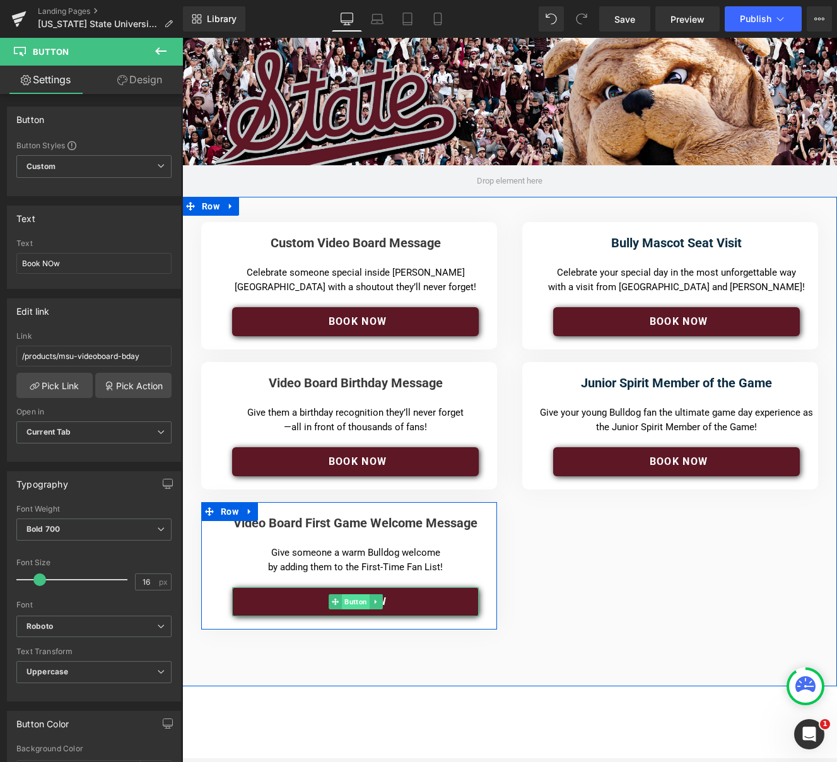
click at [358, 602] on span "Button" at bounding box center [356, 601] width 28 height 15
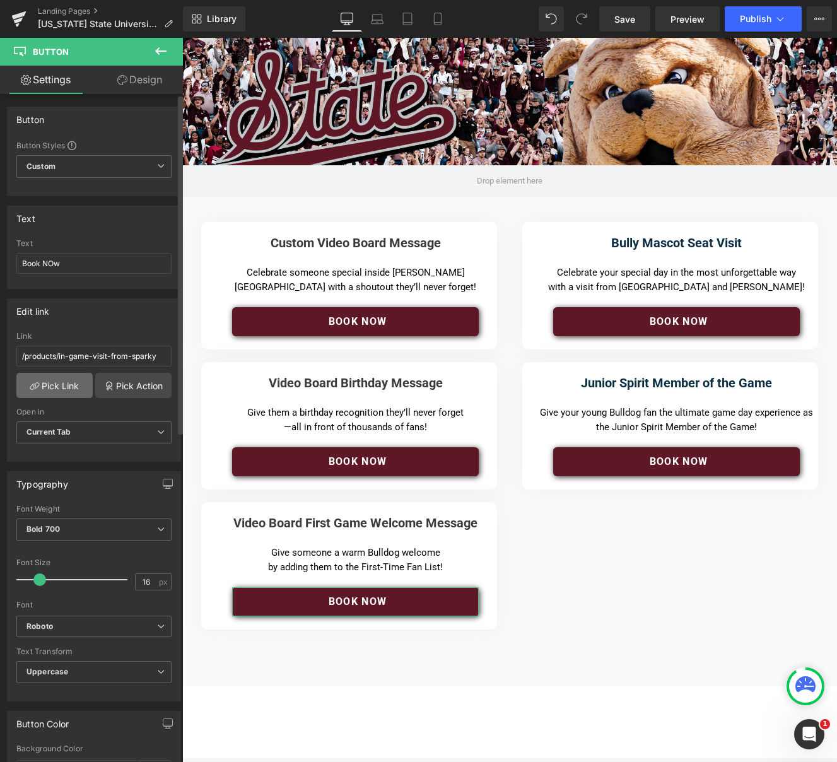
click at [51, 384] on link "Pick Link" at bounding box center [54, 385] width 76 height 25
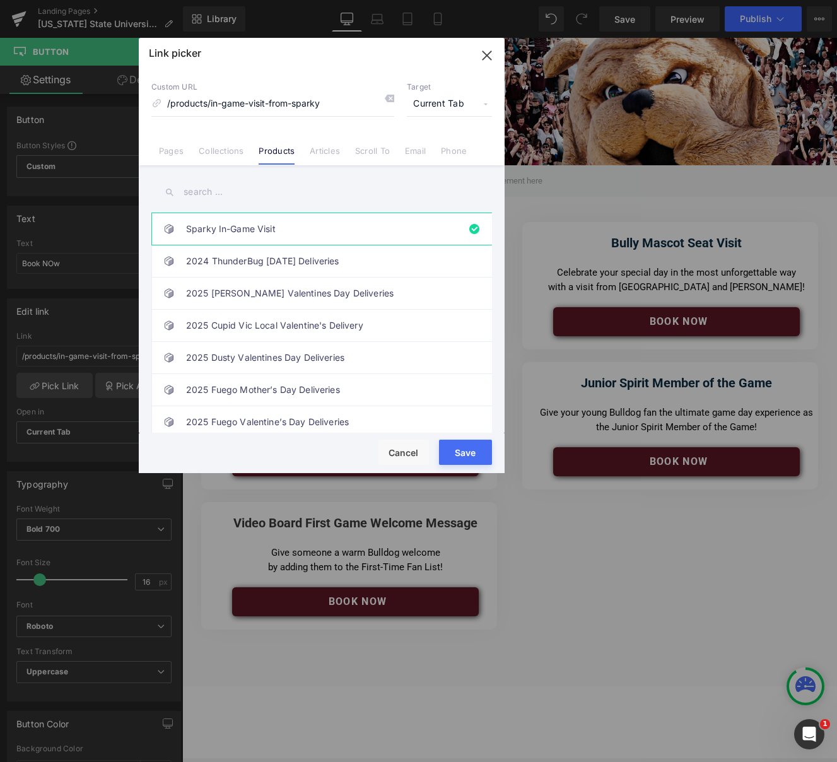
click at [233, 197] on input "text" at bounding box center [321, 192] width 341 height 28
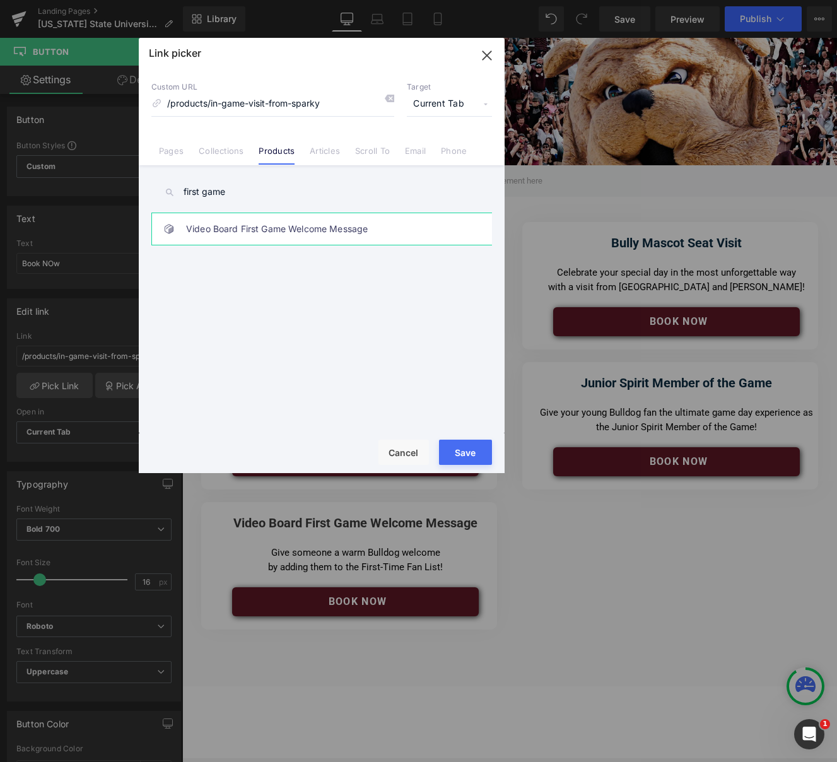
type input "first game"
click at [272, 233] on link "Video Board First Game Welcome Message" at bounding box center [324, 229] width 277 height 32
type input "/products/msu-videoboard-first"
click at [470, 454] on button "Save" at bounding box center [465, 451] width 53 height 25
type input "/products/msu-videoboard-first"
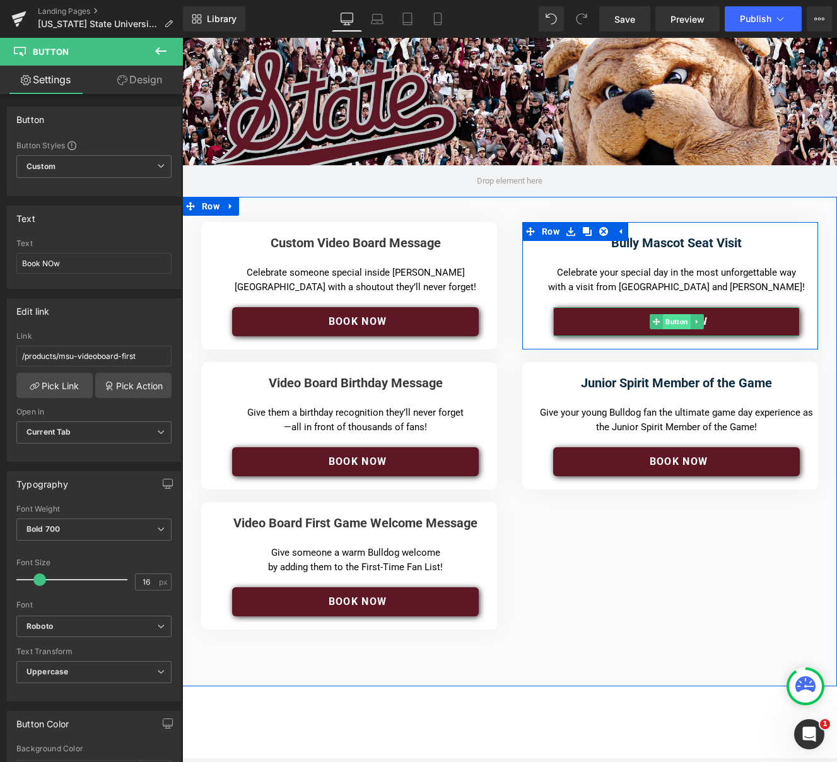
click at [677, 320] on span "Button" at bounding box center [677, 321] width 28 height 15
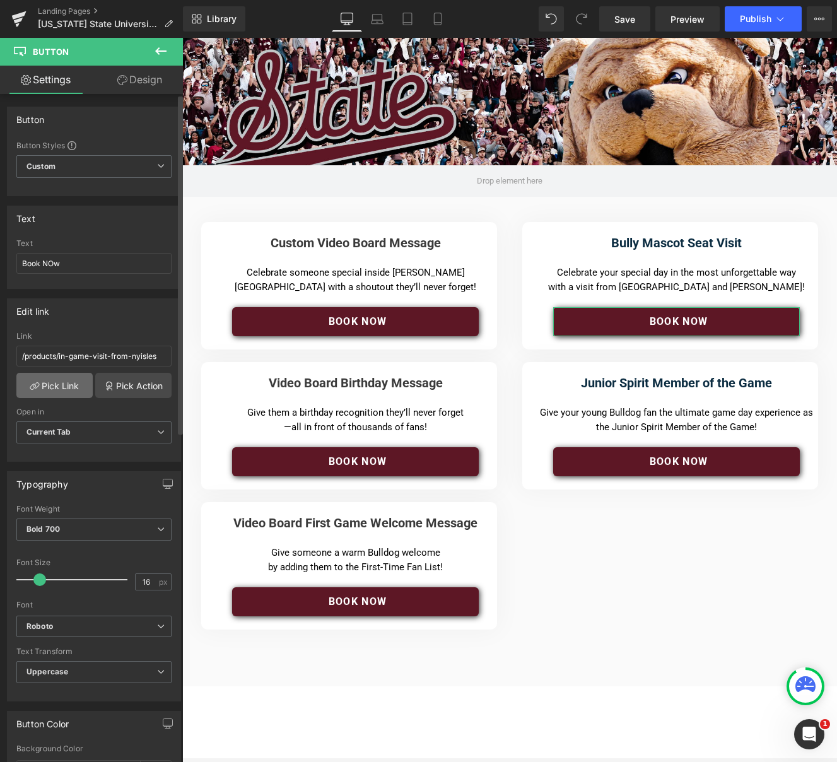
click at [66, 381] on link "Pick Link" at bounding box center [54, 385] width 76 height 25
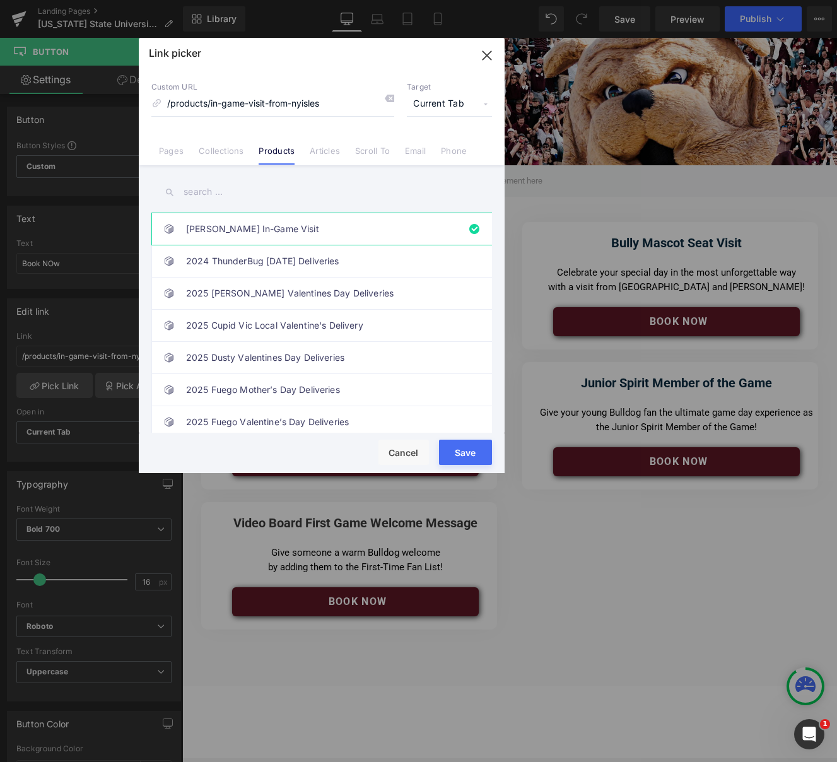
click at [240, 194] on input "text" at bounding box center [321, 192] width 341 height 28
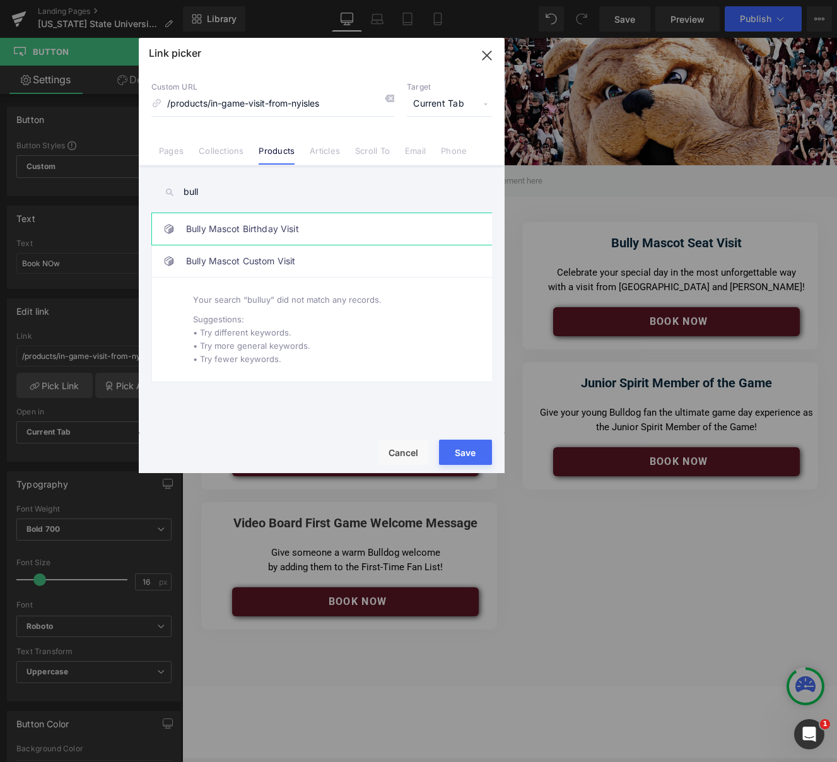
type input "bull"
click at [238, 229] on link "Bully Mascot Birthday Visit" at bounding box center [324, 229] width 277 height 32
type input "/products/bully-birthday-visit"
click at [465, 453] on button "Save" at bounding box center [465, 451] width 53 height 25
type input "/products/bully-birthday-visit"
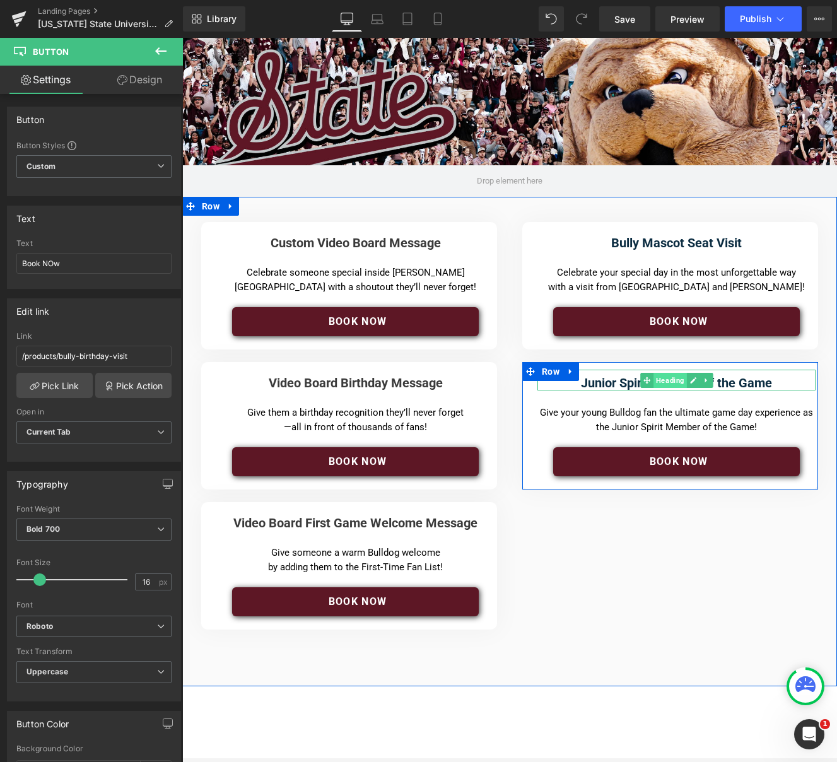
click at [684, 385] on span "Heading" at bounding box center [669, 380] width 33 height 15
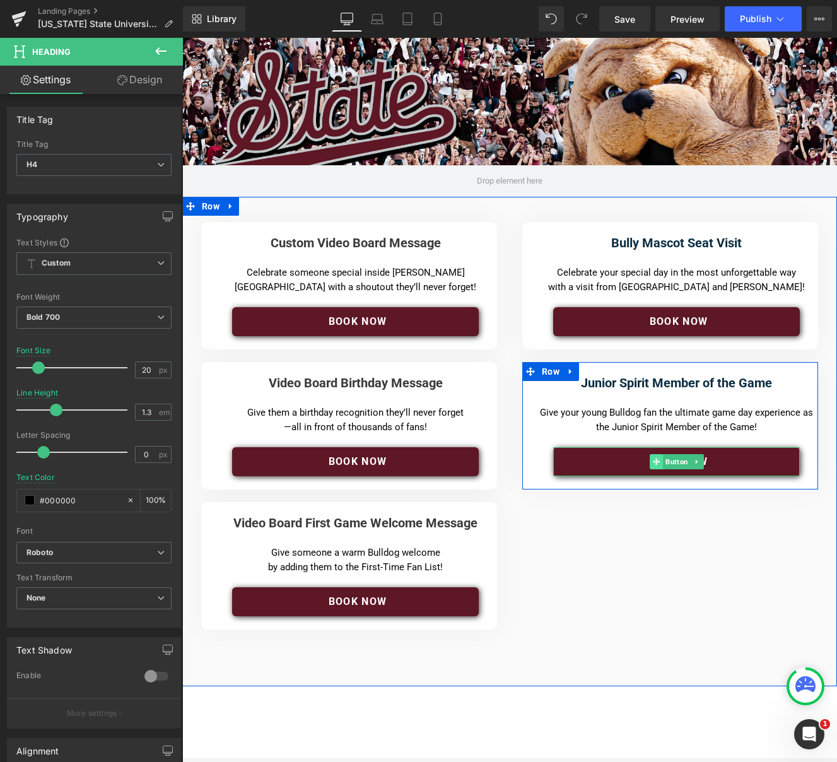
click at [655, 462] on icon at bounding box center [656, 462] width 7 height 8
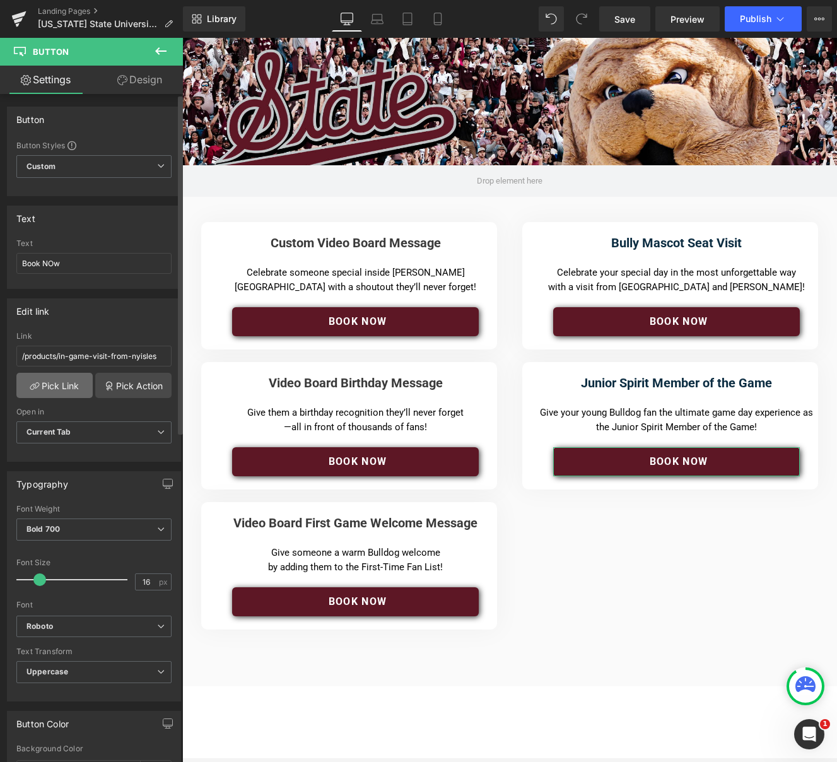
click at [55, 375] on link "Pick Link" at bounding box center [54, 385] width 76 height 25
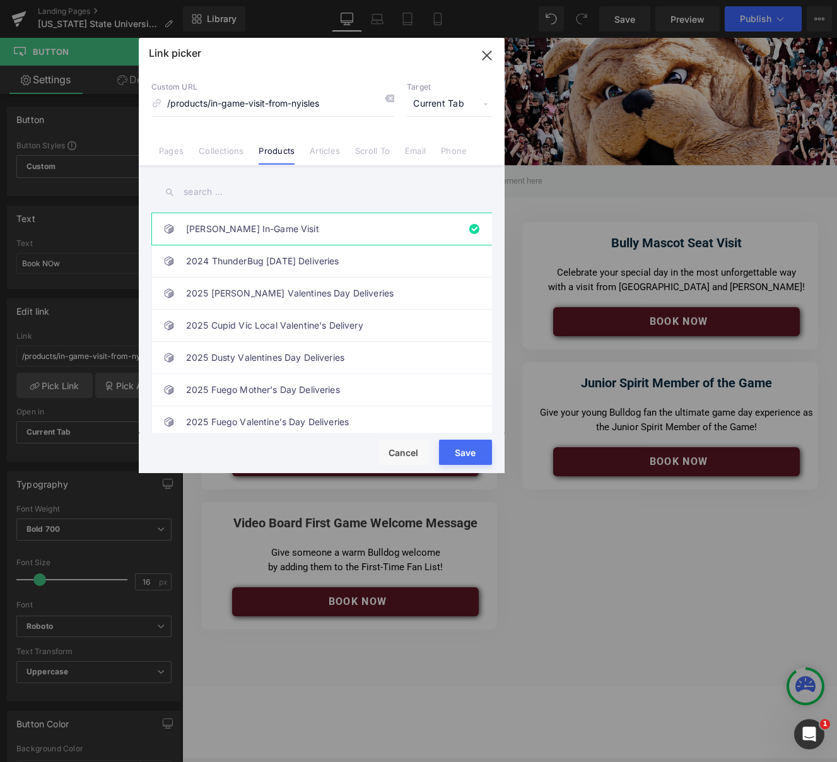
click at [250, 199] on input "text" at bounding box center [321, 192] width 341 height 28
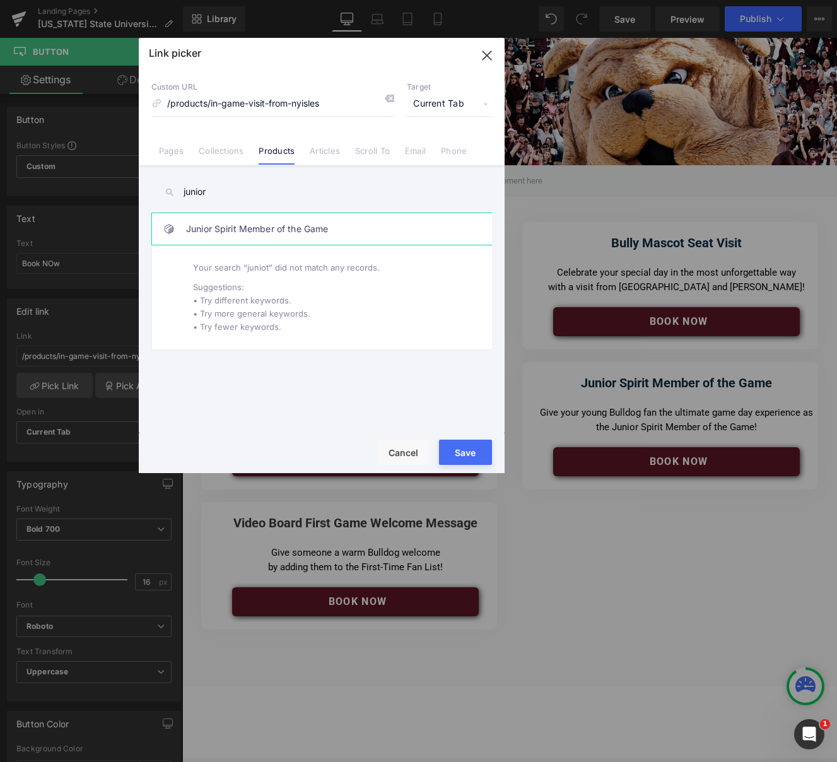
type input "junior"
click at [247, 230] on link "Junior Spirit Member of the Game" at bounding box center [324, 229] width 277 height 32
type input "/products/msu-junior-spirit-member"
click at [461, 452] on button "Save" at bounding box center [465, 451] width 53 height 25
type input "/products/msu-junior-spirit-member"
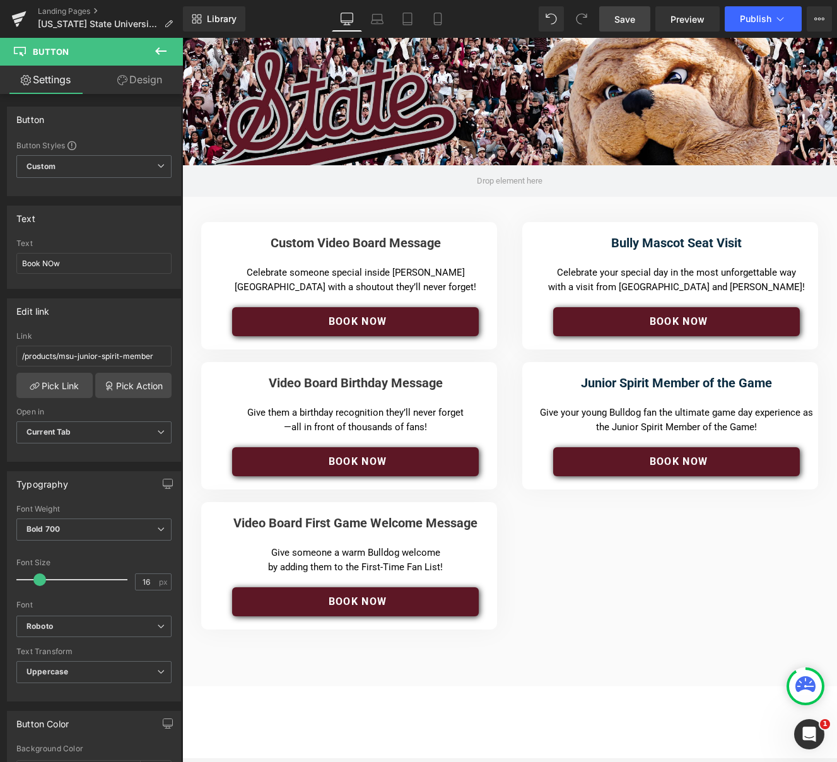
click at [628, 20] on span "Save" at bounding box center [624, 19] width 21 height 13
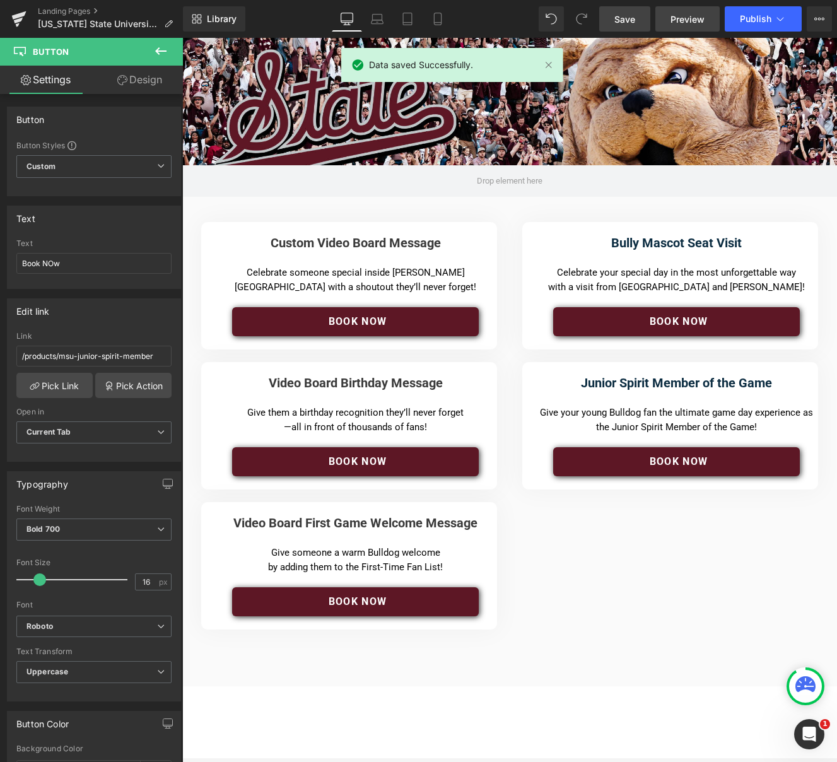
click at [686, 23] on span "Preview" at bounding box center [687, 19] width 34 height 13
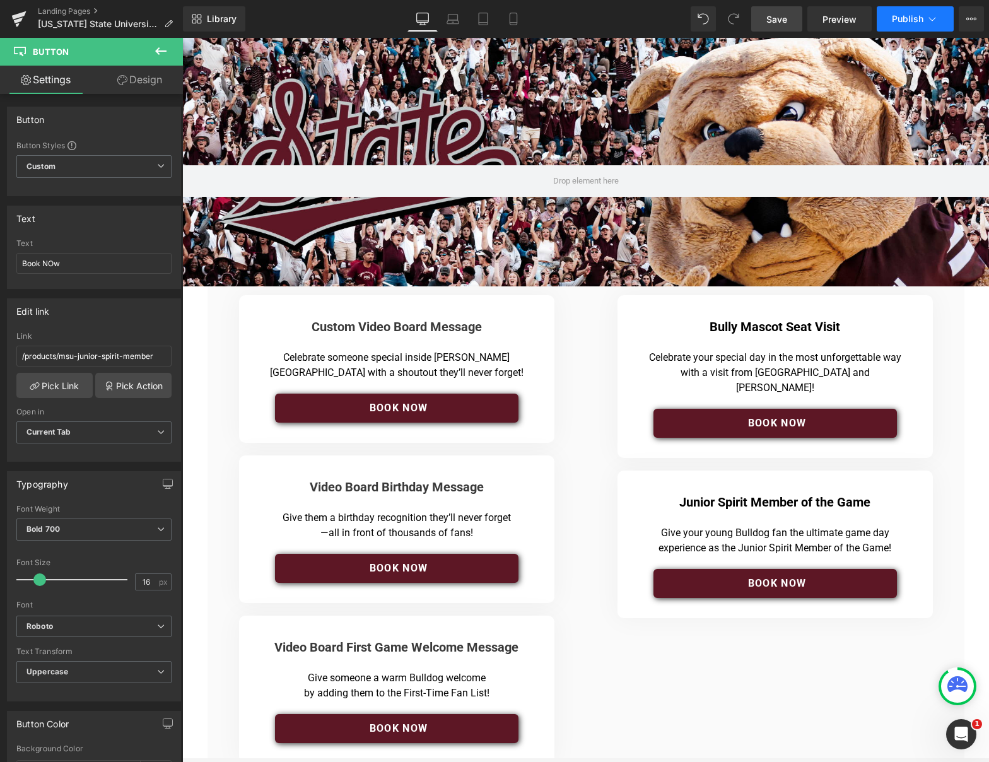
click at [909, 21] on span "Publish" at bounding box center [908, 19] width 32 height 10
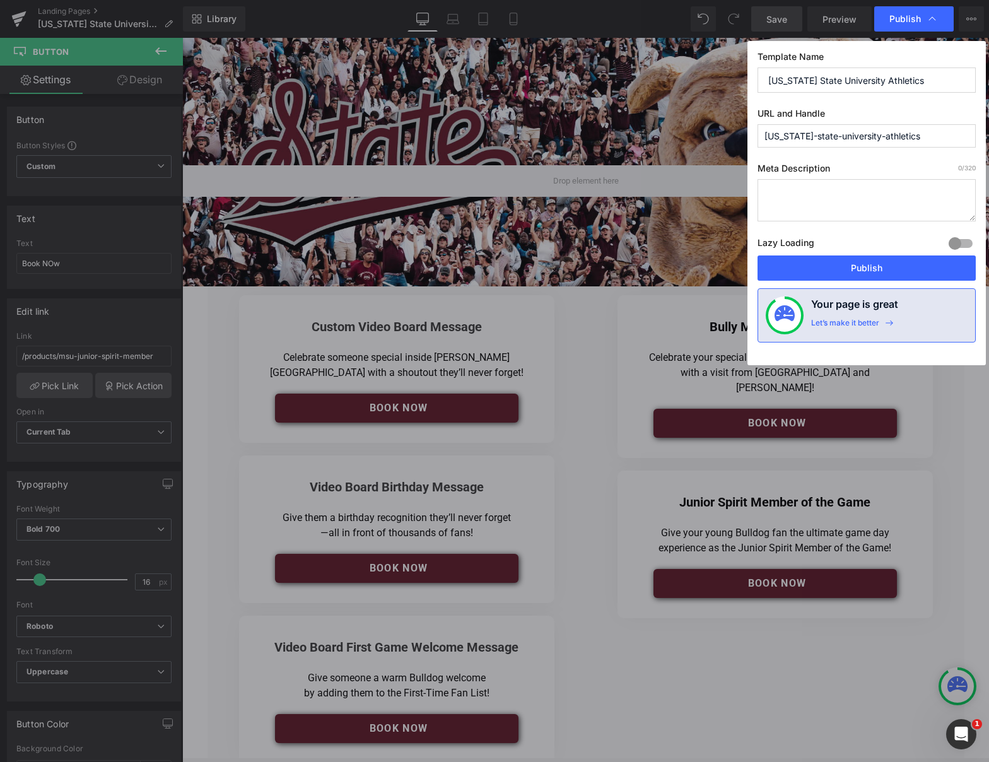
drag, startPoint x: 879, startPoint y: 135, endPoint x: 769, endPoint y: 134, distance: 110.3
click at [769, 135] on input "[US_STATE]-state-university-athletics" at bounding box center [866, 135] width 218 height 23
type input "msu-athletics"
click at [869, 270] on button "Publish" at bounding box center [866, 267] width 218 height 25
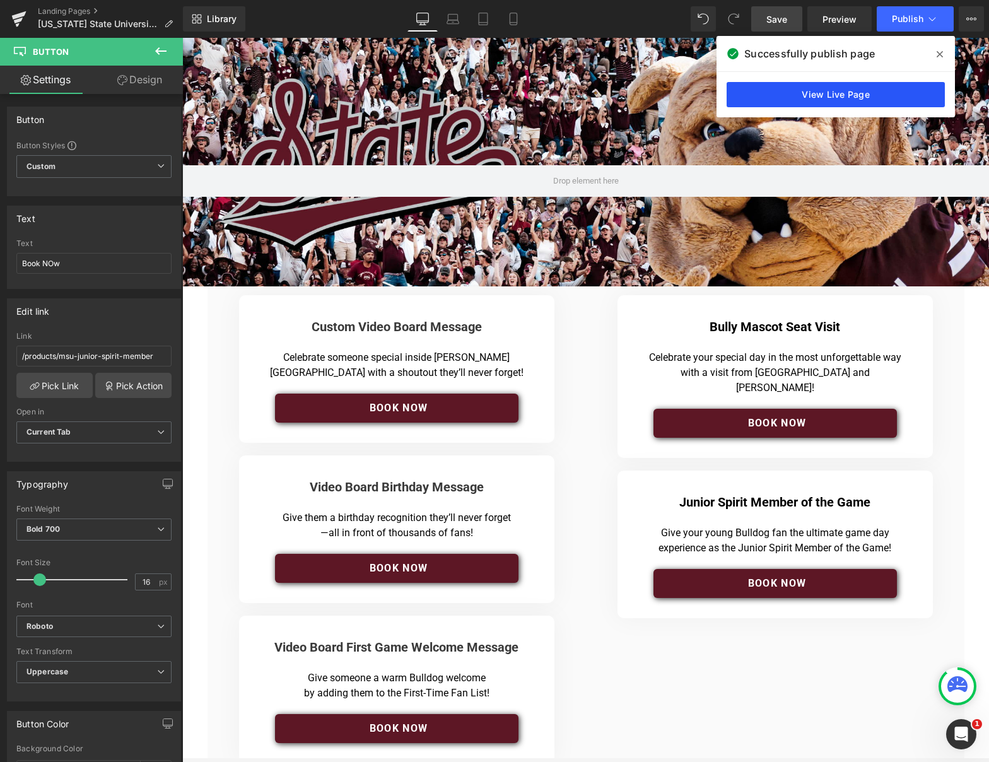
click at [835, 94] on link "View Live Page" at bounding box center [835, 94] width 218 height 25
